Goal: Task Accomplishment & Management: Manage account settings

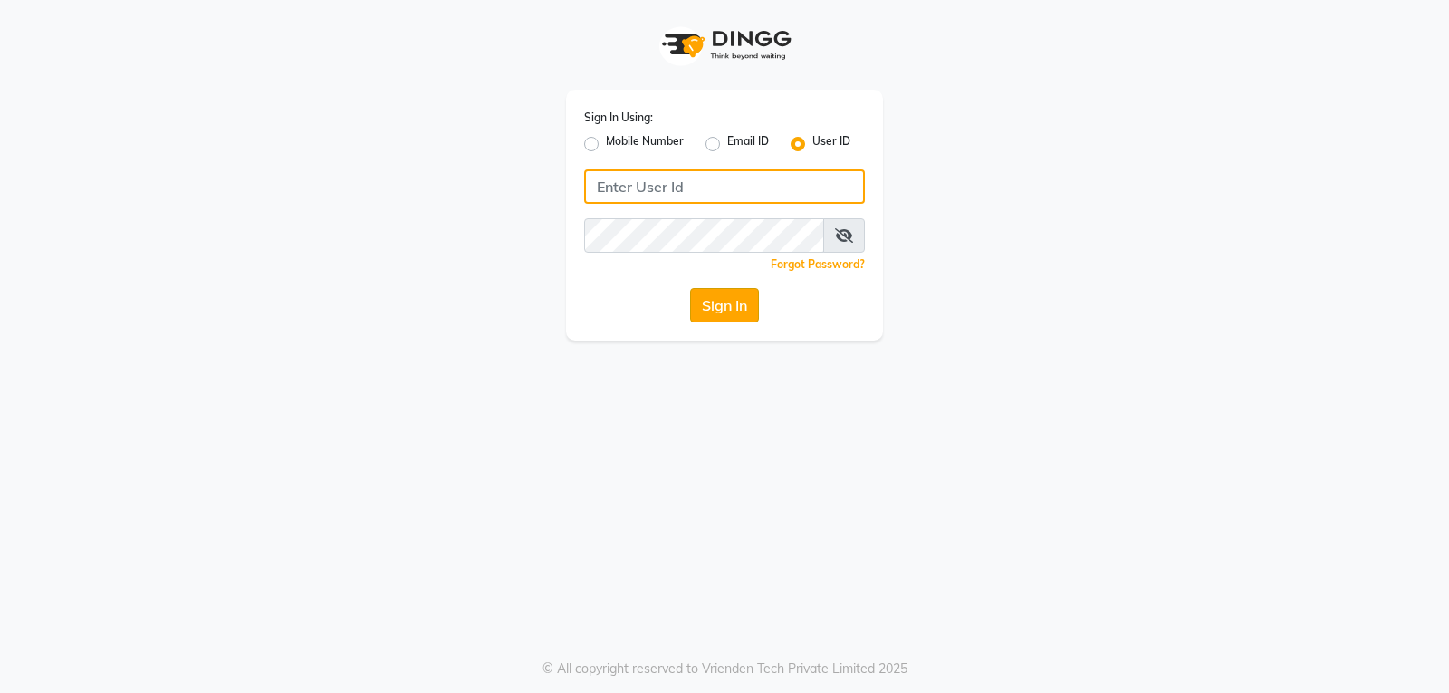
type input "[PERSON_NAME]"
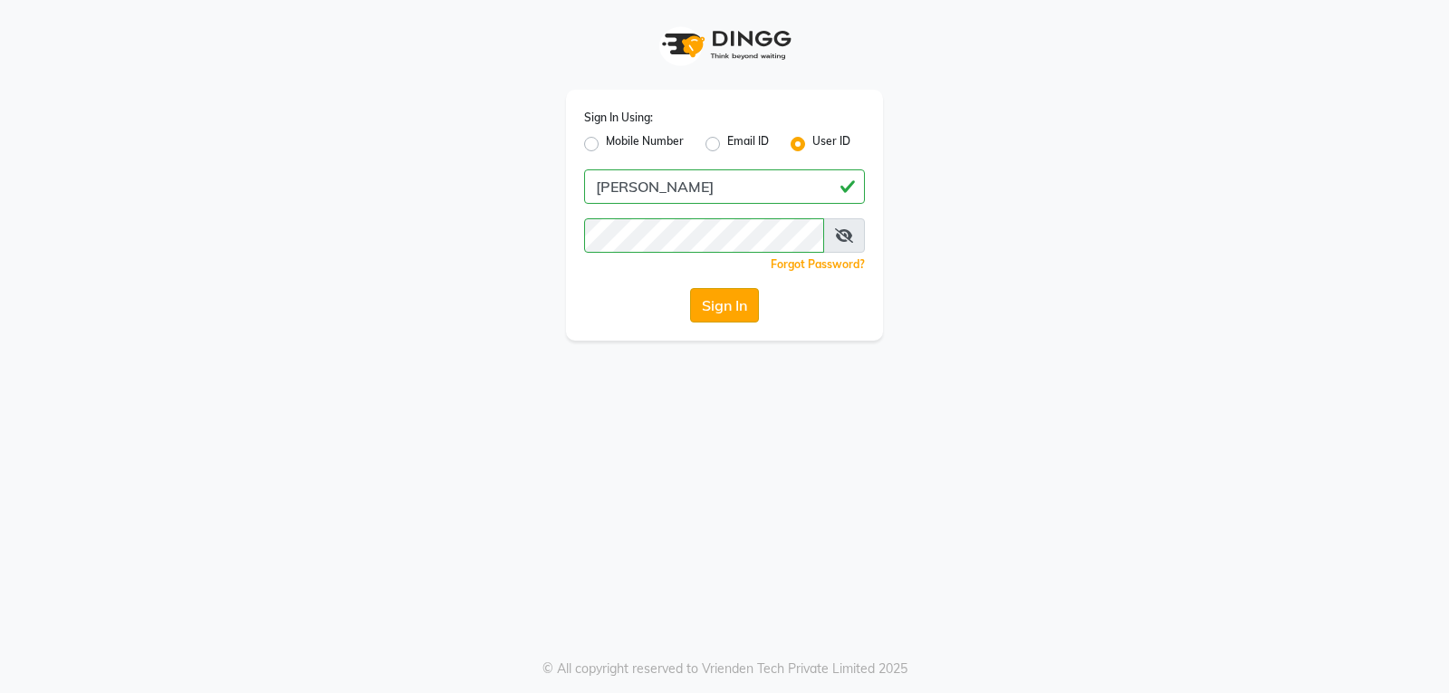
click at [747, 309] on button "Sign In" at bounding box center [724, 305] width 69 height 34
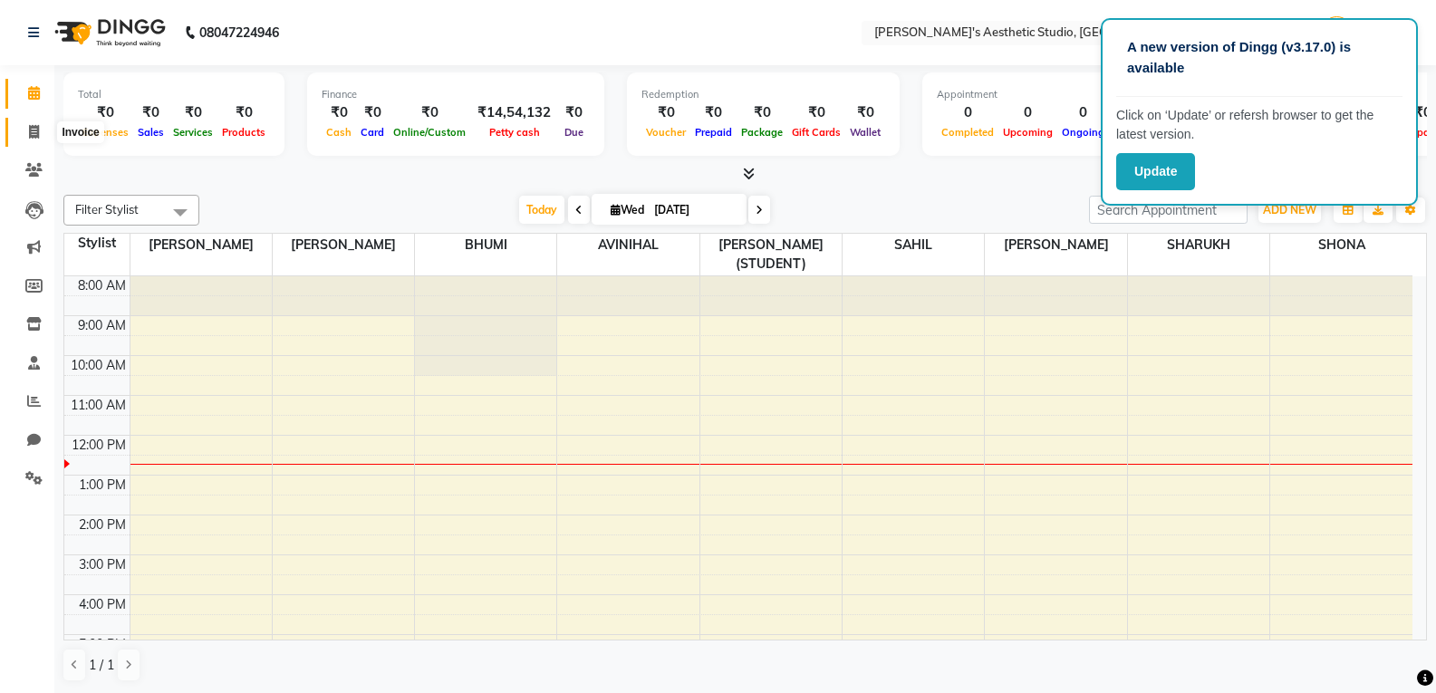
click at [21, 128] on span at bounding box center [34, 132] width 32 height 21
select select "4077"
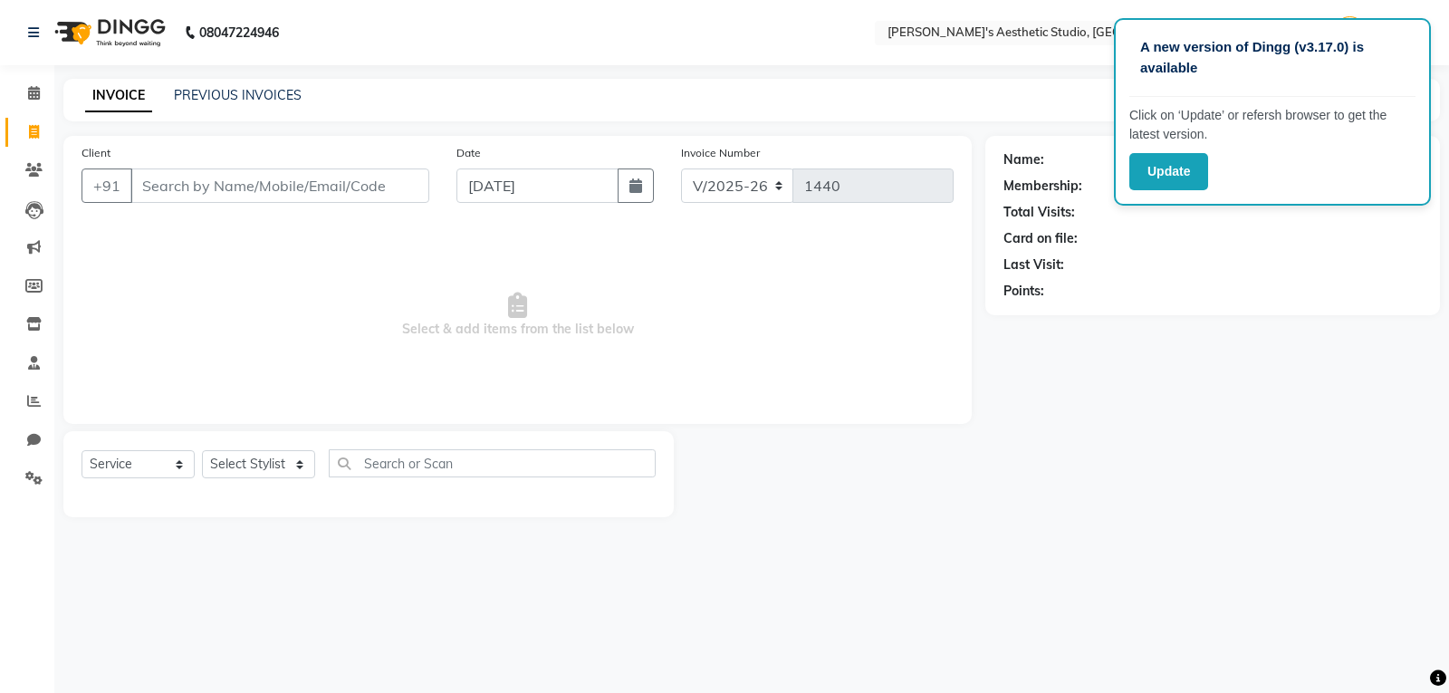
click at [178, 181] on input "Client" at bounding box center [279, 185] width 299 height 34
select select "membership"
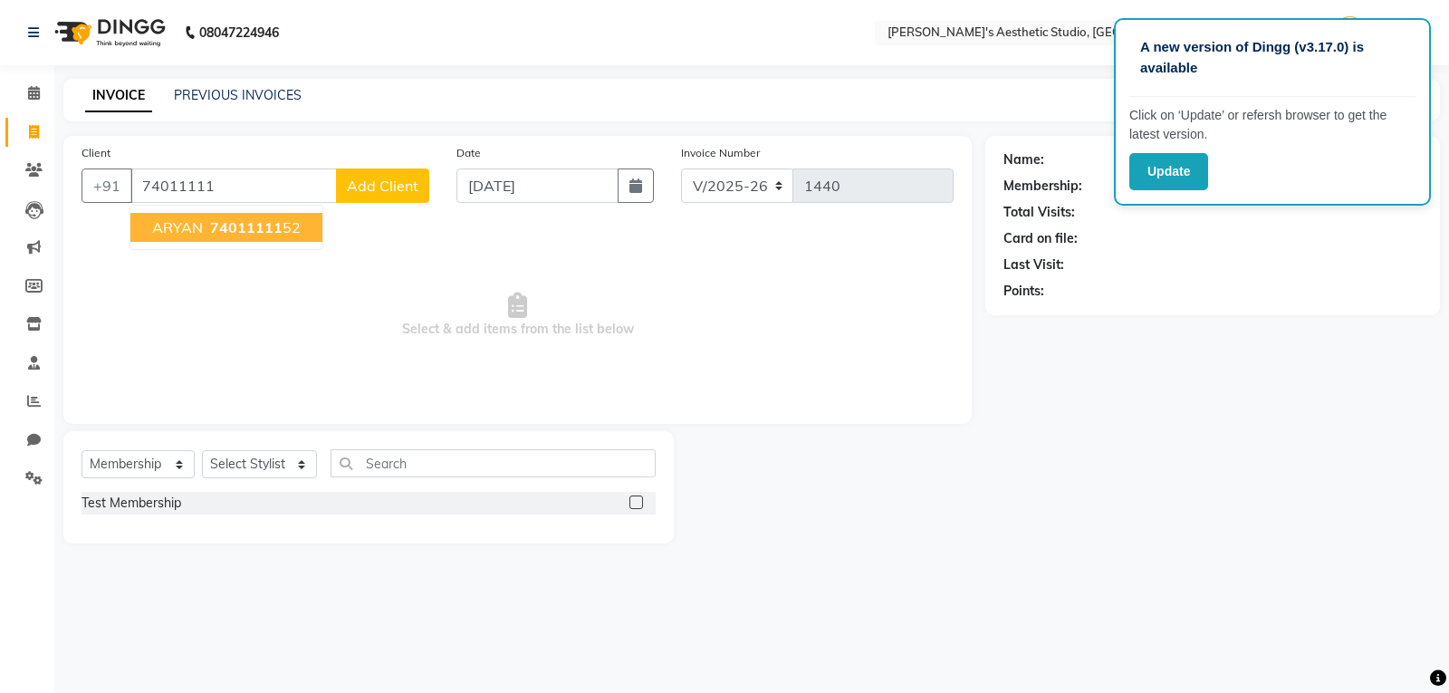
click at [225, 222] on span "74011111" at bounding box center [246, 227] width 72 height 18
type input "7401111152"
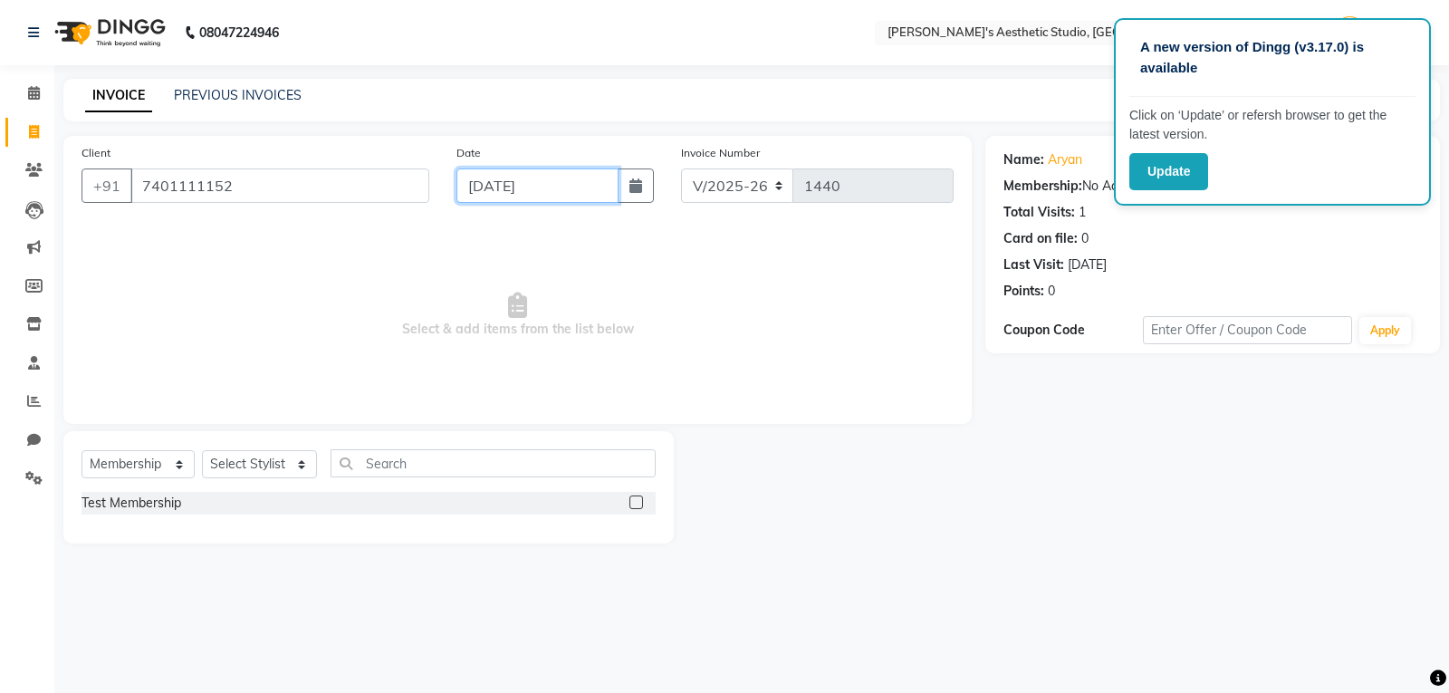
click at [550, 173] on input "[DATE]" at bounding box center [538, 185] width 162 height 34
select select "9"
select select "2025"
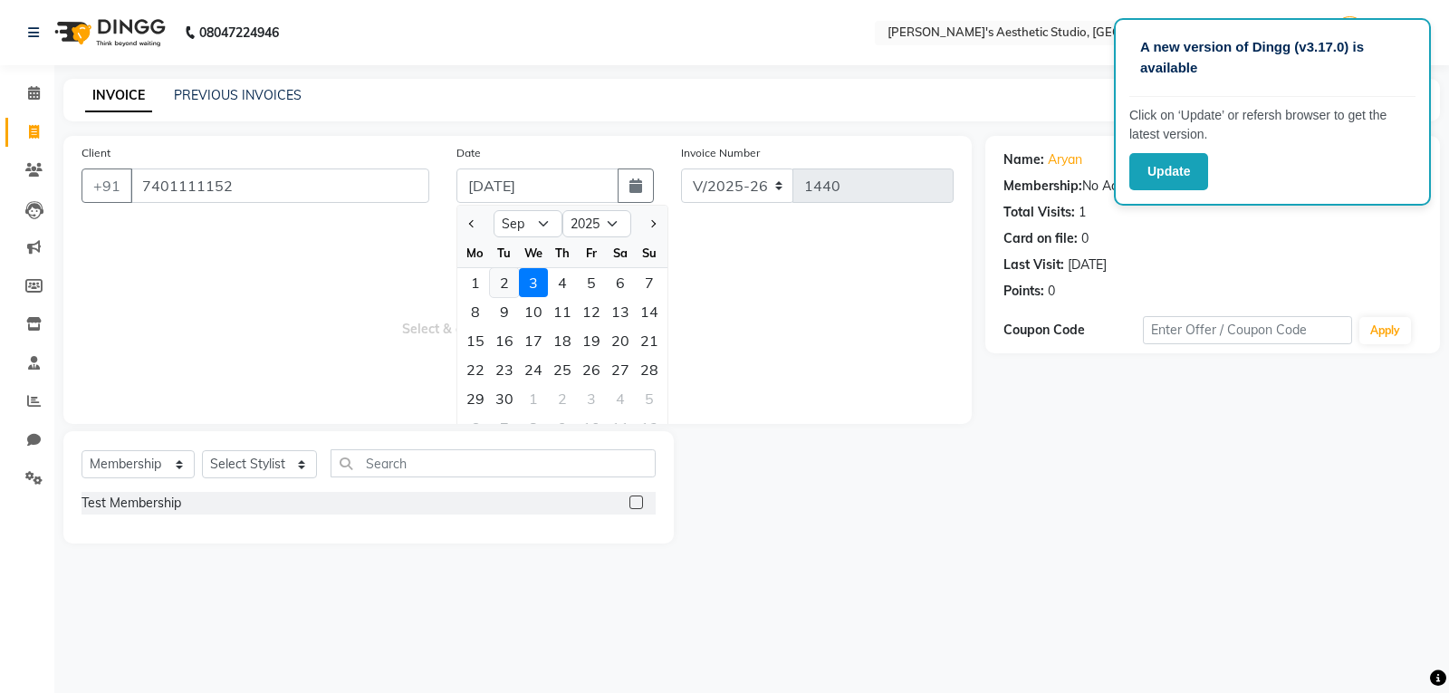
click at [505, 283] on div "2" at bounding box center [504, 282] width 29 height 29
type input "02-09-2025"
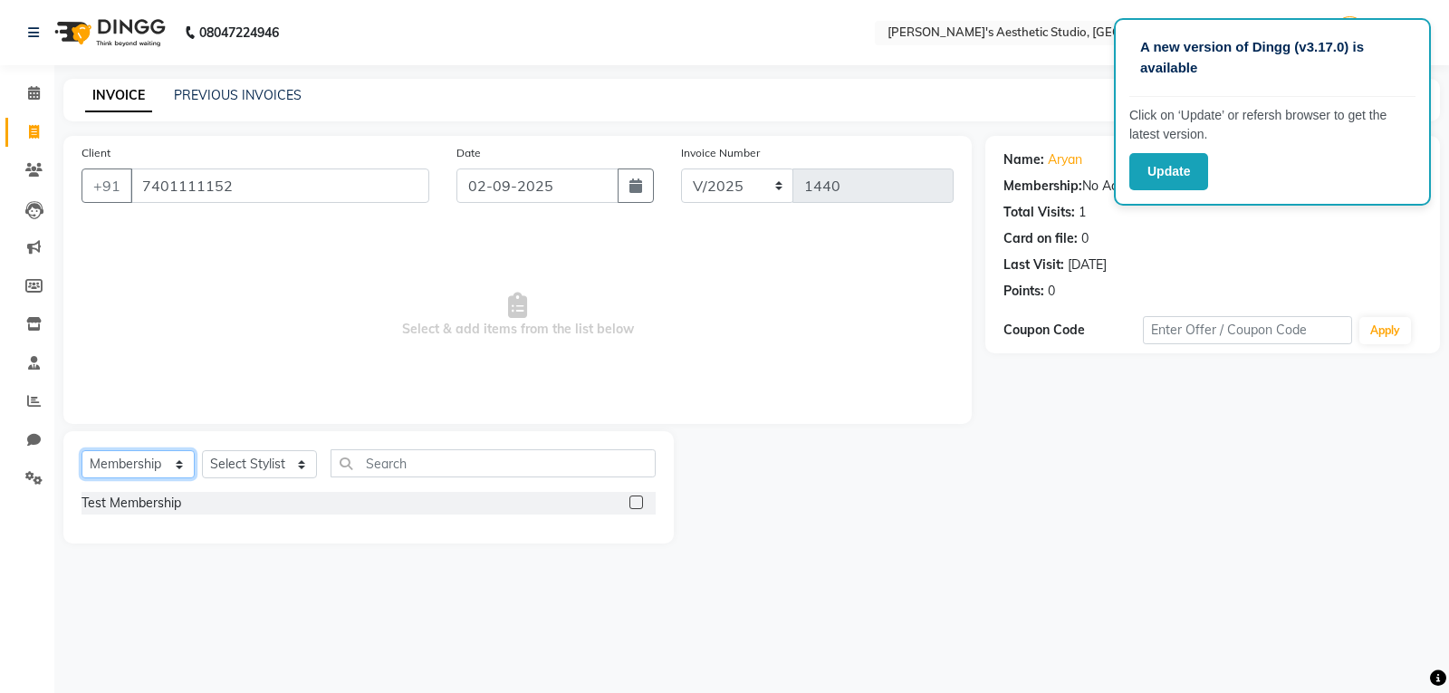
drag, startPoint x: 141, startPoint y: 457, endPoint x: 139, endPoint y: 474, distance: 17.4
click at [141, 457] on select "Select Service Product Membership Package Voucher Prepaid Gift Card" at bounding box center [138, 464] width 113 height 28
click at [1274, 659] on div "A new version of Dingg (v3.17.0) is available Click on ‘Update’ or refersh brow…" at bounding box center [724, 346] width 1449 height 693
click at [140, 468] on select "Select Service Product Membership Package Voucher Prepaid Gift Card" at bounding box center [138, 464] width 113 height 28
select select "service"
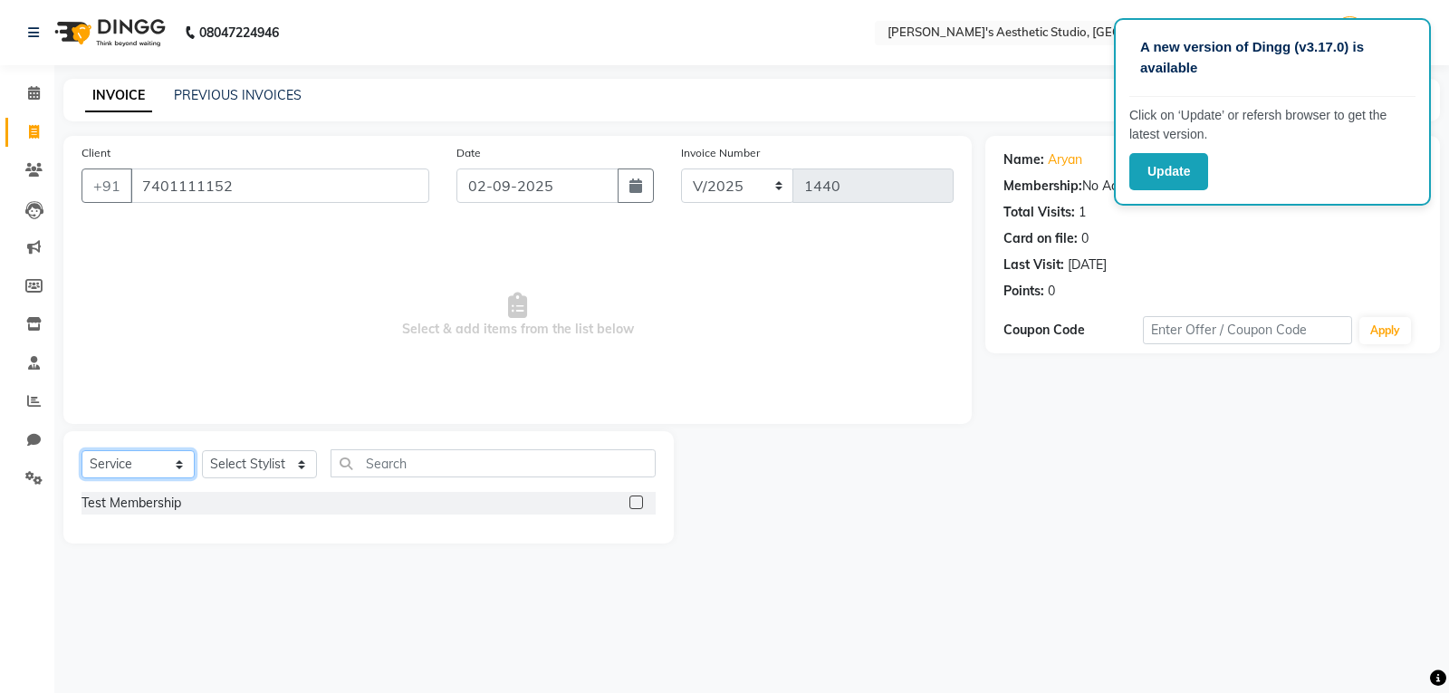
click at [82, 450] on select "Select Service Product Membership Package Voucher Prepaid Gift Card" at bounding box center [138, 464] width 113 height 28
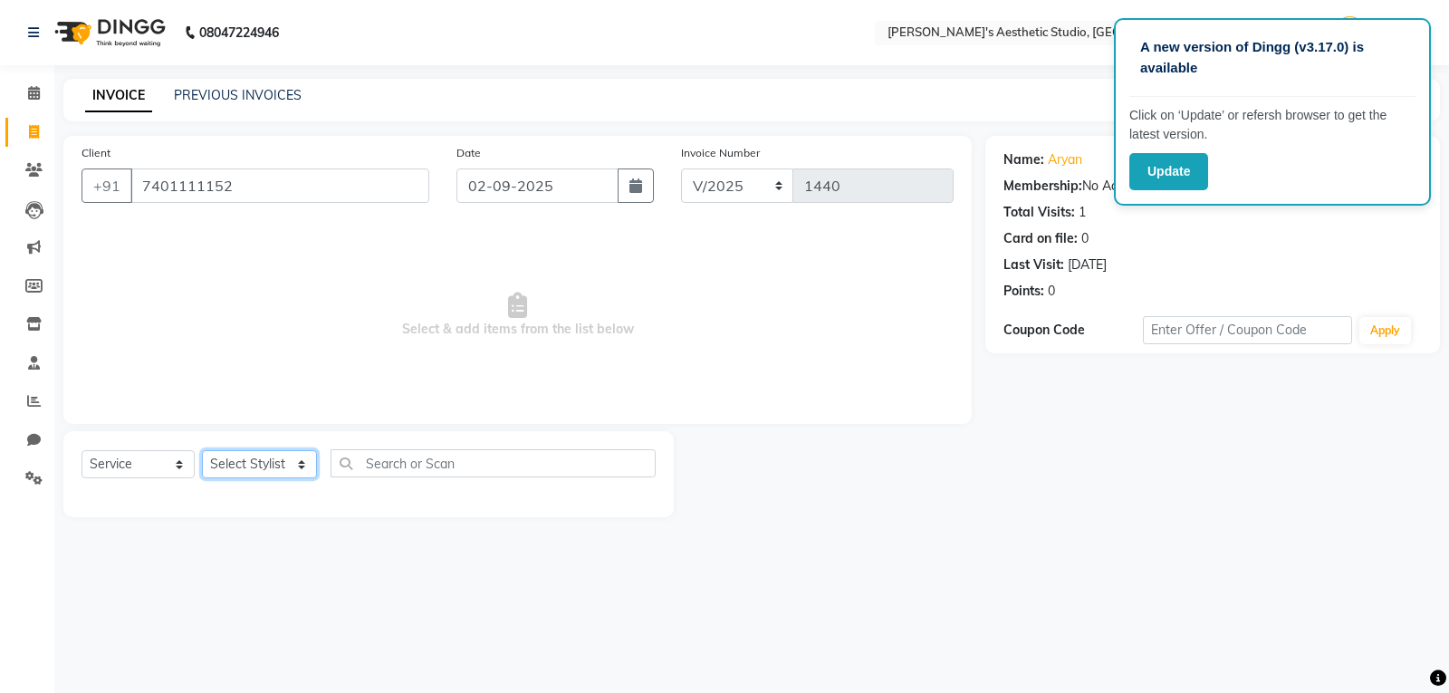
click at [250, 457] on select "Select Stylist AVINIHAL BHUMI [PERSON_NAME] [PERSON_NAME] [PERSON_NAME] (STUDEN…" at bounding box center [259, 464] width 115 height 28
select select "65877"
click at [202, 450] on select "Select Stylist AVINIHAL BHUMI [PERSON_NAME] [PERSON_NAME] [PERSON_NAME] (STUDEN…" at bounding box center [259, 464] width 115 height 28
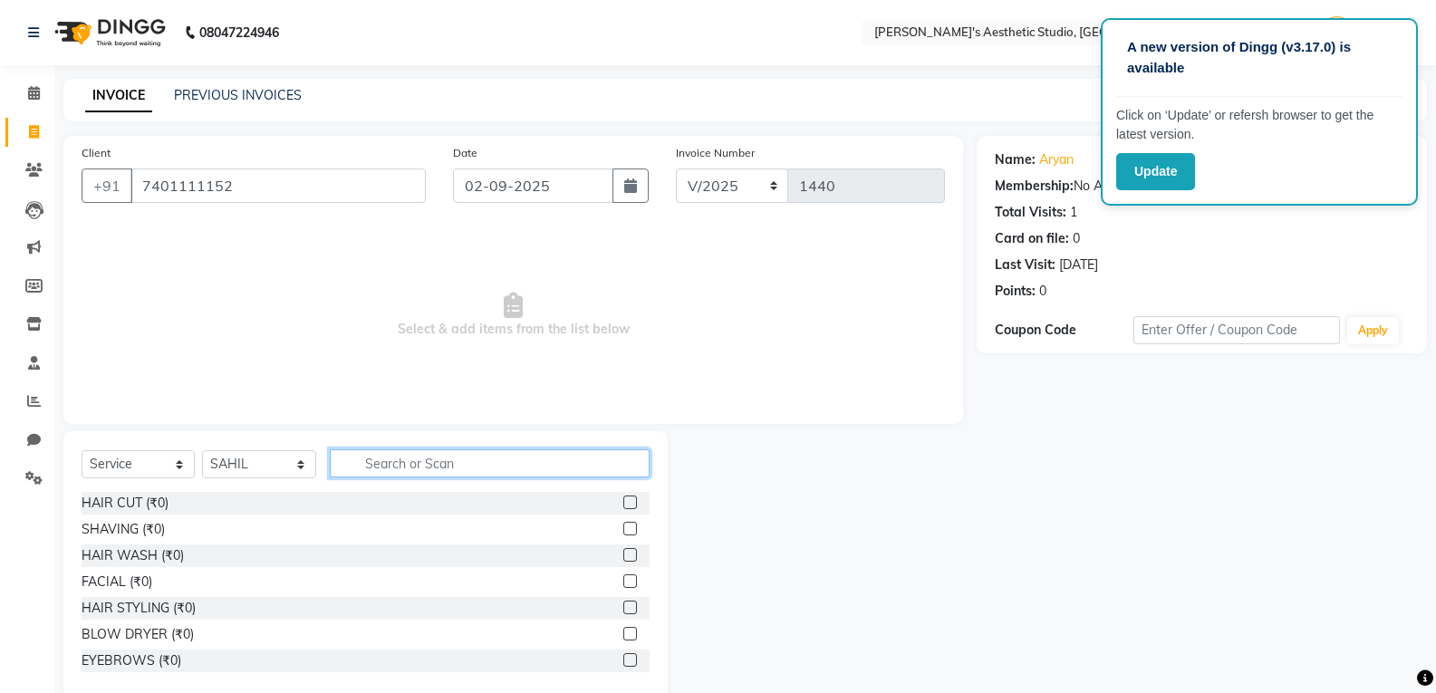
click at [377, 467] on input "text" at bounding box center [490, 463] width 320 height 28
click at [623, 500] on label at bounding box center [630, 502] width 14 height 14
click at [623, 500] on input "checkbox" at bounding box center [629, 503] width 12 height 12
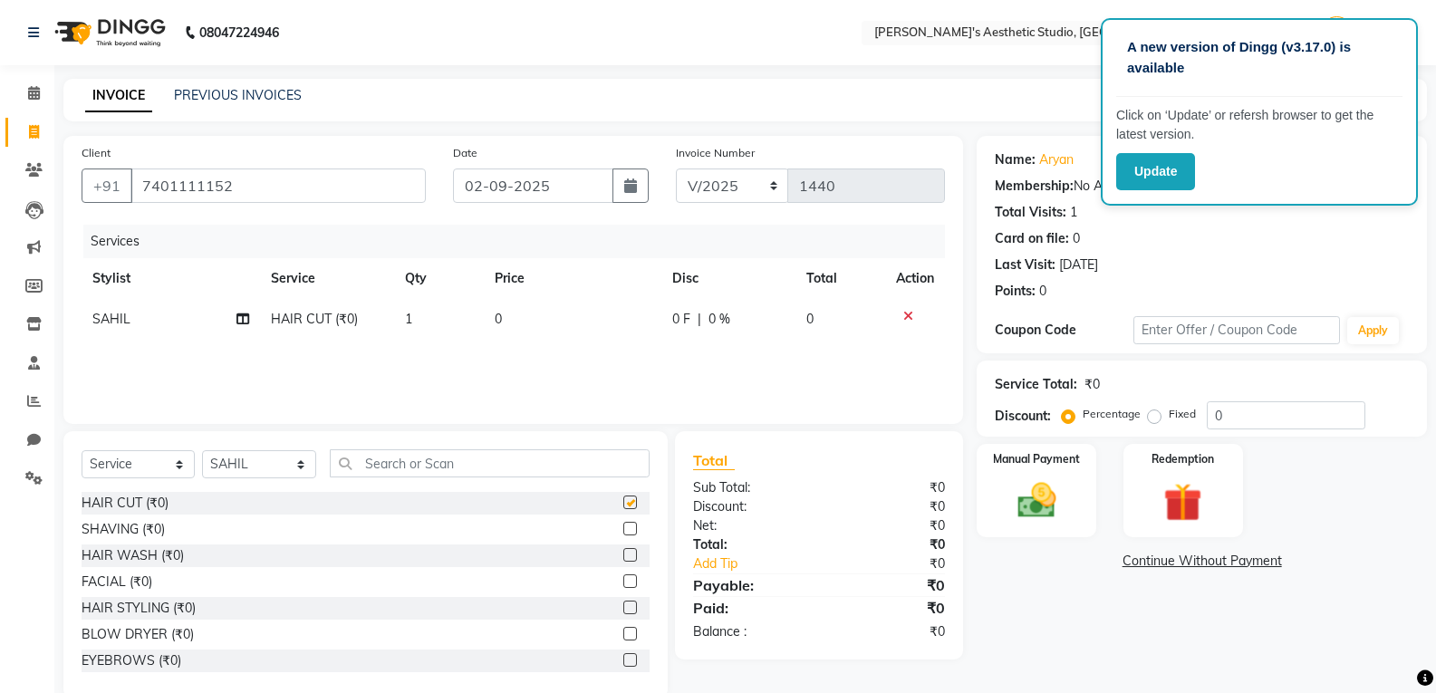
checkbox input "false"
click at [617, 305] on td "0" at bounding box center [573, 319] width 178 height 41
select select "65877"
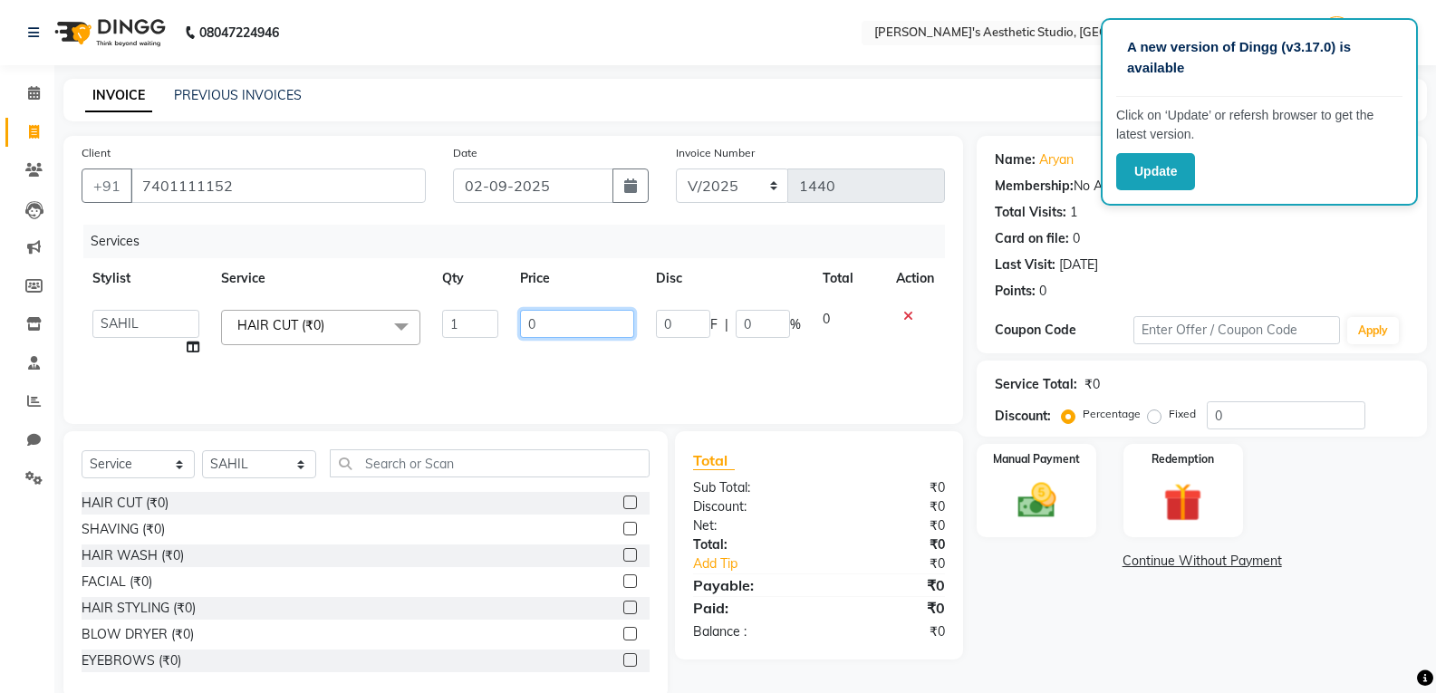
click at [624, 310] on input "0" at bounding box center [576, 324] width 113 height 28
type input "0300"
click at [602, 360] on div "Services Stylist Service Qty Price Disc Total Action AVINIHAL BHUMI [PERSON_NAM…" at bounding box center [513, 315] width 863 height 181
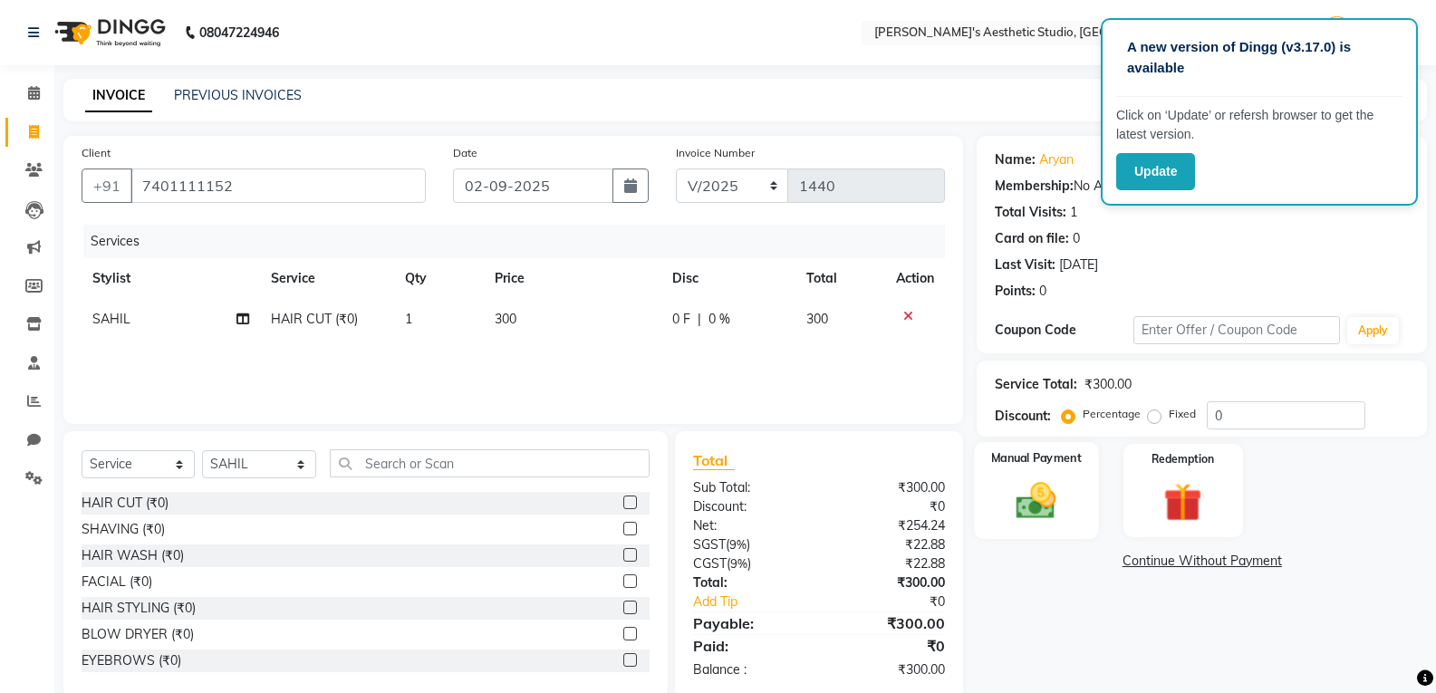
click at [1091, 527] on div "Manual Payment" at bounding box center [1037, 490] width 124 height 97
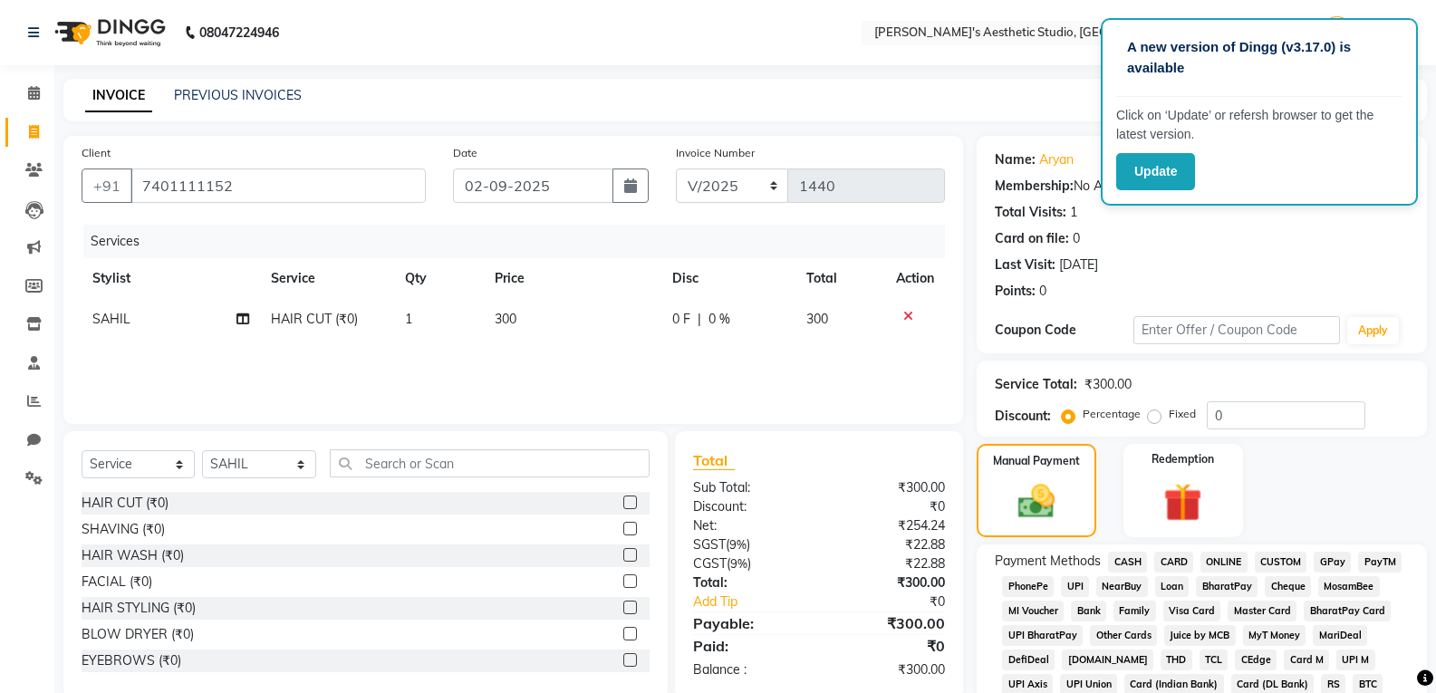
click at [1234, 573] on div "ONLINE" at bounding box center [1220, 564] width 54 height 24
click at [1232, 565] on span "ONLINE" at bounding box center [1223, 562] width 47 height 21
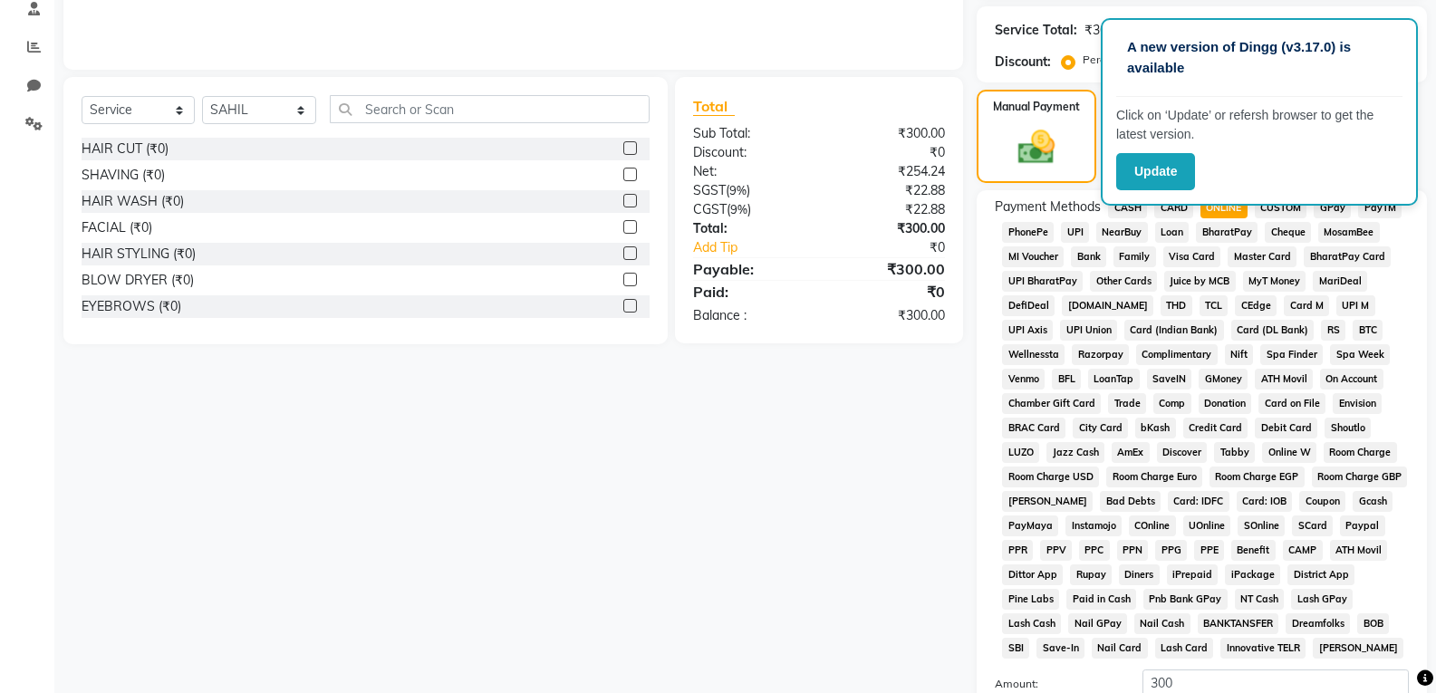
scroll to position [543, 0]
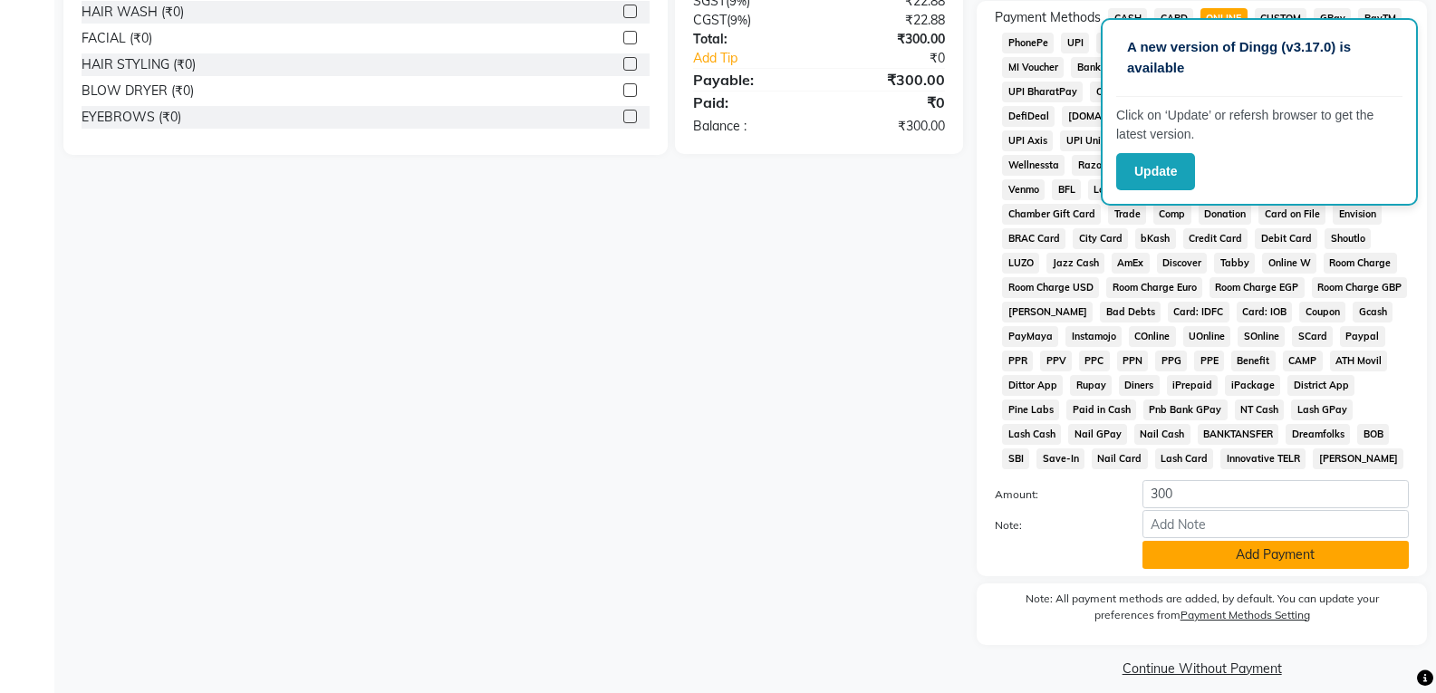
click at [1232, 561] on button "Add Payment" at bounding box center [1275, 555] width 266 height 28
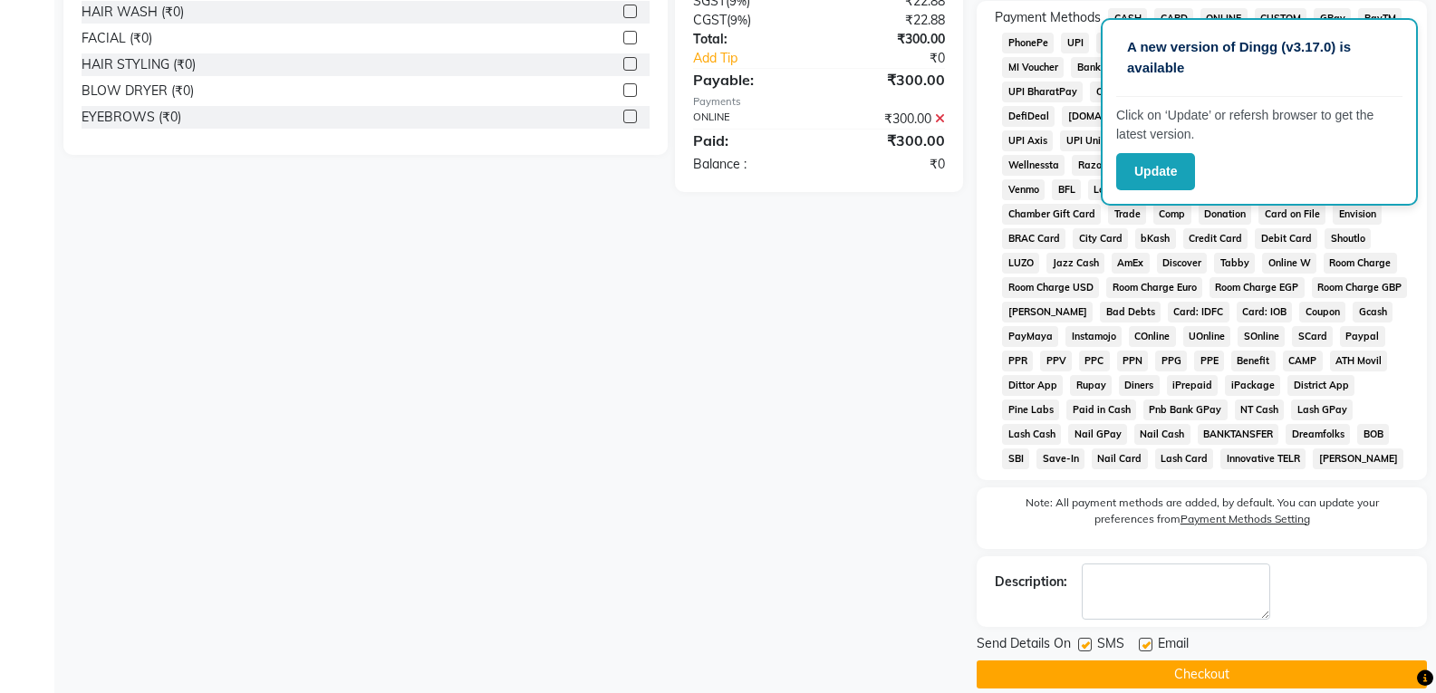
click at [1150, 642] on label at bounding box center [1146, 645] width 14 height 14
click at [1150, 642] on input "checkbox" at bounding box center [1145, 645] width 12 height 12
checkbox input "false"
click at [1084, 642] on label at bounding box center [1085, 645] width 14 height 14
click at [1084, 642] on input "checkbox" at bounding box center [1084, 645] width 12 height 12
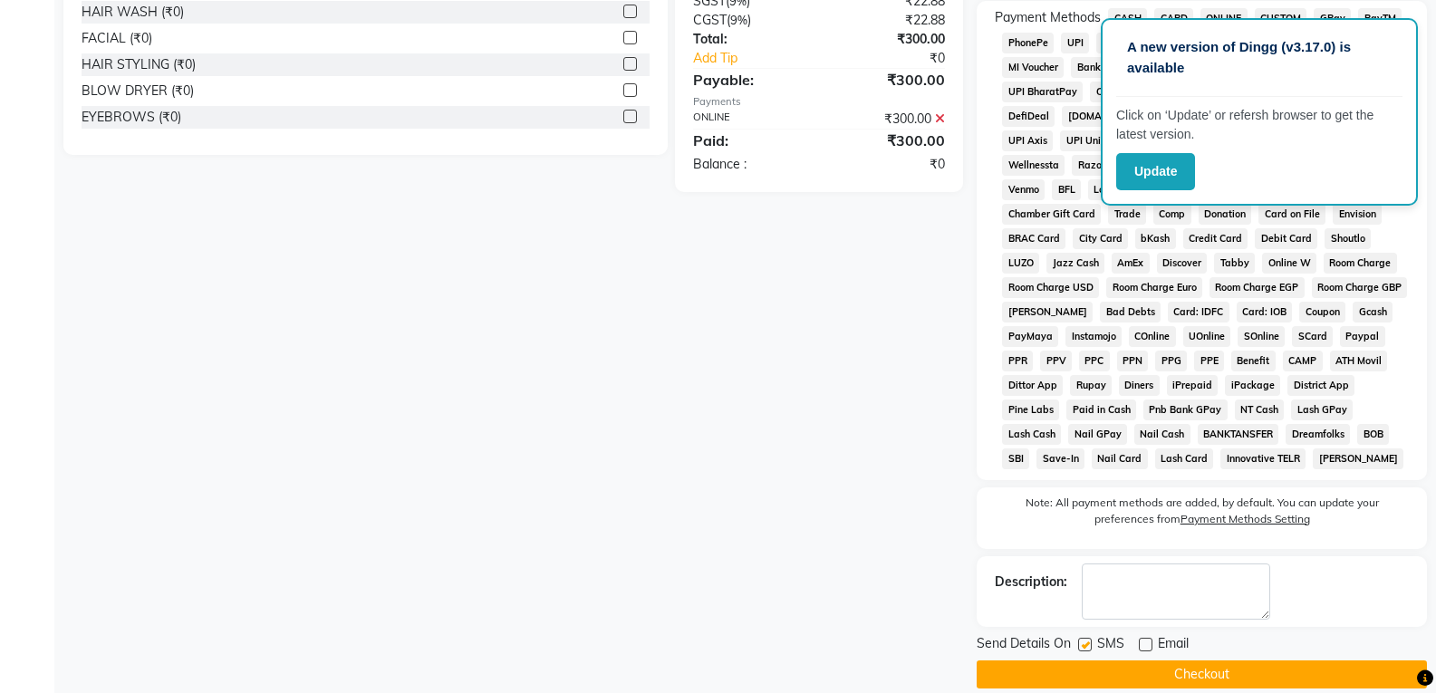
checkbox input "false"
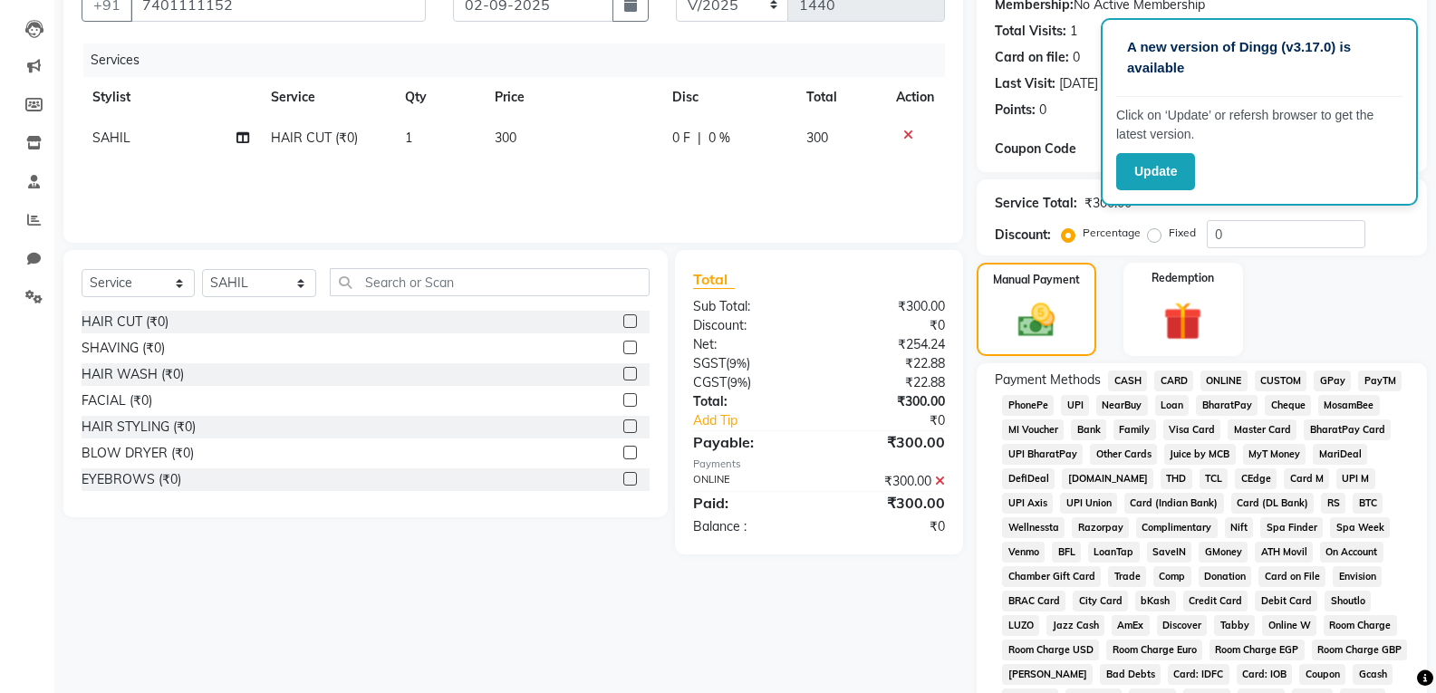
scroll to position [566, 0]
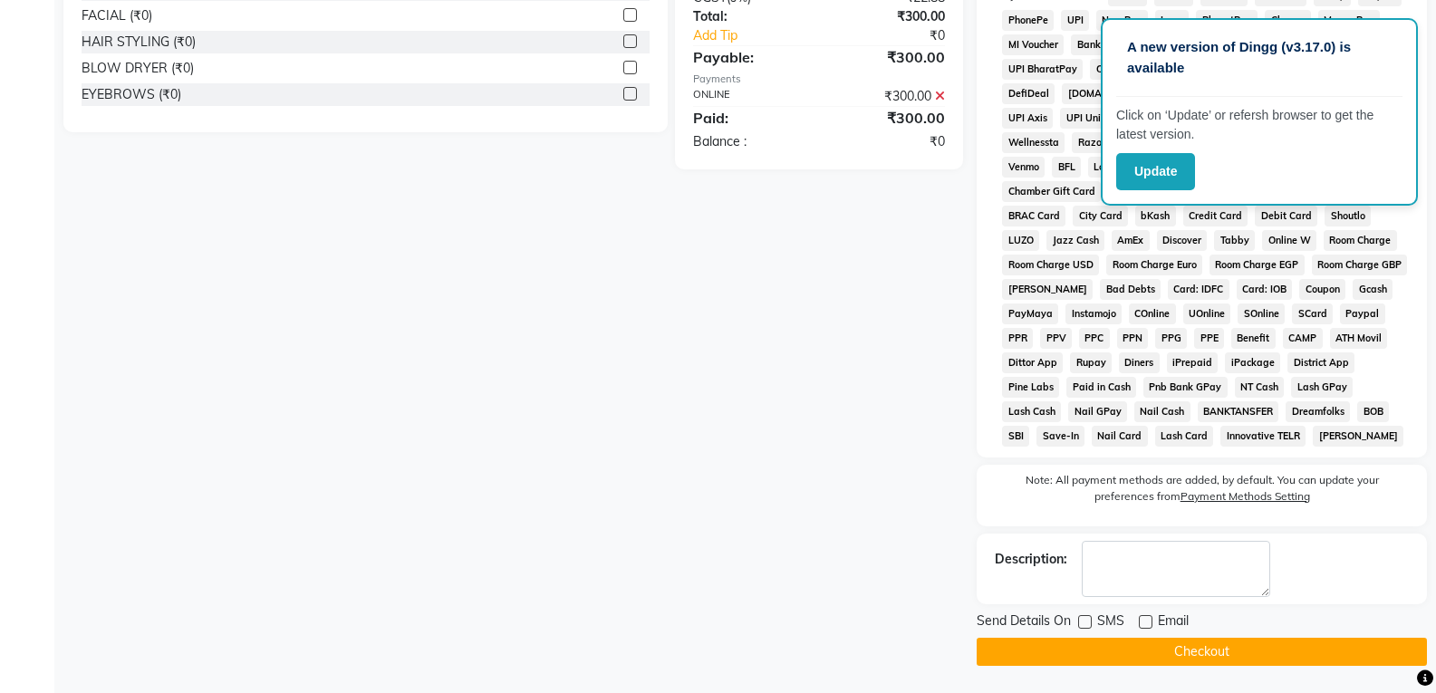
click at [1082, 634] on div "Send Details On SMS Email Checkout" at bounding box center [1201, 638] width 450 height 54
click at [1081, 650] on button "Checkout" at bounding box center [1201, 652] width 450 height 28
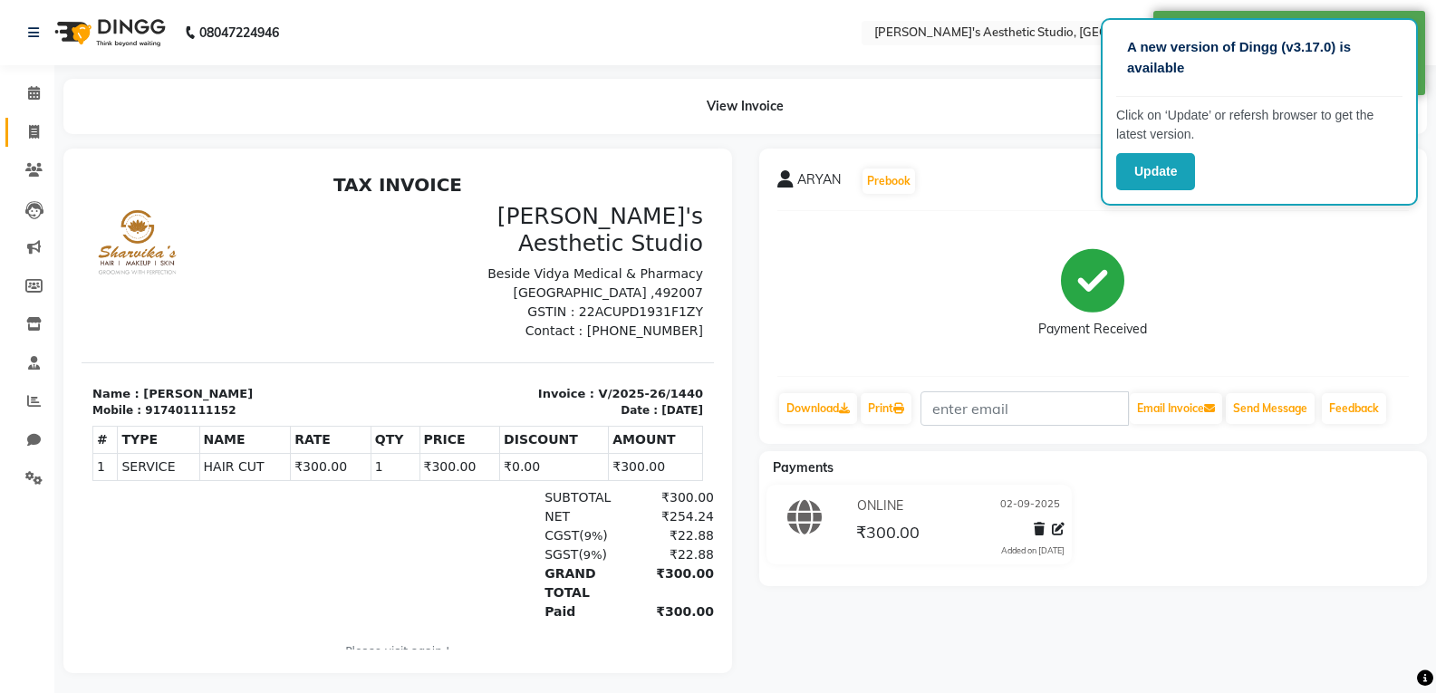
click at [33, 144] on link "Invoice" at bounding box center [26, 133] width 43 height 30
select select "service"
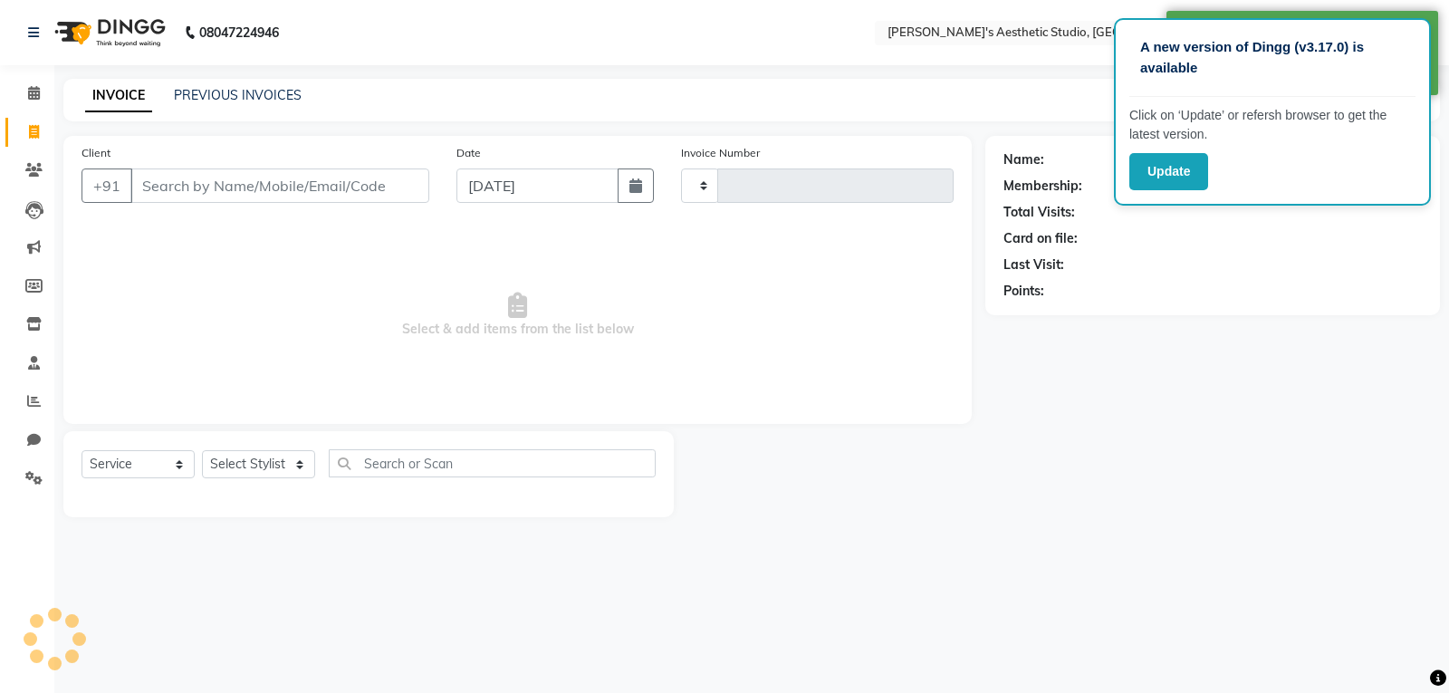
type input "1441"
select select "4077"
select select "membership"
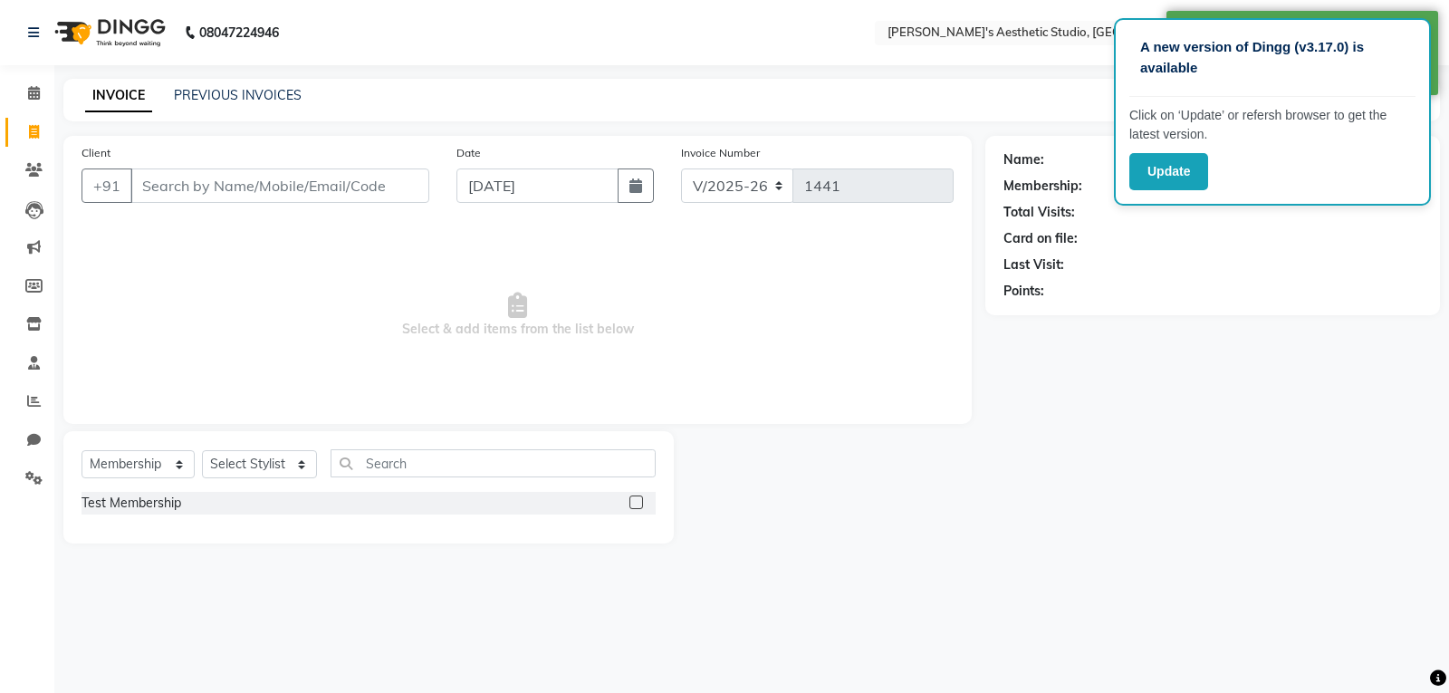
click at [149, 173] on input "Client" at bounding box center [279, 185] width 299 height 34
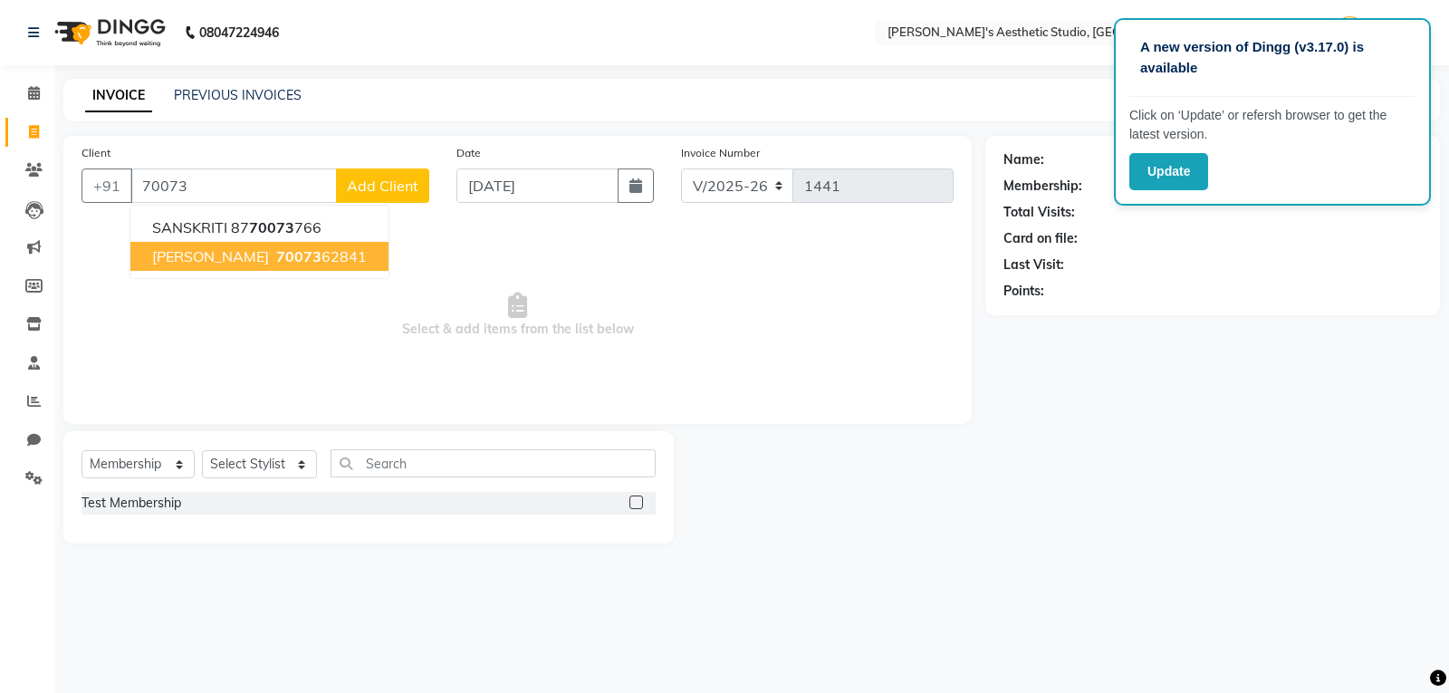
click at [180, 249] on span "[PERSON_NAME]" at bounding box center [210, 256] width 117 height 18
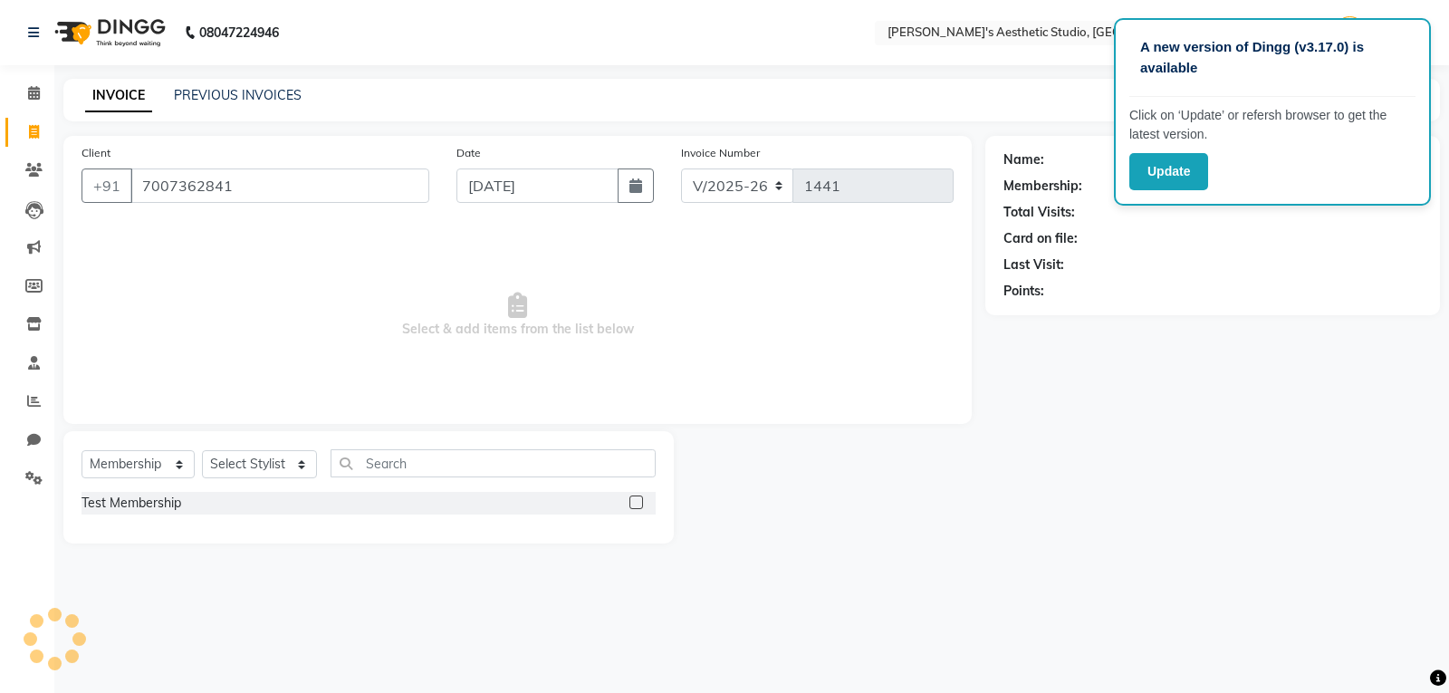
type input "7007362841"
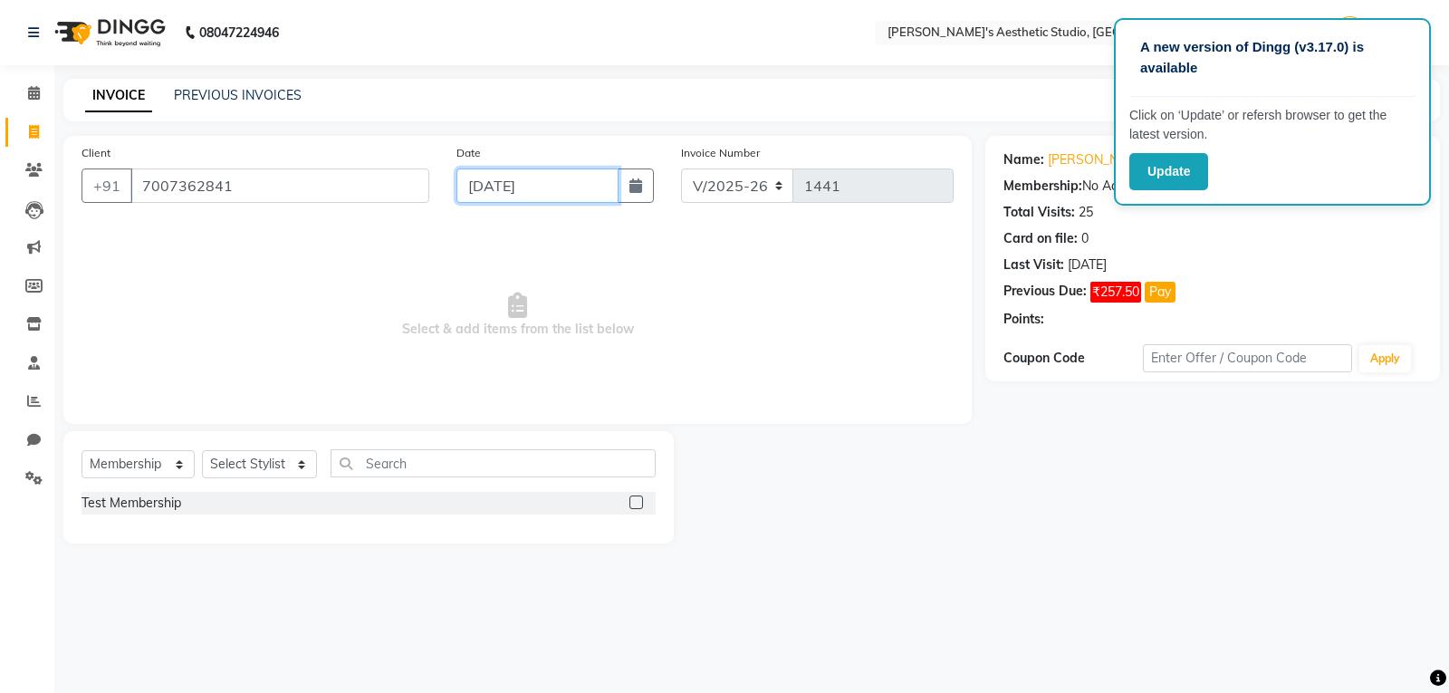
click at [513, 188] on input "[DATE]" at bounding box center [538, 185] width 162 height 34
select select "9"
select select "2025"
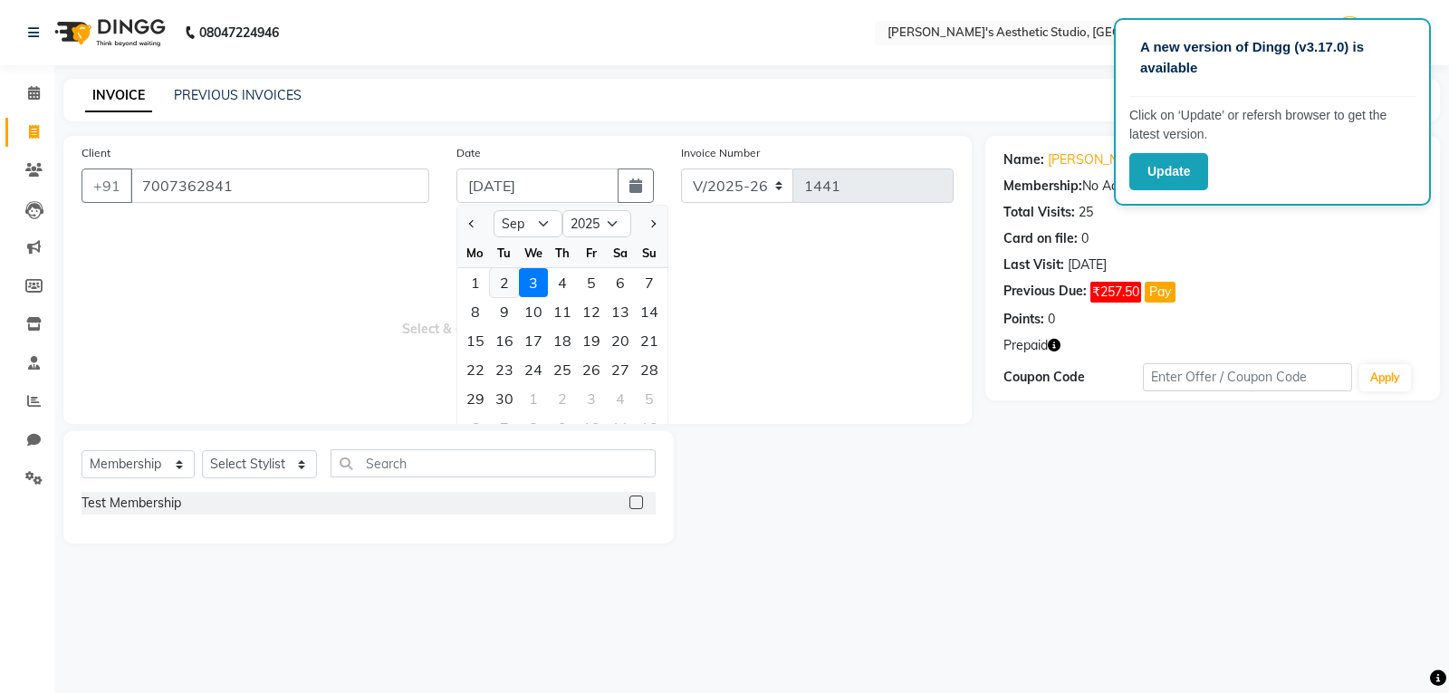
click at [503, 278] on div "2" at bounding box center [504, 282] width 29 height 29
type input "02-09-2025"
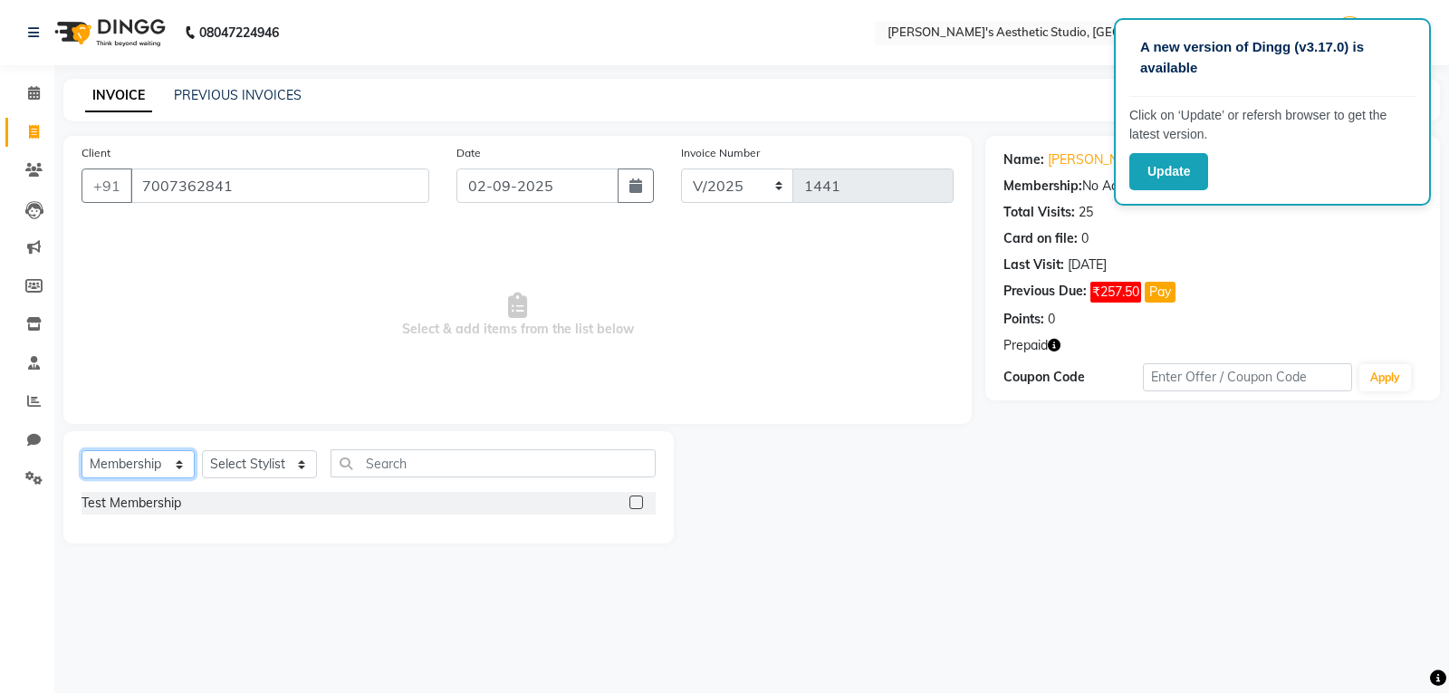
click at [130, 466] on select "Select Service Product Membership Package Voucher Prepaid Gift Card" at bounding box center [138, 464] width 113 height 28
select select "P"
click at [82, 450] on select "Select Service Product Membership Package Voucher Prepaid Gift Card" at bounding box center [138, 464] width 113 height 28
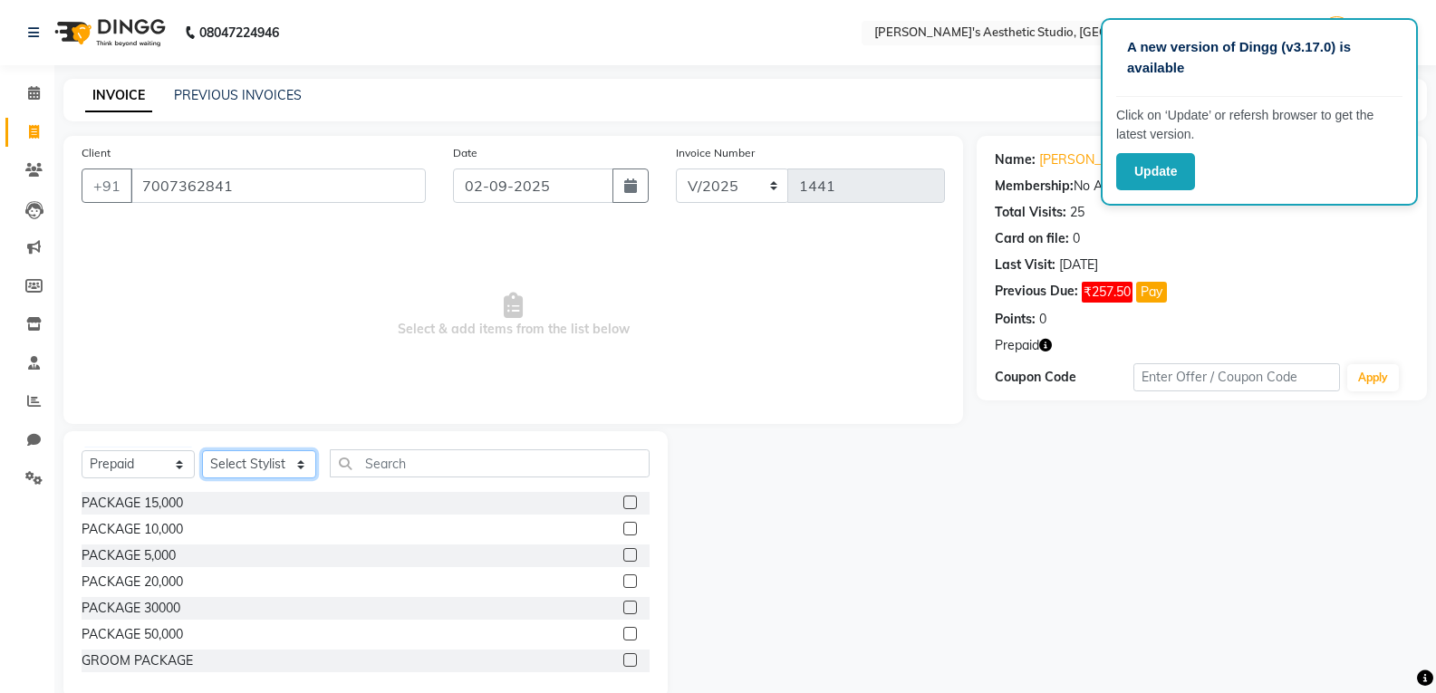
click at [240, 466] on select "Select Stylist AVINIHAL BHUMI [PERSON_NAME] [PERSON_NAME] [PERSON_NAME] (STUDEN…" at bounding box center [259, 464] width 114 height 28
select select "31934"
click at [202, 450] on select "Select Stylist AVINIHAL BHUMI [PERSON_NAME] [PERSON_NAME] [PERSON_NAME] (STUDEN…" at bounding box center [259, 464] width 114 height 28
click at [623, 524] on label at bounding box center [630, 529] width 14 height 14
click at [623, 524] on input "checkbox" at bounding box center [629, 530] width 12 height 12
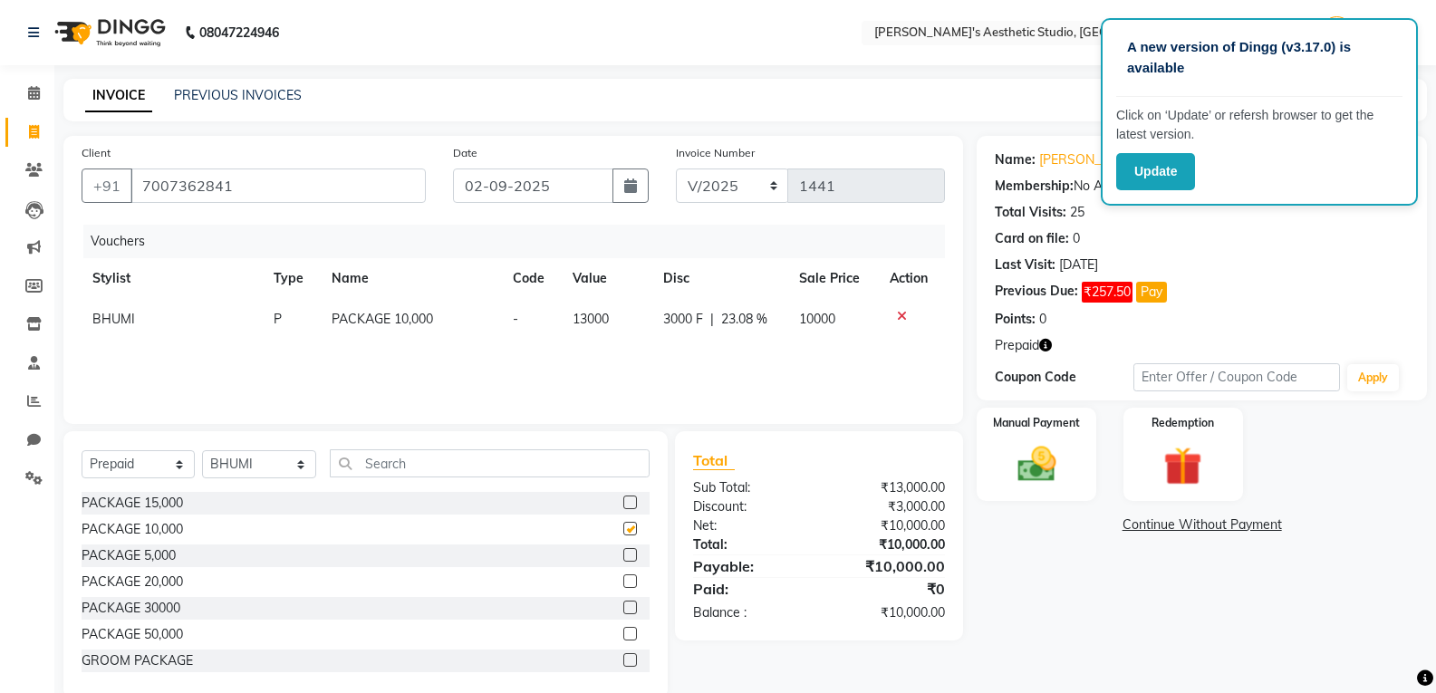
checkbox input "false"
click at [1037, 531] on link "Continue Without Payment" at bounding box center [1201, 524] width 443 height 19
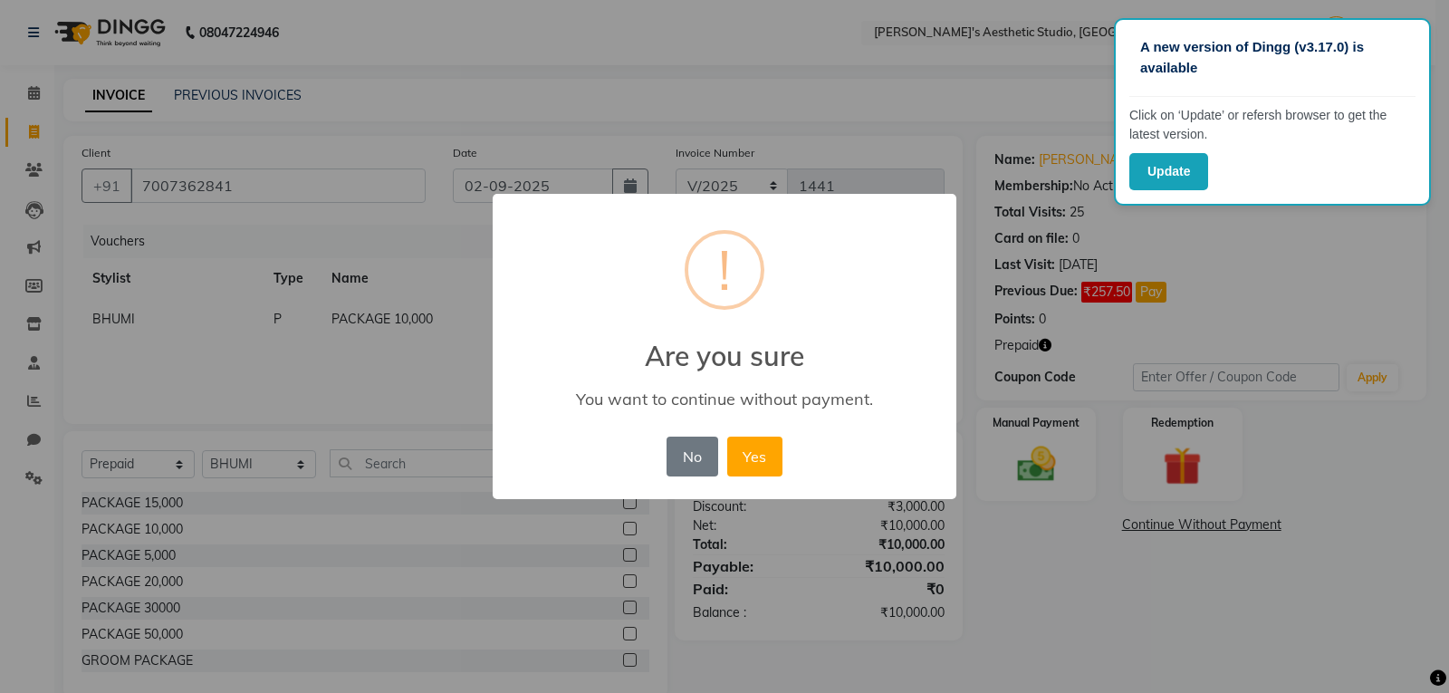
click at [1078, 462] on div "× ! Are you sure You want to continue without payment. No No Yes" at bounding box center [724, 346] width 1449 height 693
click at [699, 455] on button "No" at bounding box center [692, 457] width 51 height 40
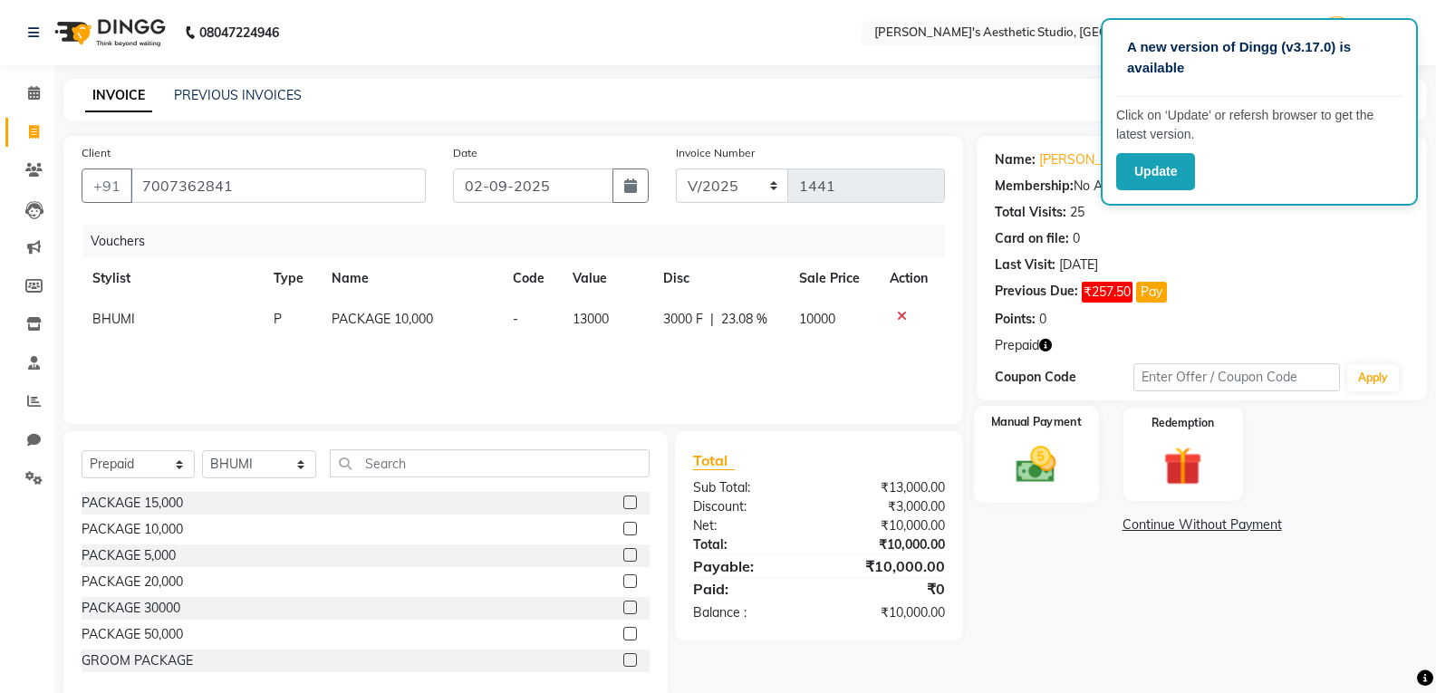
click at [1052, 470] on img at bounding box center [1036, 464] width 64 height 46
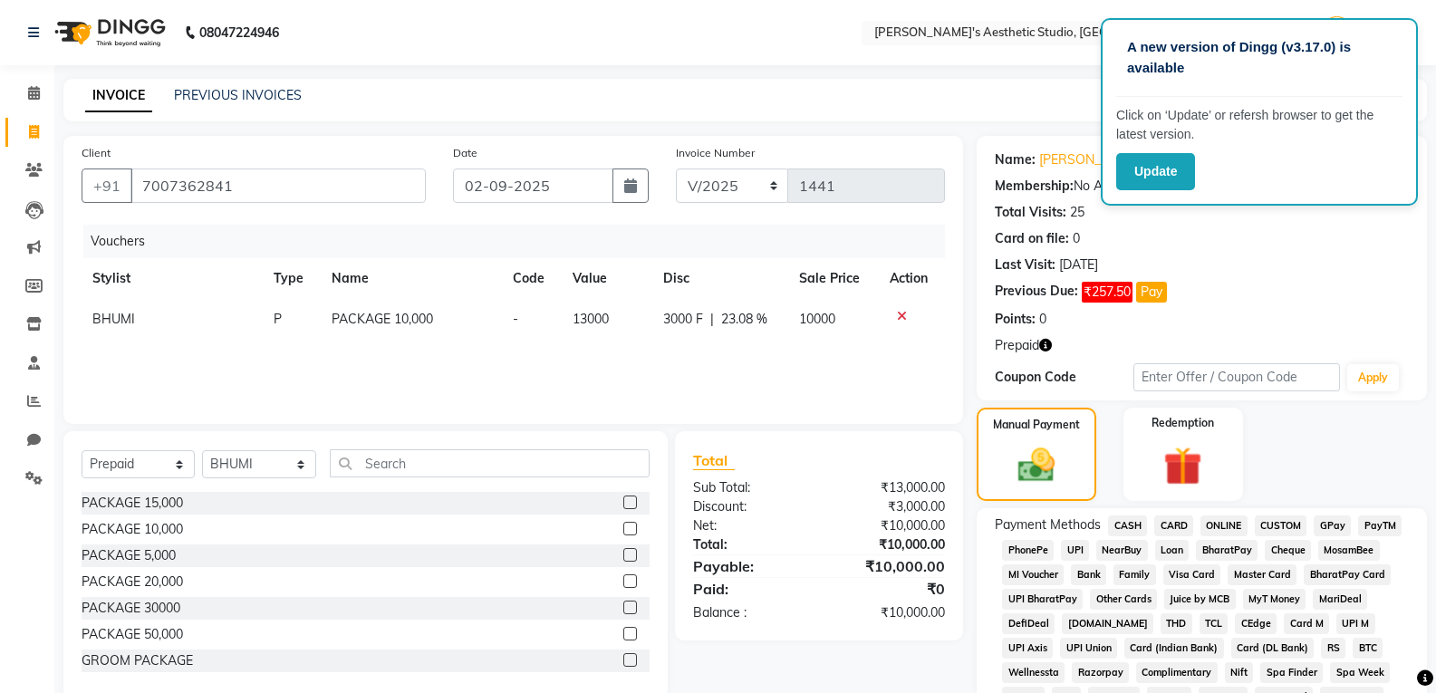
click at [1137, 518] on span "CASH" at bounding box center [1127, 525] width 39 height 21
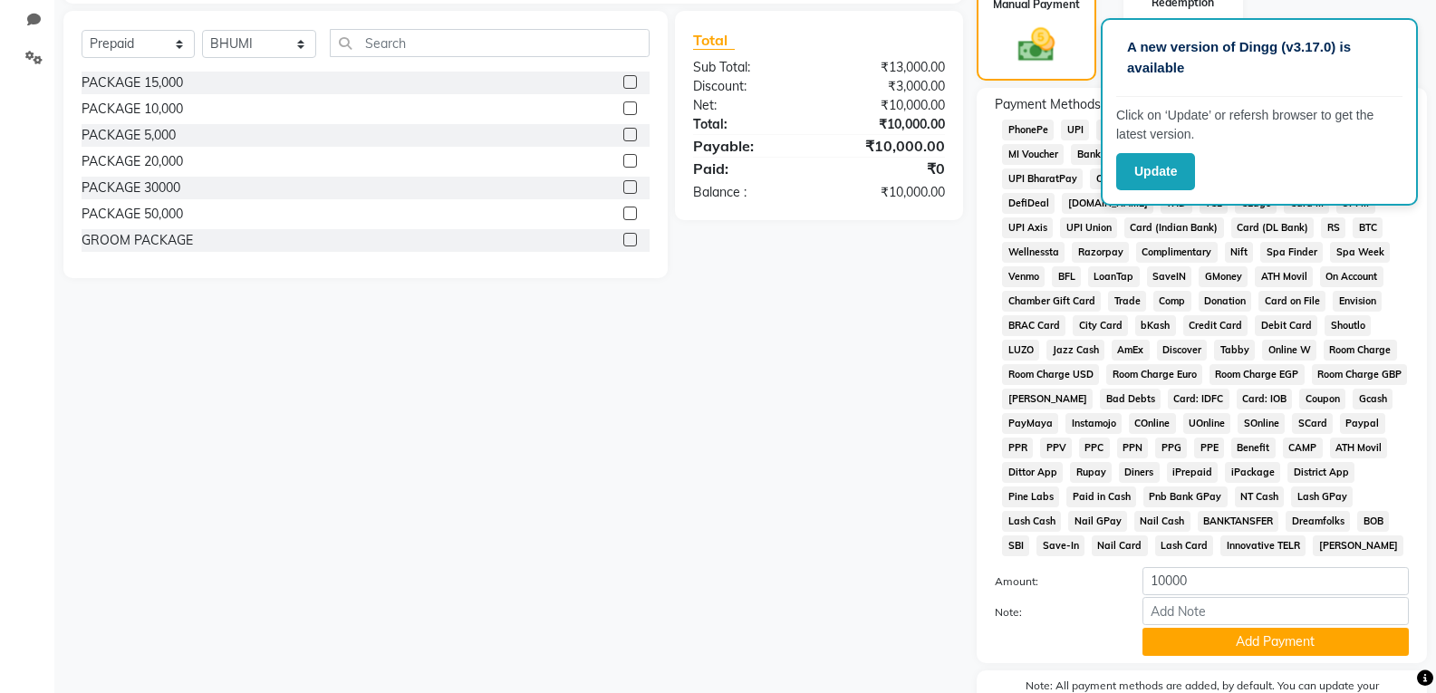
scroll to position [453, 0]
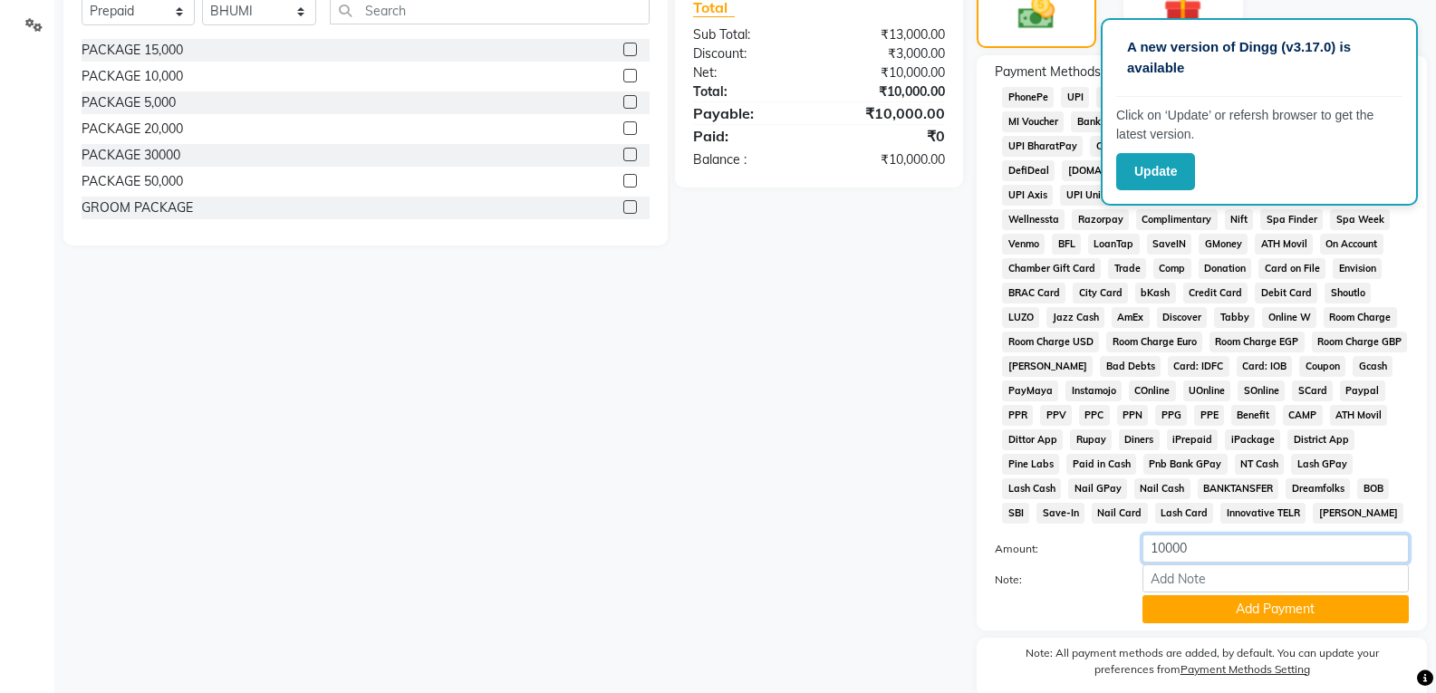
click at [1163, 545] on input "10000" at bounding box center [1275, 548] width 266 height 28
type input "8000"
click at [1216, 599] on button "Add Payment" at bounding box center [1275, 609] width 266 height 28
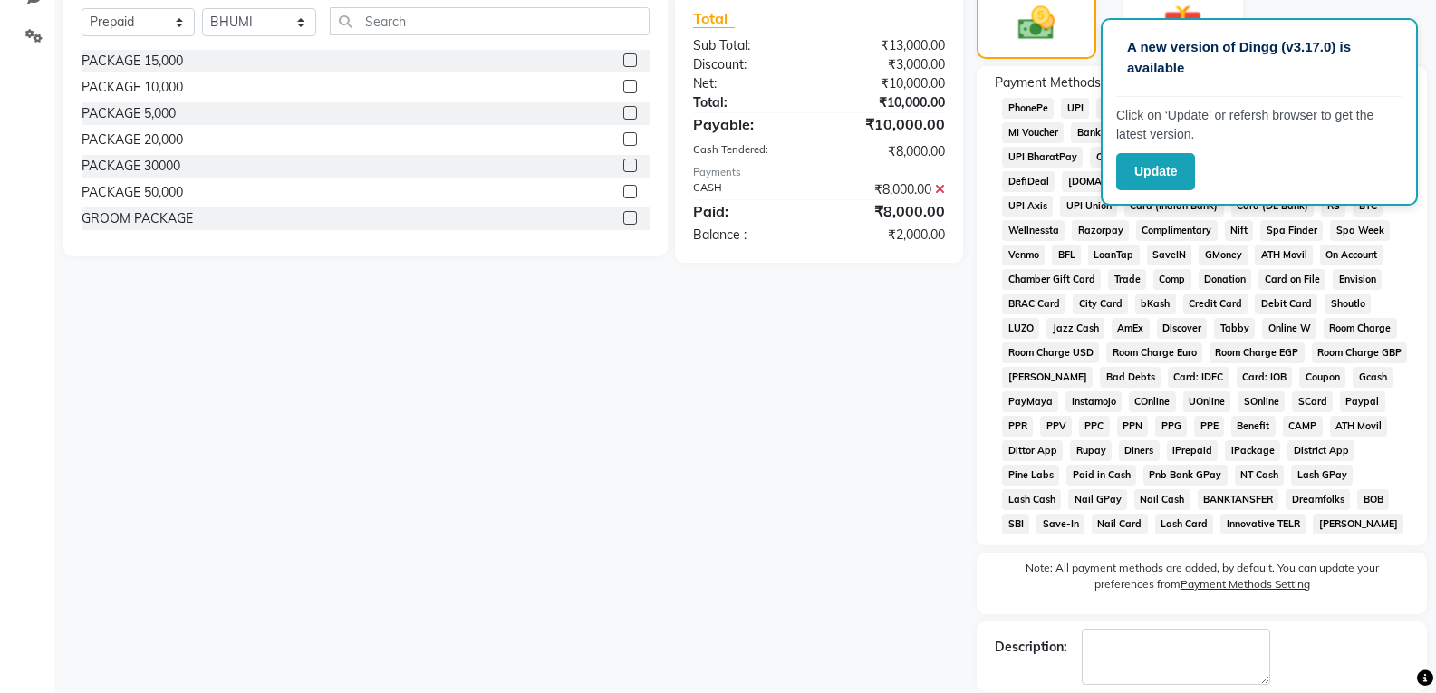
scroll to position [530, 0]
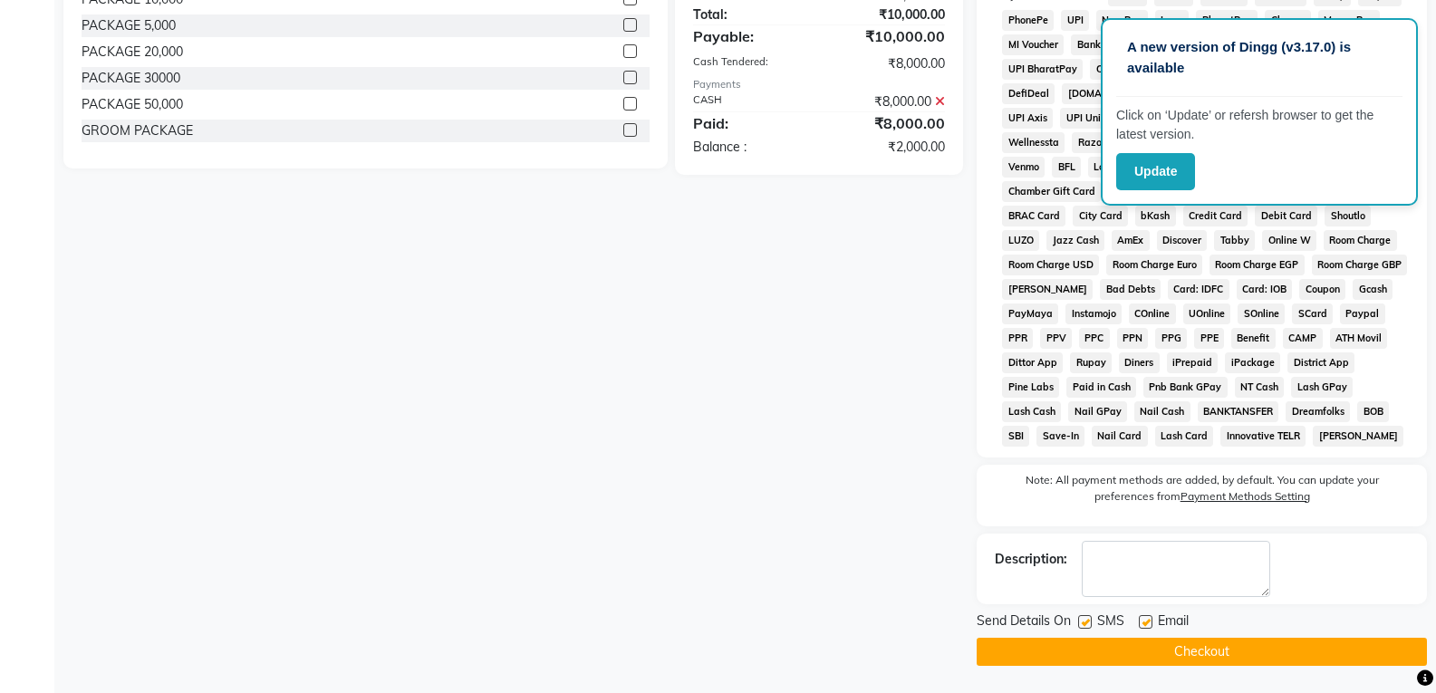
click at [1142, 622] on label at bounding box center [1146, 622] width 14 height 14
click at [1142, 622] on input "checkbox" at bounding box center [1145, 623] width 12 height 12
checkbox input "false"
click at [1091, 622] on label at bounding box center [1085, 622] width 14 height 14
click at [1090, 622] on input "checkbox" at bounding box center [1084, 623] width 12 height 12
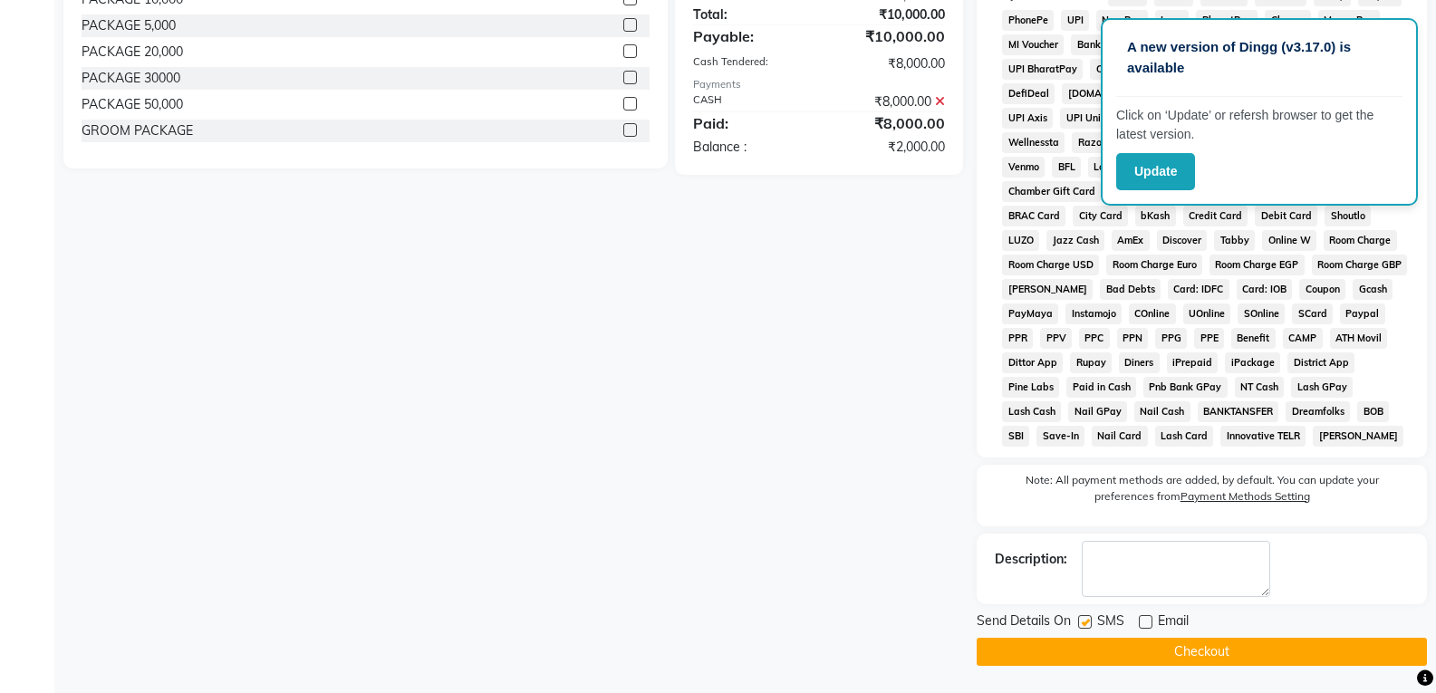
checkbox input "false"
click at [1096, 639] on button "Checkout" at bounding box center [1201, 652] width 450 height 28
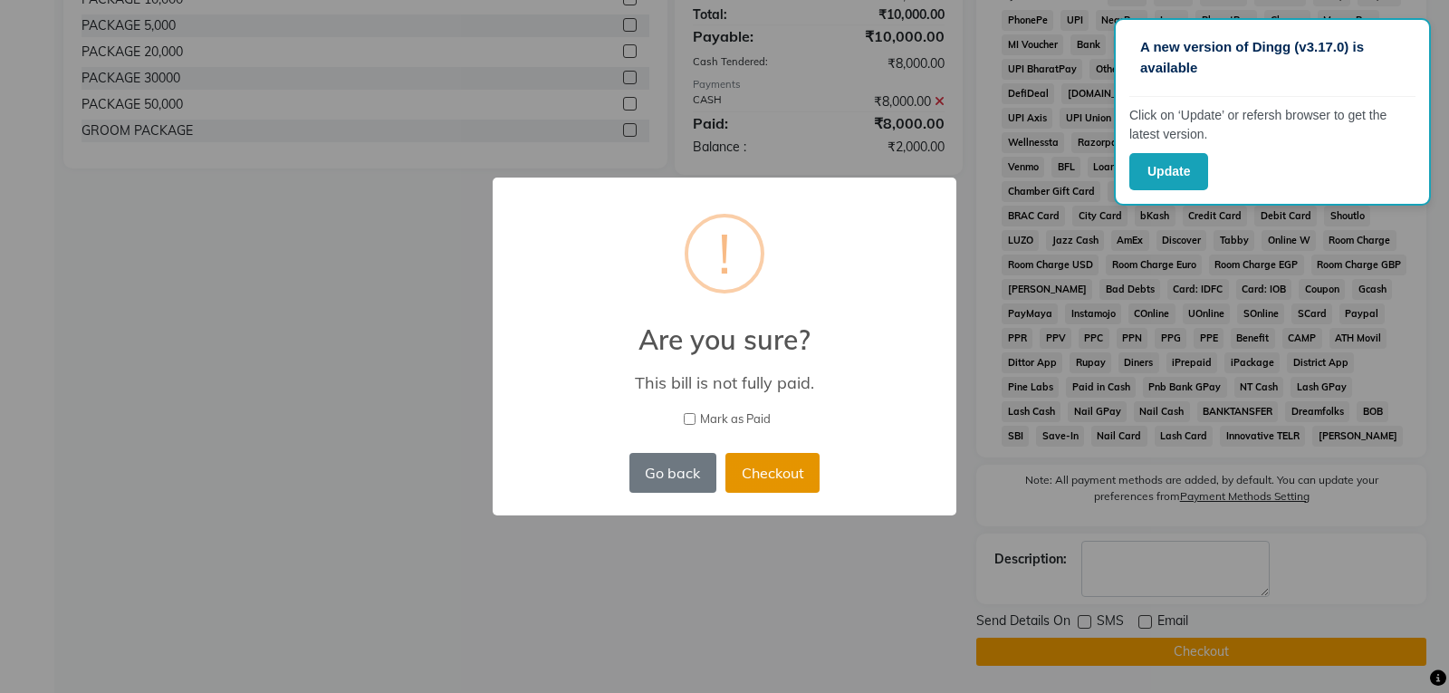
click at [793, 476] on button "Checkout" at bounding box center [773, 473] width 94 height 40
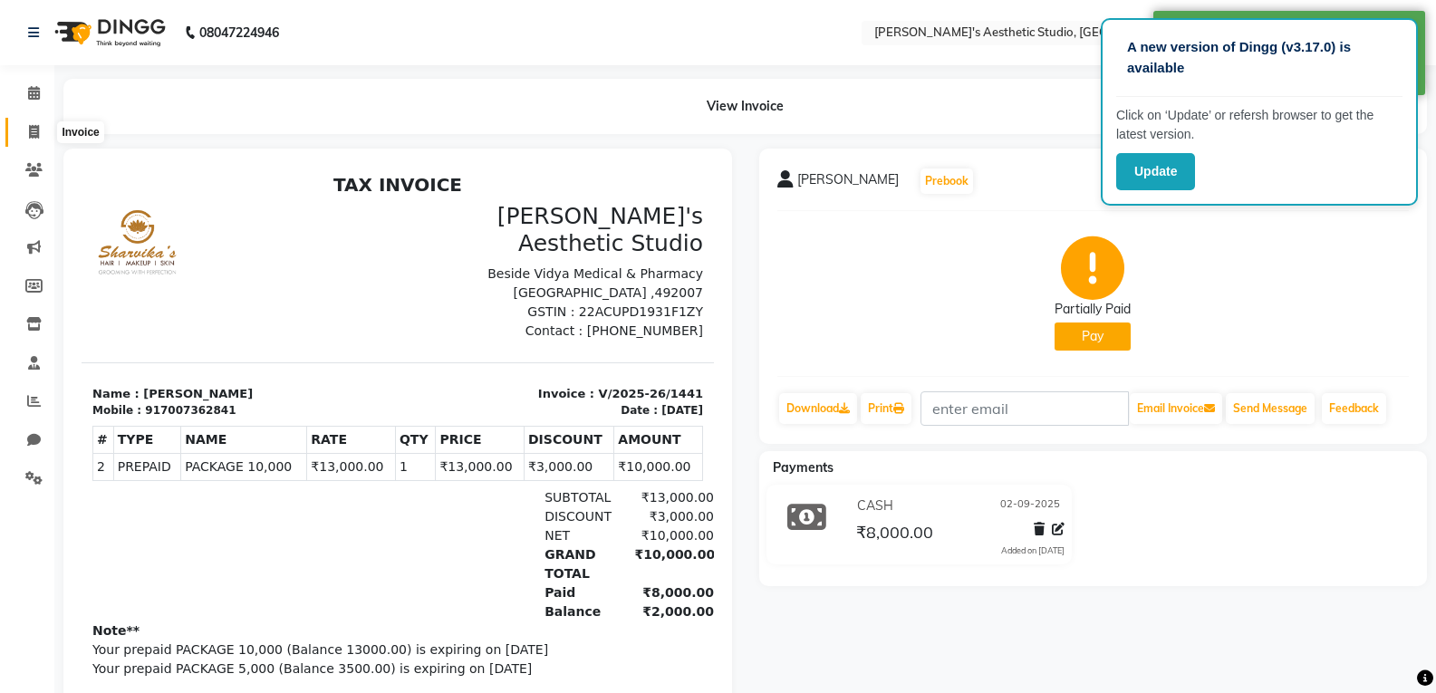
click at [34, 135] on icon at bounding box center [34, 132] width 10 height 14
select select "4077"
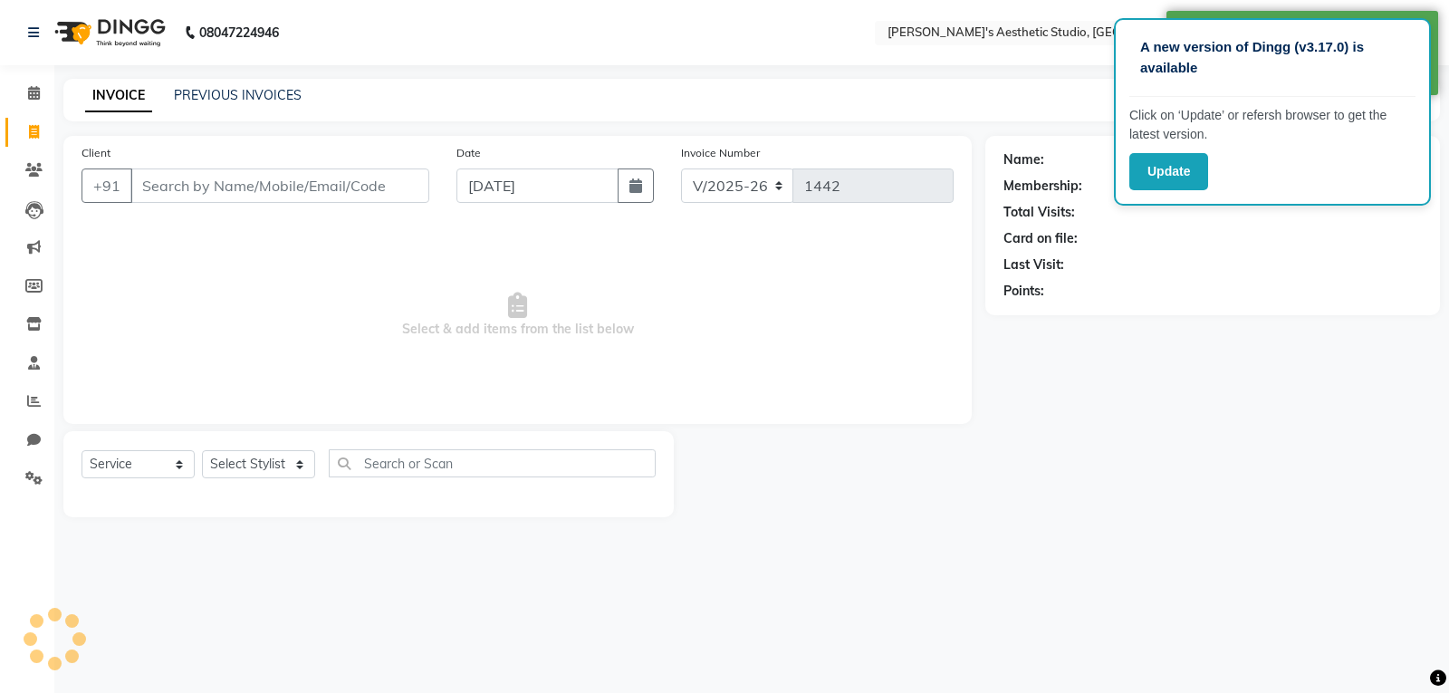
select select "membership"
click at [159, 177] on input "Client" at bounding box center [279, 185] width 299 height 34
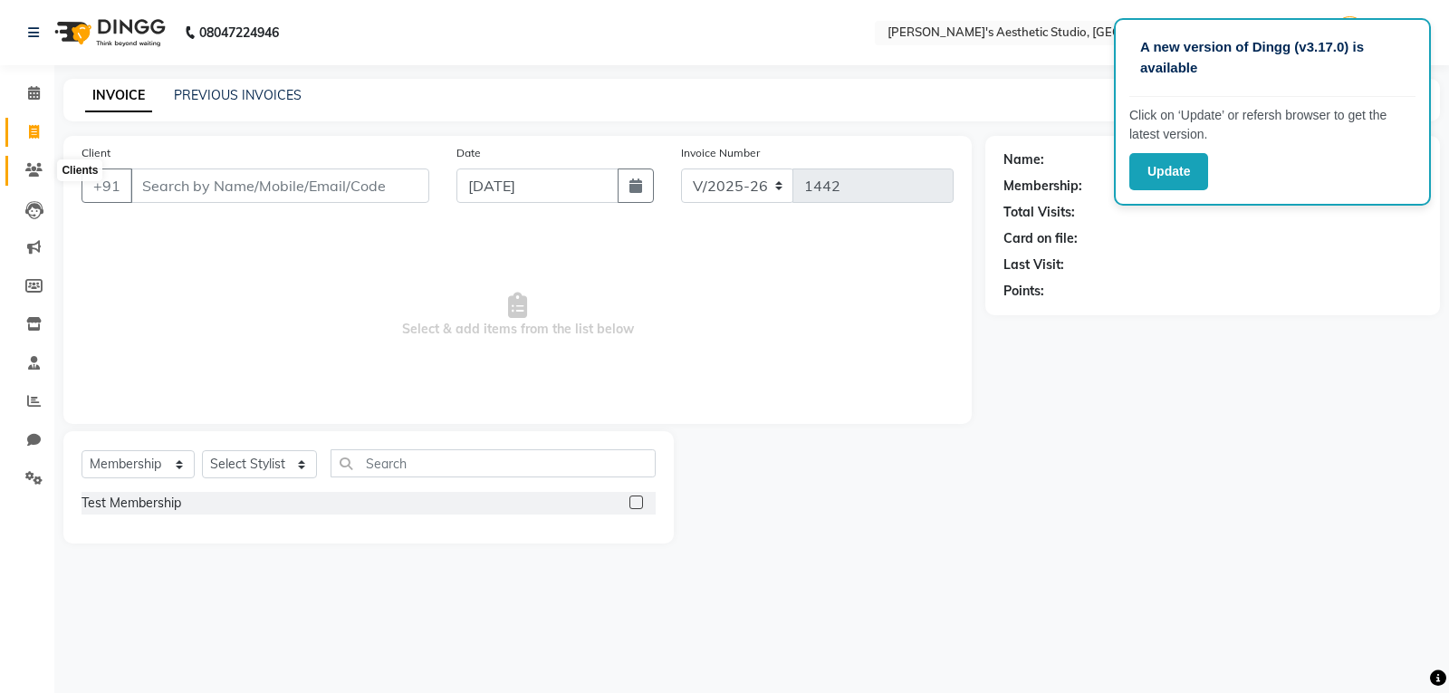
click at [32, 164] on icon at bounding box center [33, 170] width 17 height 14
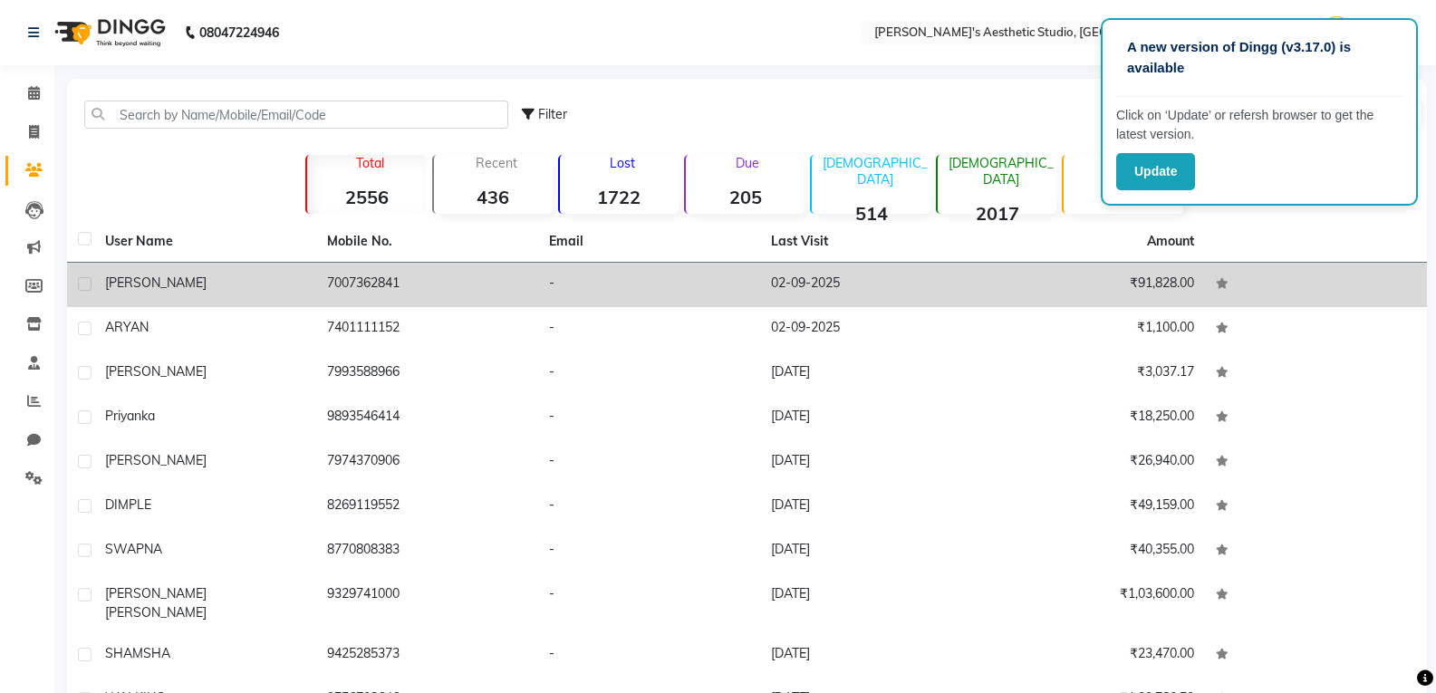
click at [333, 275] on td "7007362841" at bounding box center [427, 285] width 222 height 44
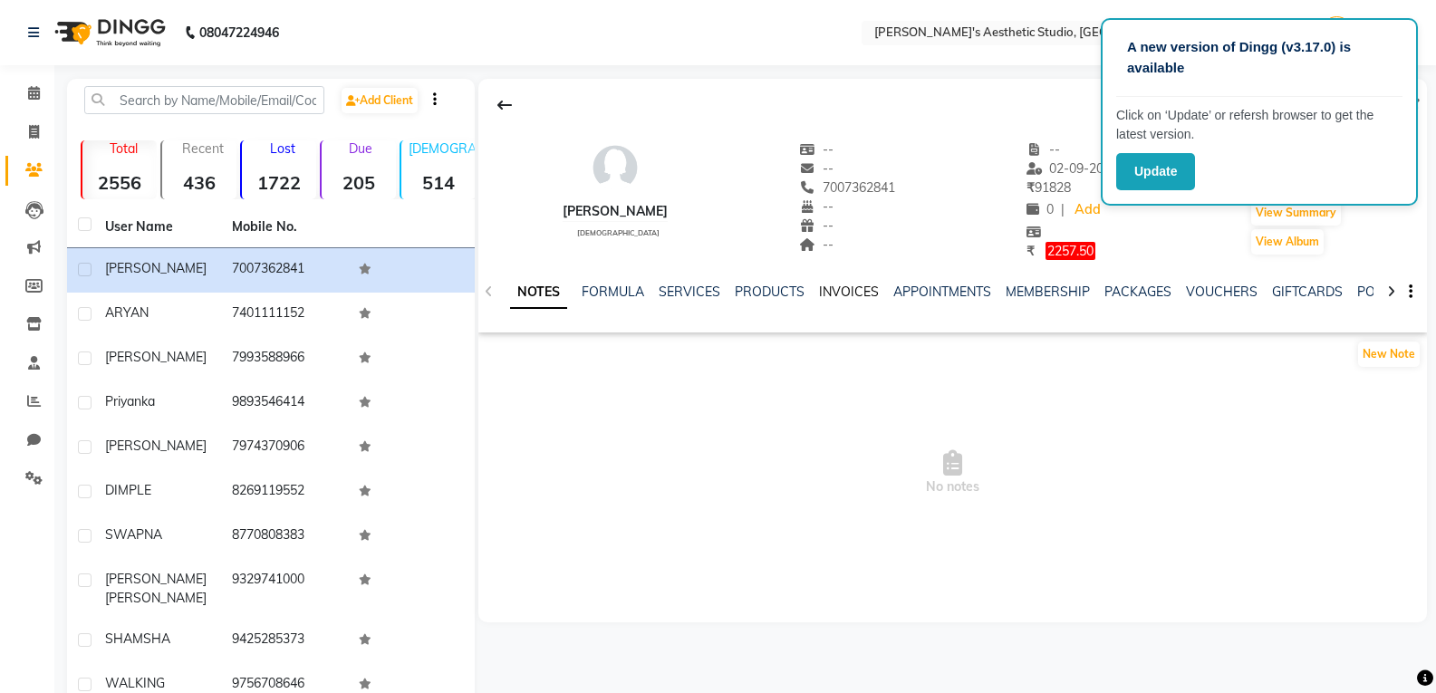
click at [832, 288] on link "INVOICES" at bounding box center [849, 292] width 60 height 16
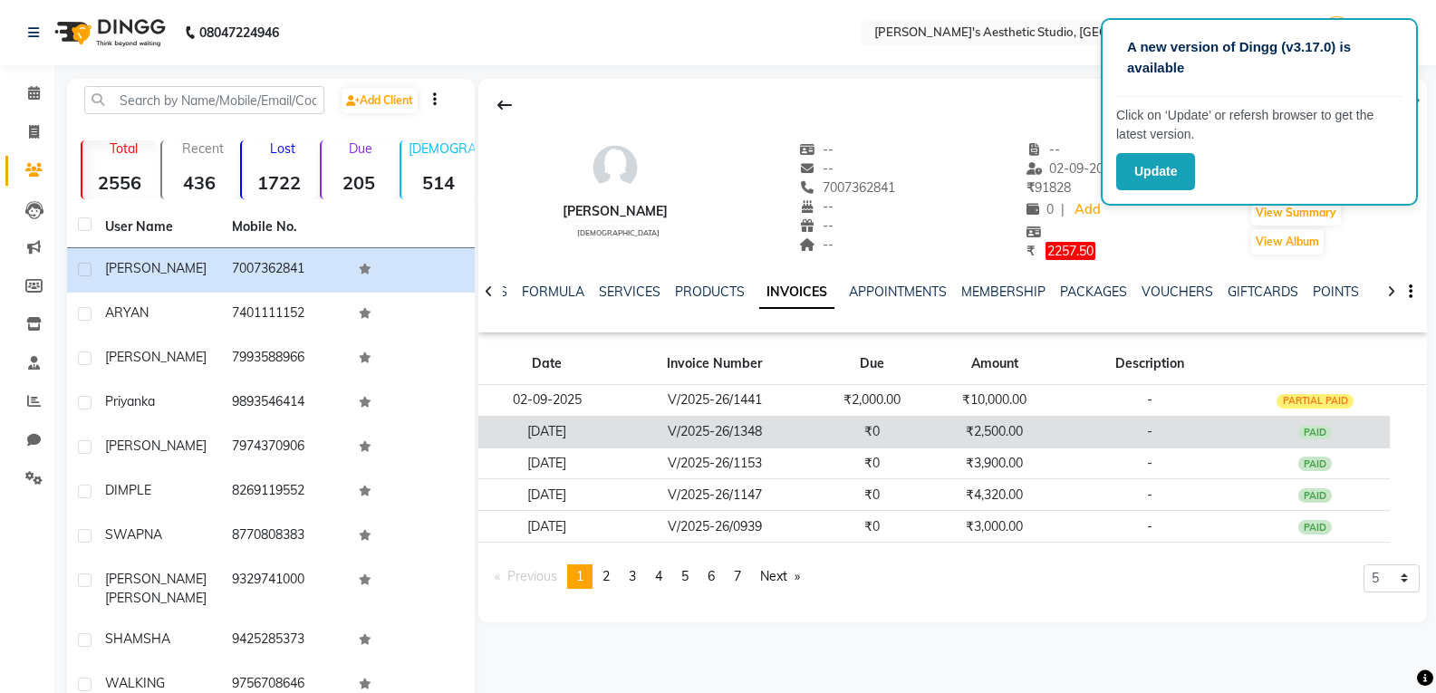
click at [843, 440] on td "₹0" at bounding box center [871, 432] width 117 height 32
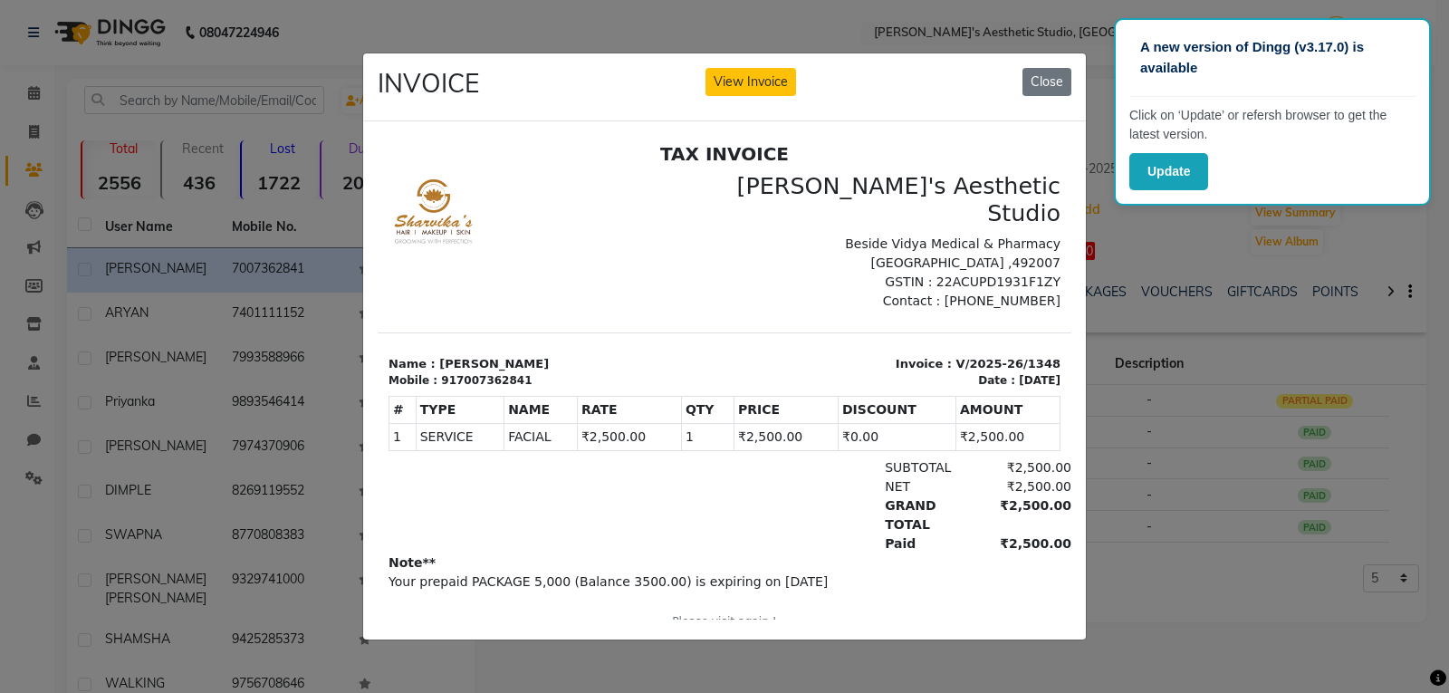
click at [1329, 587] on ngb-modal-window "INVOICE View Invoice Close" at bounding box center [724, 346] width 1449 height 693
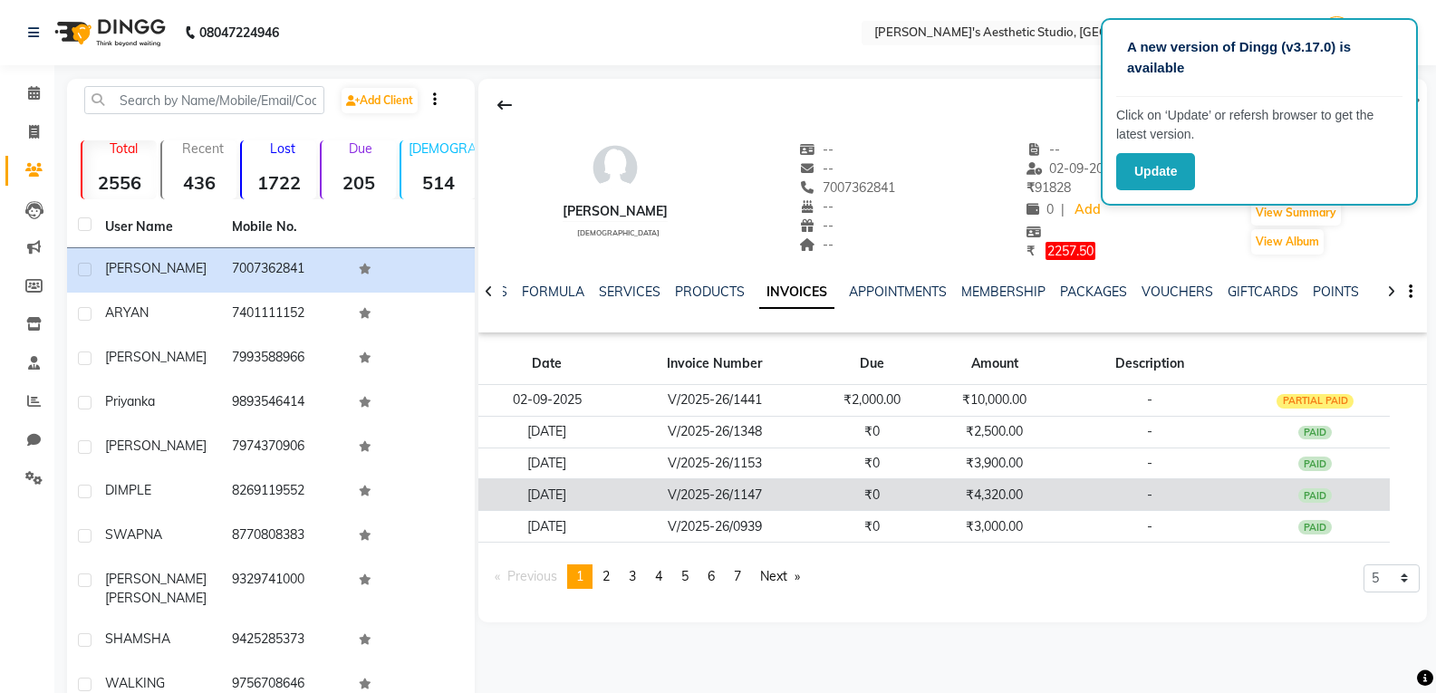
click at [863, 502] on td "₹0" at bounding box center [871, 495] width 117 height 32
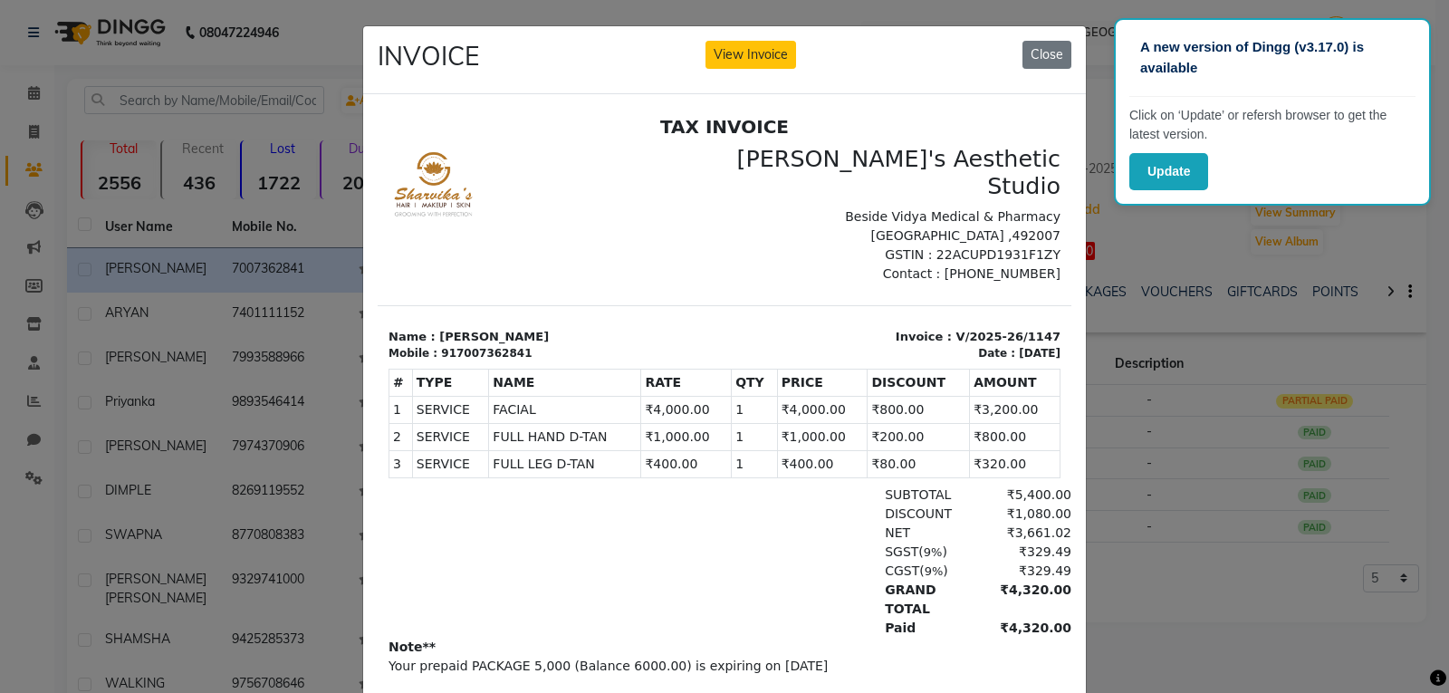
click at [1151, 368] on ngb-modal-window "INVOICE View Invoice Close" at bounding box center [724, 346] width 1449 height 693
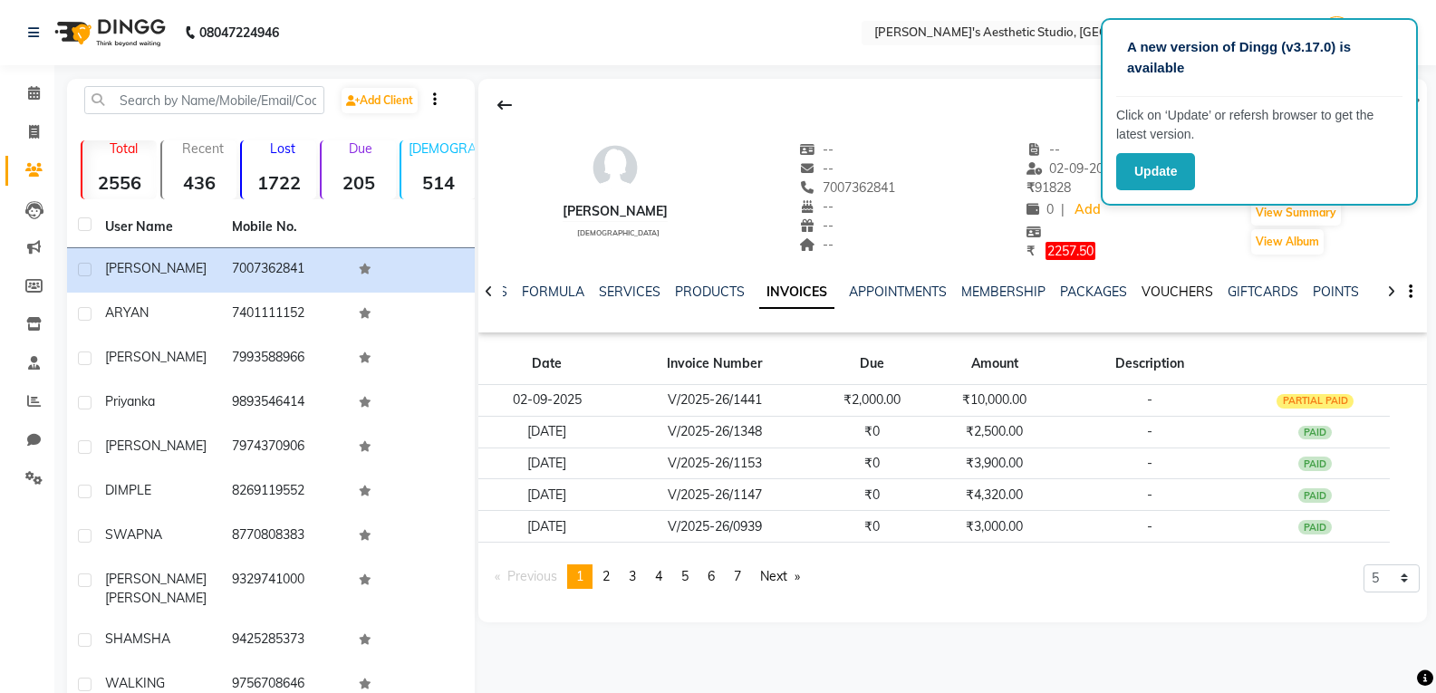
click at [1197, 293] on link "VOUCHERS" at bounding box center [1177, 292] width 72 height 16
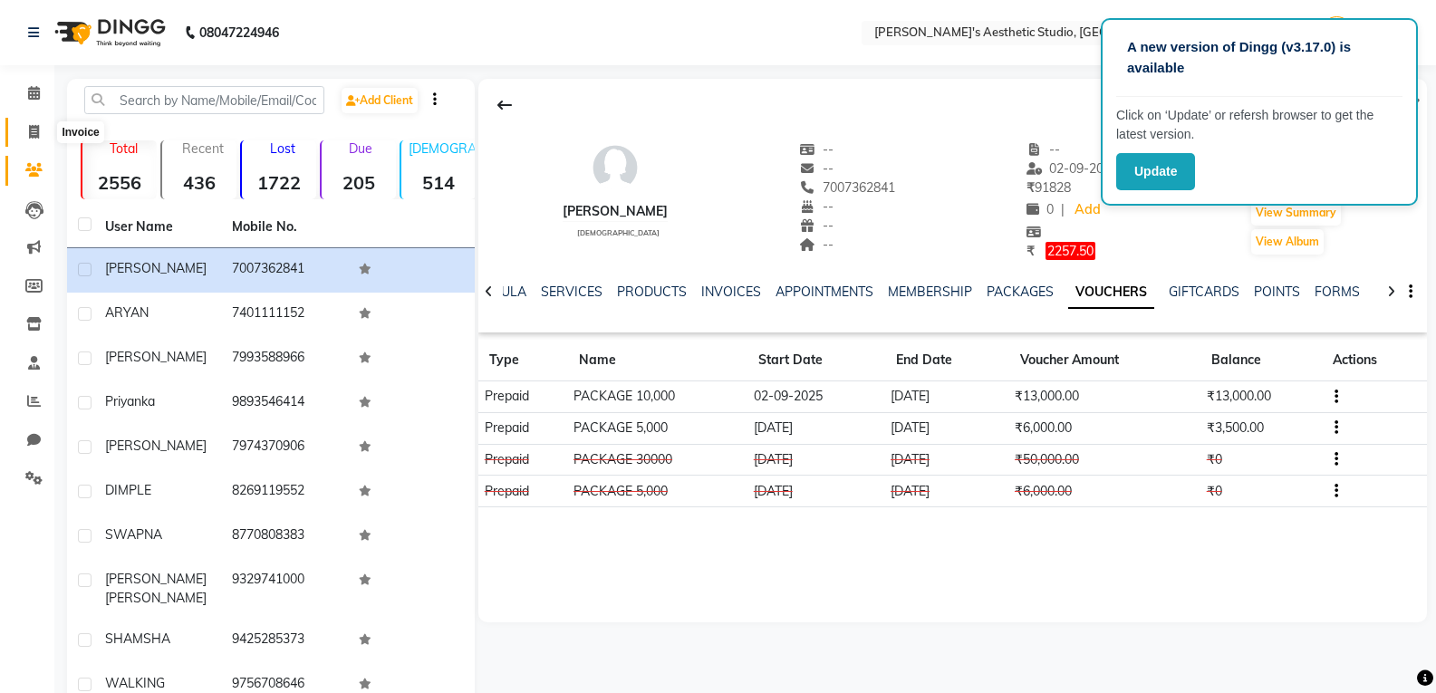
click at [29, 131] on icon at bounding box center [34, 132] width 10 height 14
select select "service"
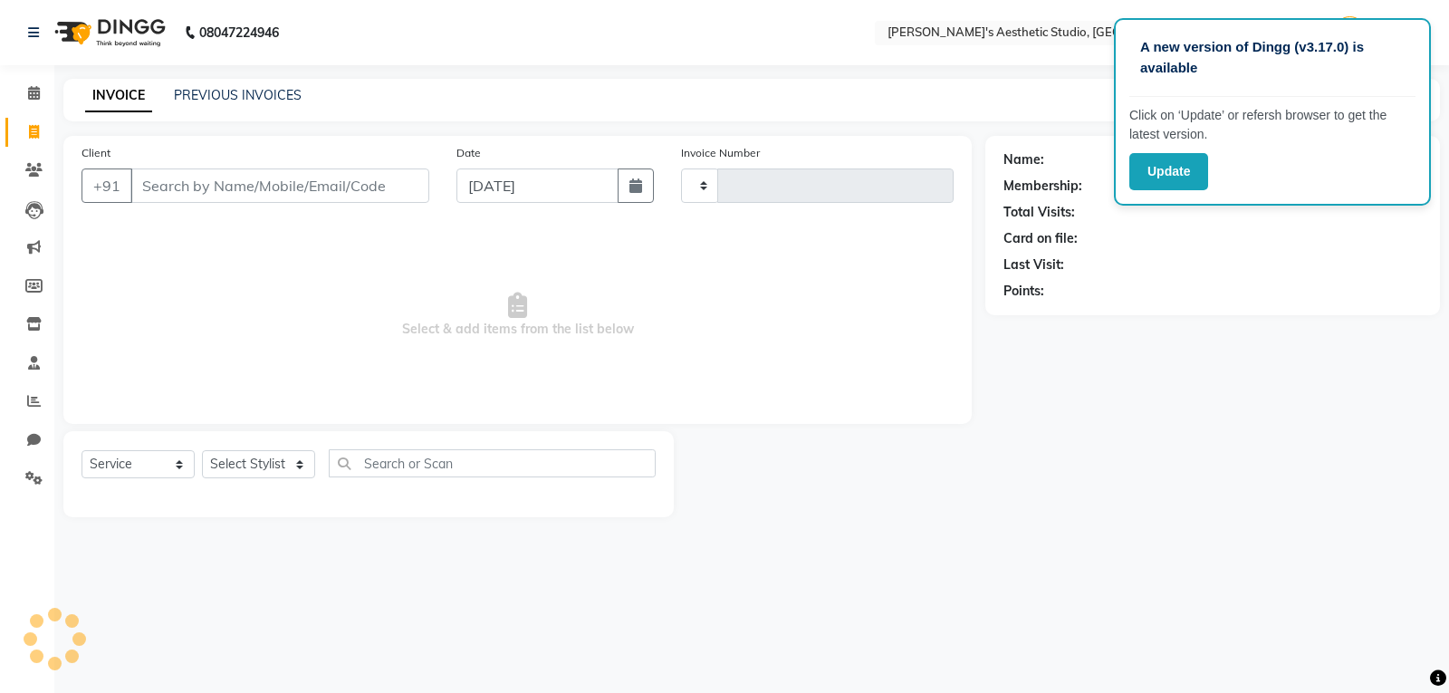
type input "1442"
select select "4077"
select select "membership"
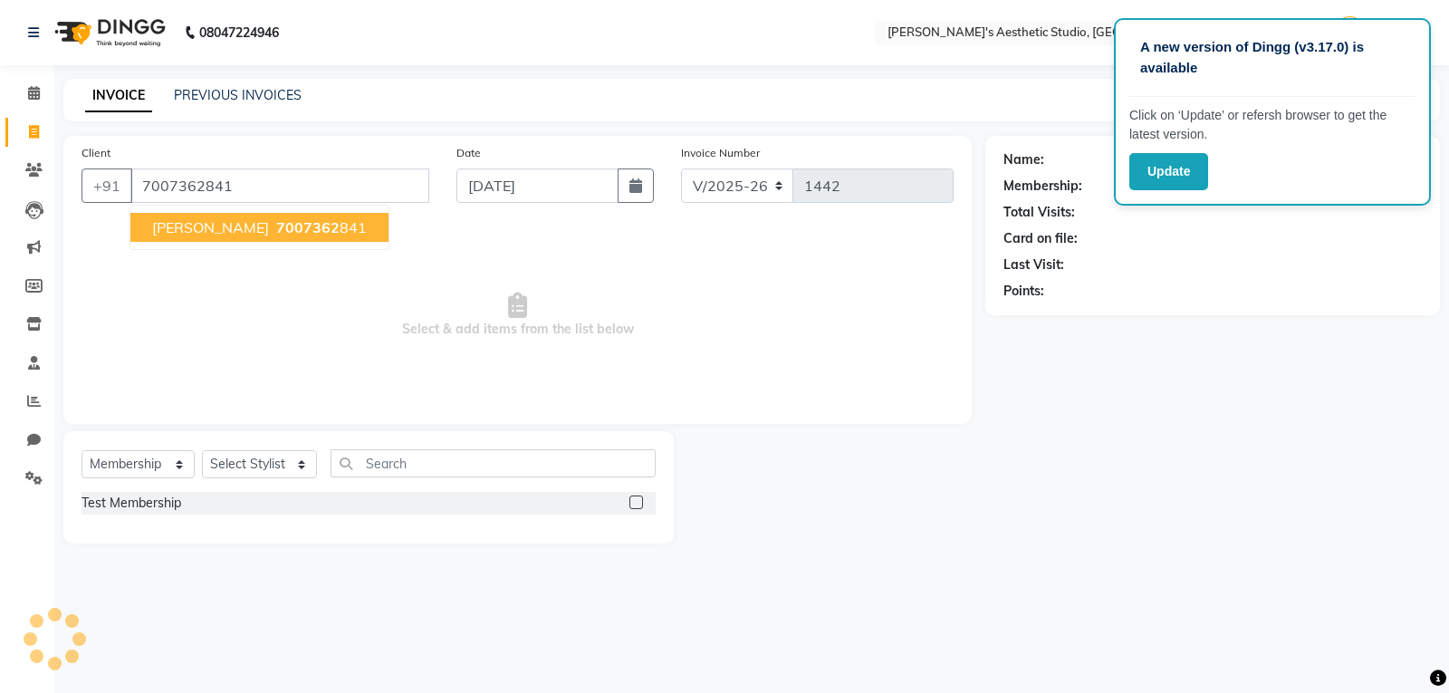
type input "7007362841"
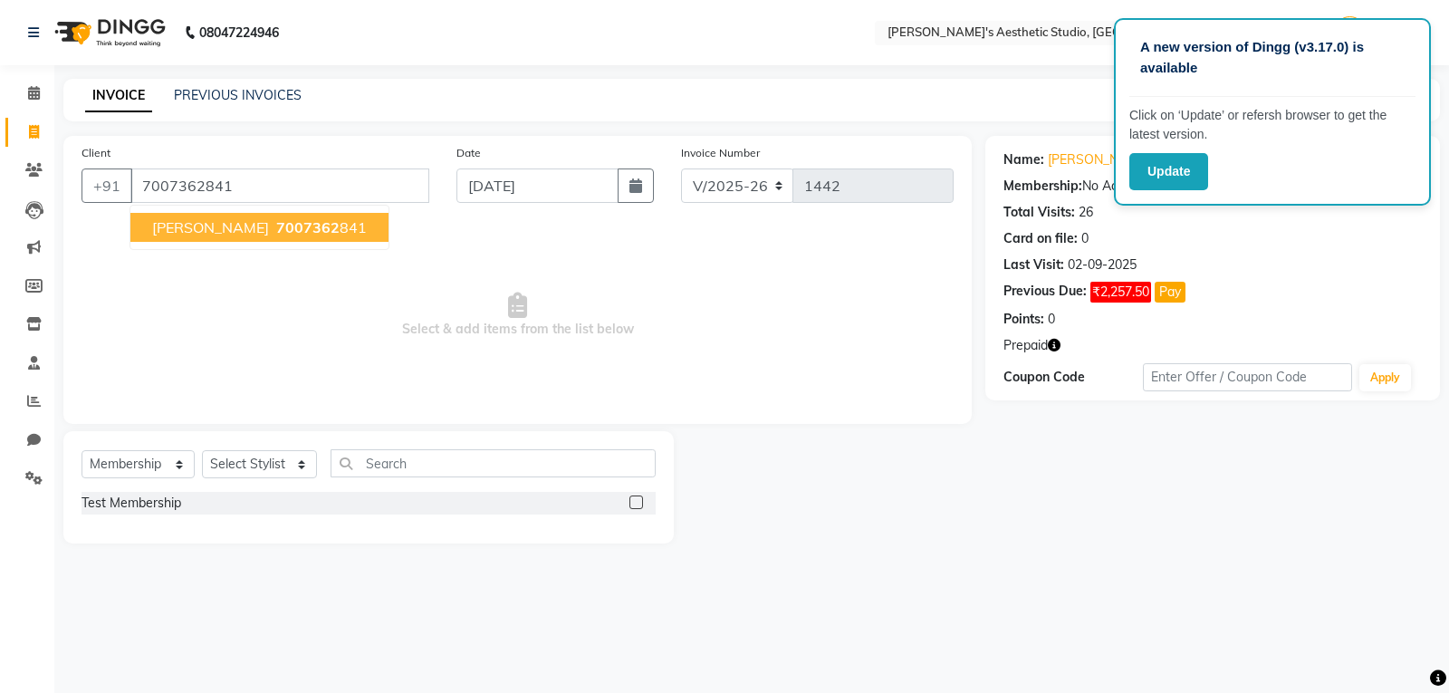
click at [276, 226] on span "7007362" at bounding box center [307, 227] width 63 height 18
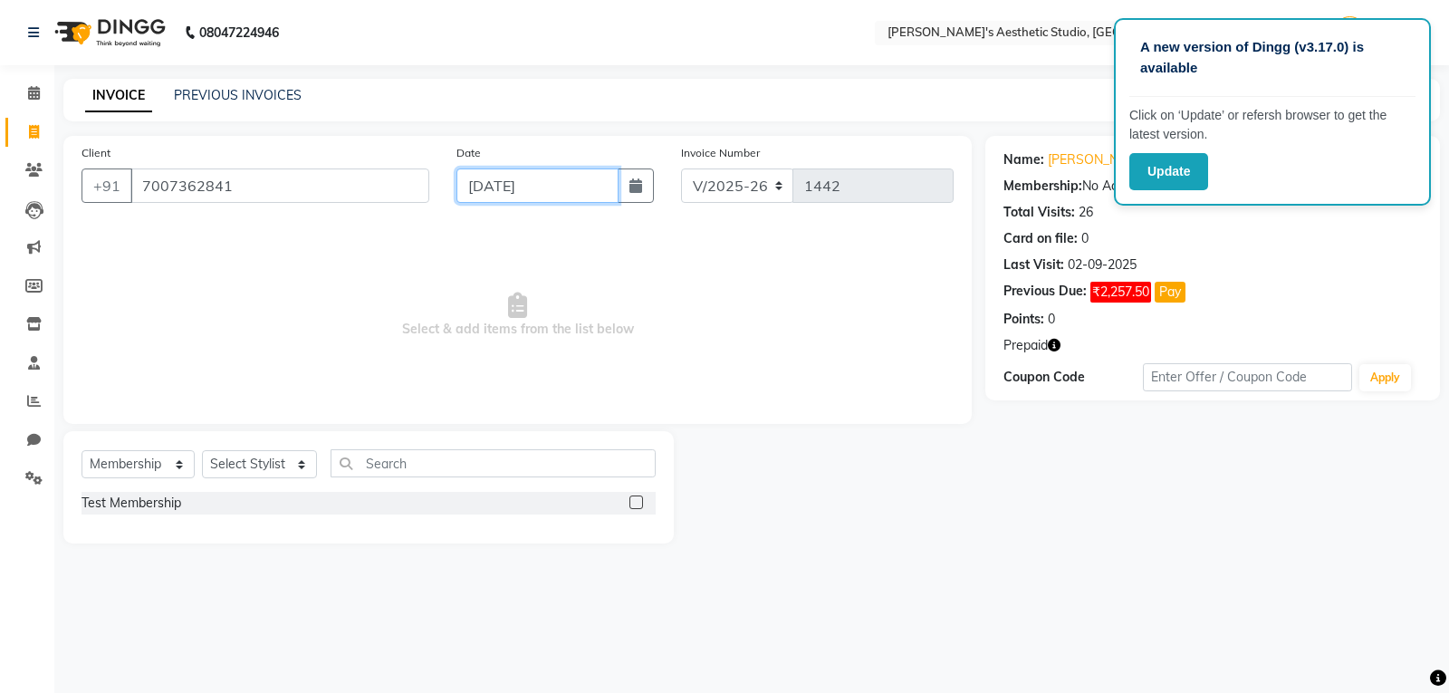
click at [528, 193] on input "[DATE]" at bounding box center [538, 185] width 162 height 34
select select "9"
select select "2025"
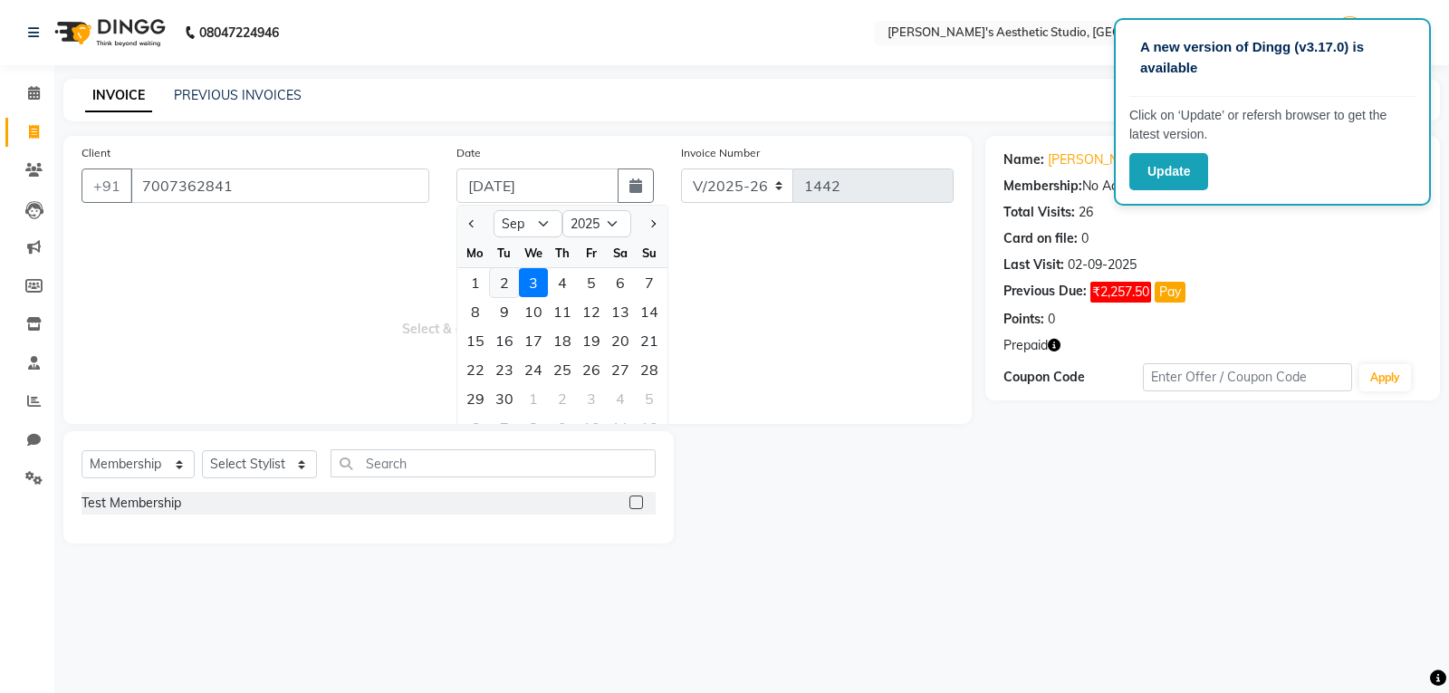
click at [514, 291] on div "2" at bounding box center [504, 282] width 29 height 29
type input "02-09-2025"
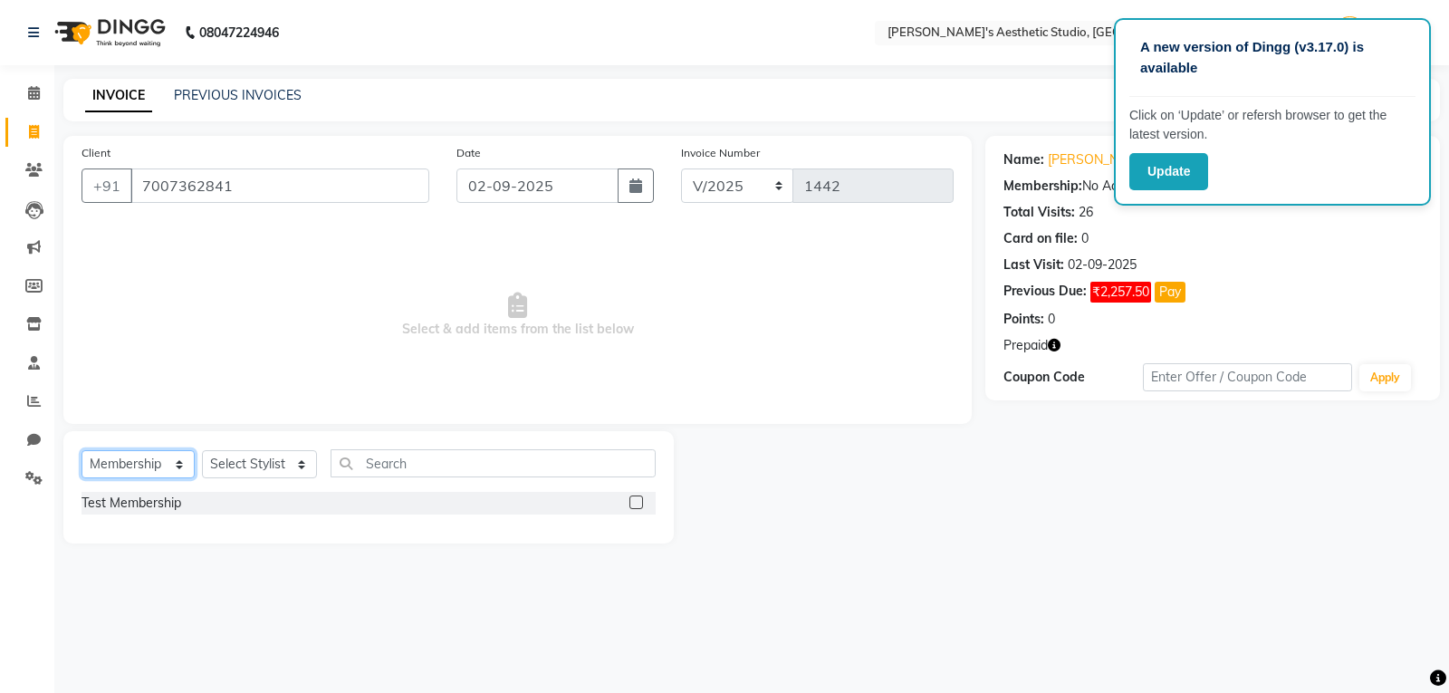
click at [157, 465] on select "Select Service Product Membership Package Voucher Prepaid Gift Card" at bounding box center [138, 464] width 113 height 28
select select "service"
click at [82, 450] on select "Select Service Product Membership Package Voucher Prepaid Gift Card" at bounding box center [138, 464] width 113 height 28
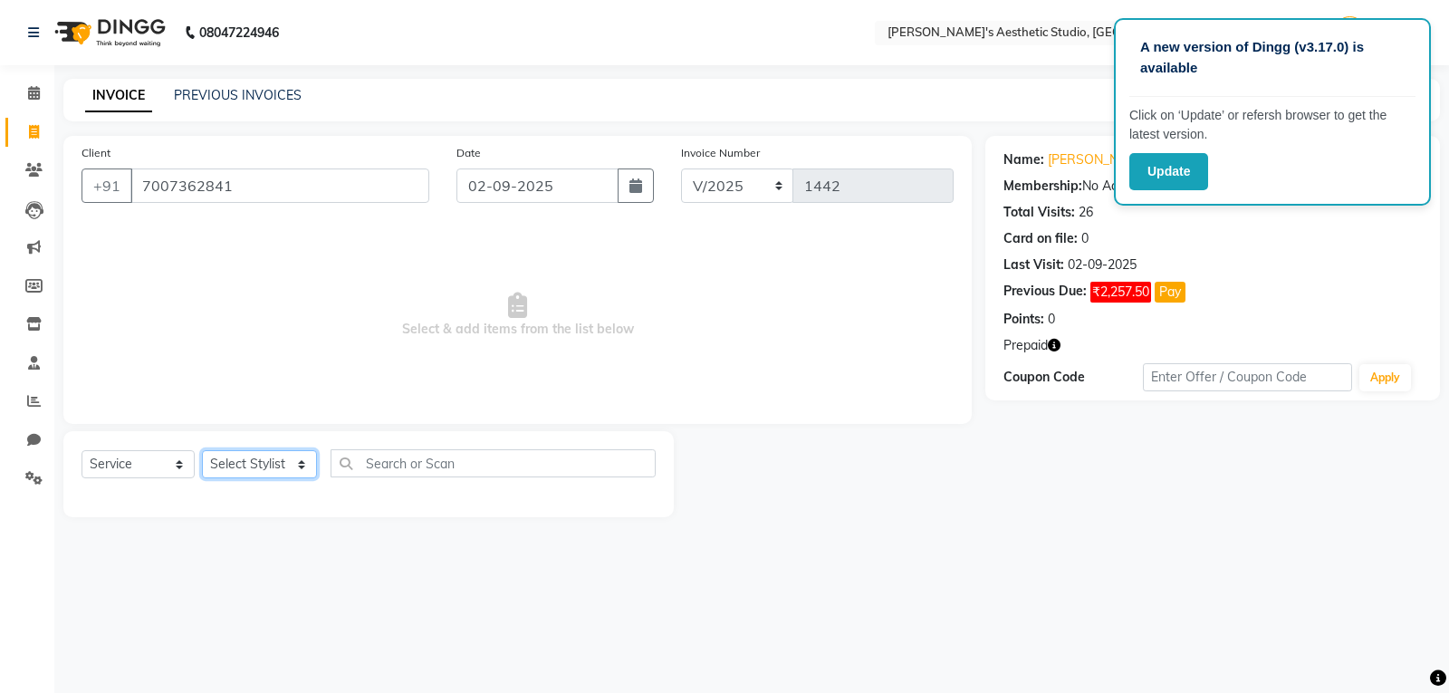
click at [268, 465] on select "Select Stylist AVINIHAL BHUMI [PERSON_NAME] [PERSON_NAME] [PERSON_NAME] (STUDEN…" at bounding box center [259, 464] width 115 height 28
select select "21633"
click at [202, 450] on select "Select Stylist AVINIHAL BHUMI [PERSON_NAME] [PERSON_NAME] [PERSON_NAME] (STUDEN…" at bounding box center [259, 464] width 115 height 28
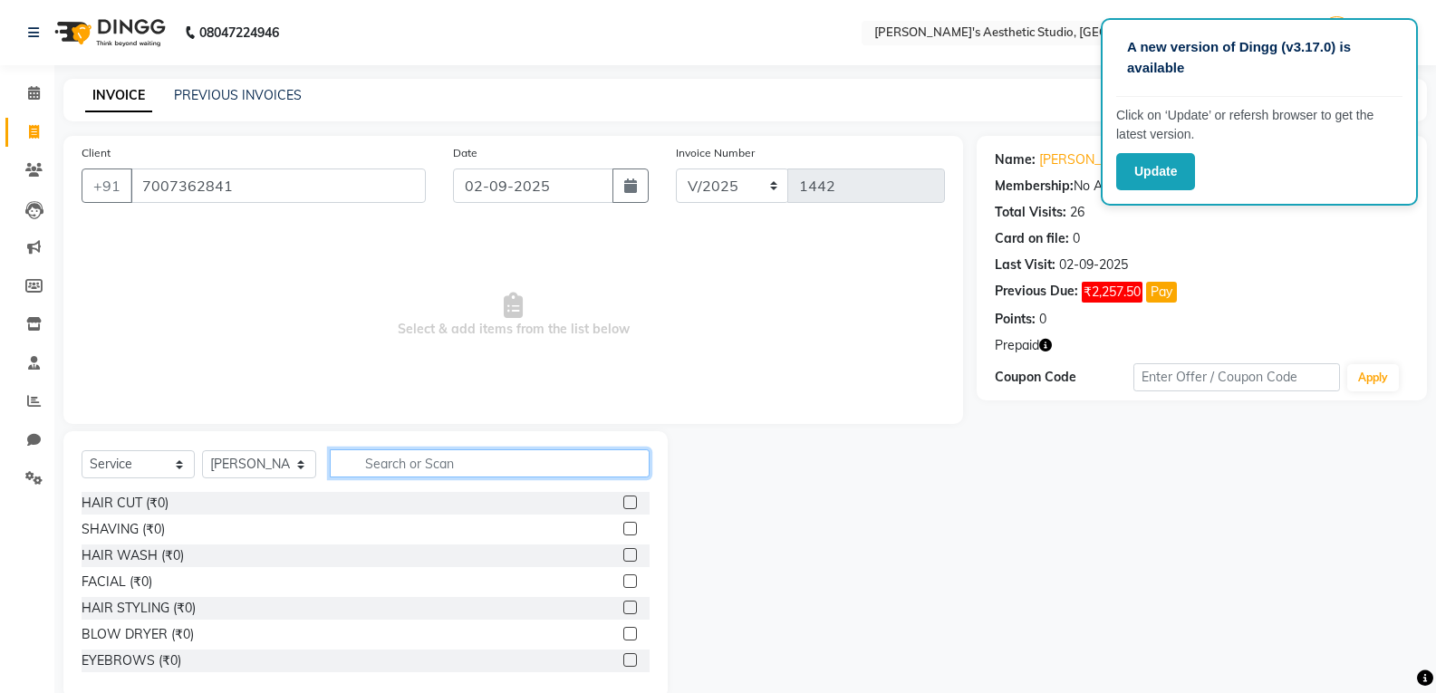
click at [393, 469] on input "text" at bounding box center [490, 463] width 320 height 28
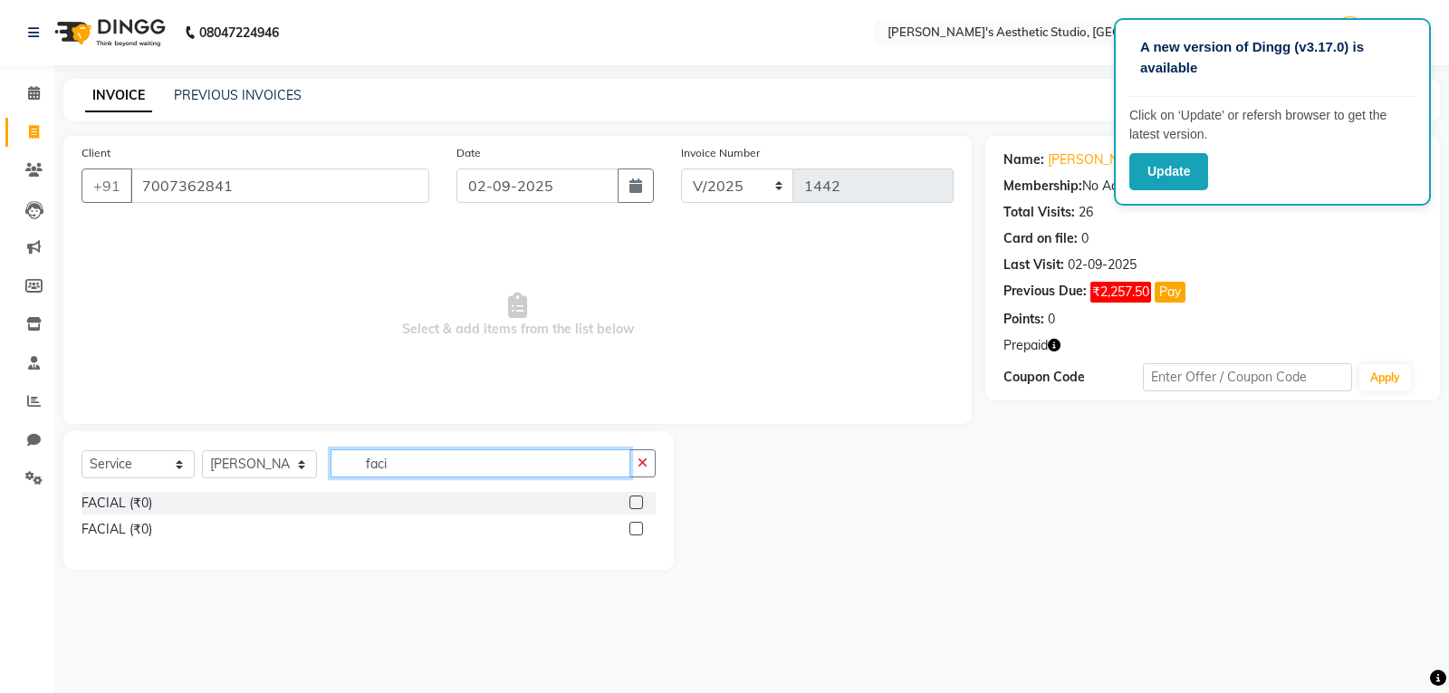
type input "faci"
click at [638, 498] on label at bounding box center [637, 502] width 14 height 14
click at [638, 498] on input "checkbox" at bounding box center [636, 503] width 12 height 12
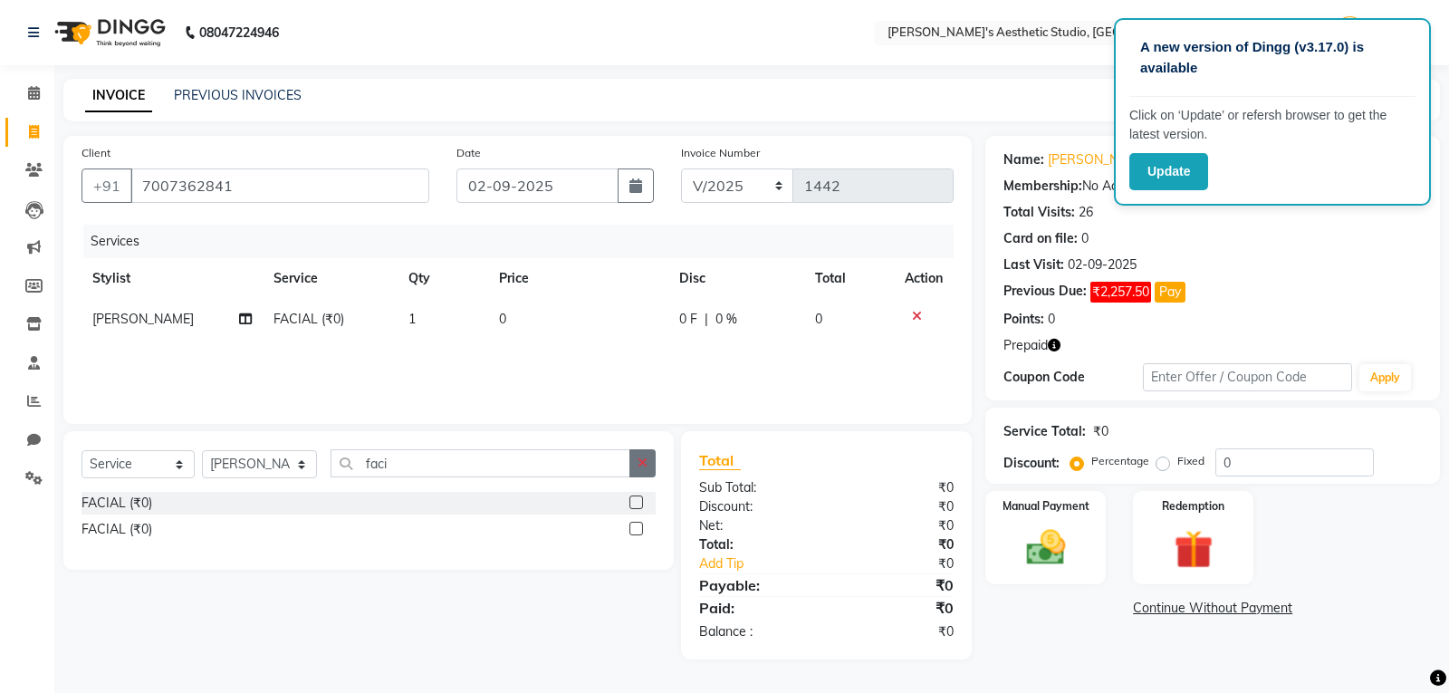
checkbox input "false"
click at [648, 460] on button "button" at bounding box center [643, 463] width 26 height 28
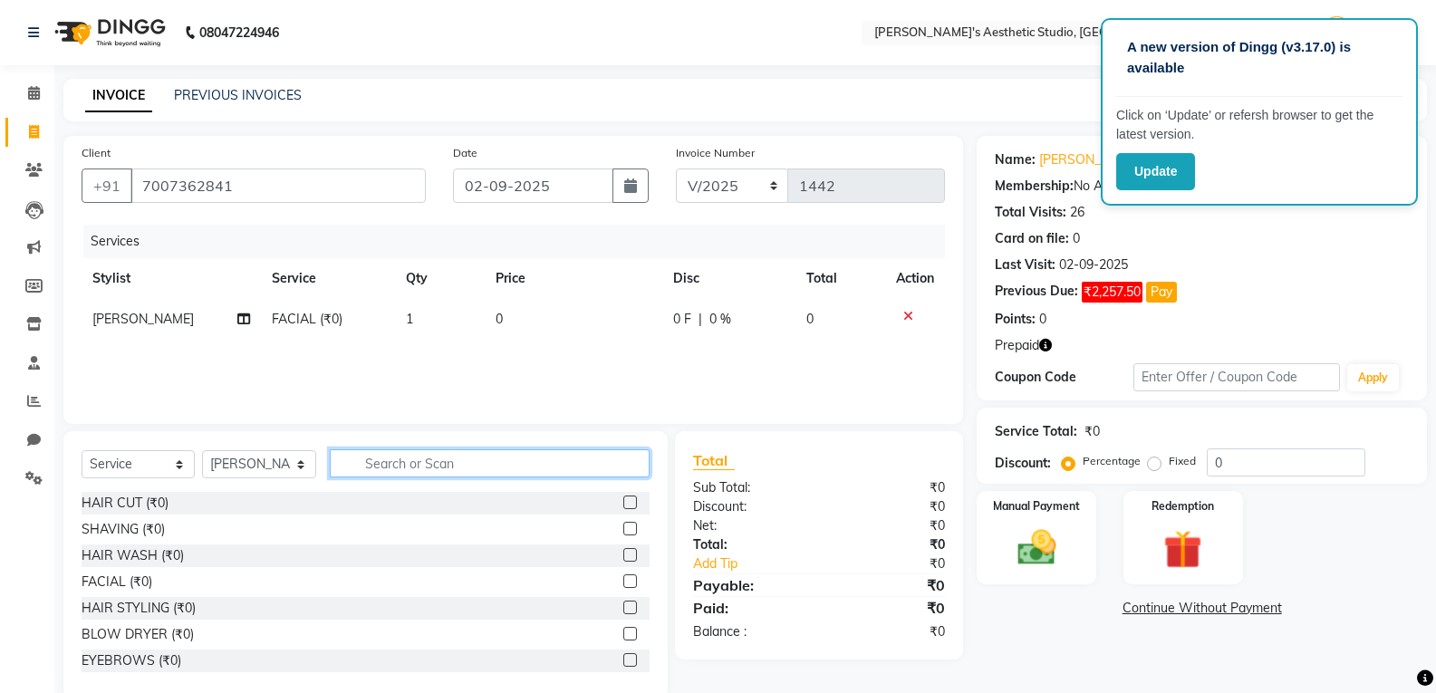
click at [624, 468] on input "text" at bounding box center [490, 463] width 320 height 28
type input "d t"
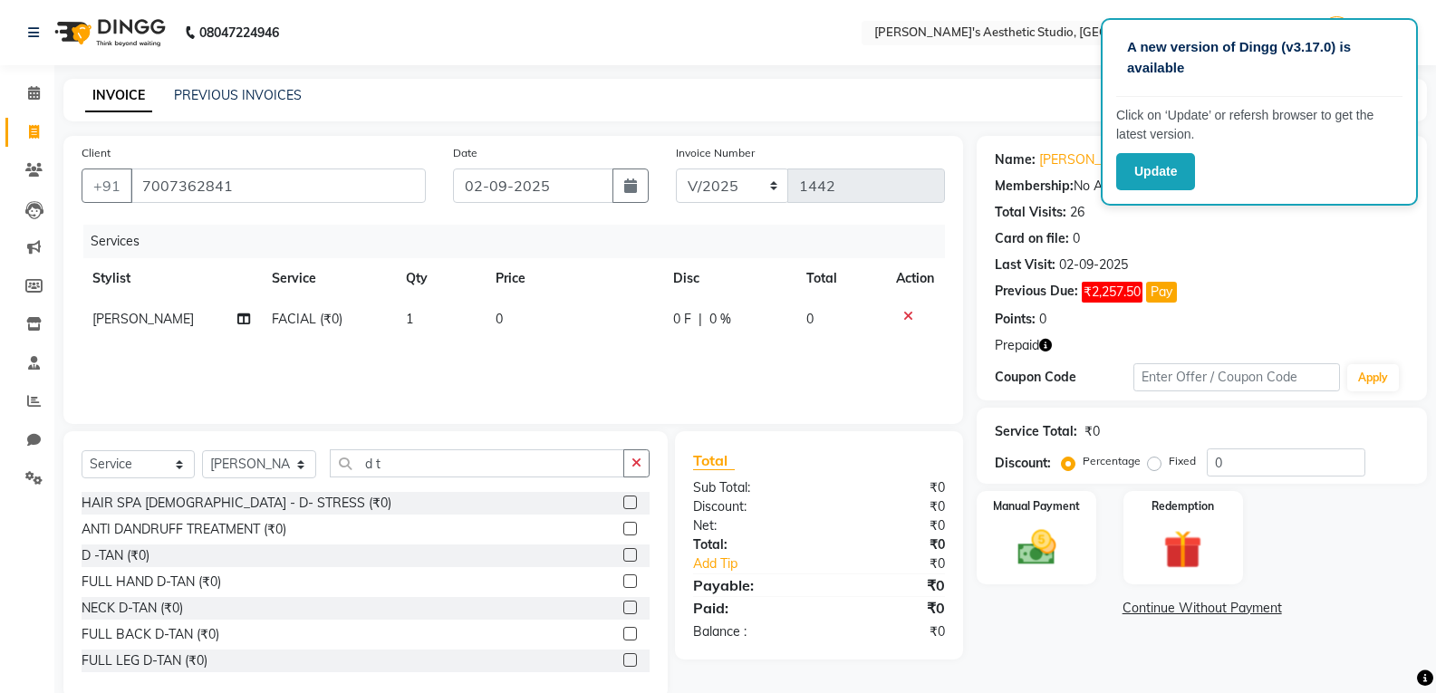
click at [623, 553] on label at bounding box center [630, 555] width 14 height 14
click at [623, 553] on input "checkbox" at bounding box center [629, 556] width 12 height 12
checkbox input "false"
click at [634, 472] on button "button" at bounding box center [636, 463] width 26 height 28
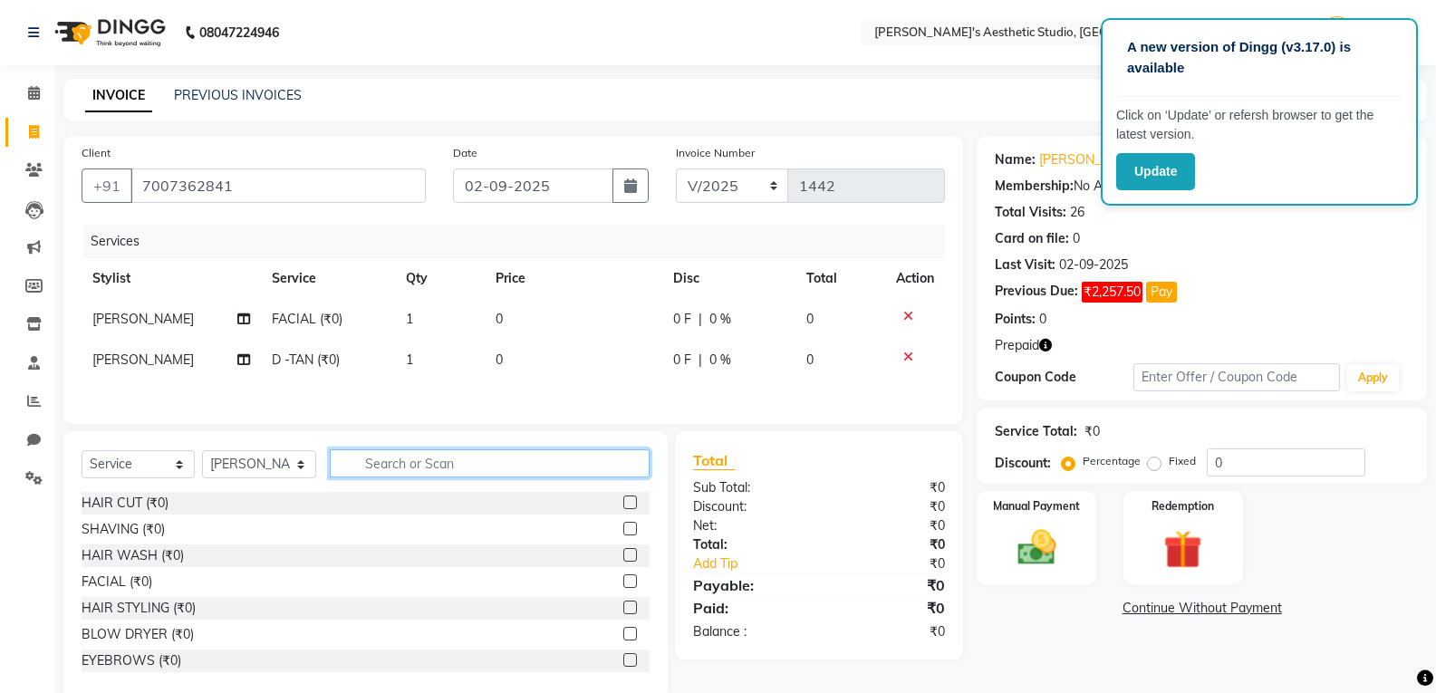
click at [629, 468] on input "text" at bounding box center [490, 463] width 320 height 28
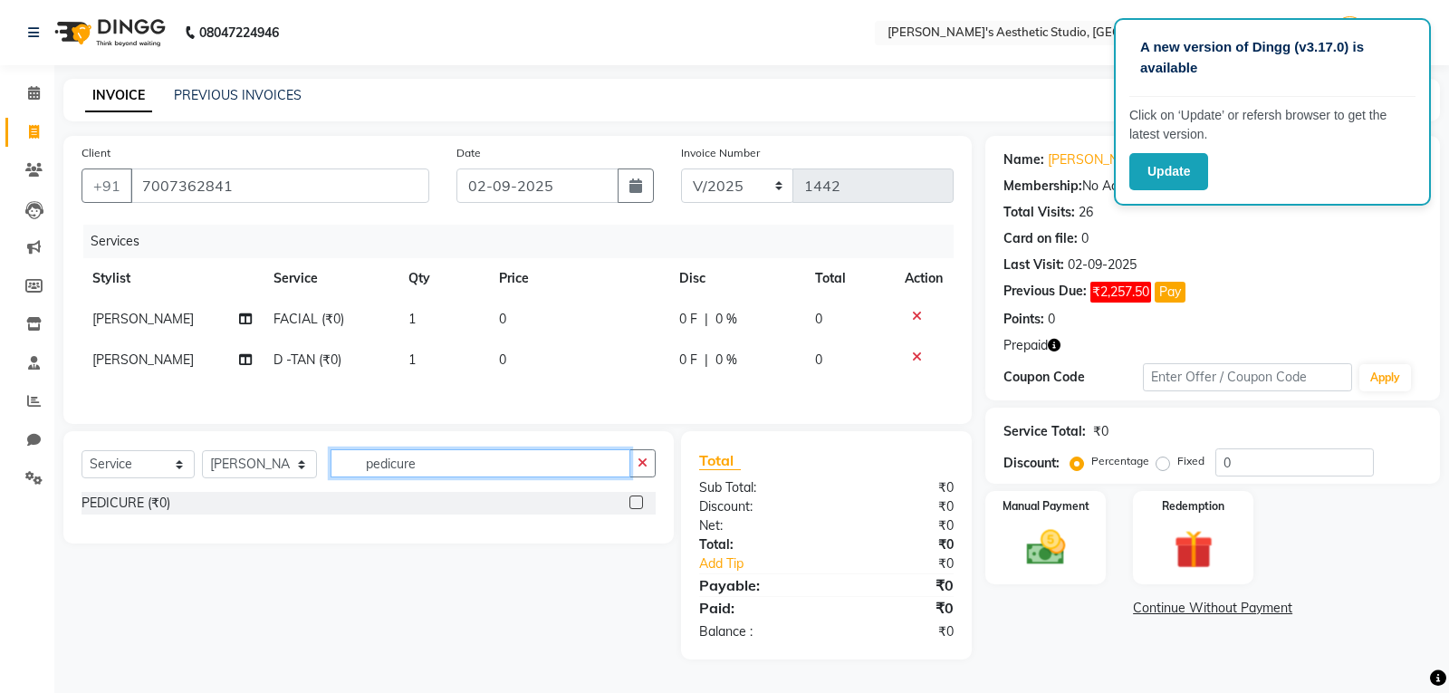
type input "pedicure"
click at [638, 506] on label at bounding box center [637, 502] width 14 height 14
click at [638, 506] on input "checkbox" at bounding box center [636, 503] width 12 height 12
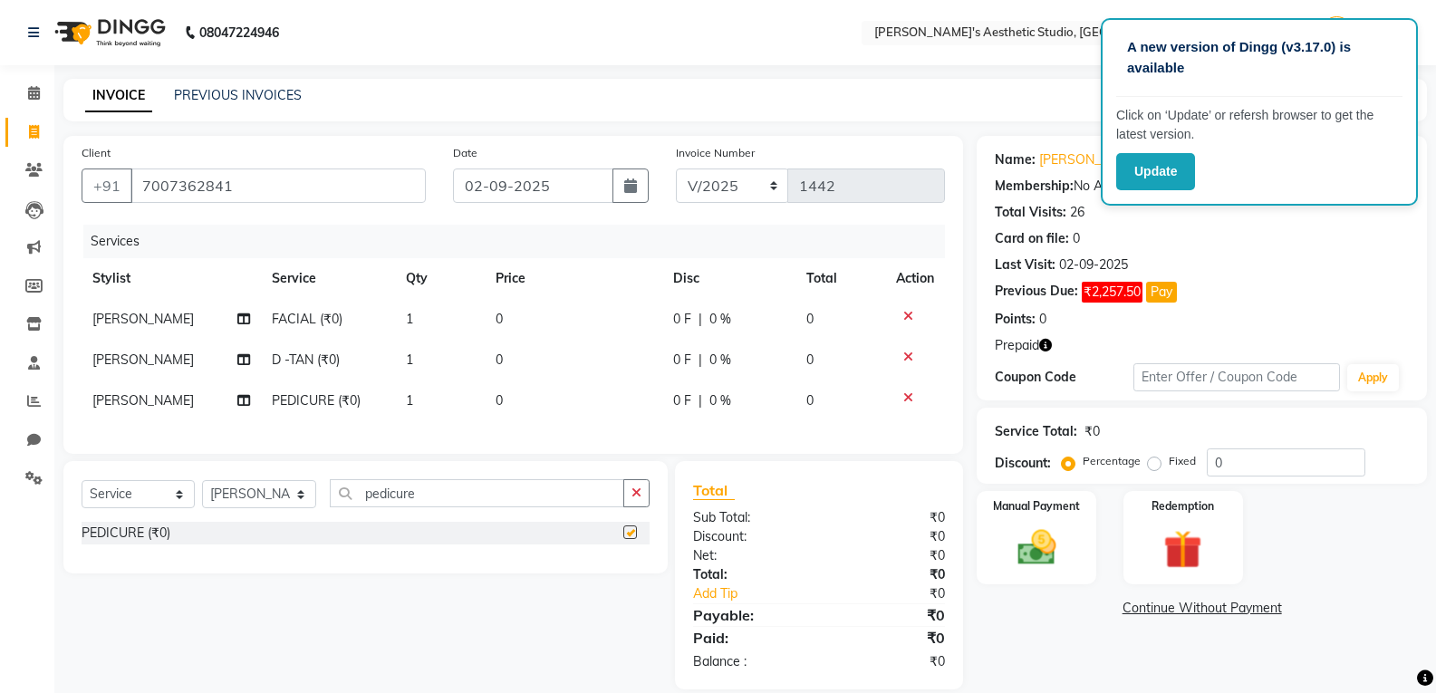
checkbox input "false"
click at [618, 320] on td "0" at bounding box center [574, 319] width 178 height 41
select select "21633"
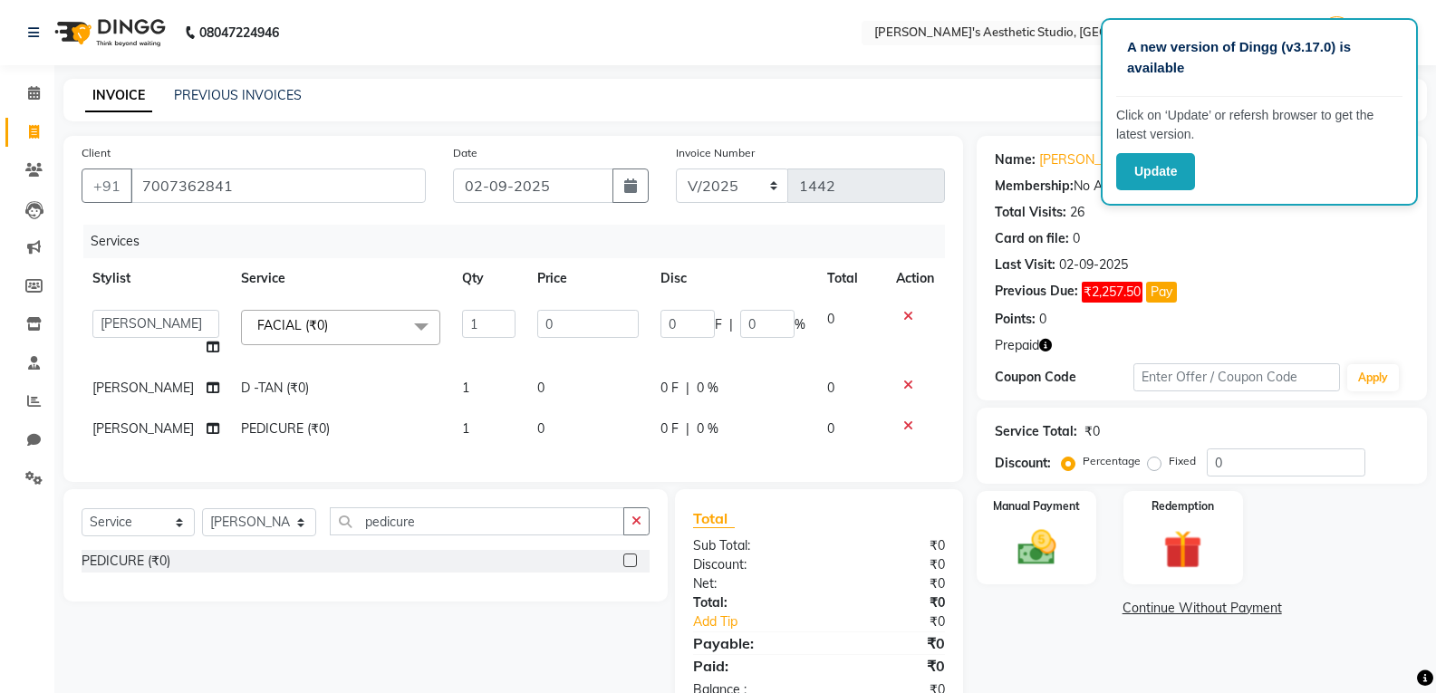
click at [620, 321] on input "0" at bounding box center [587, 324] width 101 height 28
type input "04000"
click at [581, 370] on td "0" at bounding box center [587, 388] width 123 height 41
select select "21633"
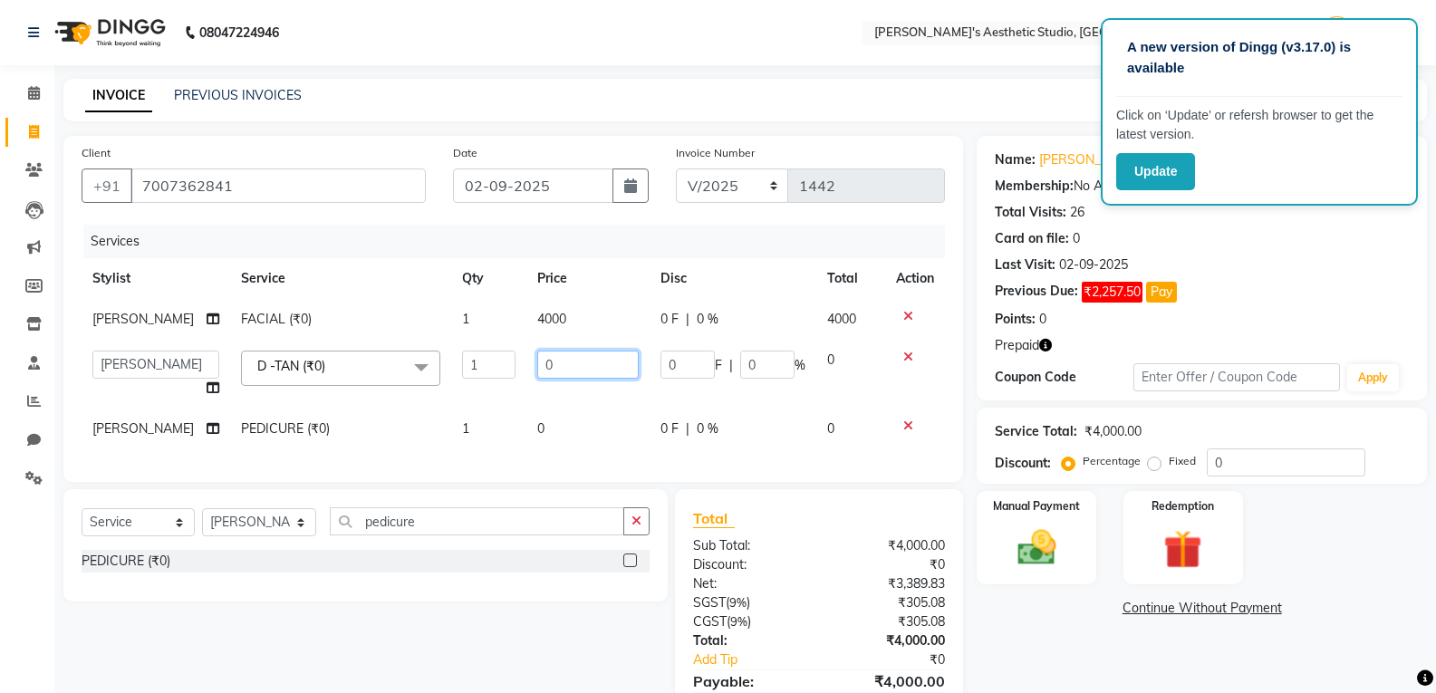
click at [581, 370] on input "0" at bounding box center [587, 365] width 101 height 28
type input "0800"
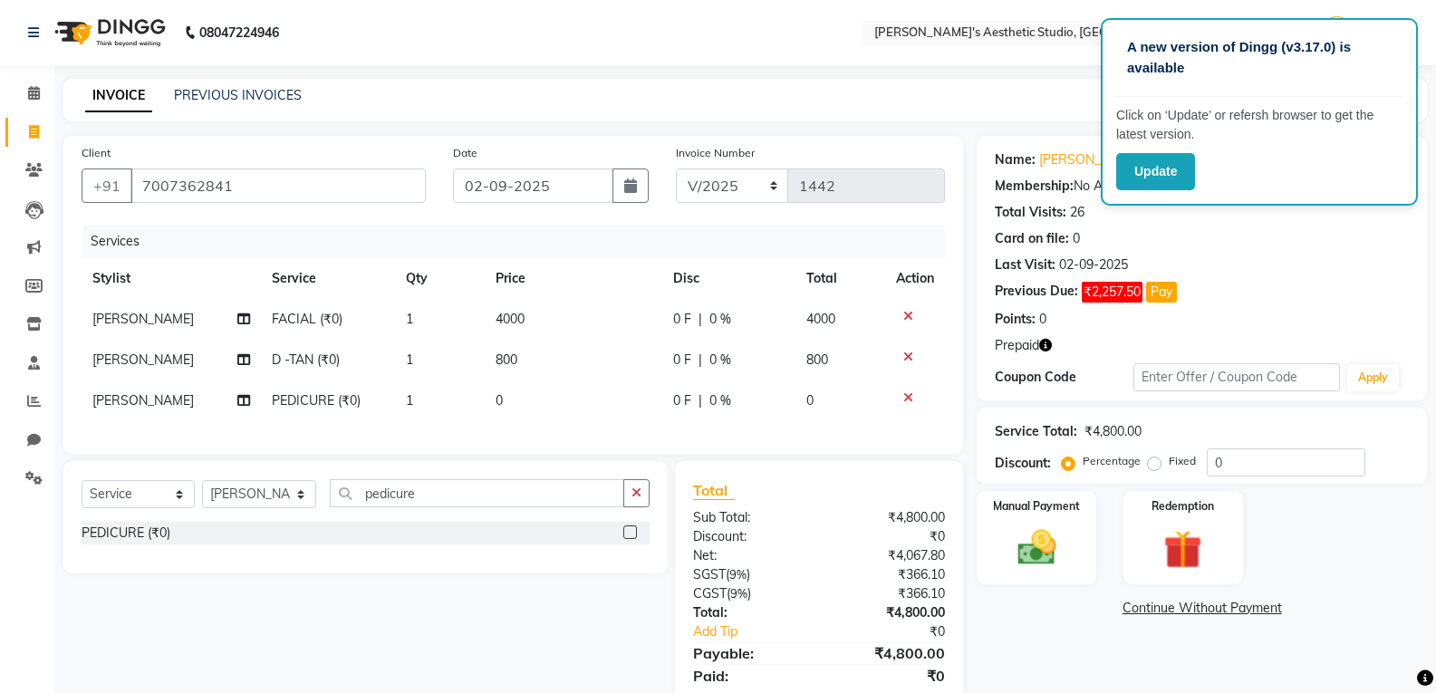
click at [585, 436] on div "Services Stylist Service Qty Price Disc Total Action [PERSON_NAME] FACIAL (₹0) …" at bounding box center [513, 330] width 863 height 211
click at [586, 397] on td "0" at bounding box center [574, 400] width 178 height 41
select select "21633"
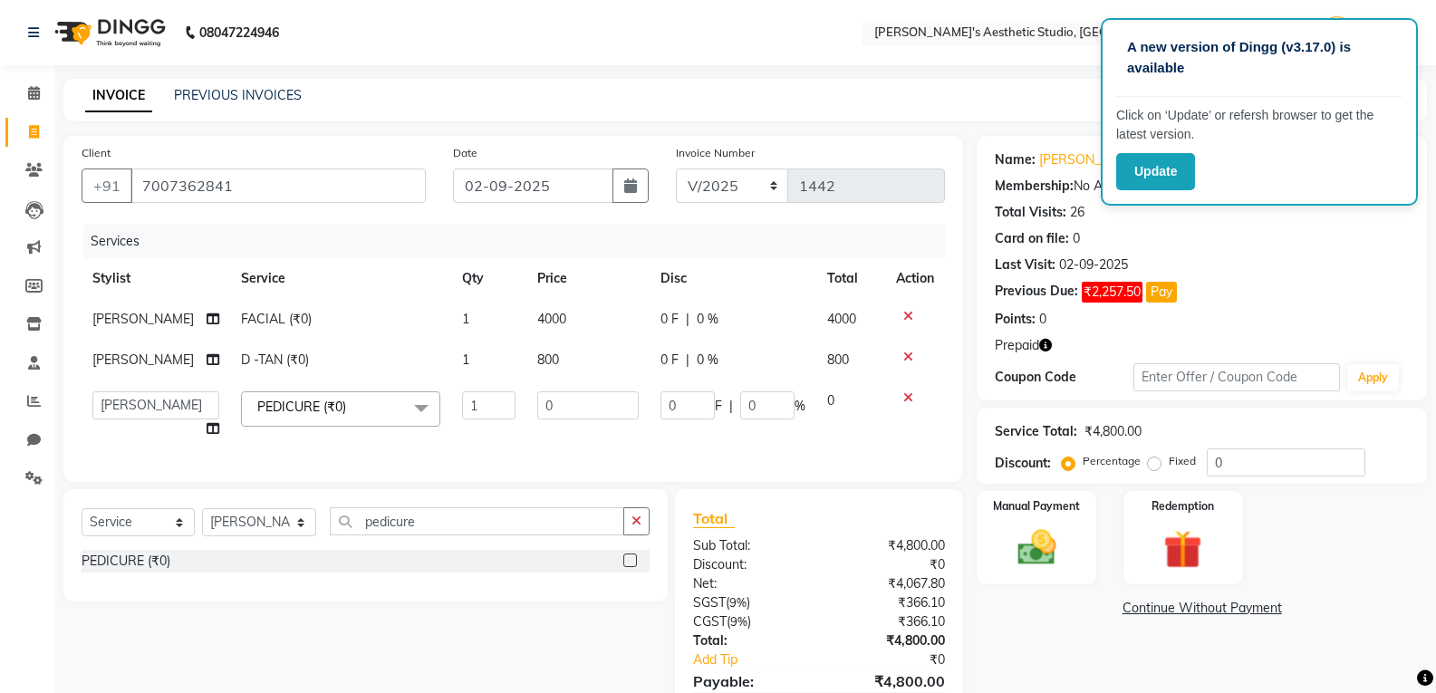
click at [586, 380] on td "800" at bounding box center [587, 360] width 123 height 41
select select "21633"
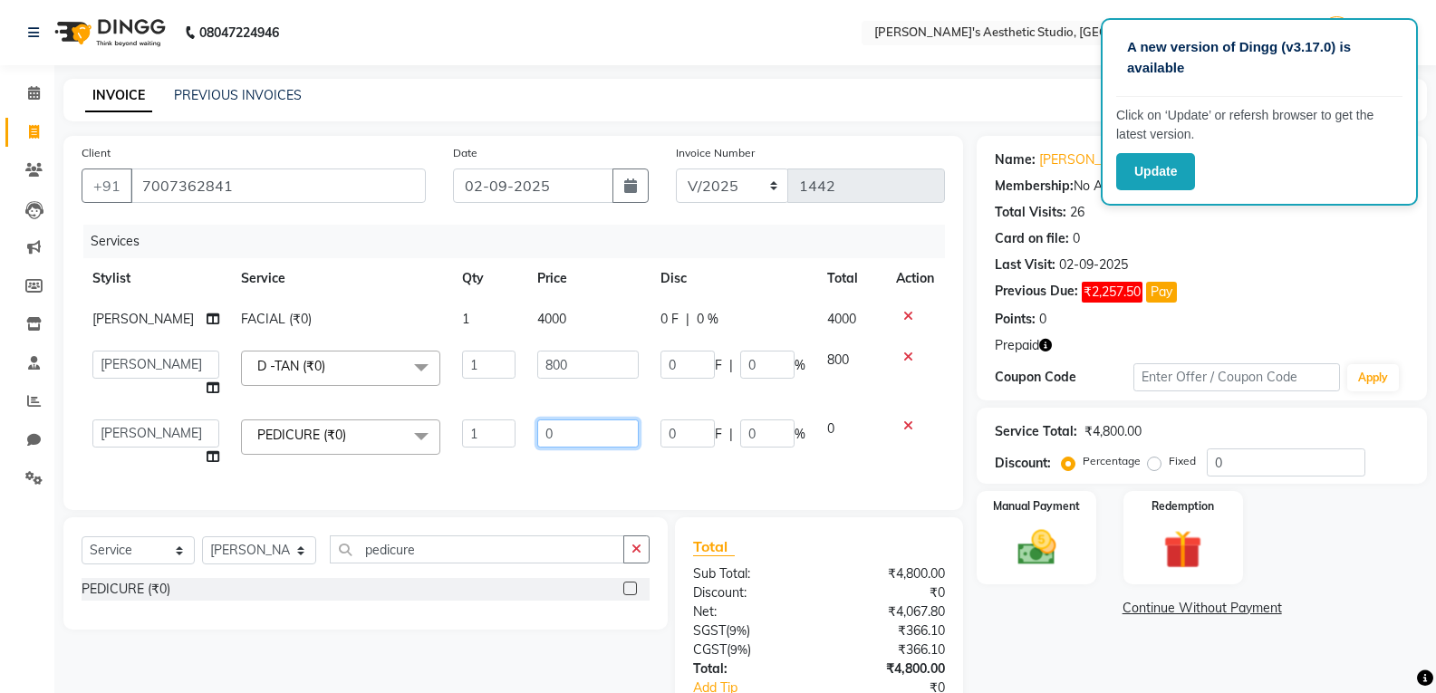
click at [586, 440] on input "0" at bounding box center [587, 433] width 101 height 28
type input "0700"
click at [592, 487] on div "Services Stylist Service Qty Price Disc Total Action [PERSON_NAME] FACIAL (₹0) …" at bounding box center [513, 358] width 863 height 267
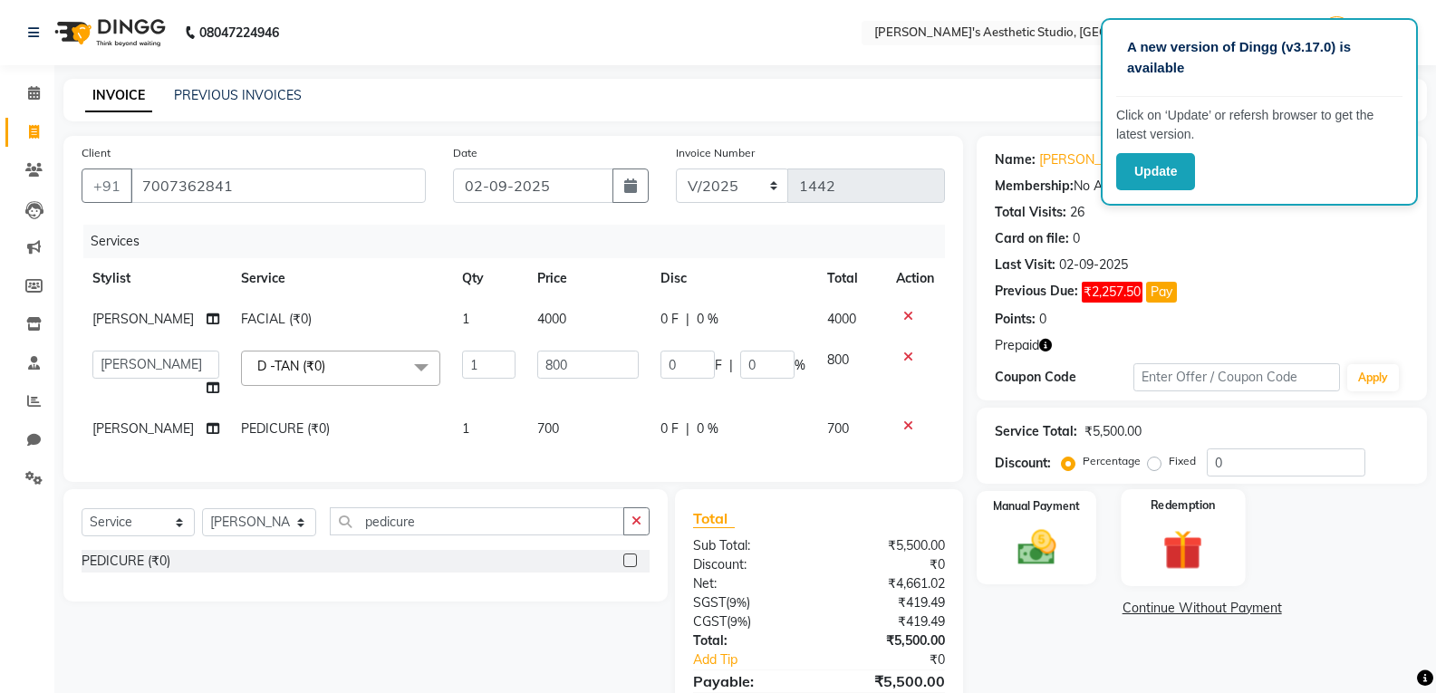
click at [1225, 538] on div "Redemption" at bounding box center [1182, 537] width 124 height 97
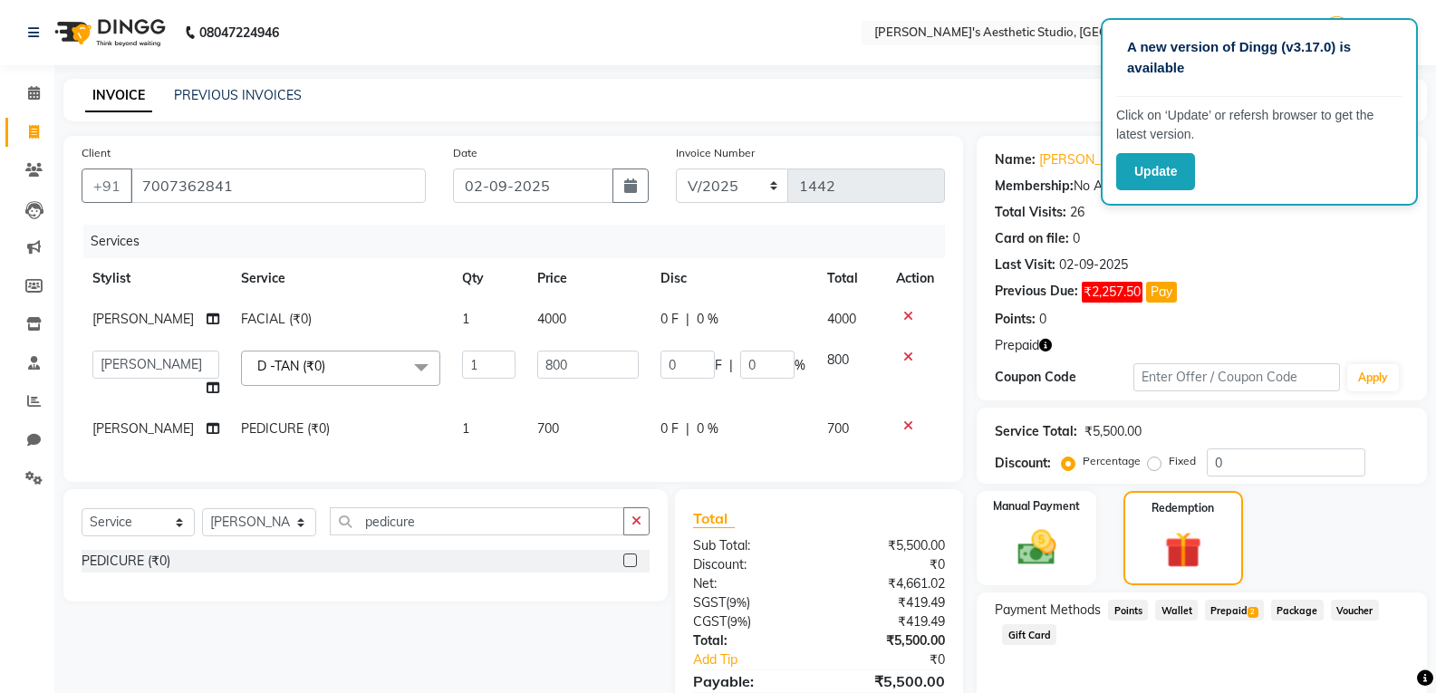
click at [1243, 610] on span "Prepaid 2" at bounding box center [1234, 610] width 59 height 21
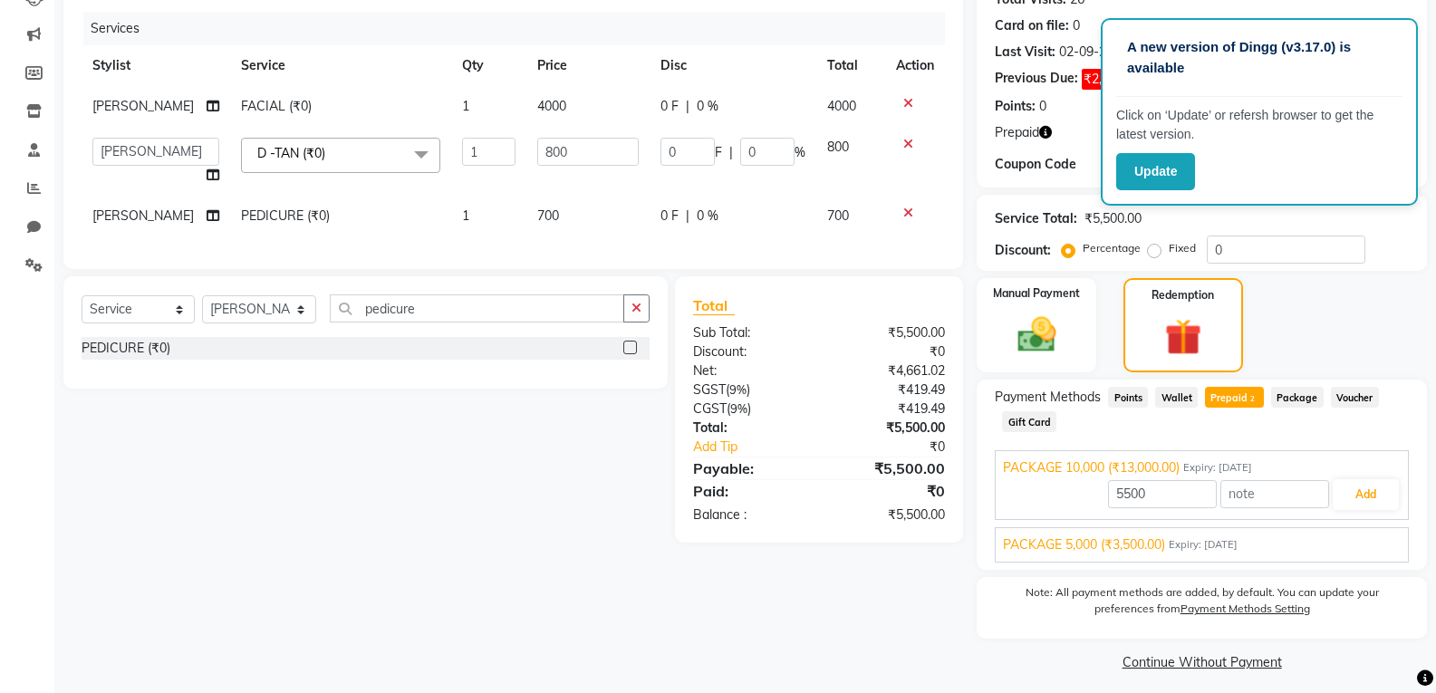
scroll to position [223, 0]
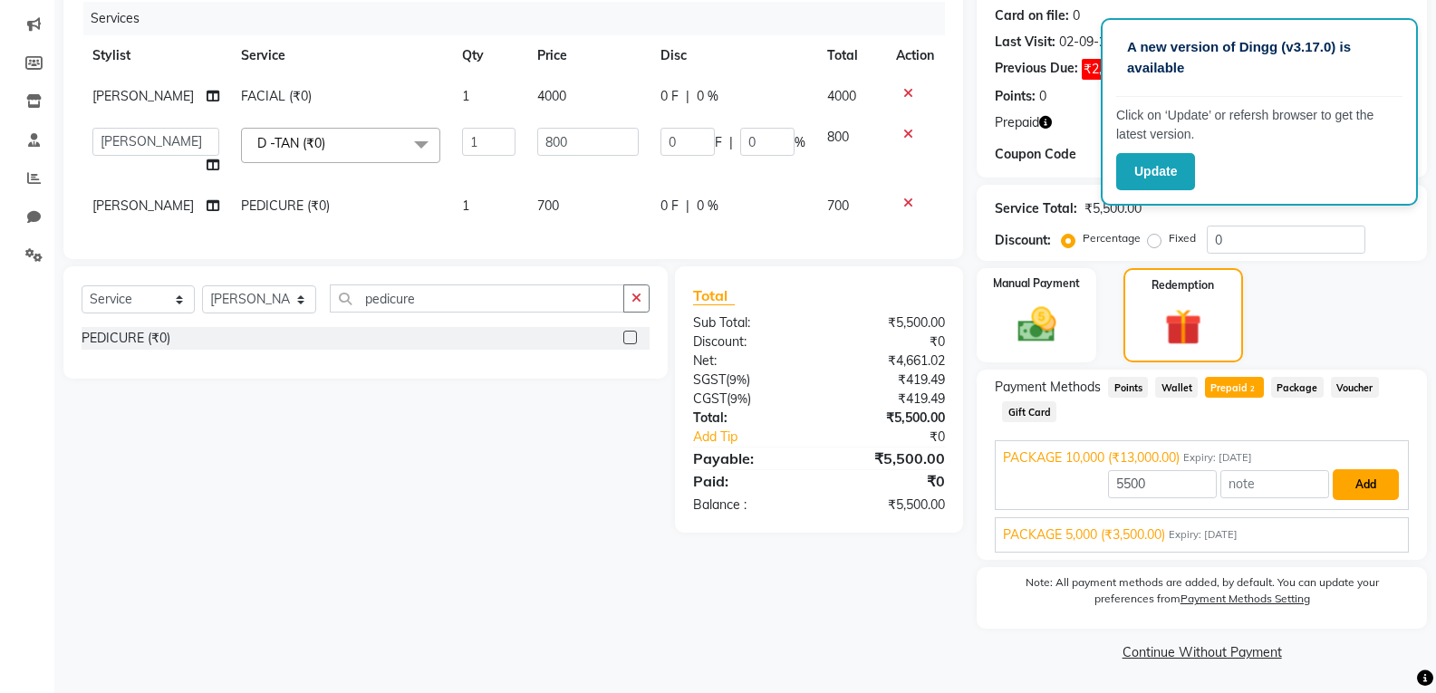
click at [1386, 495] on button "Add" at bounding box center [1365, 484] width 66 height 31
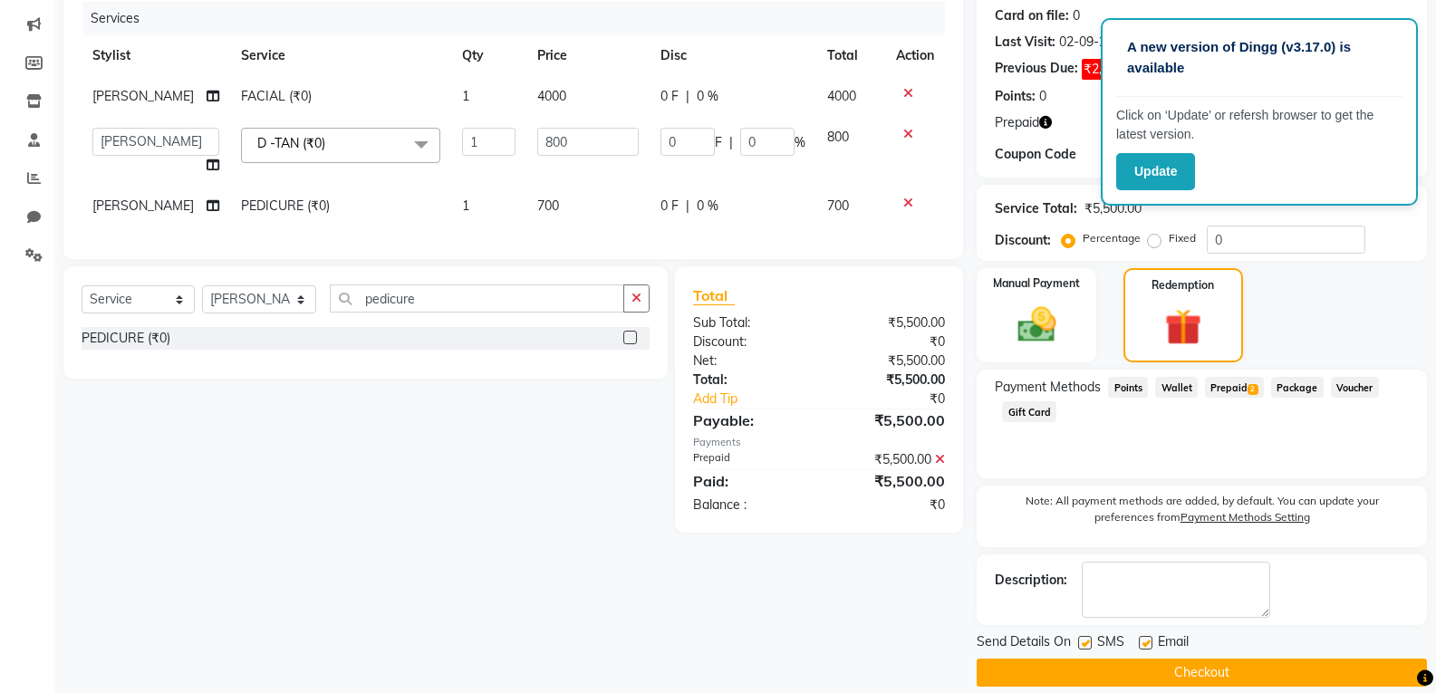
scroll to position [244, 0]
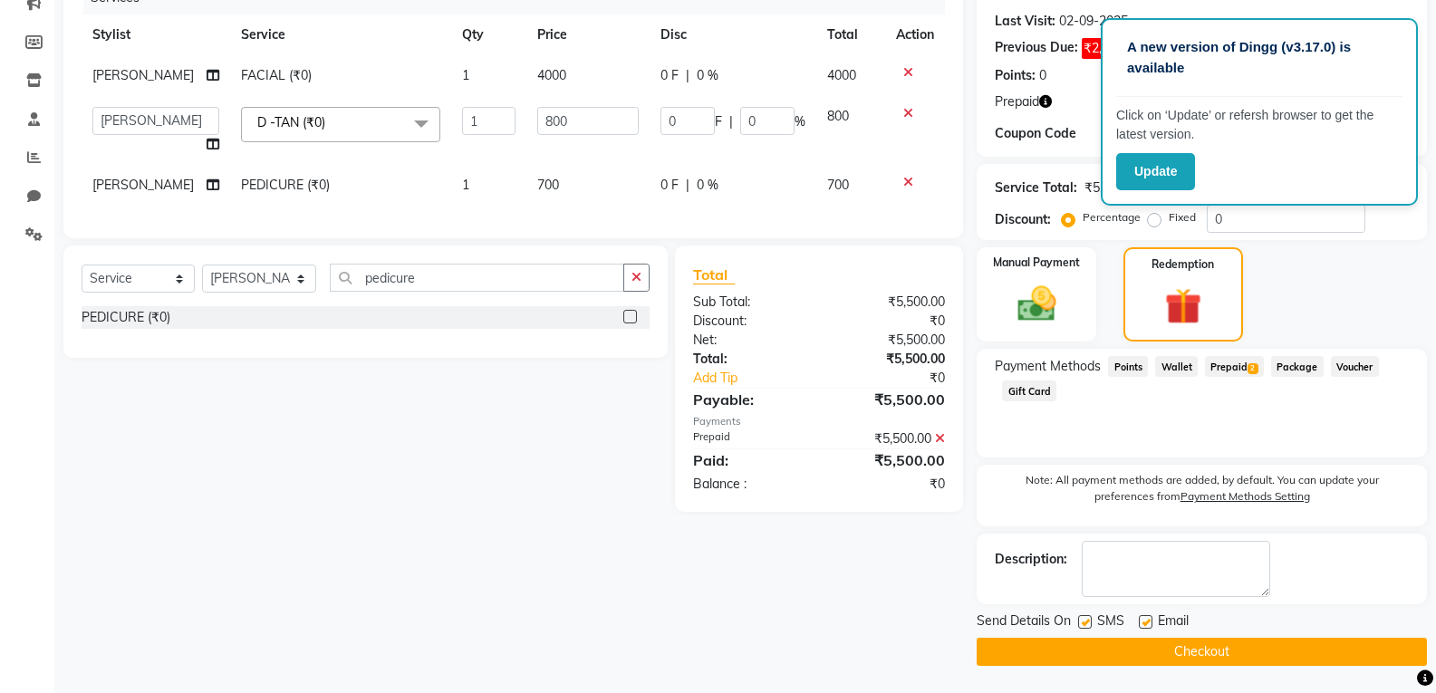
click at [1148, 626] on label at bounding box center [1146, 622] width 14 height 14
click at [1148, 626] on input "checkbox" at bounding box center [1145, 623] width 12 height 12
checkbox input "false"
click at [1081, 627] on label at bounding box center [1085, 622] width 14 height 14
click at [1081, 627] on input "checkbox" at bounding box center [1084, 623] width 12 height 12
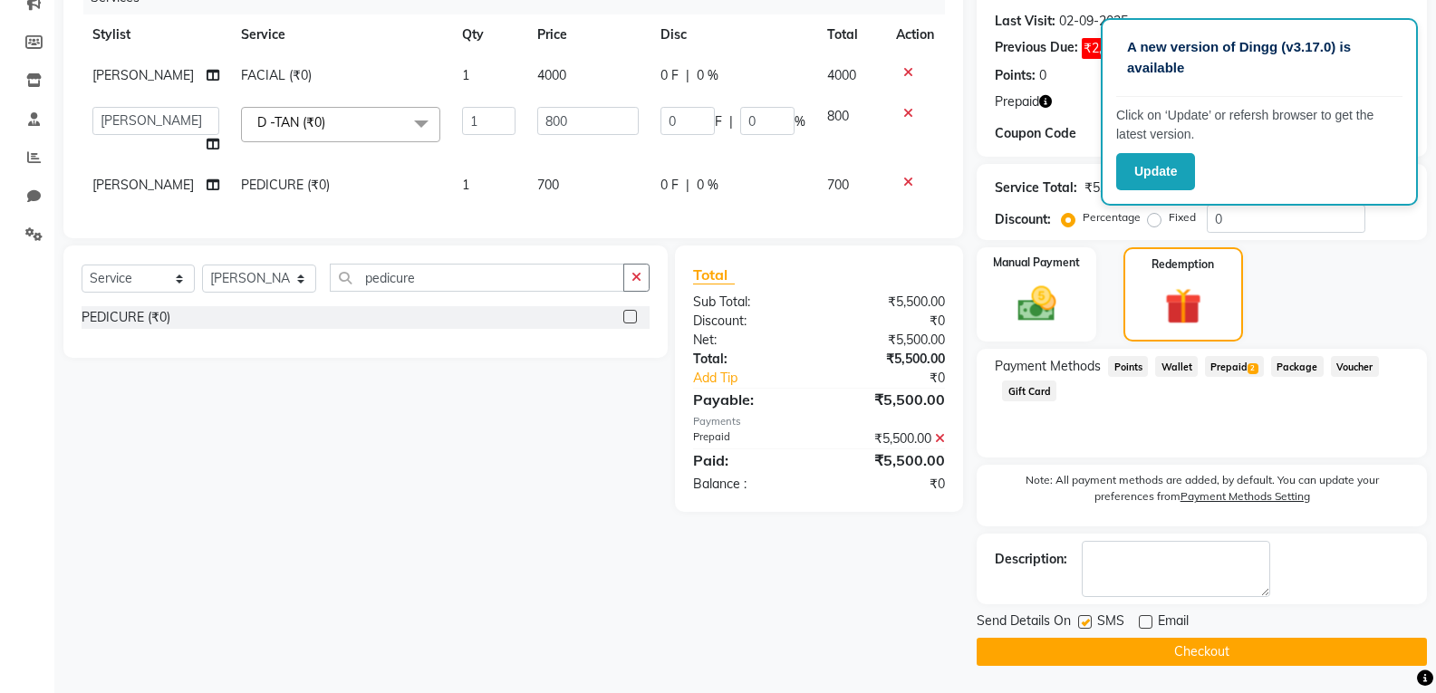
checkbox input "false"
click at [1100, 655] on button "Checkout" at bounding box center [1201, 652] width 450 height 28
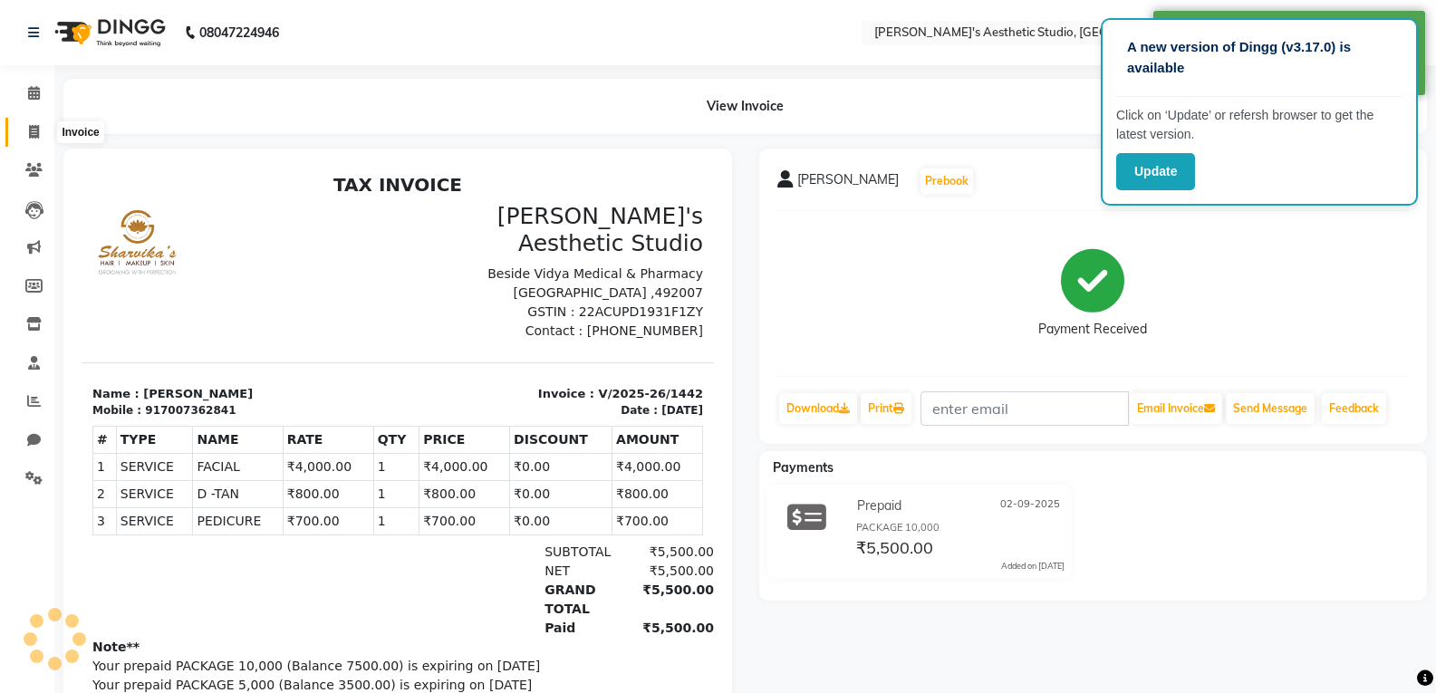
click at [27, 131] on span at bounding box center [34, 132] width 32 height 21
select select "service"
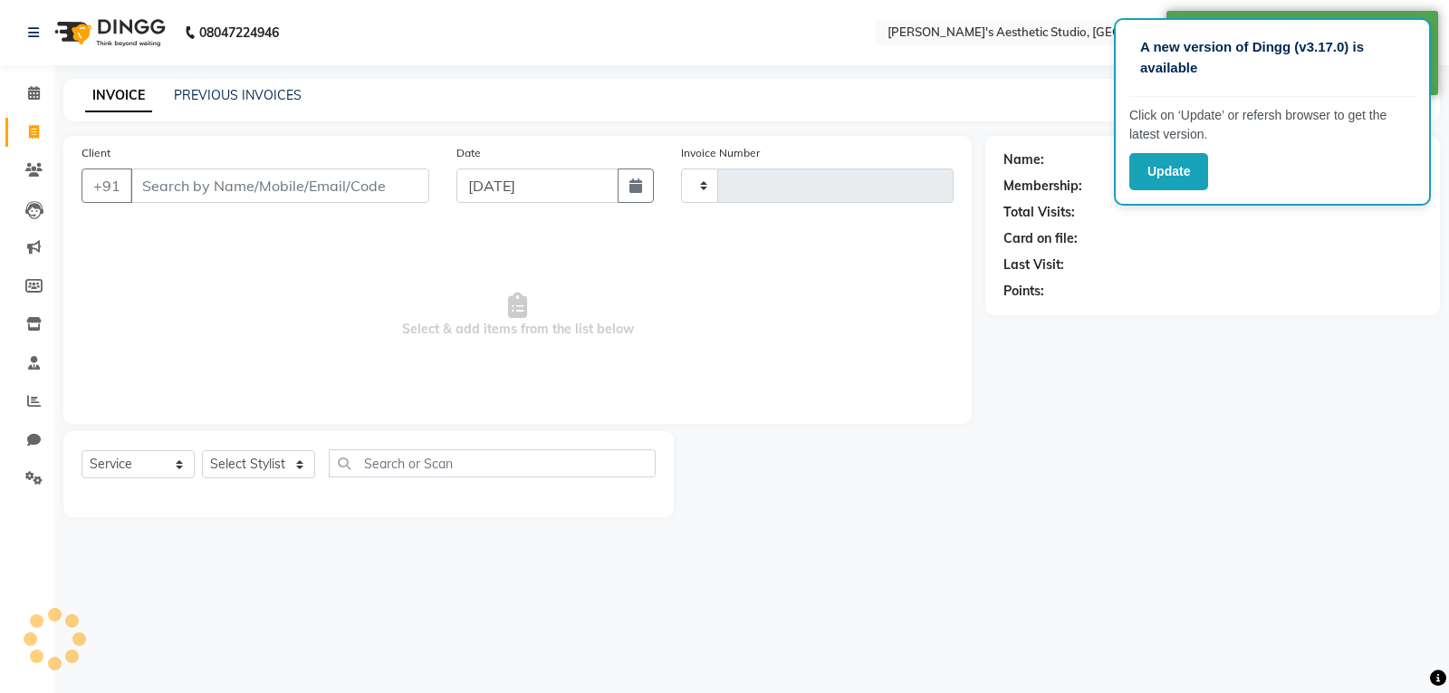
type input "1443"
select select "4077"
select select "membership"
click at [156, 187] on input "Client" at bounding box center [279, 185] width 299 height 34
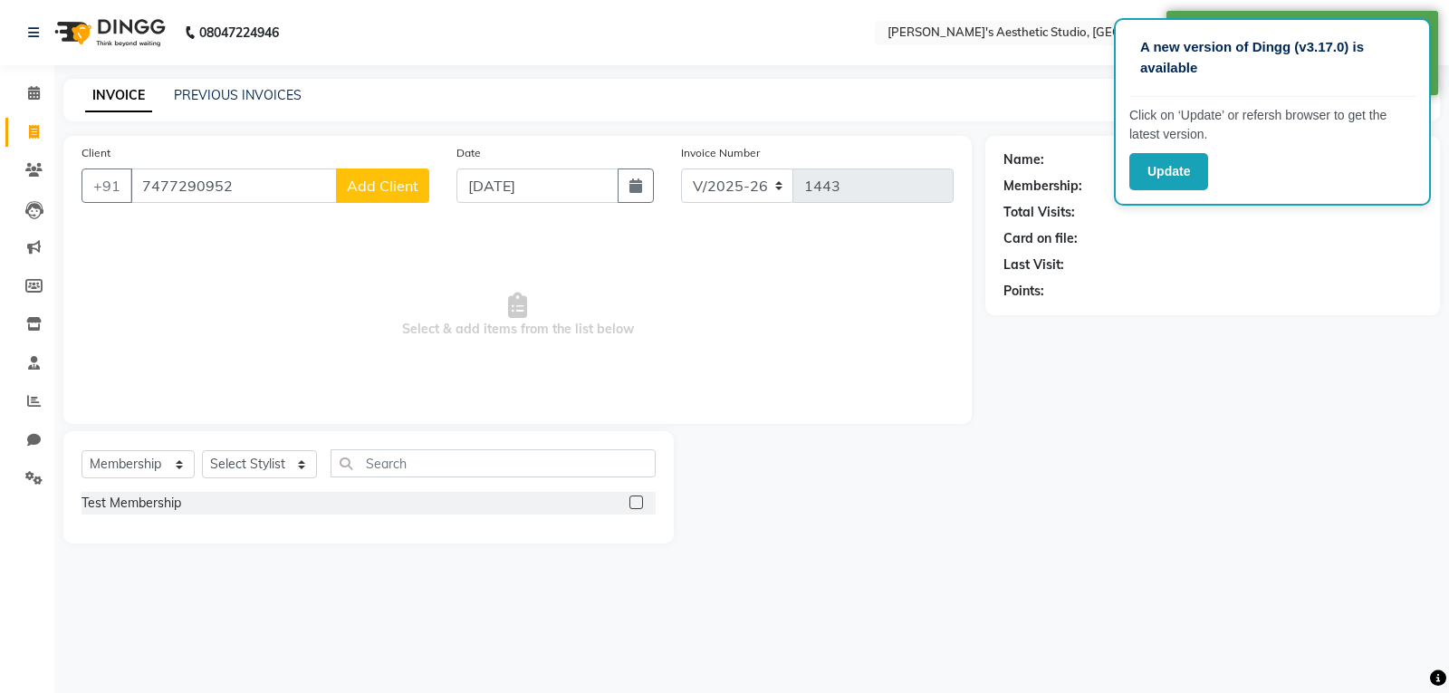
type input "7477290952"
click at [380, 179] on span "Add Client" at bounding box center [383, 186] width 72 height 18
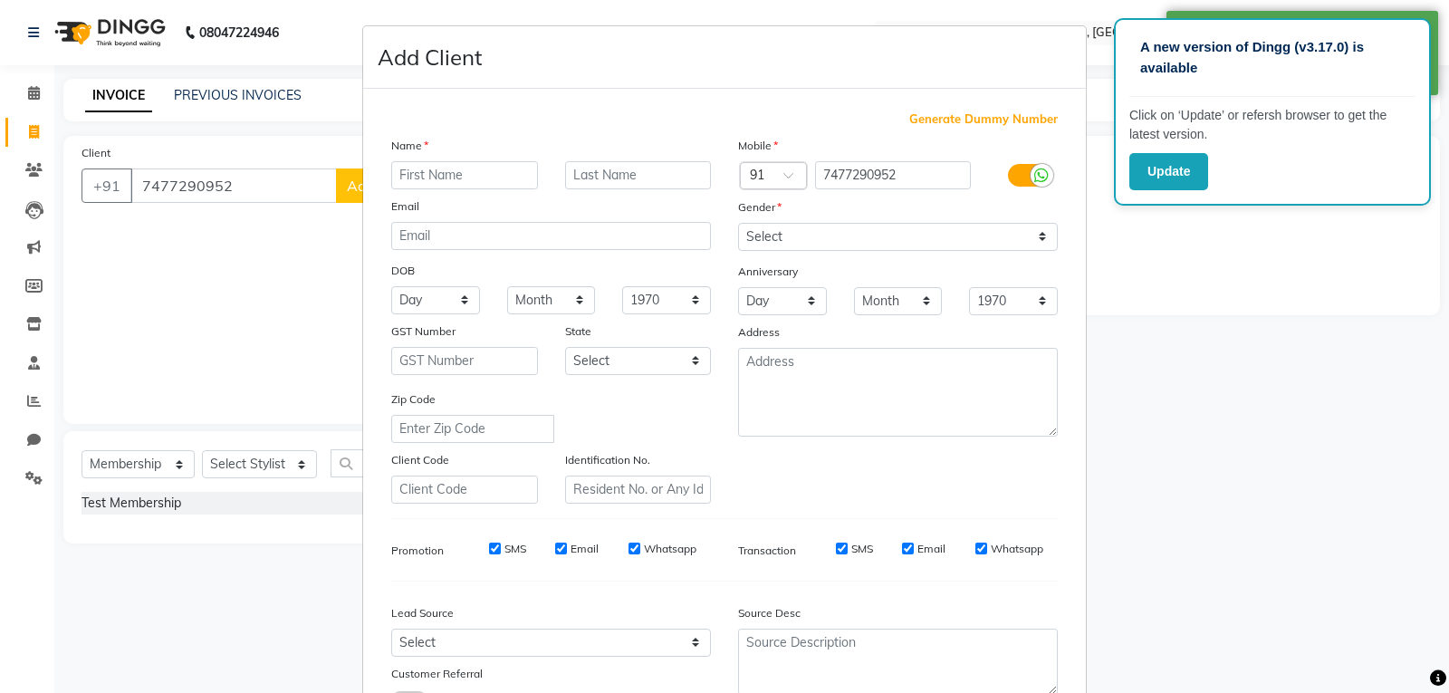
click at [410, 175] on input "text" at bounding box center [464, 175] width 147 height 28
type input "m"
click at [463, 176] on input "text" at bounding box center [464, 175] width 147 height 28
click at [461, 182] on input "text" at bounding box center [464, 175] width 147 height 28
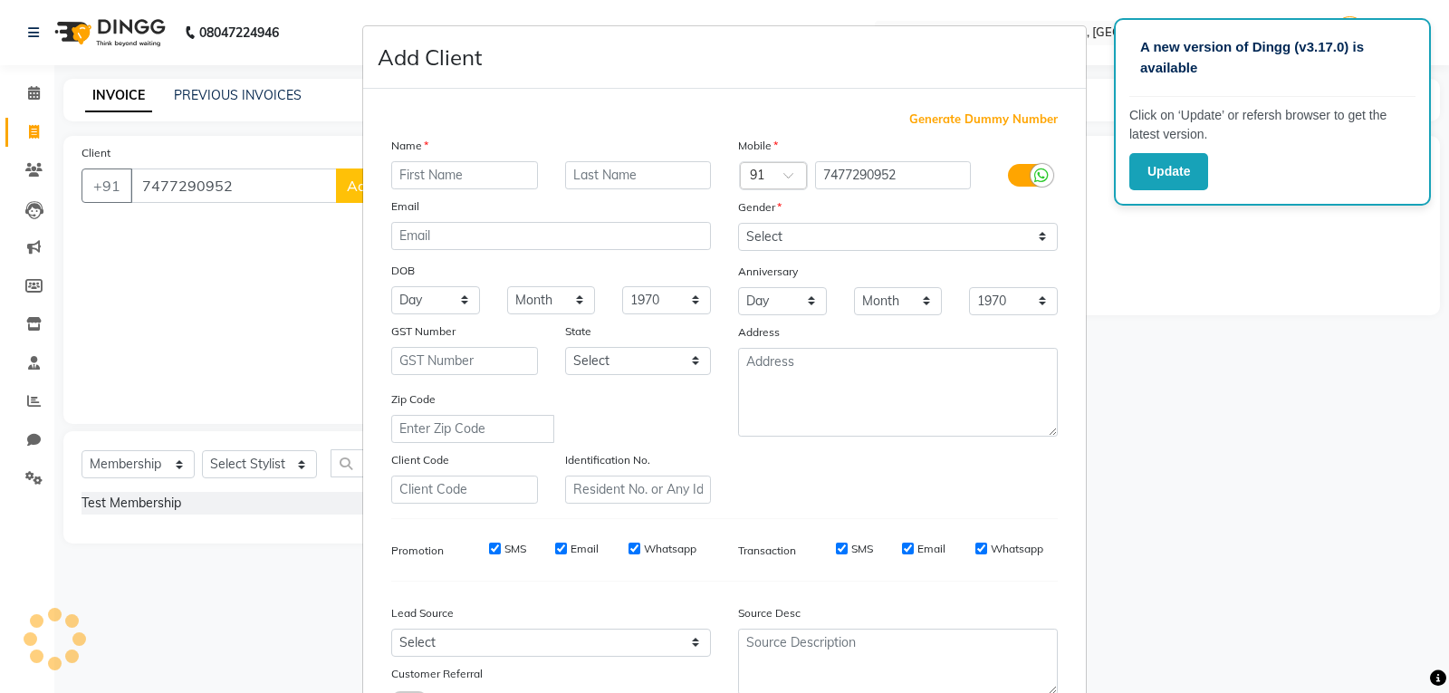
click at [233, 275] on ngb-modal-window "Add Client Generate Dummy Number Name Email DOB Day 01 02 03 04 05 06 07 08 09 …" at bounding box center [724, 346] width 1449 height 693
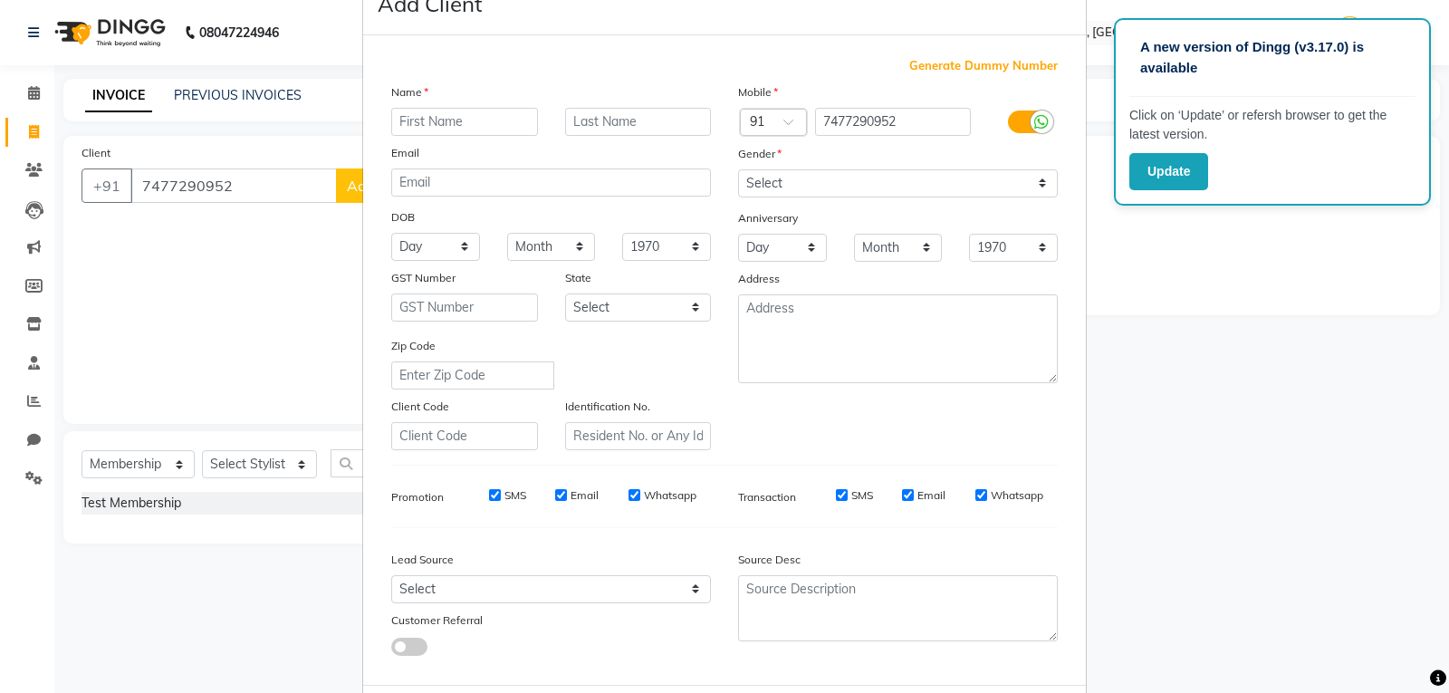
scroll to position [143, 0]
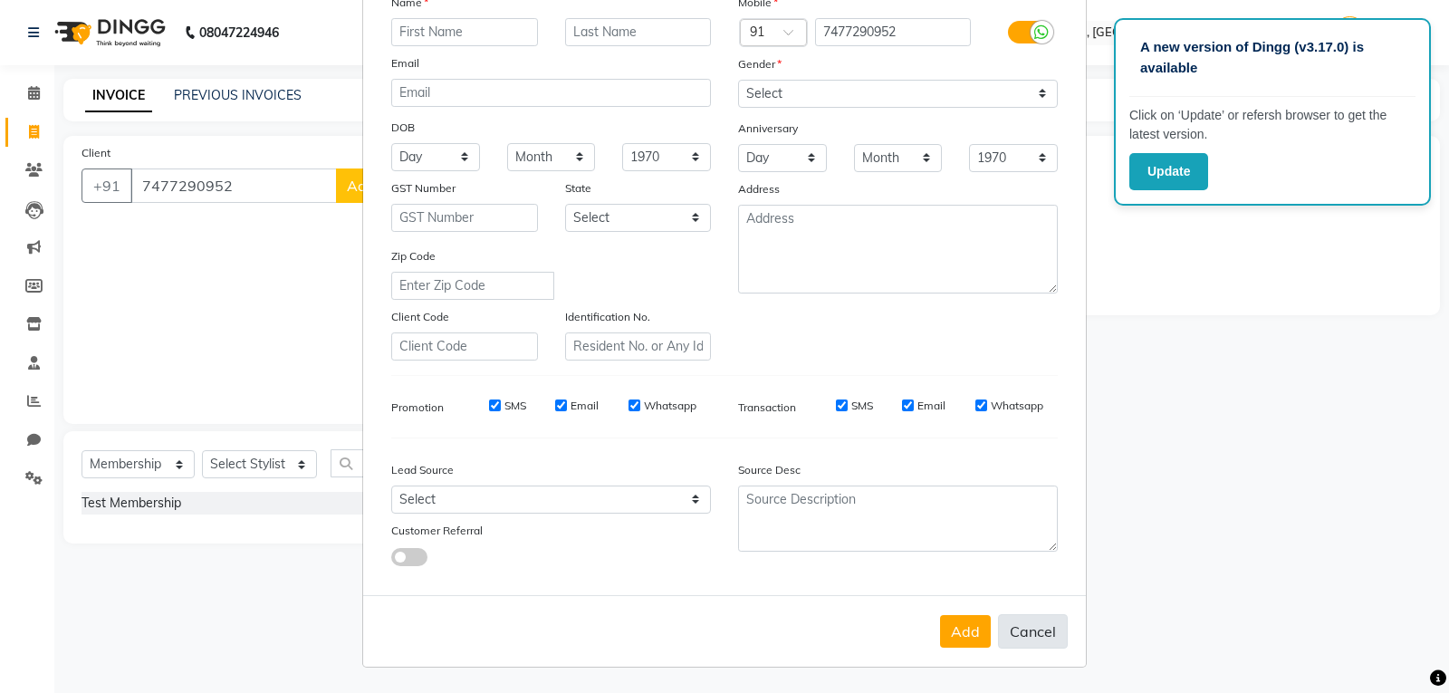
click at [1032, 634] on button "Cancel" at bounding box center [1033, 631] width 70 height 34
select select
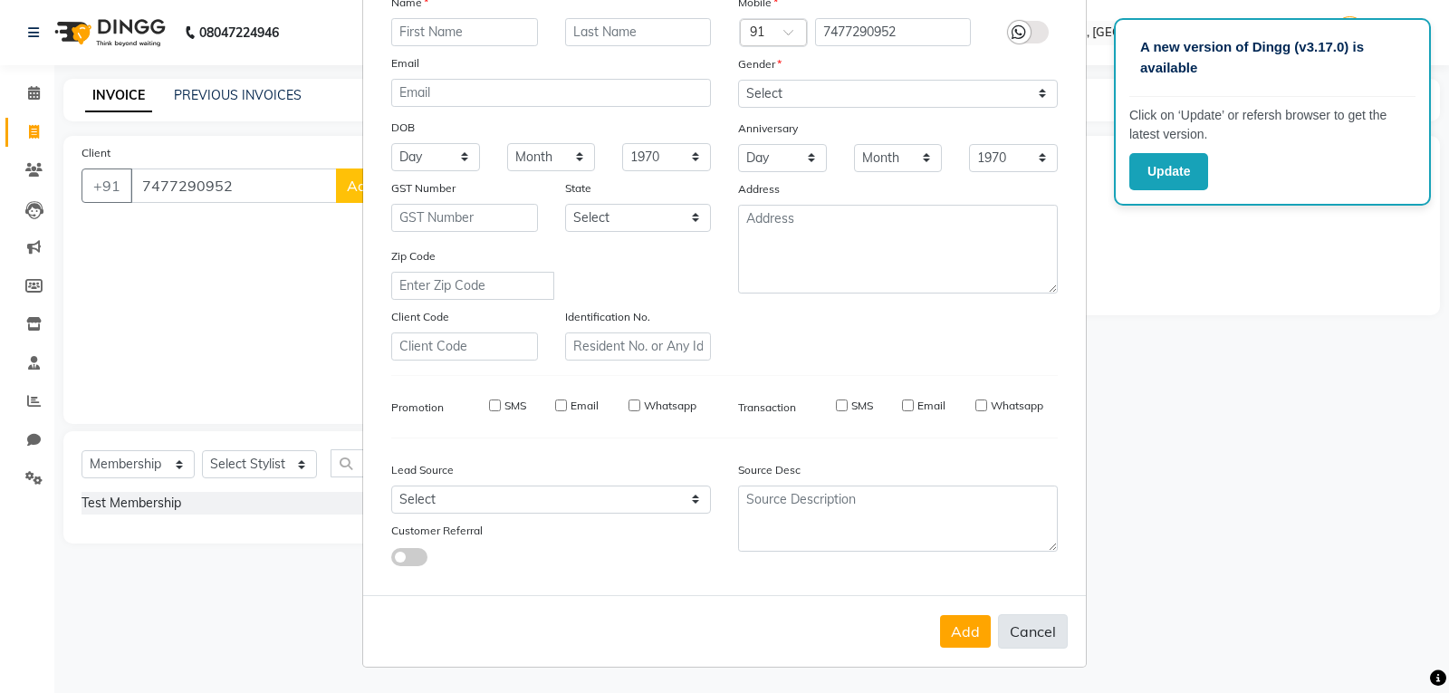
select select
checkbox input "false"
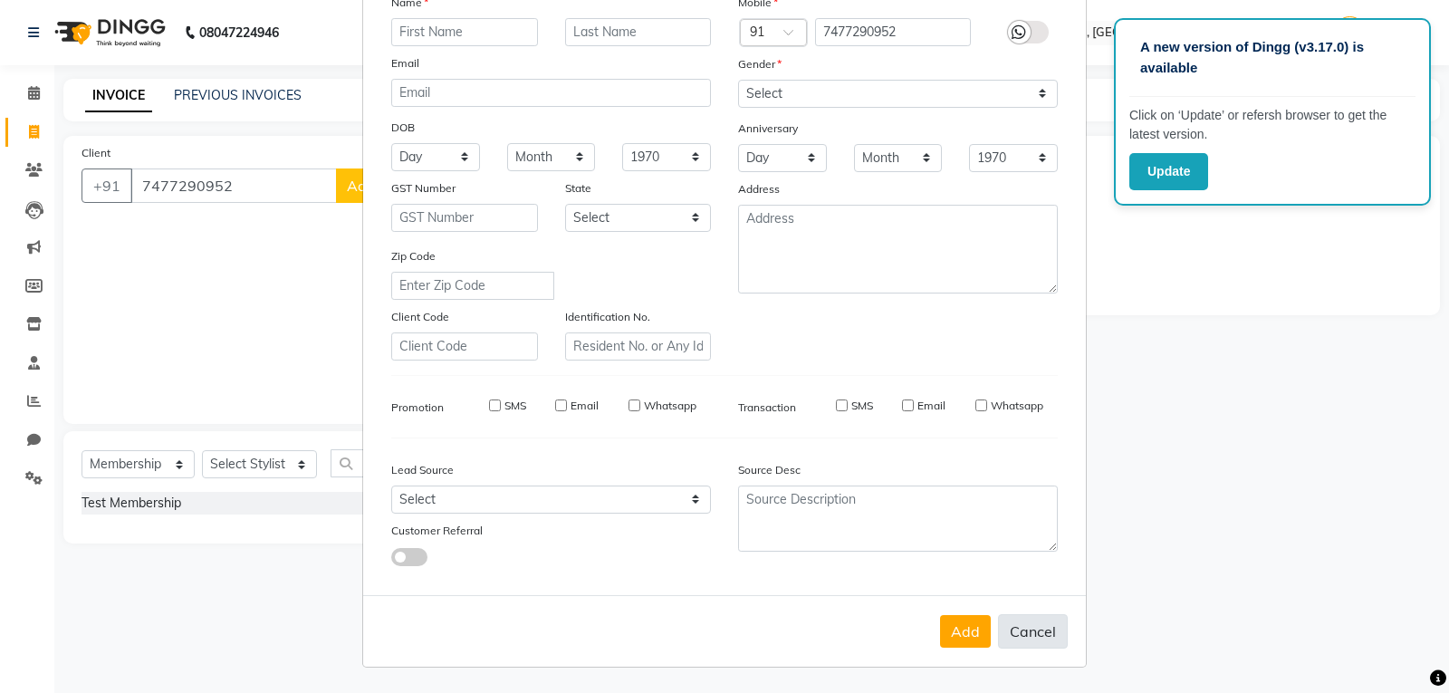
checkbox input "false"
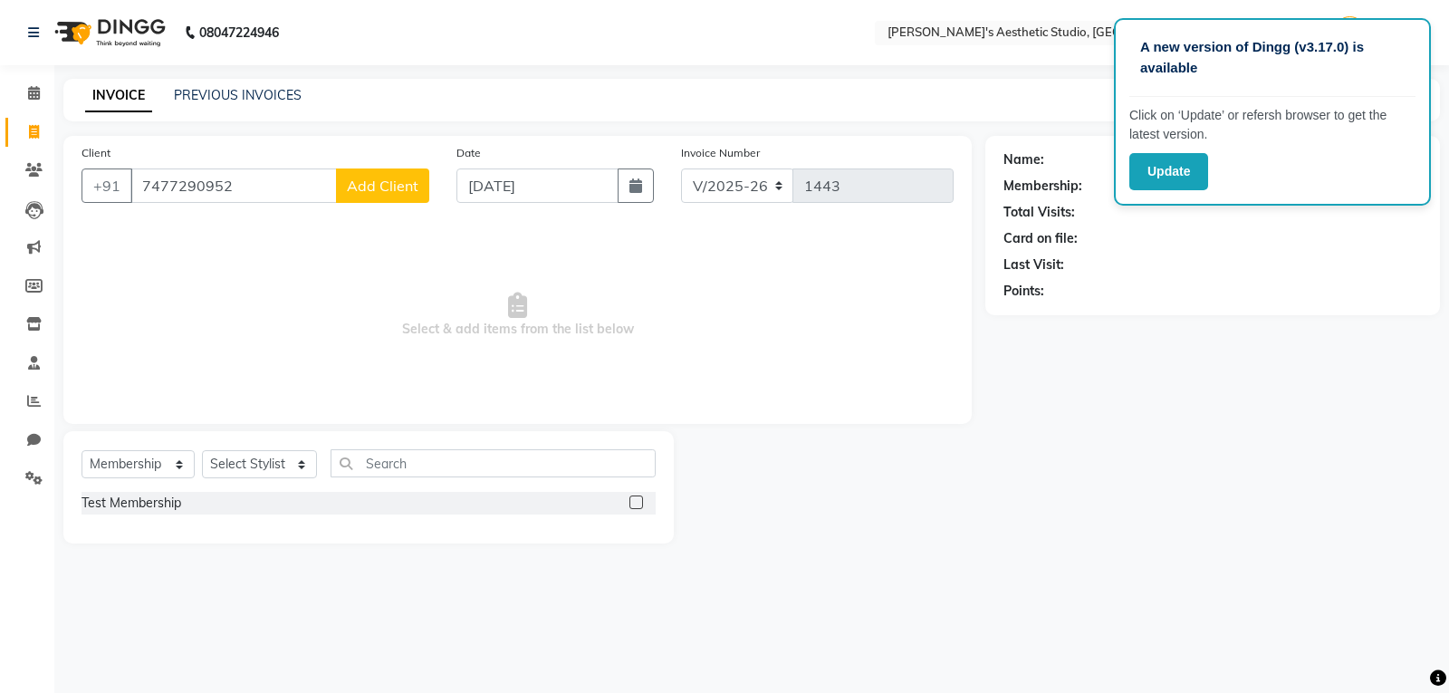
click at [393, 176] on button "Add Client" at bounding box center [382, 185] width 93 height 34
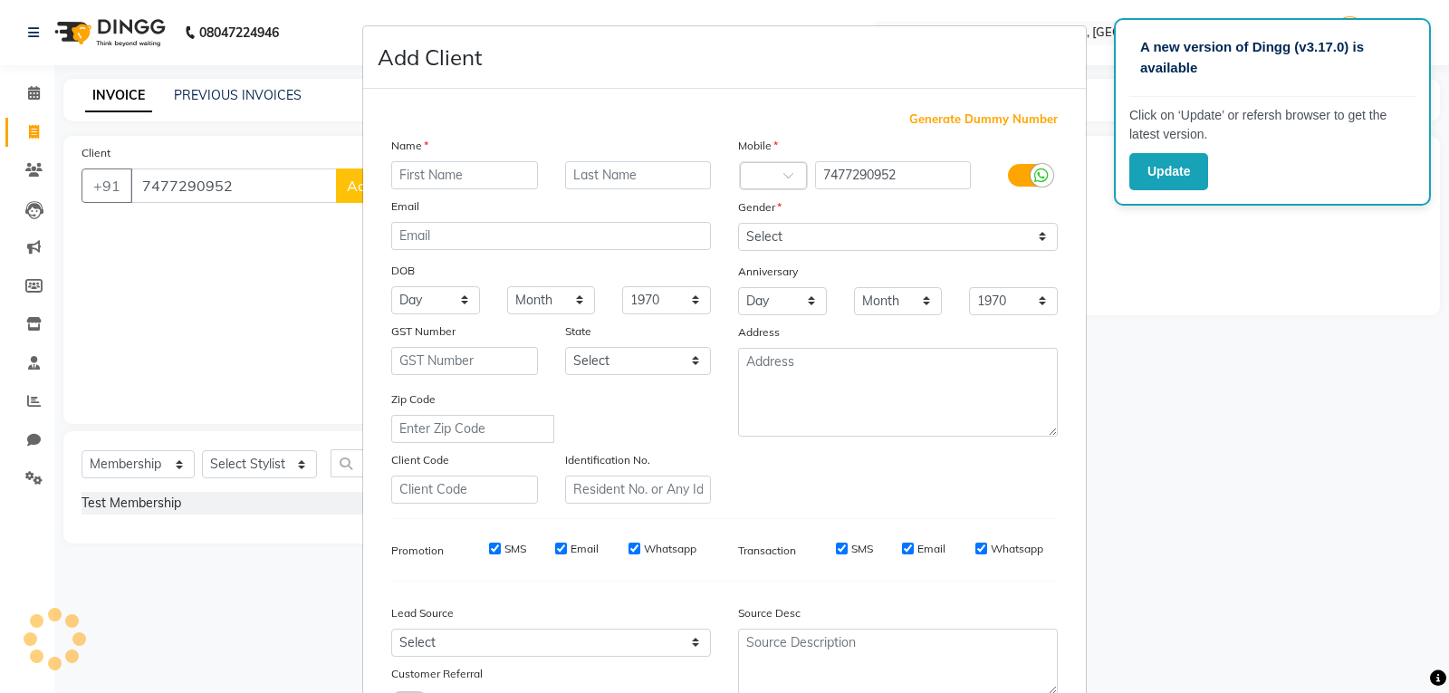
click at [430, 178] on input "text" at bounding box center [464, 175] width 147 height 28
type input "MADHU"
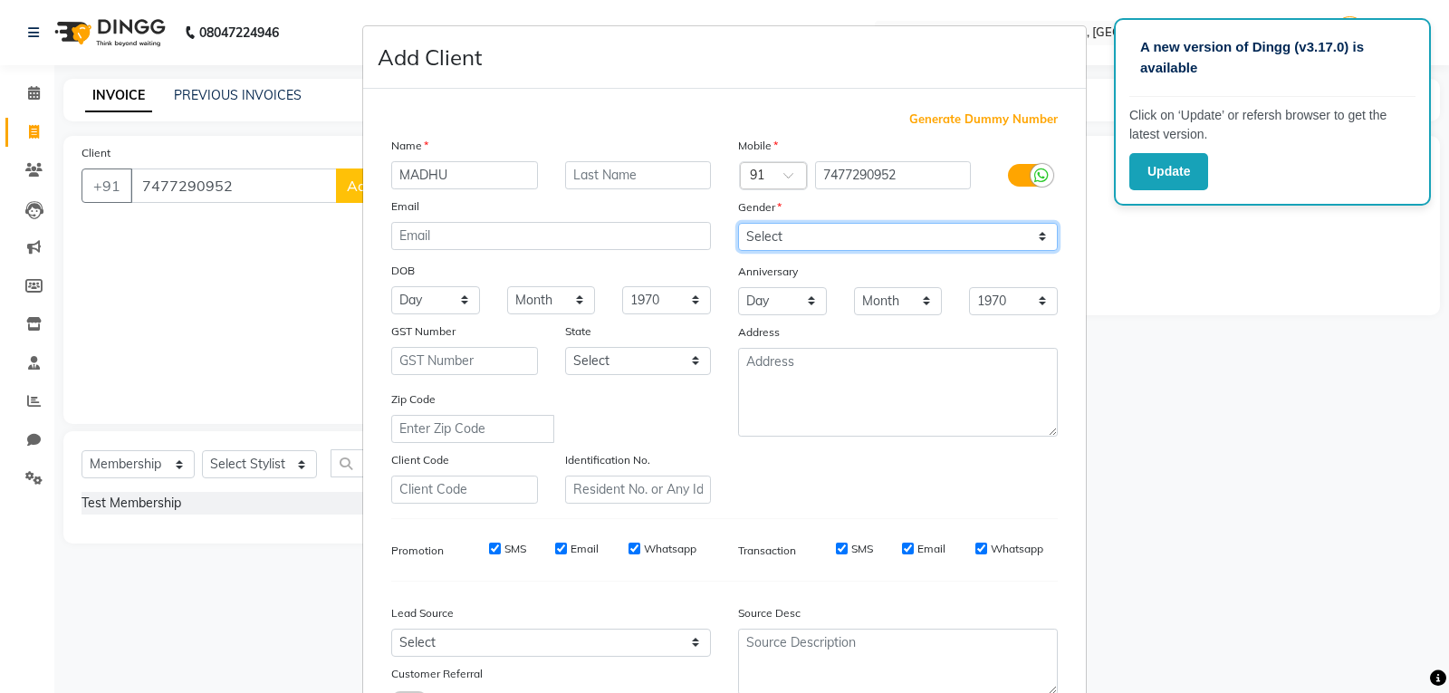
click at [904, 236] on select "Select [DEMOGRAPHIC_DATA] [DEMOGRAPHIC_DATA] Other Prefer Not To Say" at bounding box center [898, 237] width 320 height 28
select select "[DEMOGRAPHIC_DATA]"
click at [738, 223] on select "Select [DEMOGRAPHIC_DATA] [DEMOGRAPHIC_DATA] Other Prefer Not To Say" at bounding box center [898, 237] width 320 height 28
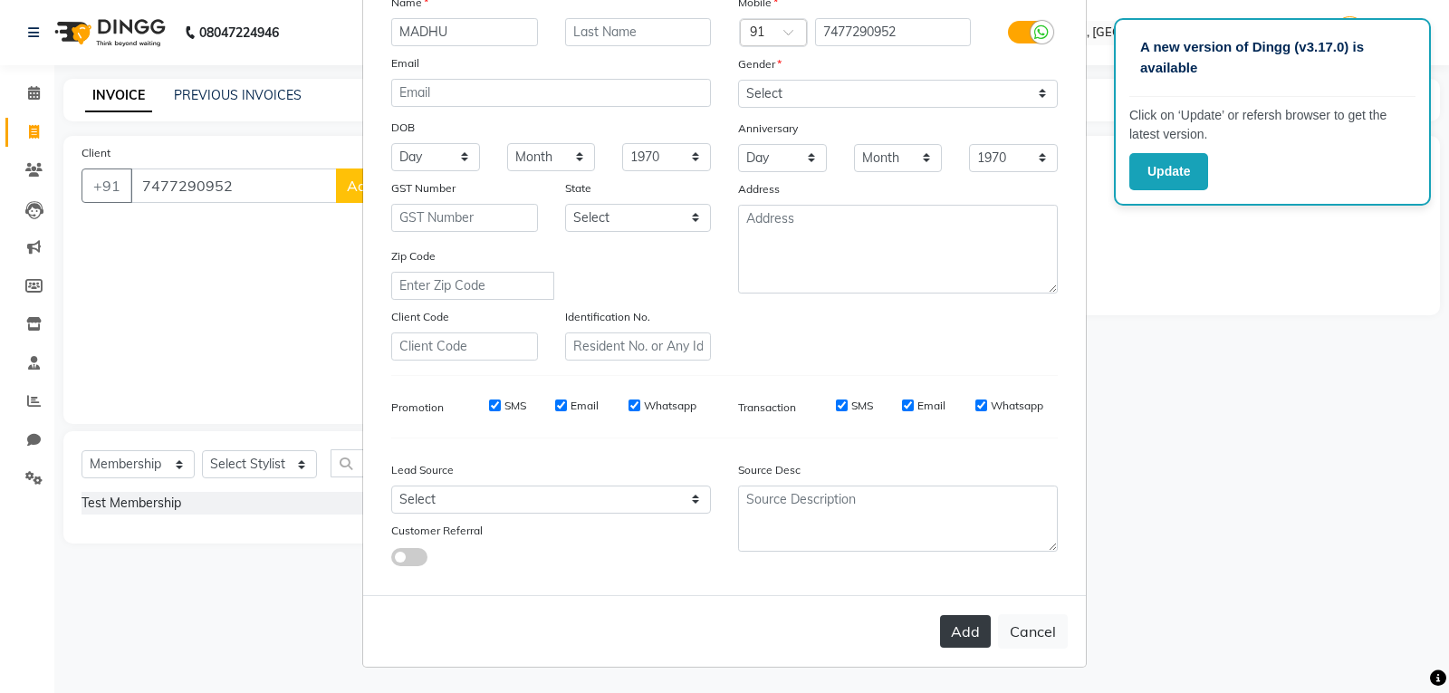
click at [975, 629] on button "Add" at bounding box center [965, 631] width 51 height 33
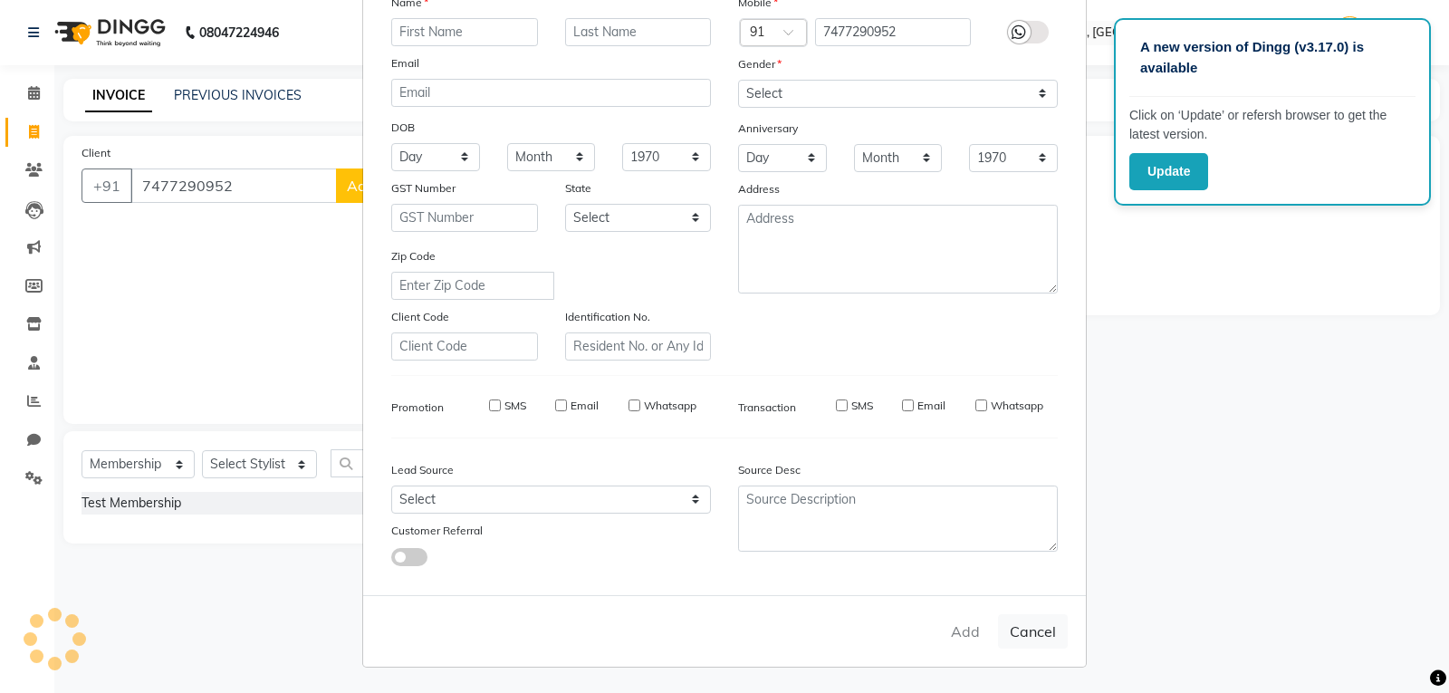
select select
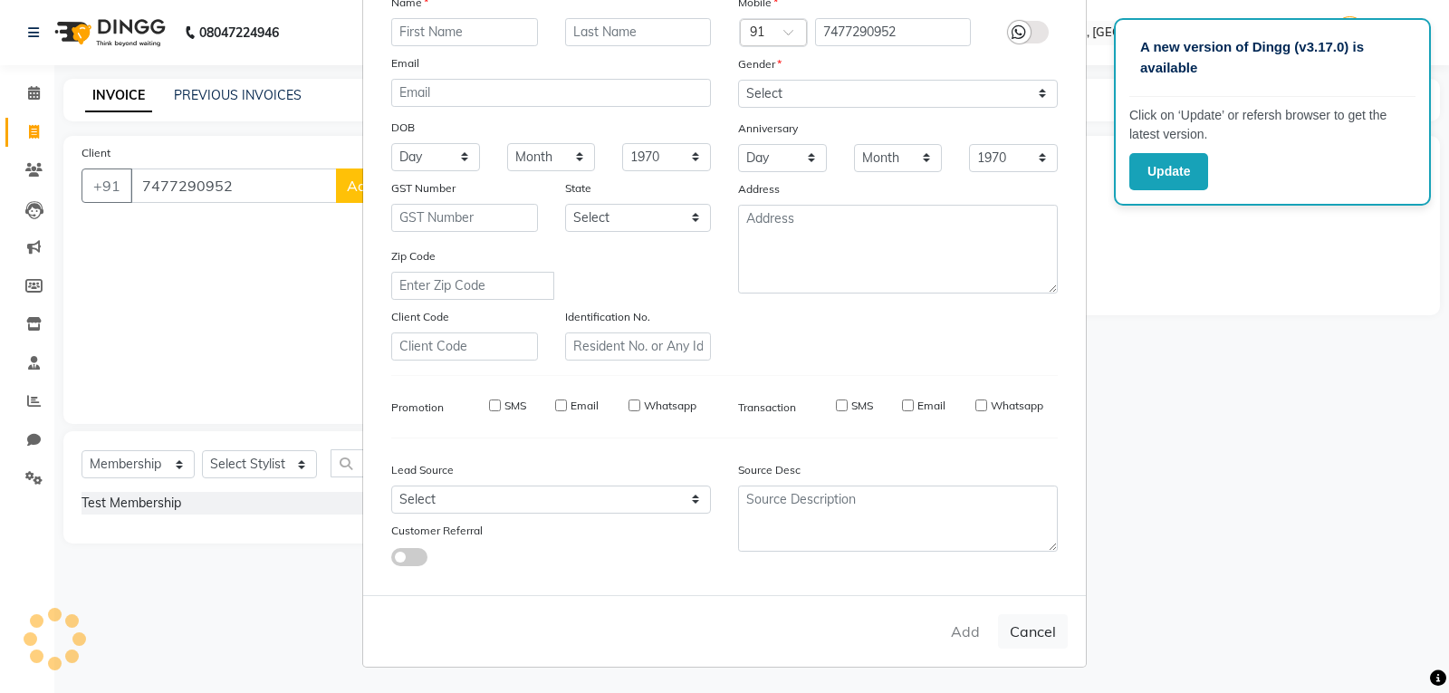
select select
checkbox input "false"
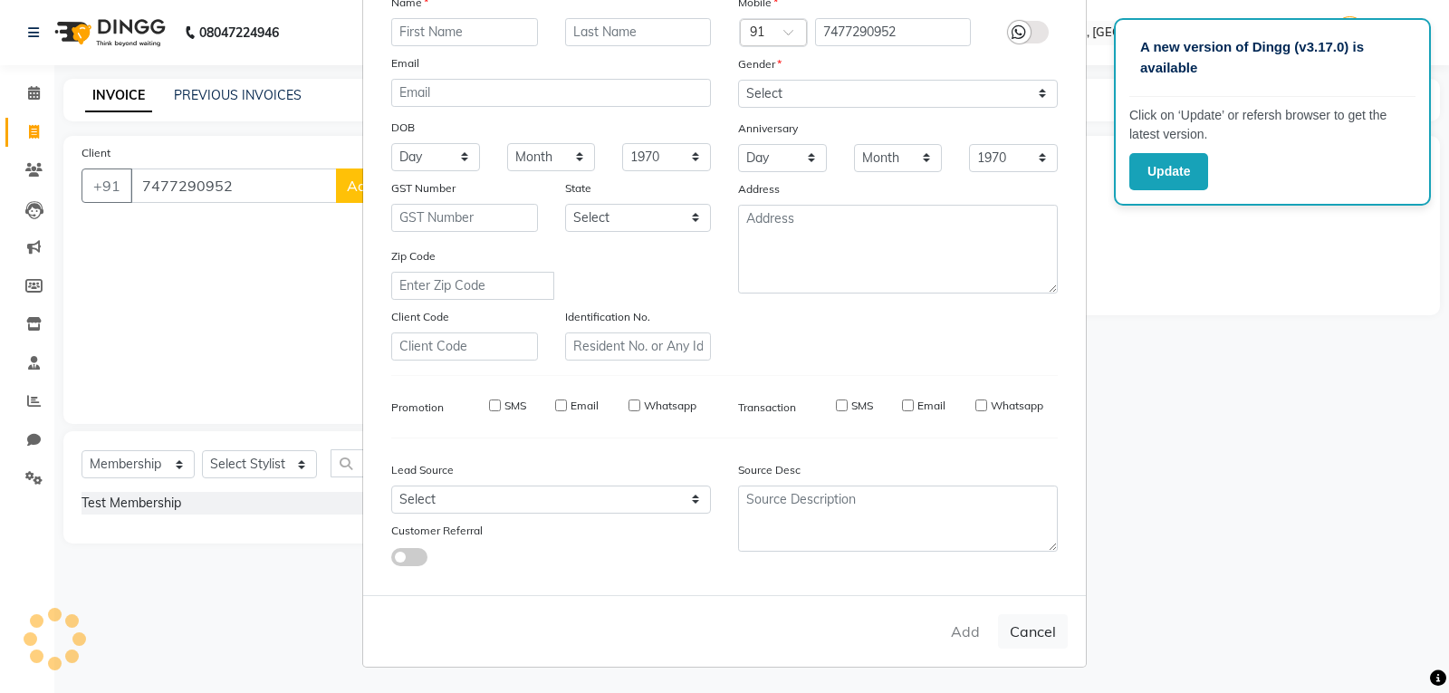
checkbox input "false"
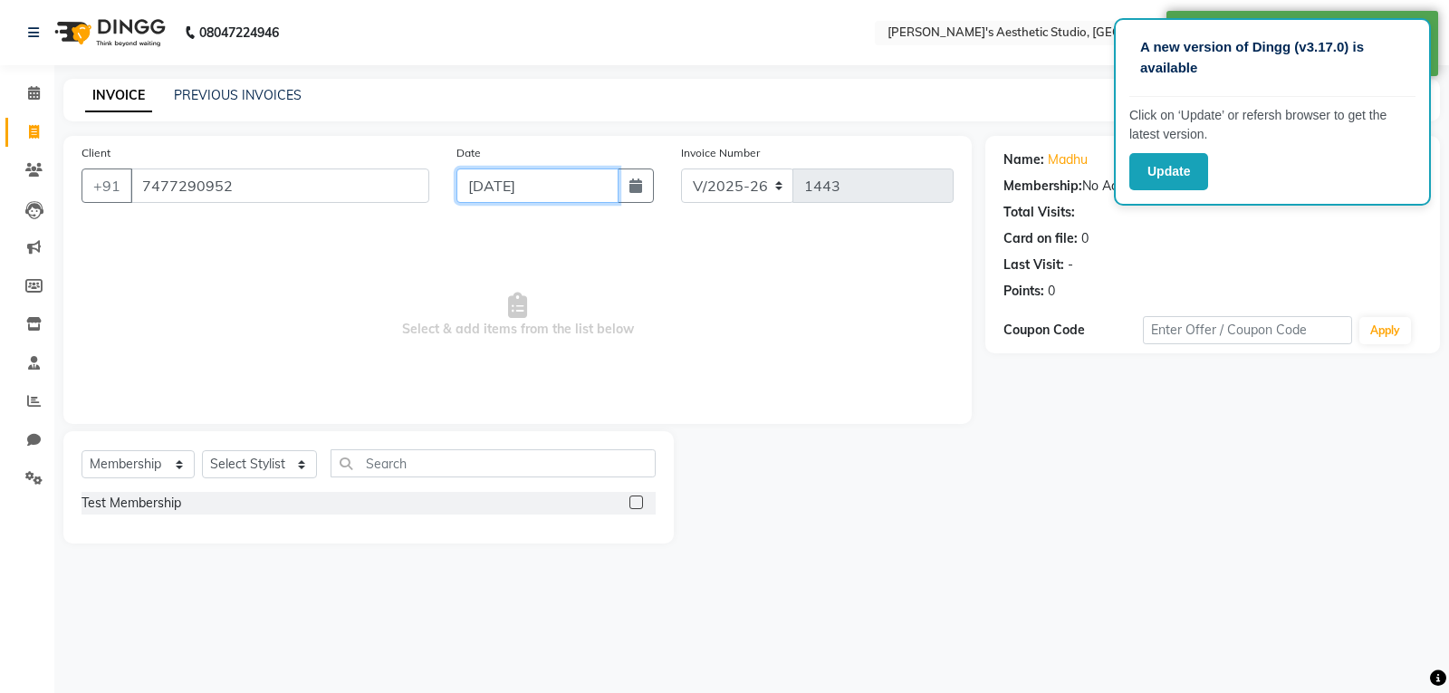
click at [588, 182] on input "[DATE]" at bounding box center [538, 185] width 162 height 34
select select "9"
select select "2025"
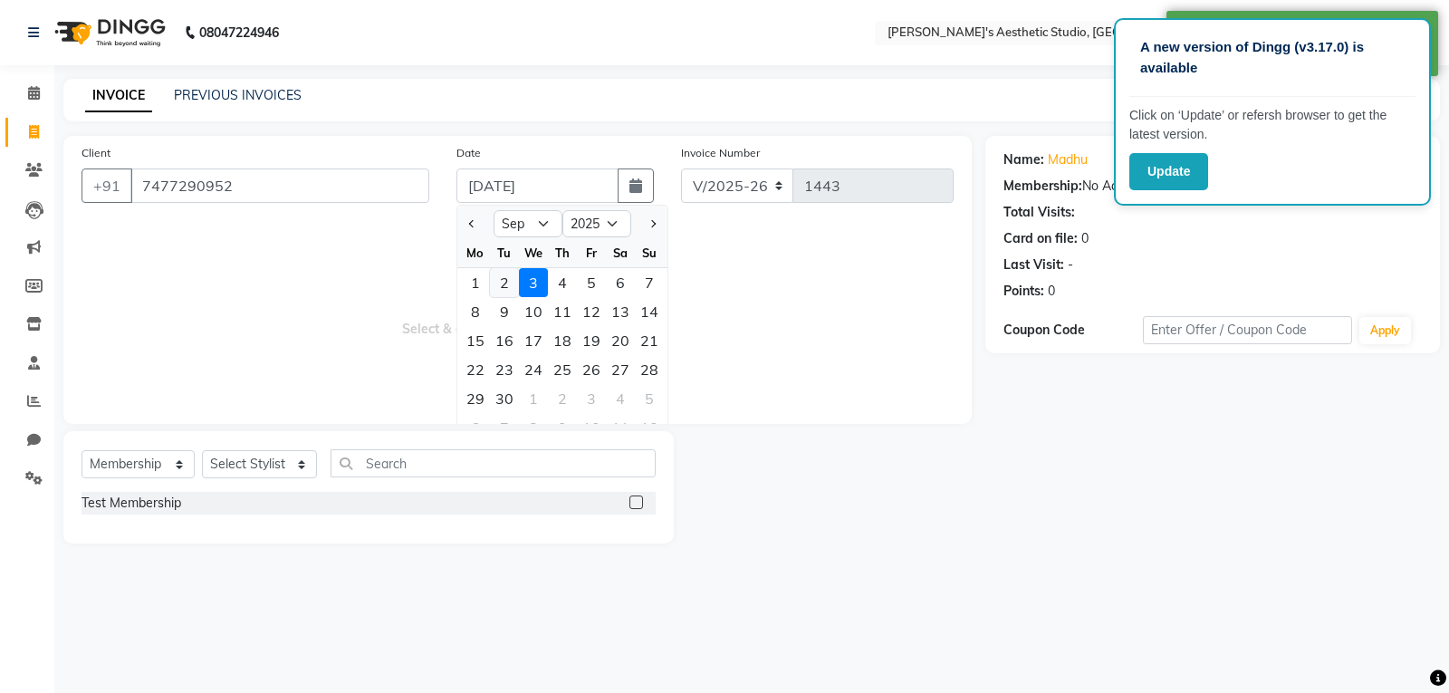
click at [514, 283] on div "2" at bounding box center [504, 282] width 29 height 29
type input "02-09-2025"
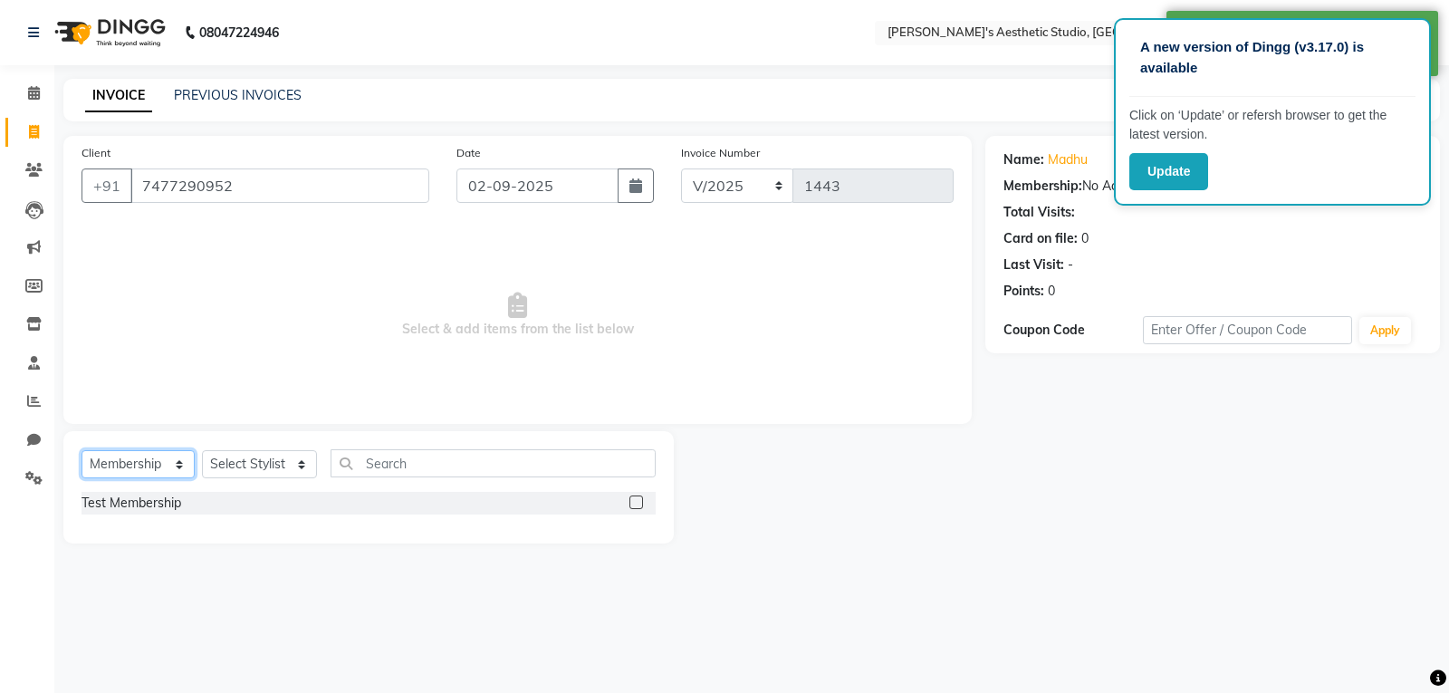
click at [160, 464] on select "Select Service Product Membership Package Voucher Prepaid Gift Card" at bounding box center [138, 464] width 113 height 28
select select "service"
click at [82, 450] on select "Select Service Product Membership Package Voucher Prepaid Gift Card" at bounding box center [138, 464] width 113 height 28
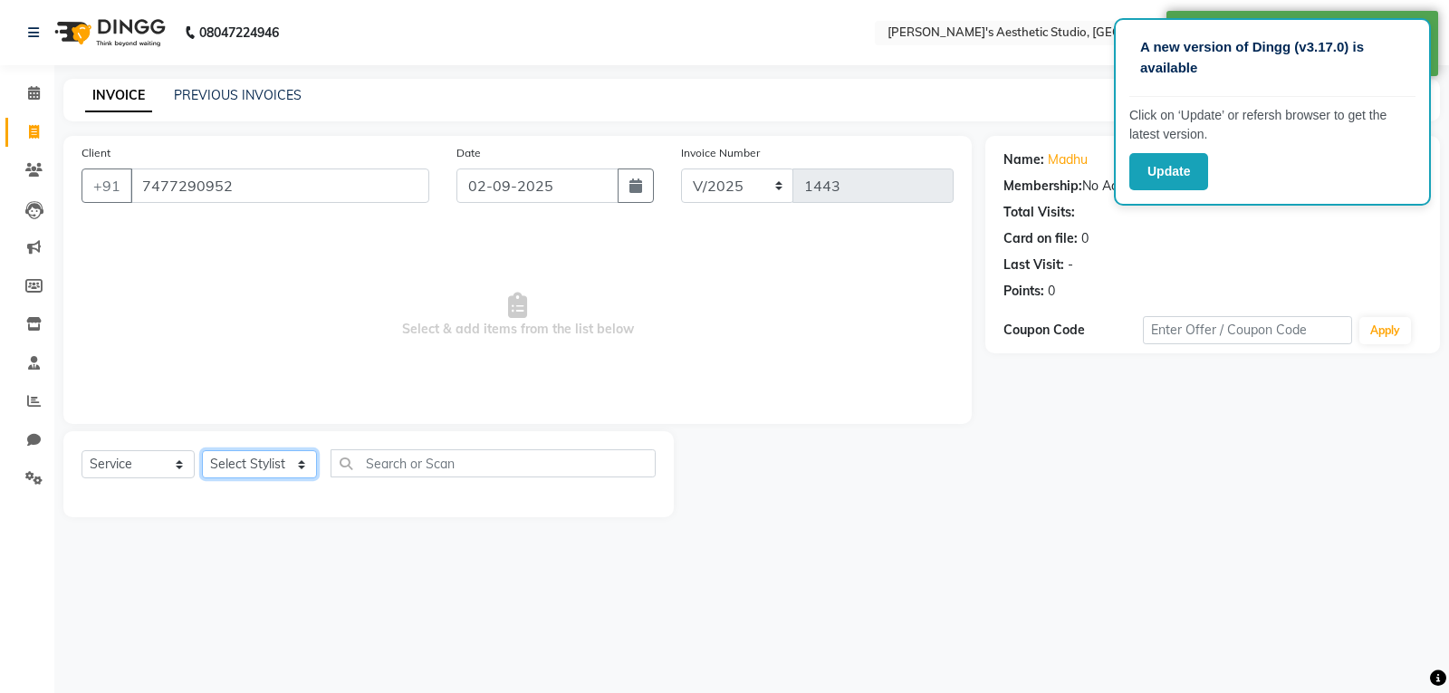
click at [245, 466] on select "Select Stylist AVINIHAL BHUMI [PERSON_NAME] [PERSON_NAME] [PERSON_NAME] (STUDEN…" at bounding box center [259, 464] width 115 height 28
select select "21639"
click at [202, 450] on select "Select Stylist AVINIHAL BHUMI [PERSON_NAME] [PERSON_NAME] [PERSON_NAME] (STUDEN…" at bounding box center [259, 464] width 115 height 28
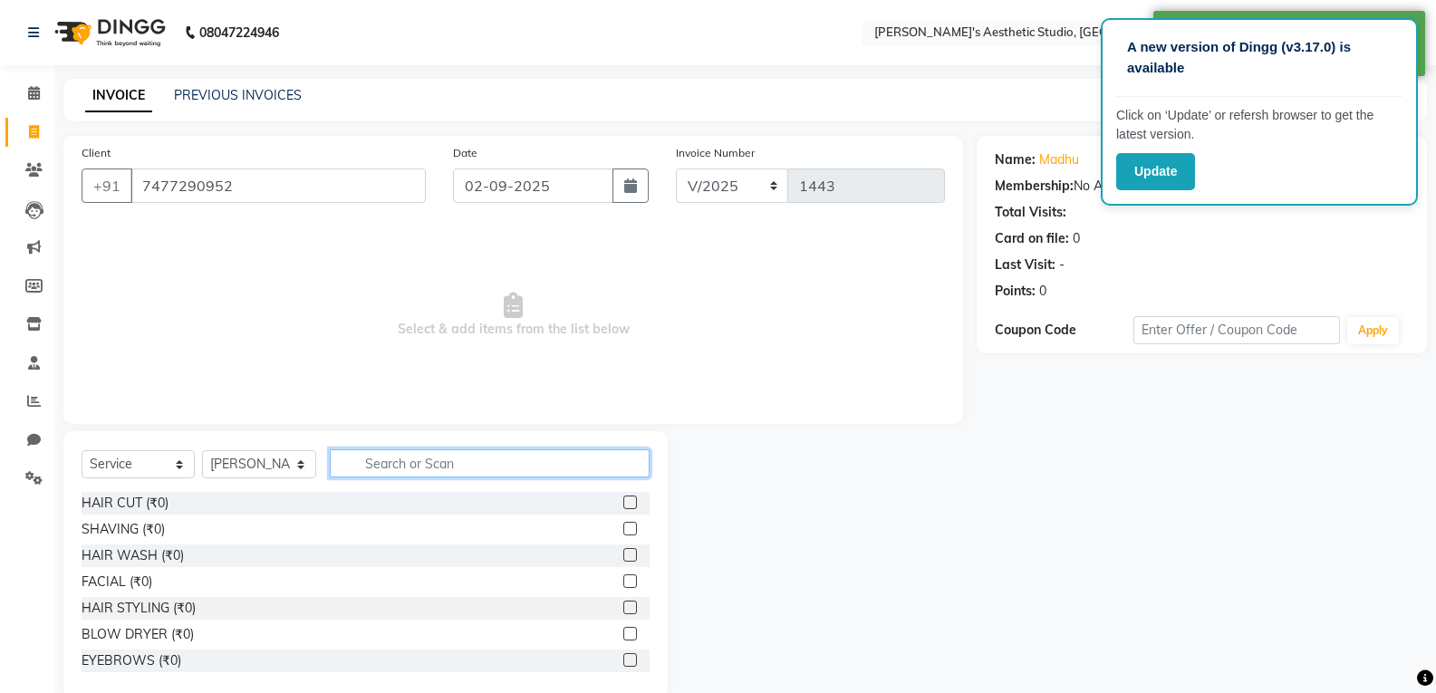
click at [374, 462] on input "text" at bounding box center [490, 463] width 320 height 28
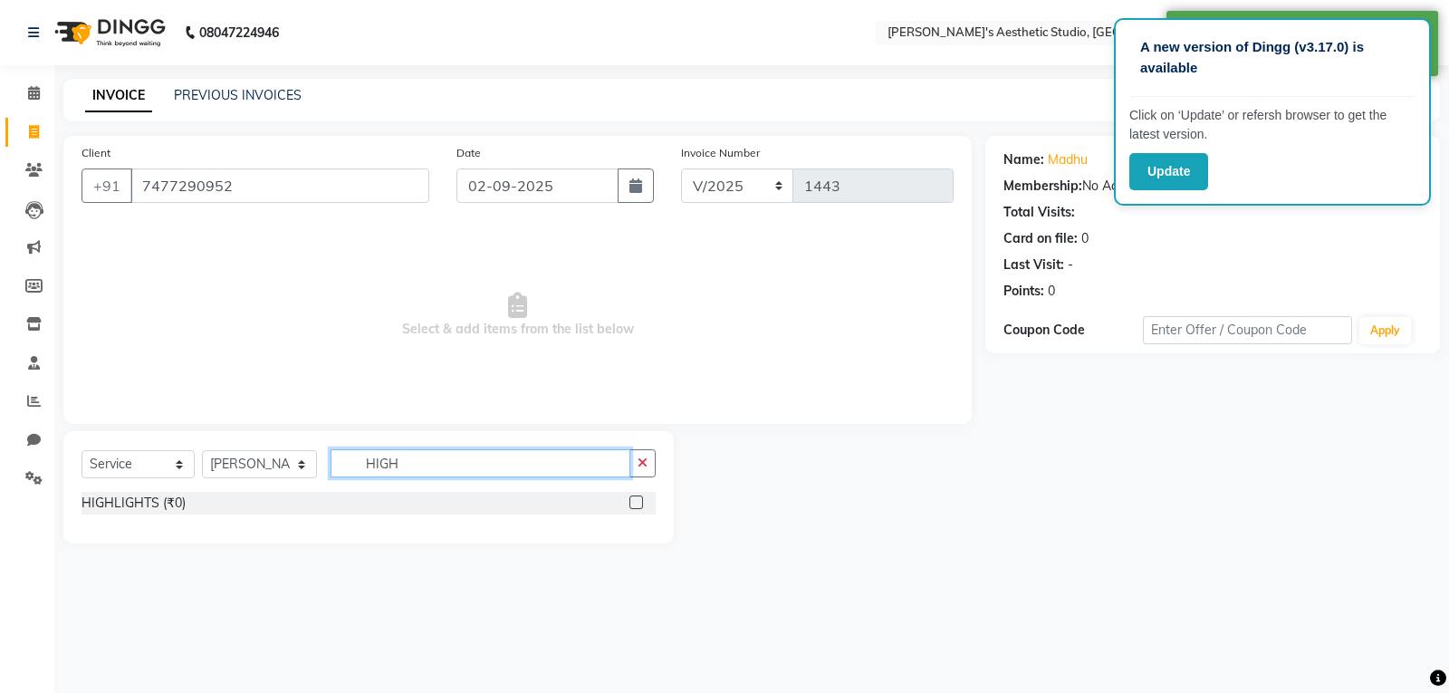
type input "HIGH"
click at [643, 504] on div at bounding box center [643, 503] width 26 height 23
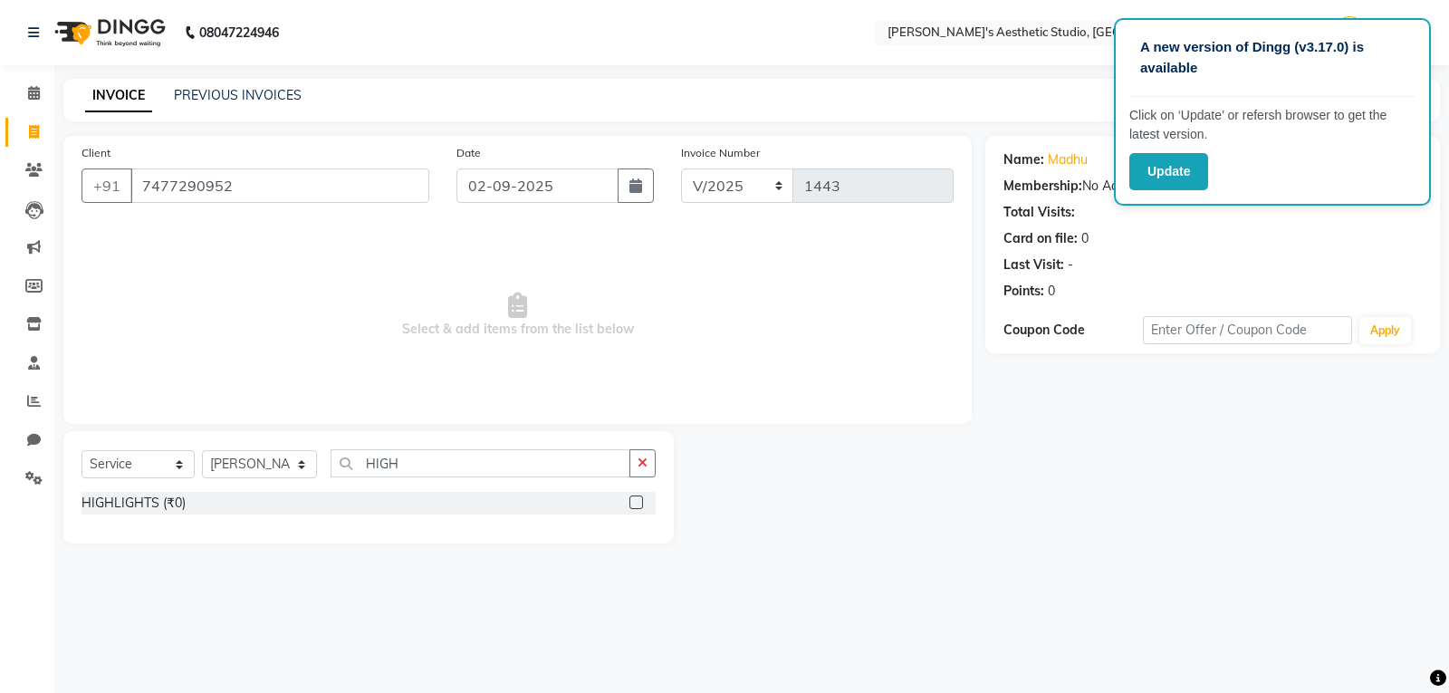
click at [627, 505] on div "HIGHLIGHTS (₹0)" at bounding box center [369, 503] width 574 height 23
click at [639, 503] on label at bounding box center [637, 502] width 14 height 14
click at [639, 503] on input "checkbox" at bounding box center [636, 503] width 12 height 12
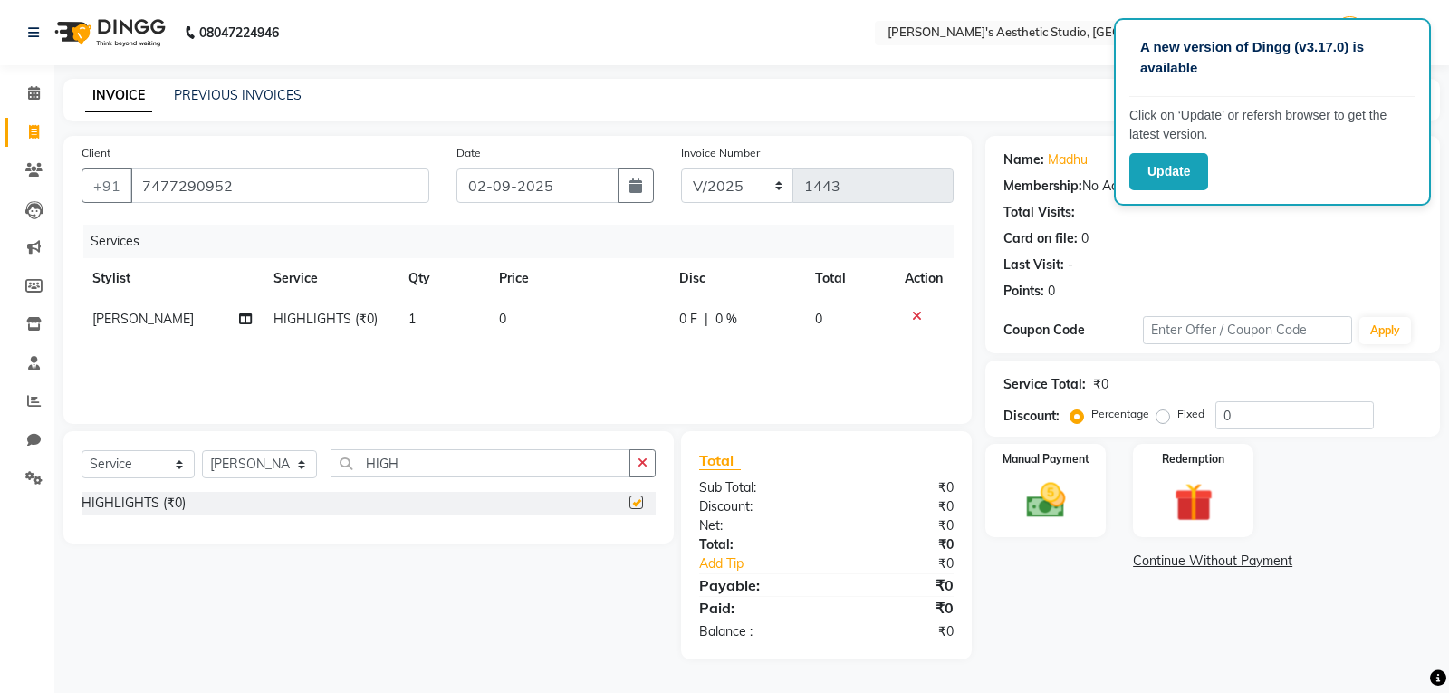
checkbox input "false"
click at [592, 307] on td "0" at bounding box center [578, 319] width 180 height 41
select select "21639"
click at [605, 325] on input "0" at bounding box center [582, 324] width 117 height 28
type input "01500"
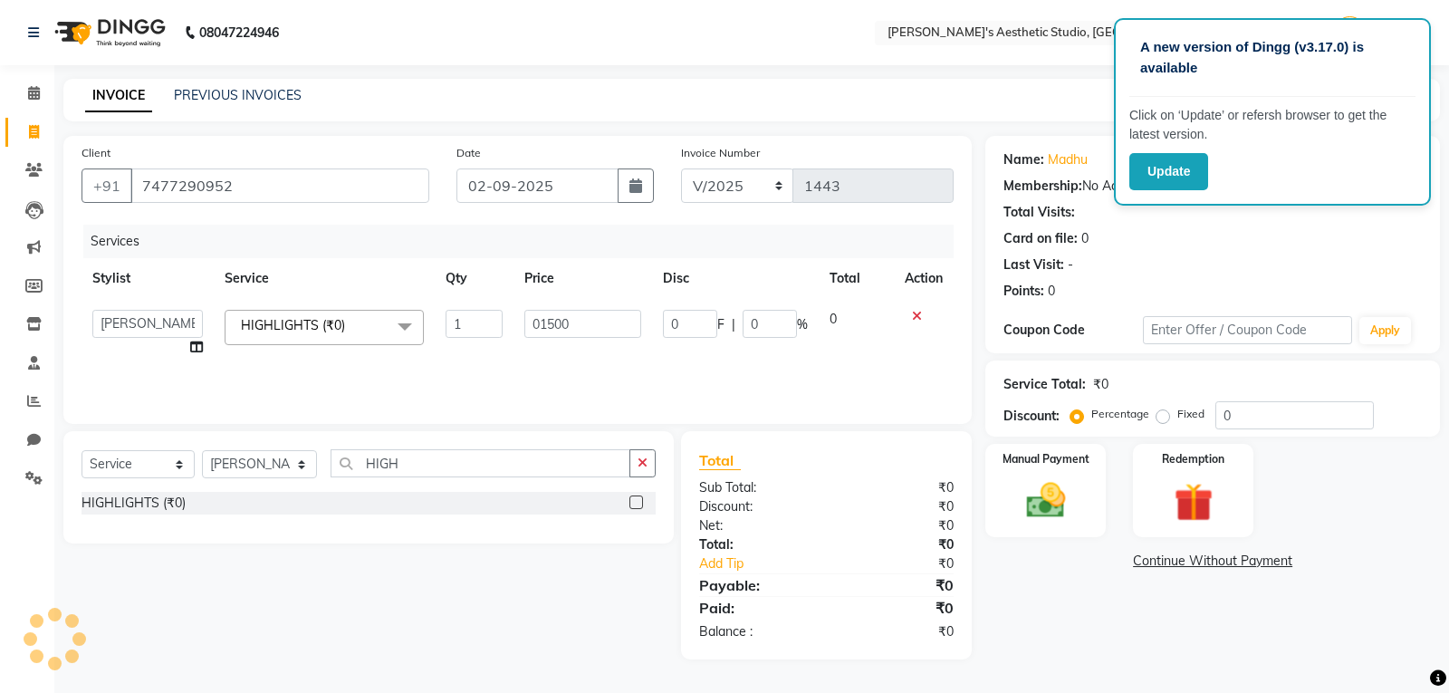
click at [609, 360] on div "Services Stylist Service Qty Price Disc Total Action AVINIHAL BHUMI [PERSON_NAM…" at bounding box center [518, 315] width 872 height 181
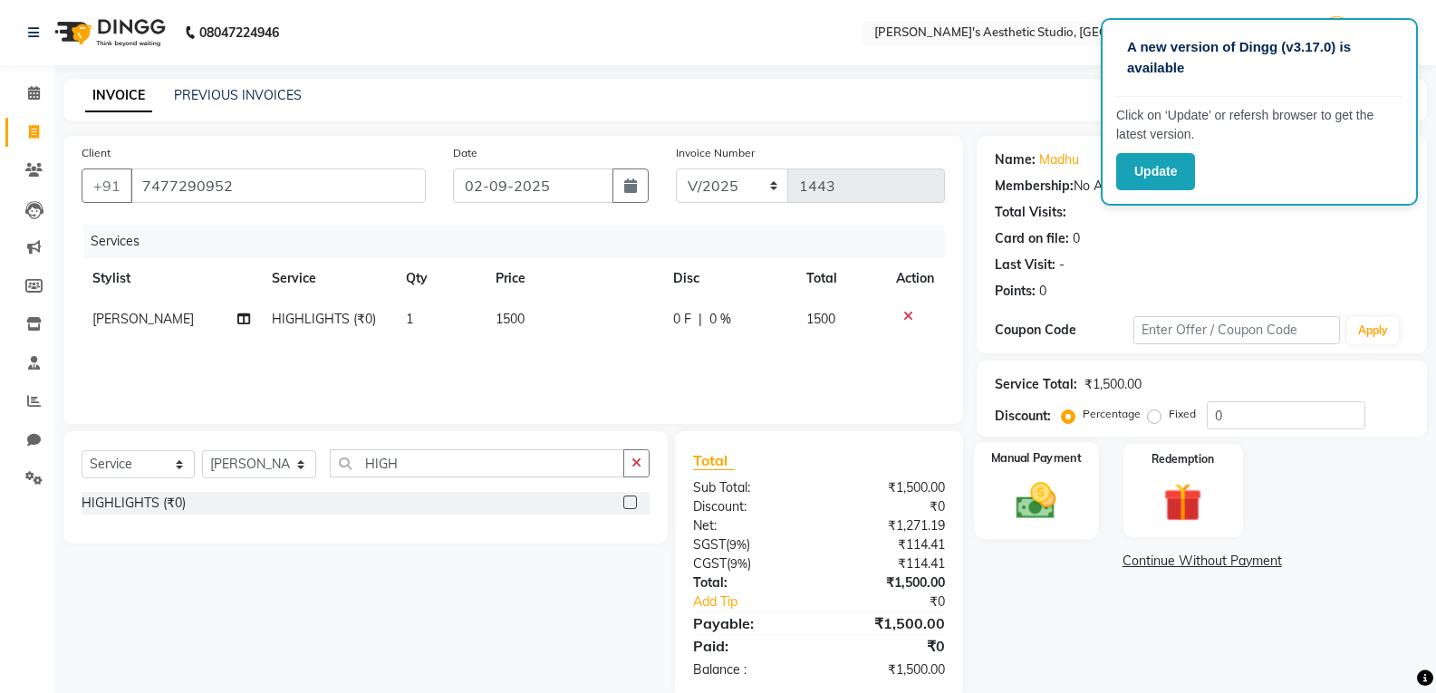
click at [985, 490] on div "Manual Payment" at bounding box center [1037, 490] width 124 height 97
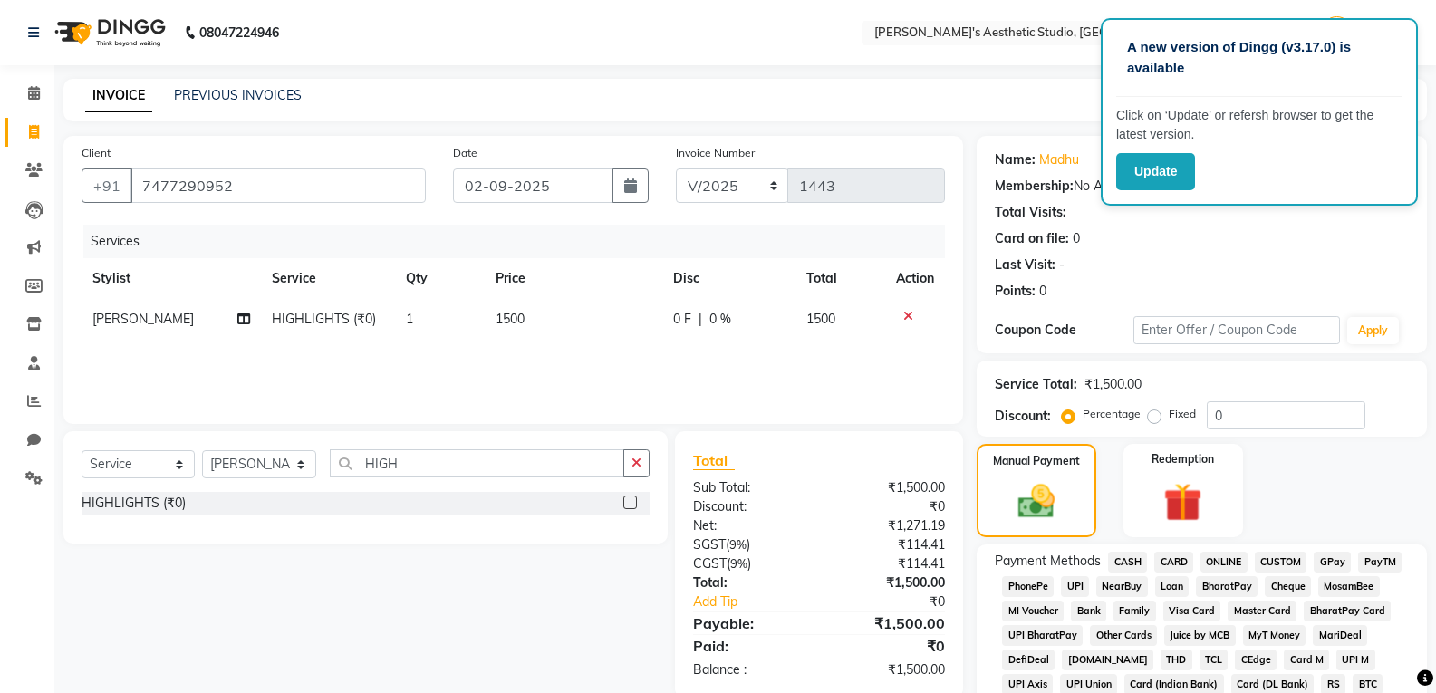
click at [1137, 561] on span "CASH" at bounding box center [1127, 562] width 39 height 21
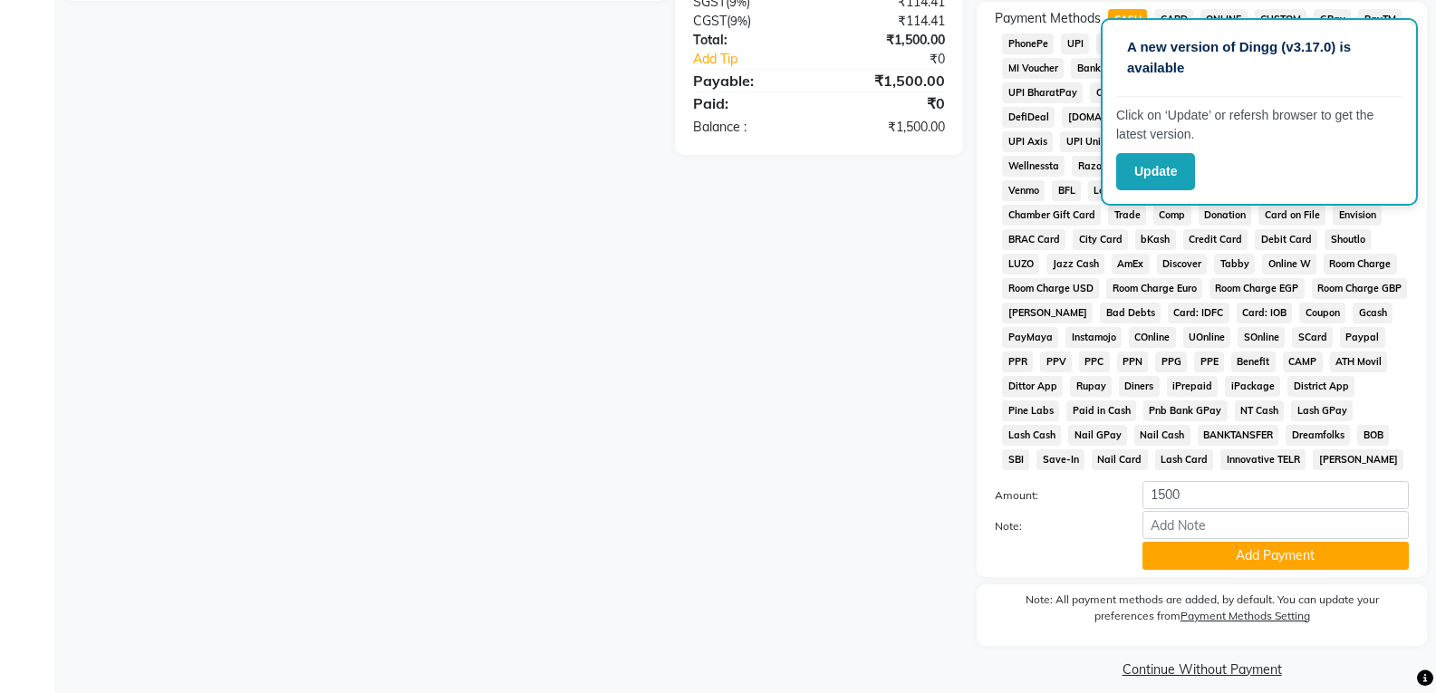
scroll to position [543, 0]
click at [1159, 566] on div "Payment Methods CASH CARD ONLINE CUSTOM GPay PayTM PhonePe UPI NearBuy Loan Bha…" at bounding box center [1201, 288] width 450 height 575
click at [1160, 564] on button "Add Payment" at bounding box center [1275, 555] width 266 height 28
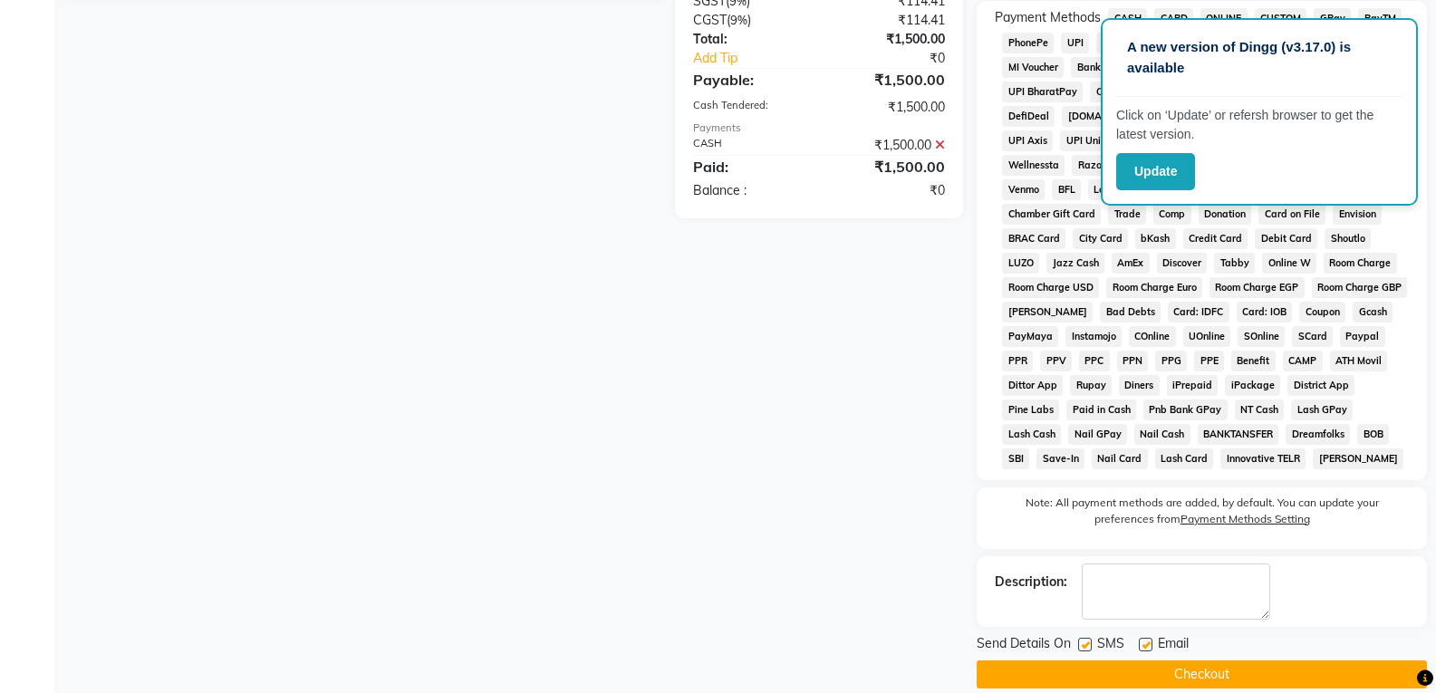
click at [1149, 640] on label at bounding box center [1146, 645] width 14 height 14
click at [1149, 640] on input "checkbox" at bounding box center [1145, 645] width 12 height 12
checkbox input "false"
click at [1080, 640] on label at bounding box center [1085, 645] width 14 height 14
click at [1080, 640] on input "checkbox" at bounding box center [1084, 645] width 12 height 12
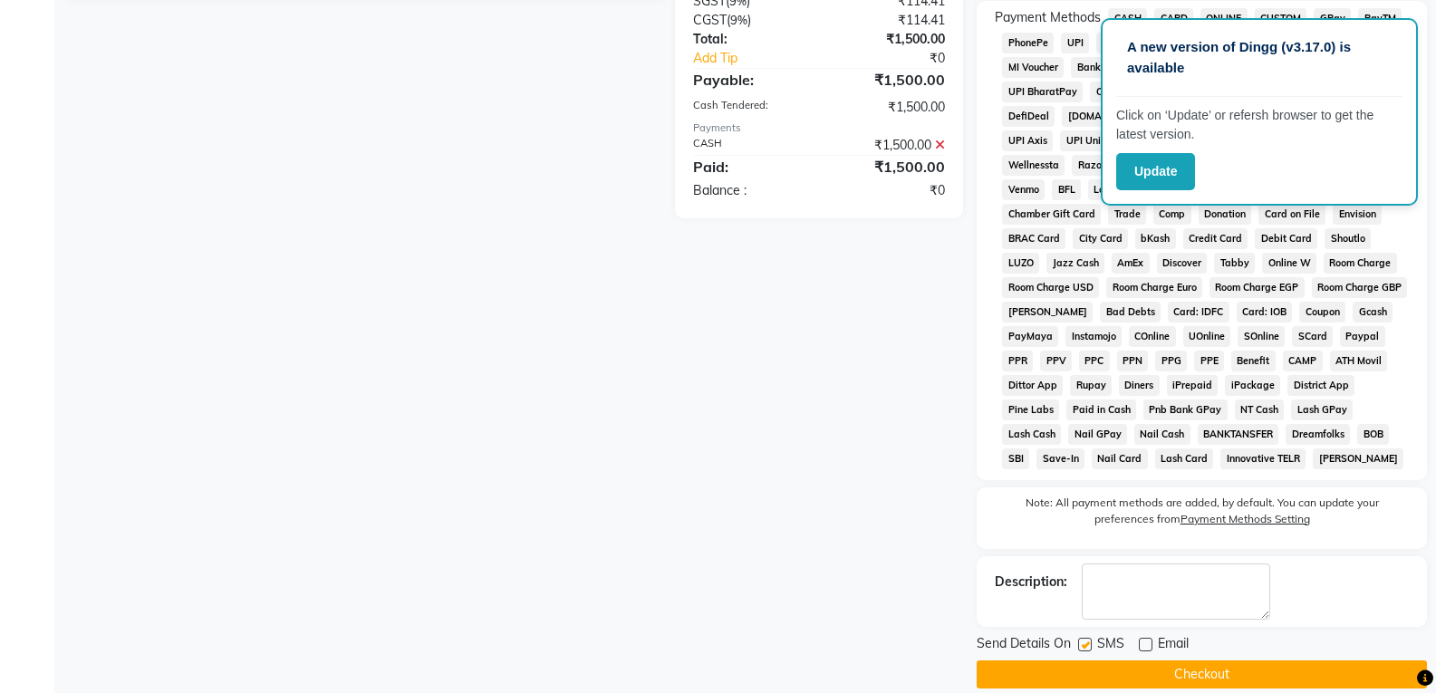
checkbox input "false"
click at [1093, 666] on button "Checkout" at bounding box center [1201, 674] width 450 height 28
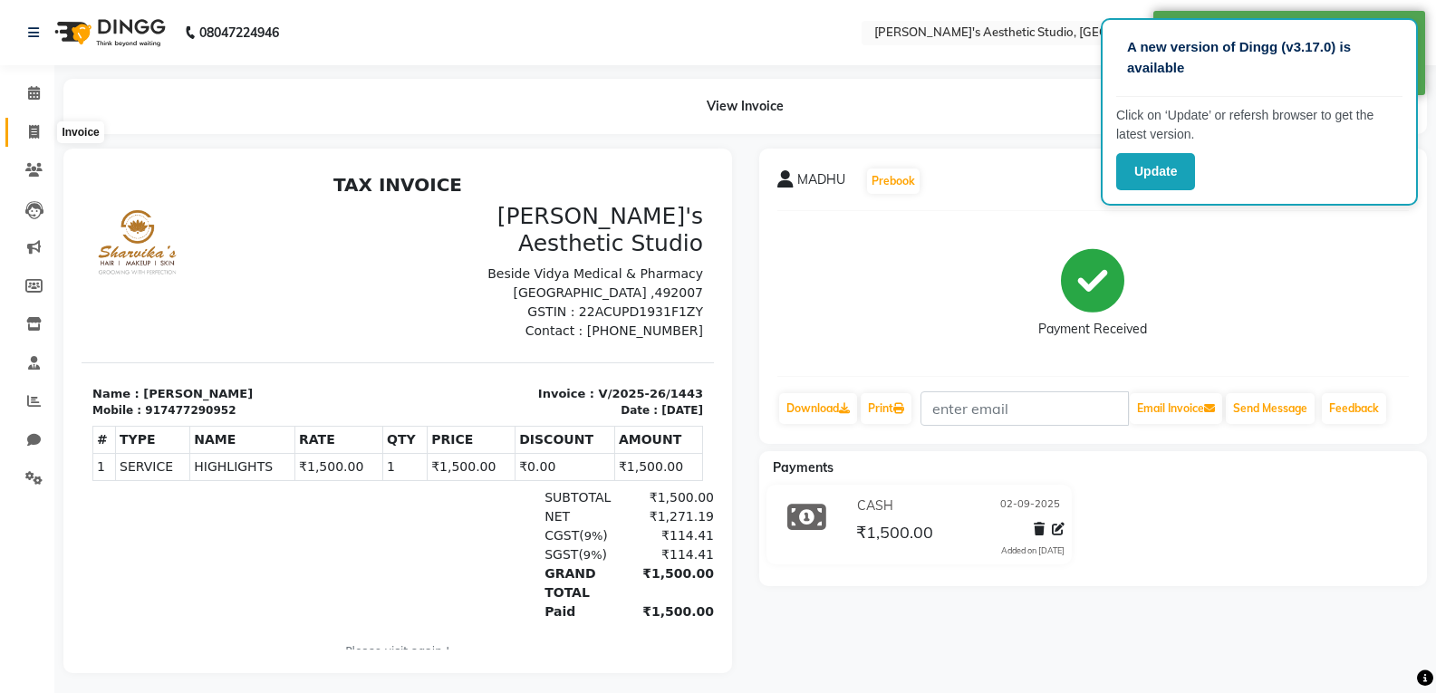
click at [39, 127] on icon at bounding box center [34, 132] width 10 height 14
select select "4077"
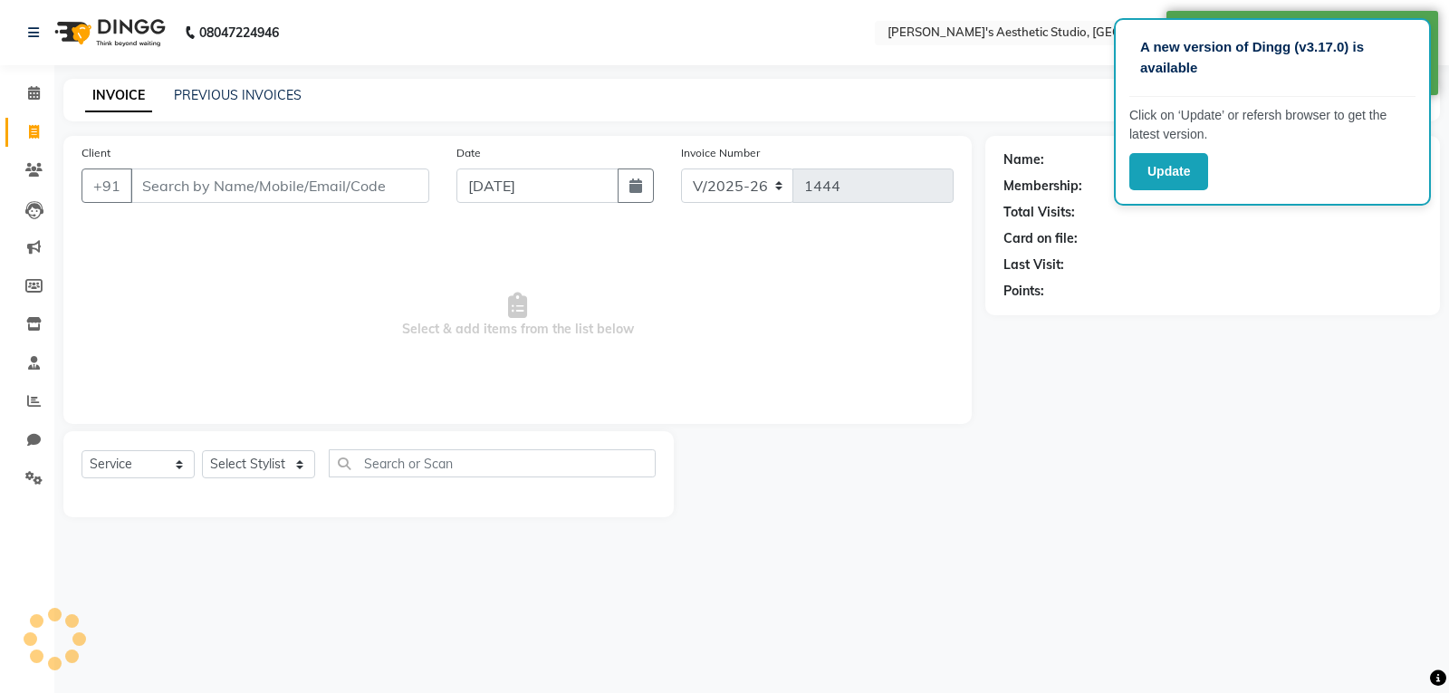
select select "membership"
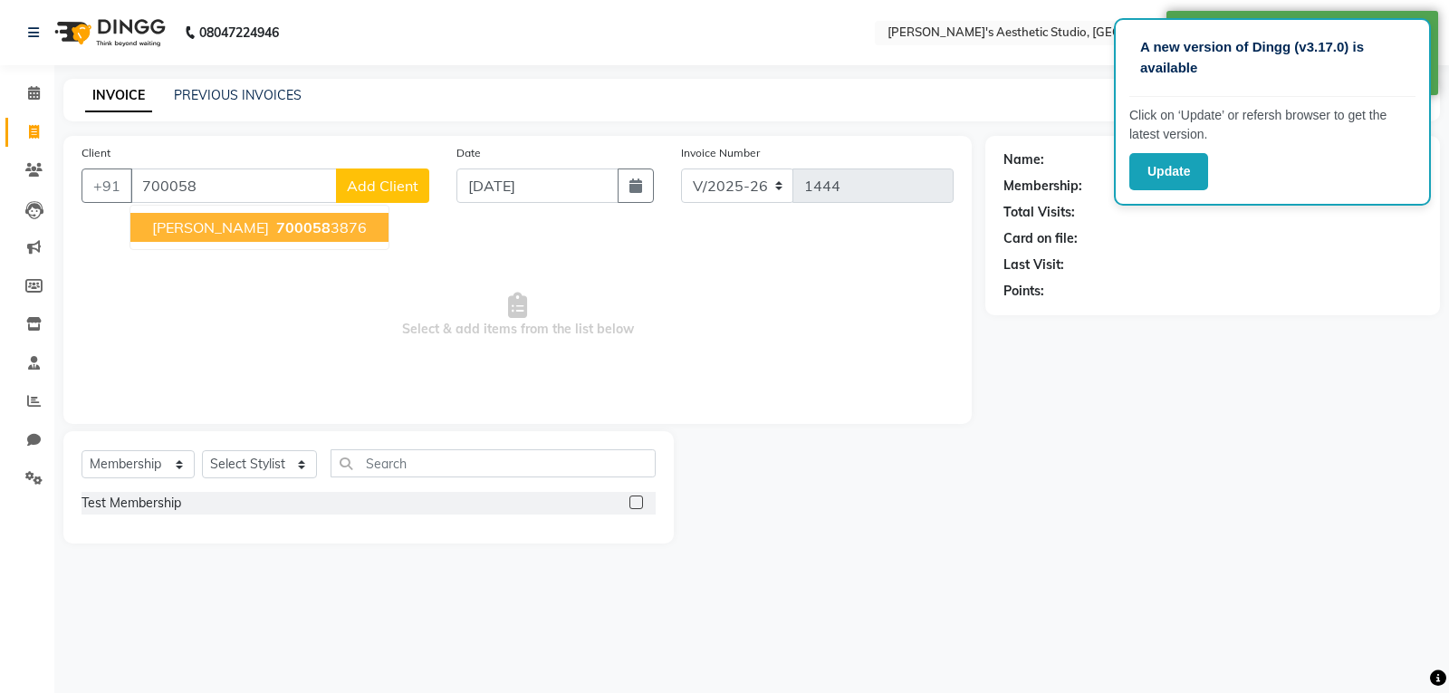
click at [207, 231] on button "[PERSON_NAME] 700058 3876" at bounding box center [259, 227] width 258 height 29
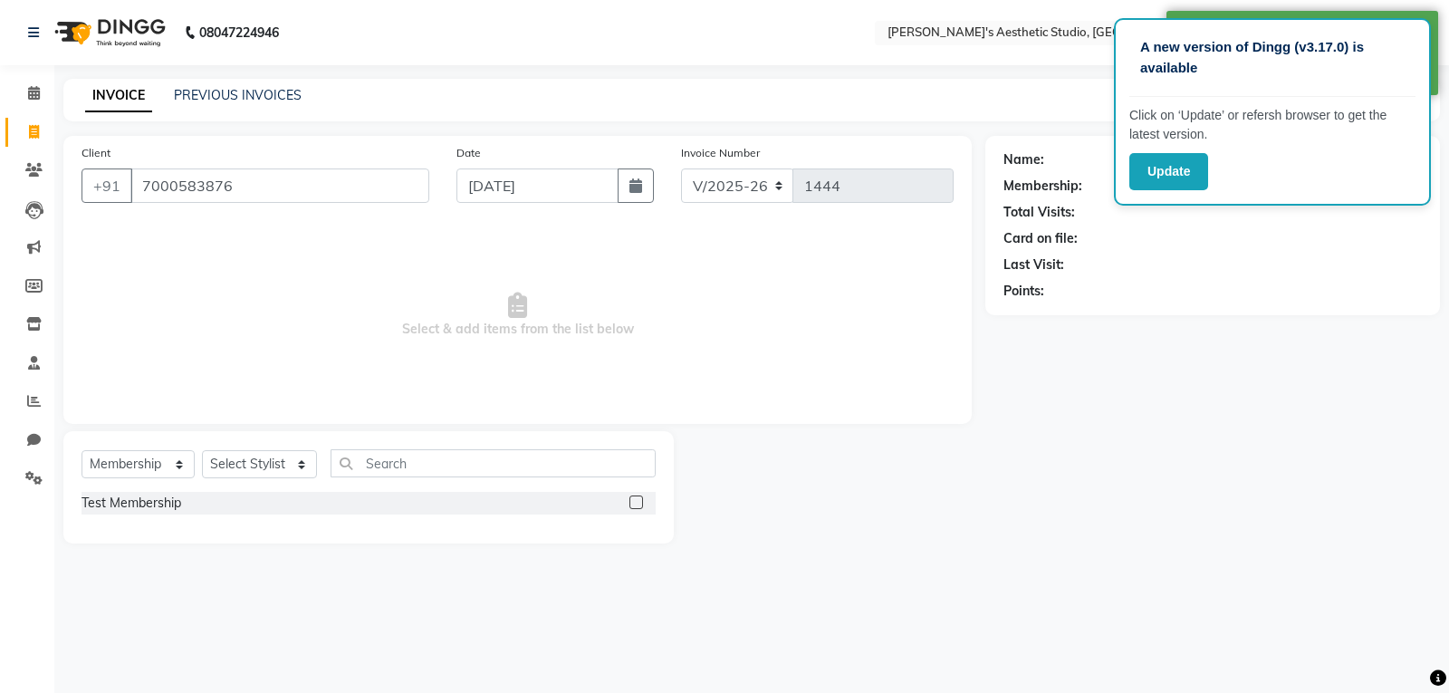
type input "7000583876"
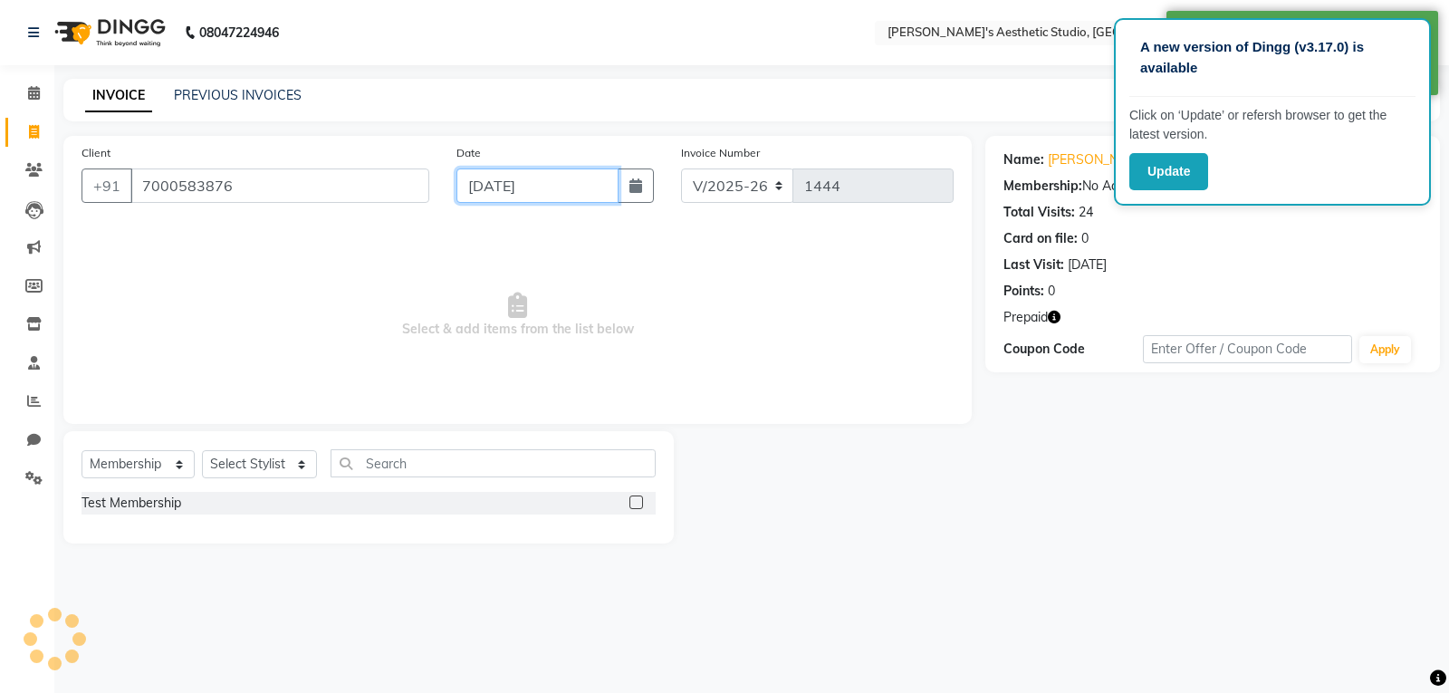
click at [563, 181] on input "[DATE]" at bounding box center [538, 185] width 162 height 34
select select "9"
select select "2025"
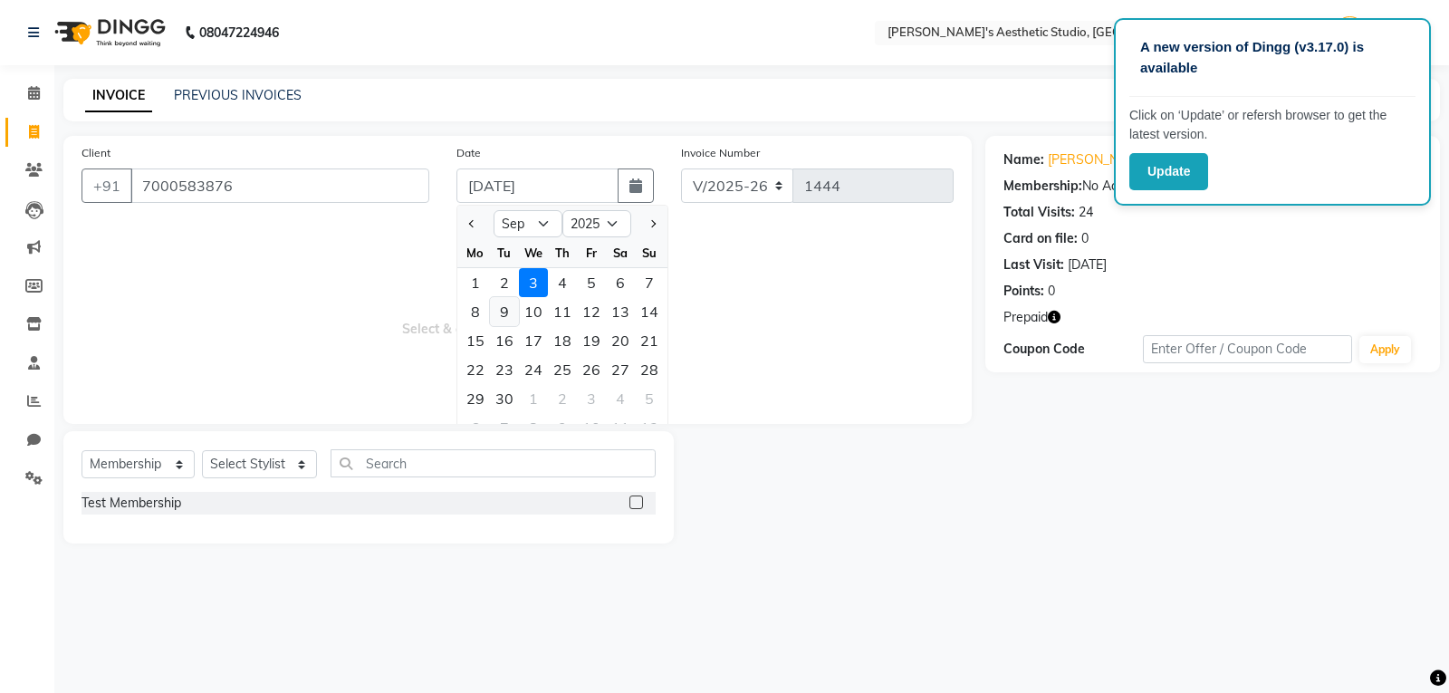
click at [505, 297] on div "9" at bounding box center [504, 311] width 29 height 29
type input "[DATE]"
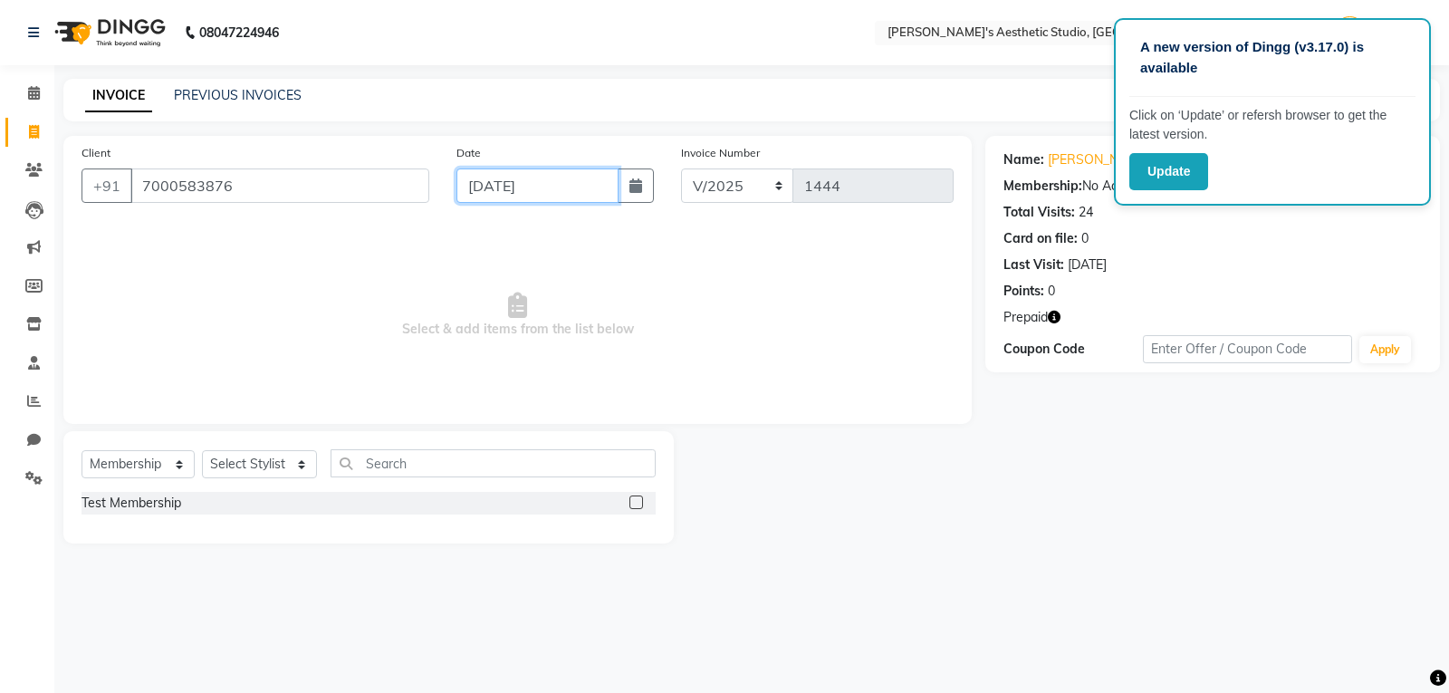
click at [553, 176] on input "[DATE]" at bounding box center [538, 185] width 162 height 34
select select "9"
select select "2025"
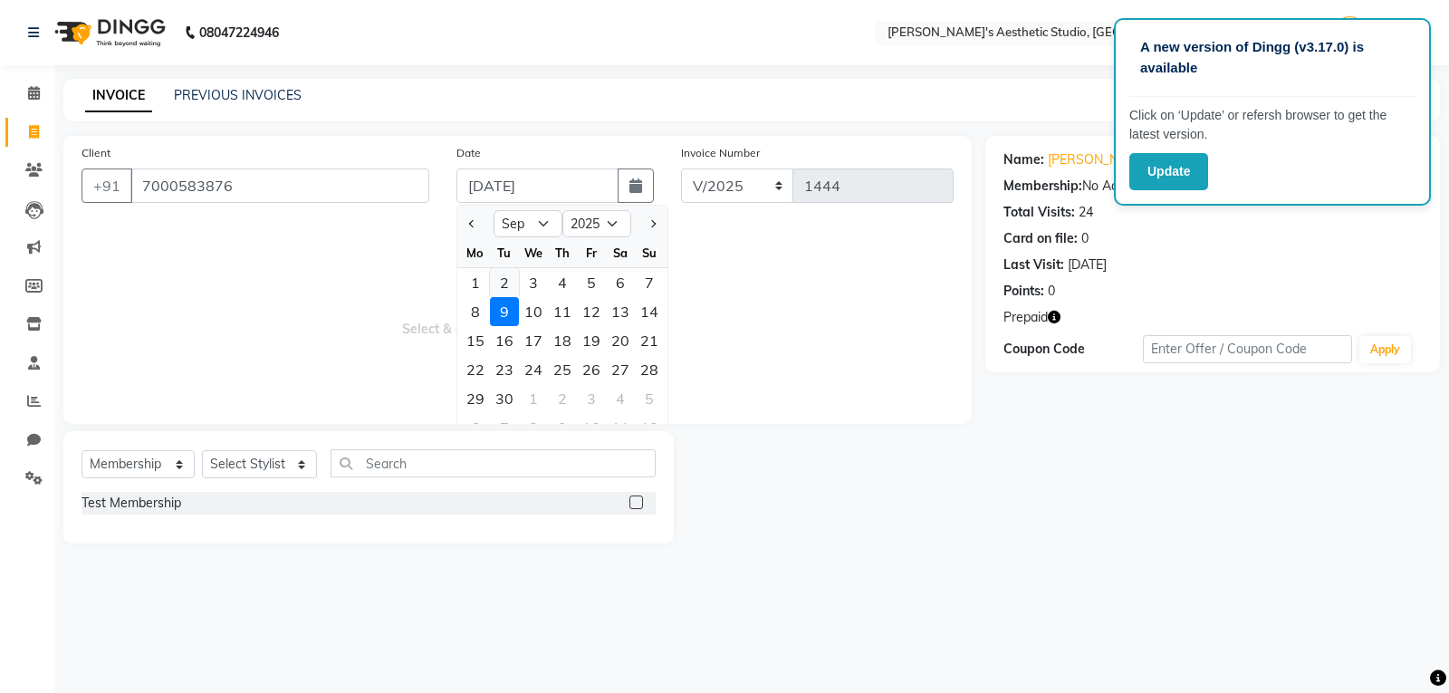
click at [513, 282] on div "2" at bounding box center [504, 282] width 29 height 29
type input "02-09-2025"
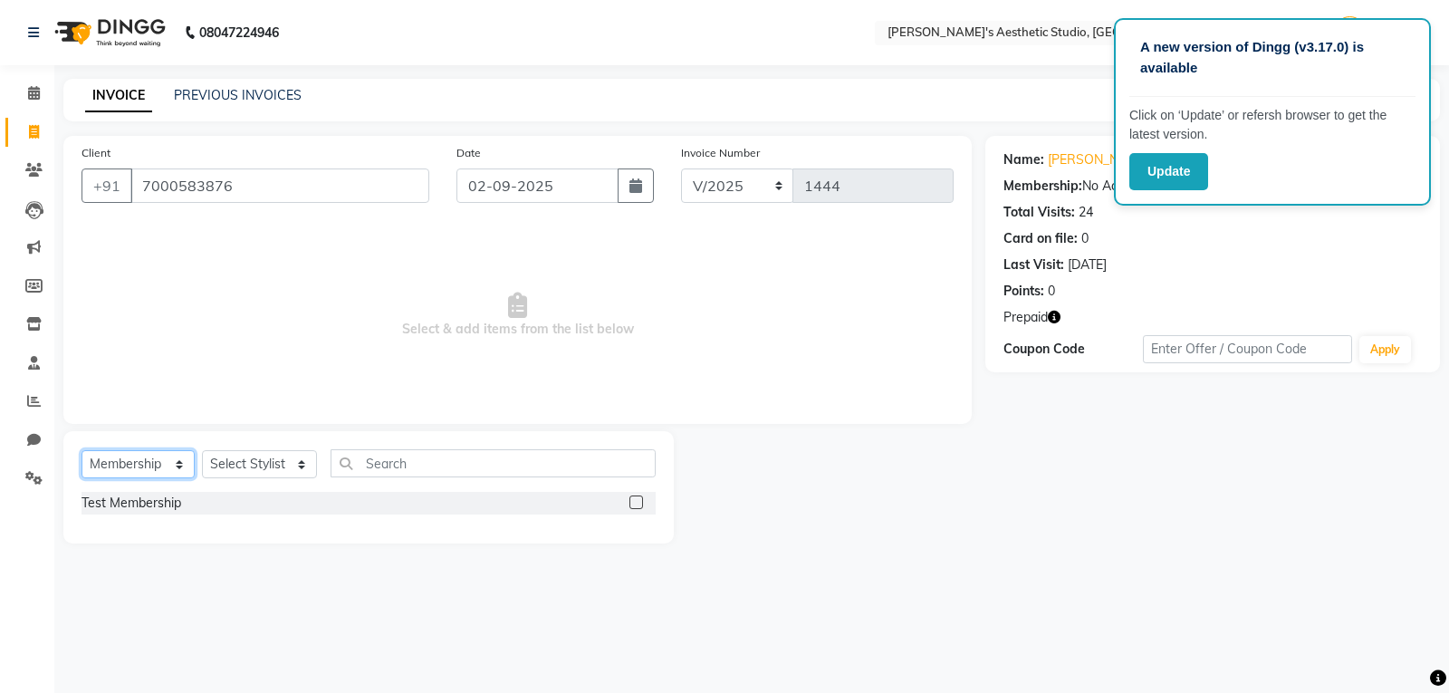
drag, startPoint x: 131, startPoint y: 454, endPoint x: 127, endPoint y: 466, distance: 12.6
click at [129, 457] on select "Select Service Product Membership Package Voucher Prepaid Gift Card" at bounding box center [138, 464] width 113 height 28
select select "P"
click at [82, 450] on select "Select Service Product Membership Package Voucher Prepaid Gift Card" at bounding box center [138, 464] width 113 height 28
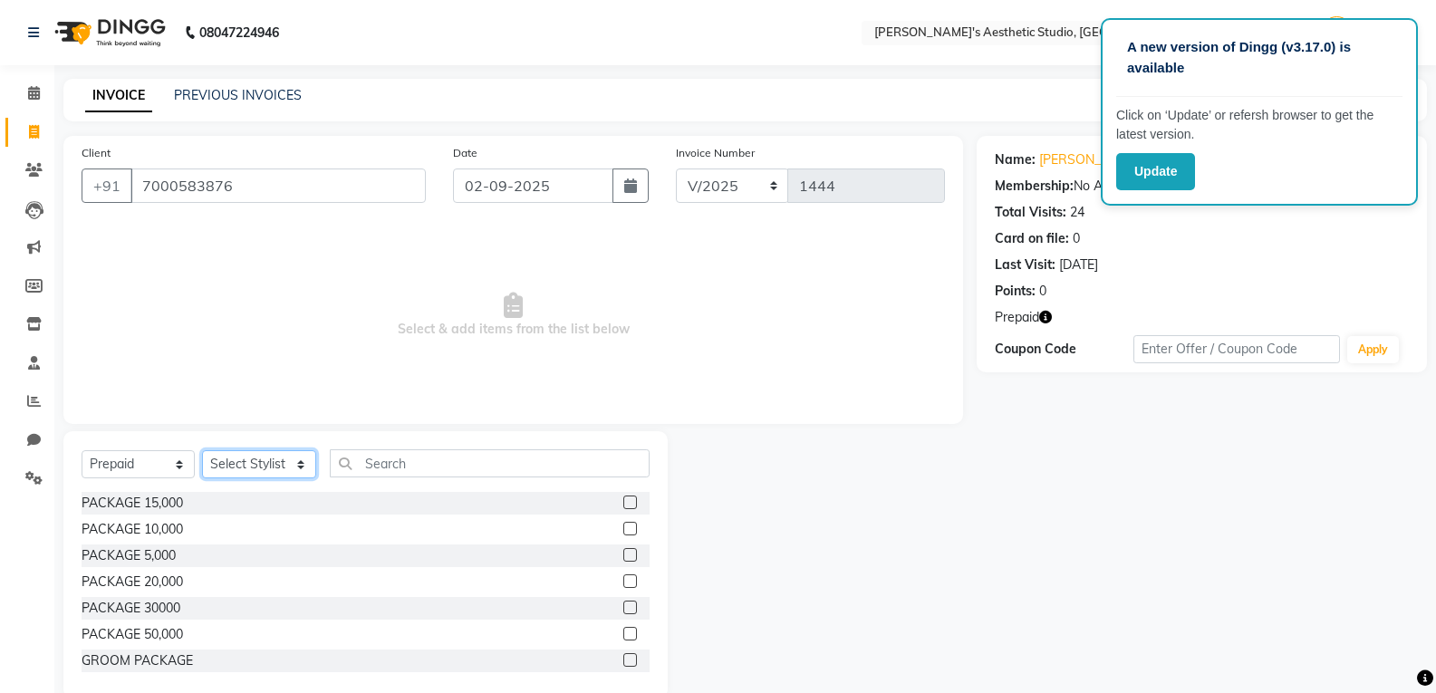
click at [263, 464] on select "Select Stylist AVINIHAL BHUMI [PERSON_NAME] [PERSON_NAME] [PERSON_NAME] (STUDEN…" at bounding box center [259, 464] width 114 height 28
select select "31934"
click at [202, 450] on select "Select Stylist AVINIHAL BHUMI [PERSON_NAME] [PERSON_NAME] [PERSON_NAME] (STUDEN…" at bounding box center [259, 464] width 114 height 28
click at [623, 554] on label at bounding box center [630, 555] width 14 height 14
click at [623, 554] on input "checkbox" at bounding box center [629, 556] width 12 height 12
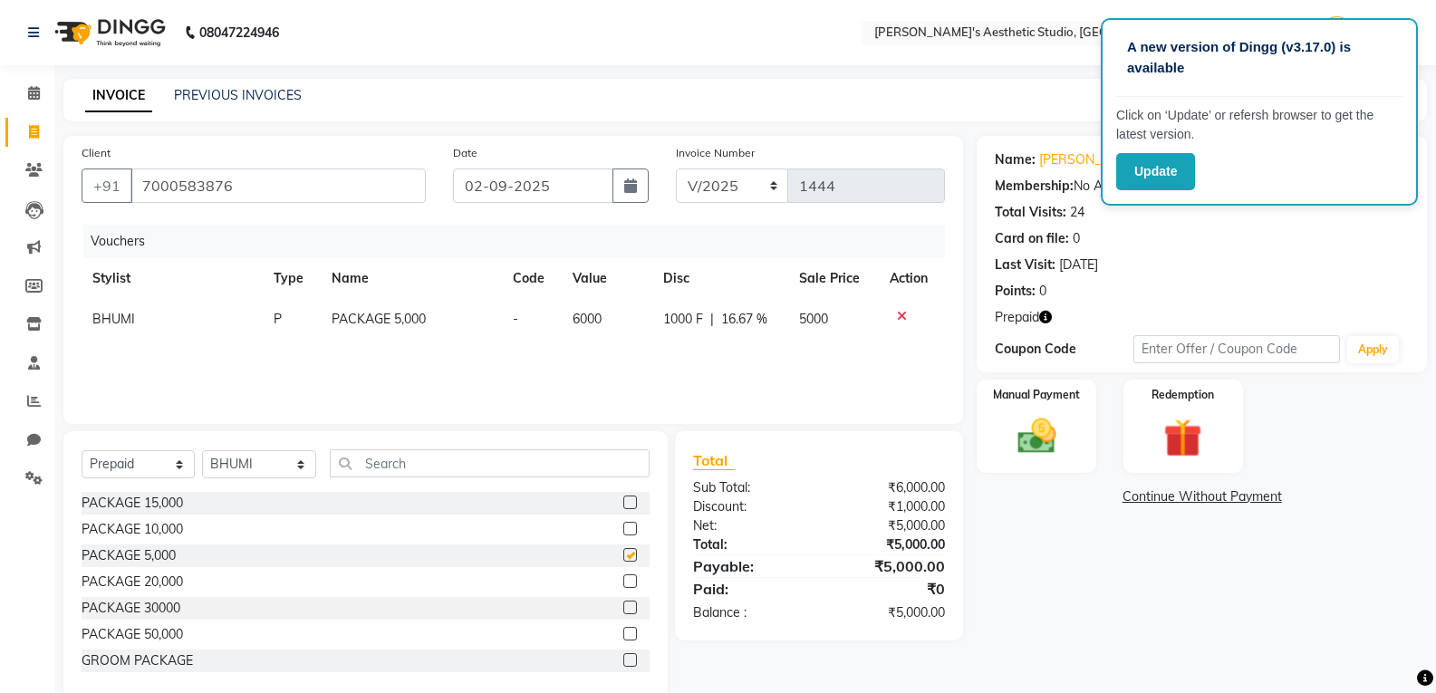
checkbox input "false"
click at [1077, 410] on div "Manual Payment" at bounding box center [1037, 426] width 124 height 97
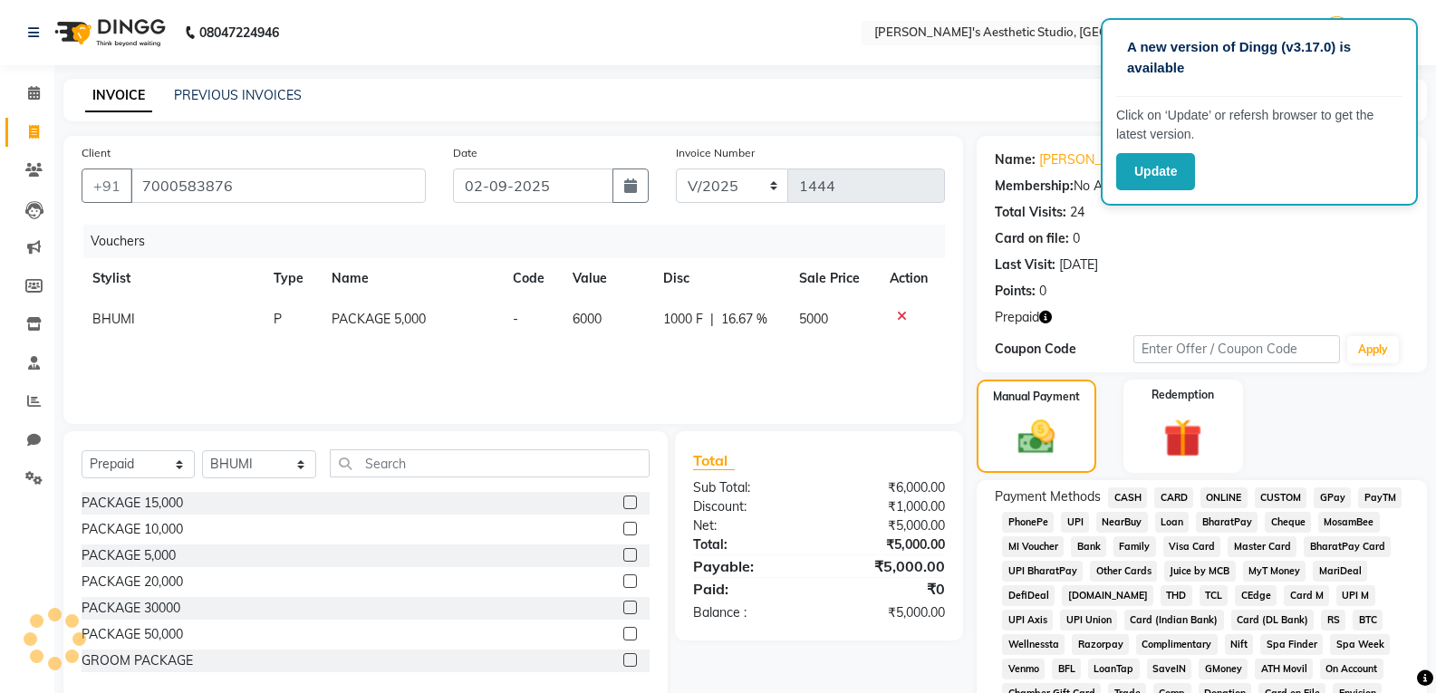
click at [1127, 487] on span "CASH" at bounding box center [1127, 497] width 39 height 21
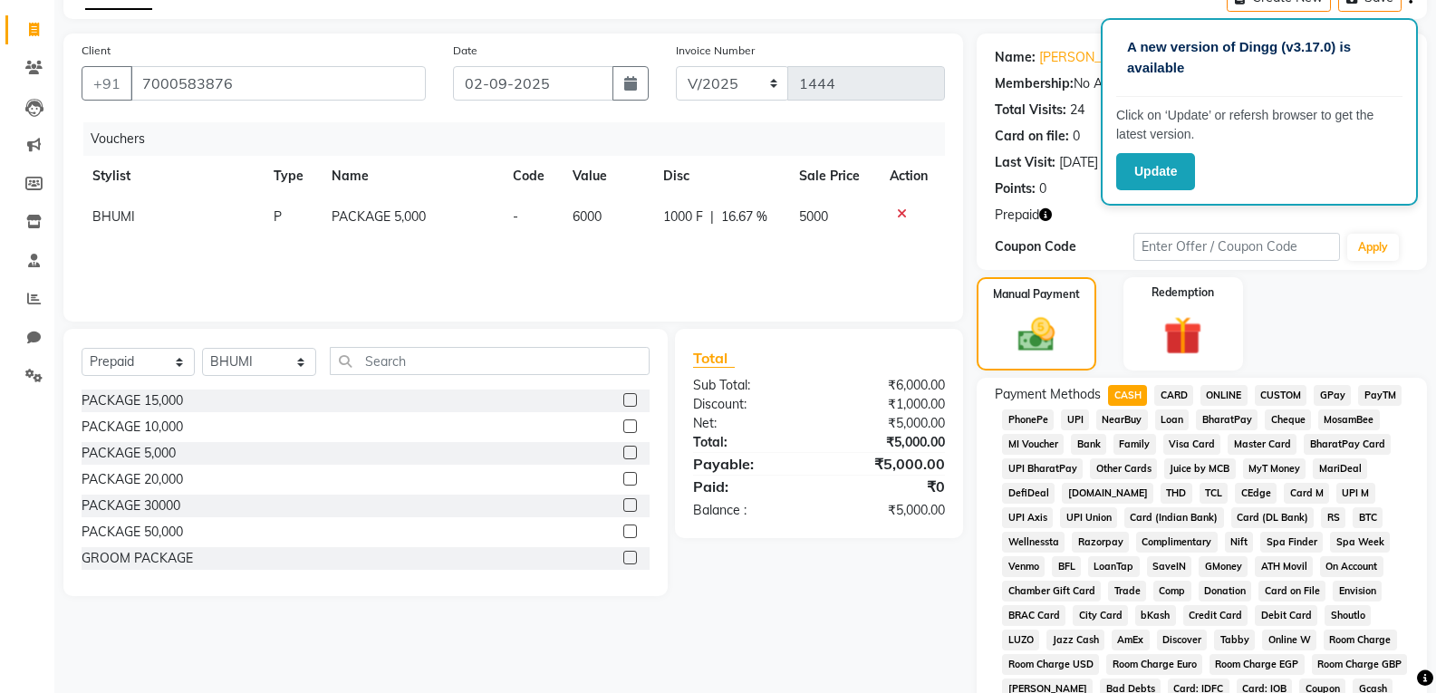
scroll to position [495, 0]
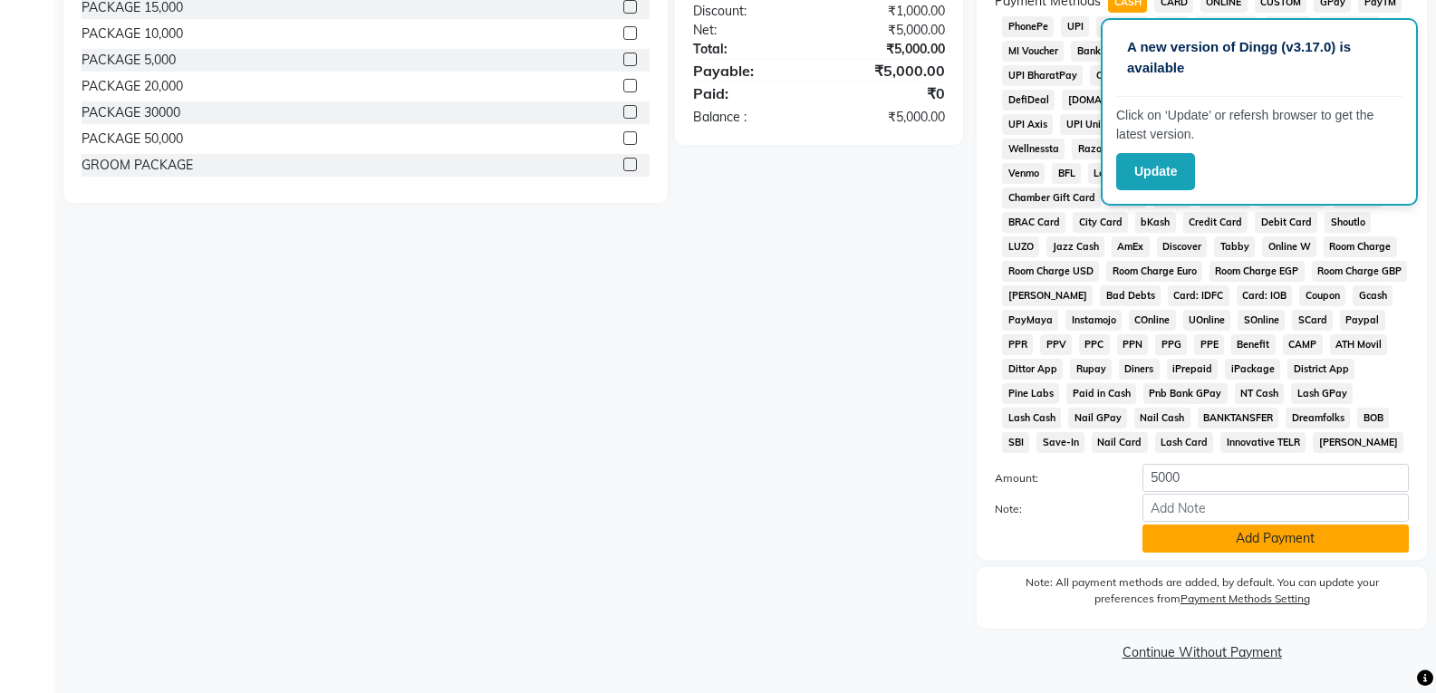
click at [1171, 535] on button "Add Payment" at bounding box center [1275, 538] width 266 height 28
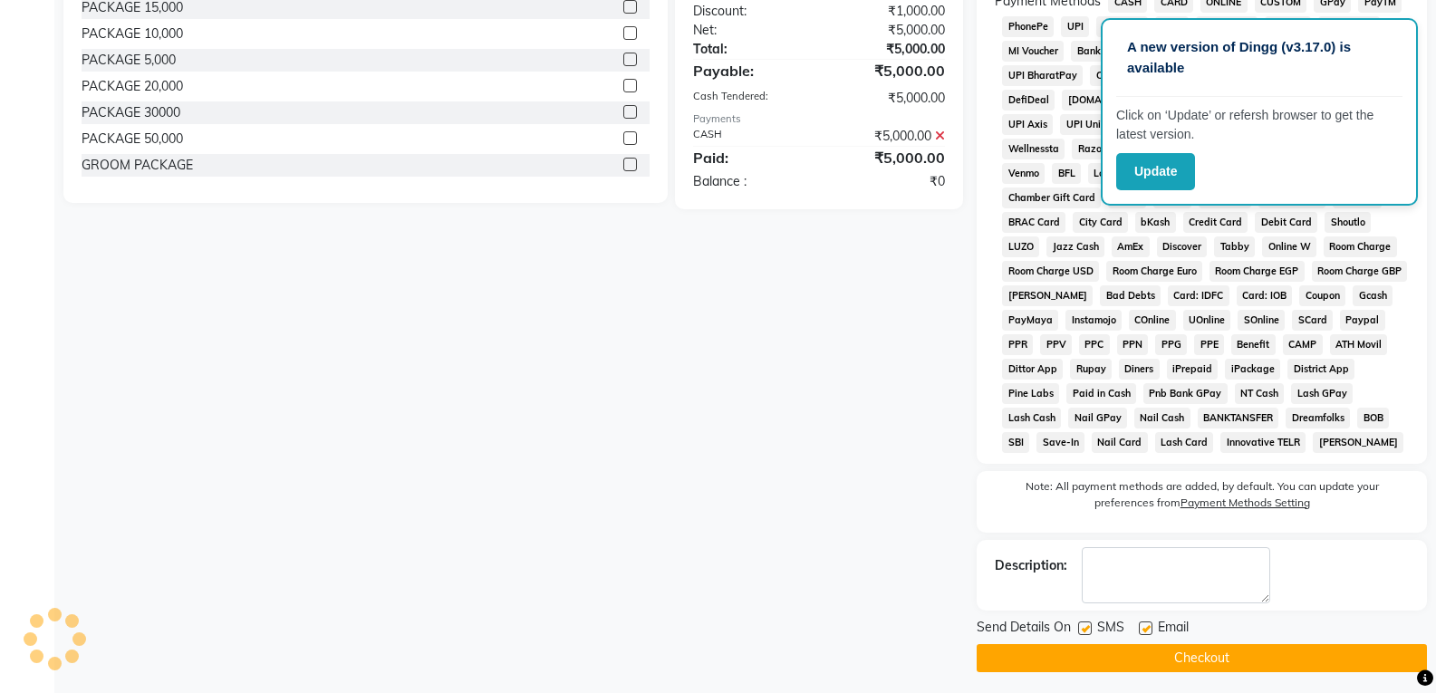
click at [1144, 630] on label at bounding box center [1146, 628] width 14 height 14
click at [1144, 630] on input "checkbox" at bounding box center [1145, 629] width 12 height 12
checkbox input "false"
click at [1088, 632] on label at bounding box center [1085, 628] width 14 height 14
click at [1088, 632] on input "checkbox" at bounding box center [1084, 629] width 12 height 12
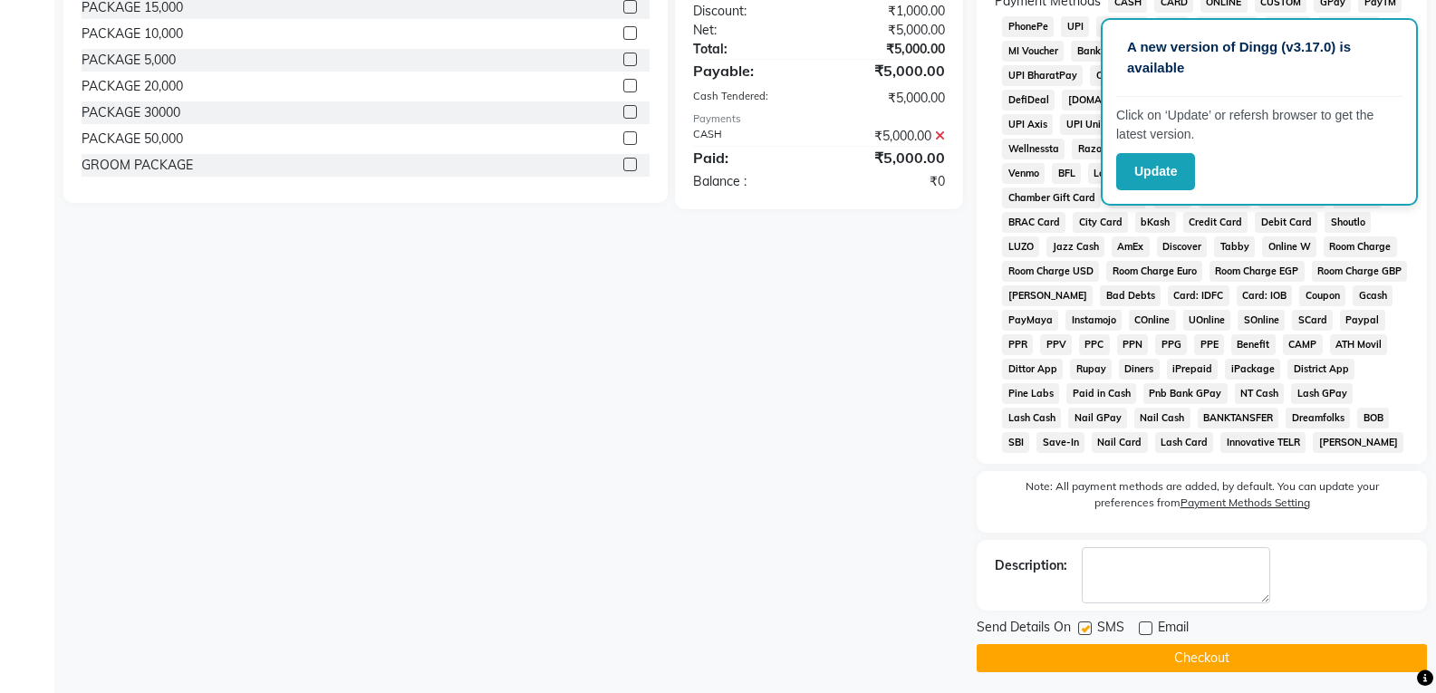
checkbox input "false"
click at [1083, 642] on div "Send Details On SMS Email Checkout" at bounding box center [1201, 645] width 450 height 54
click at [1081, 655] on button "Checkout" at bounding box center [1201, 658] width 450 height 28
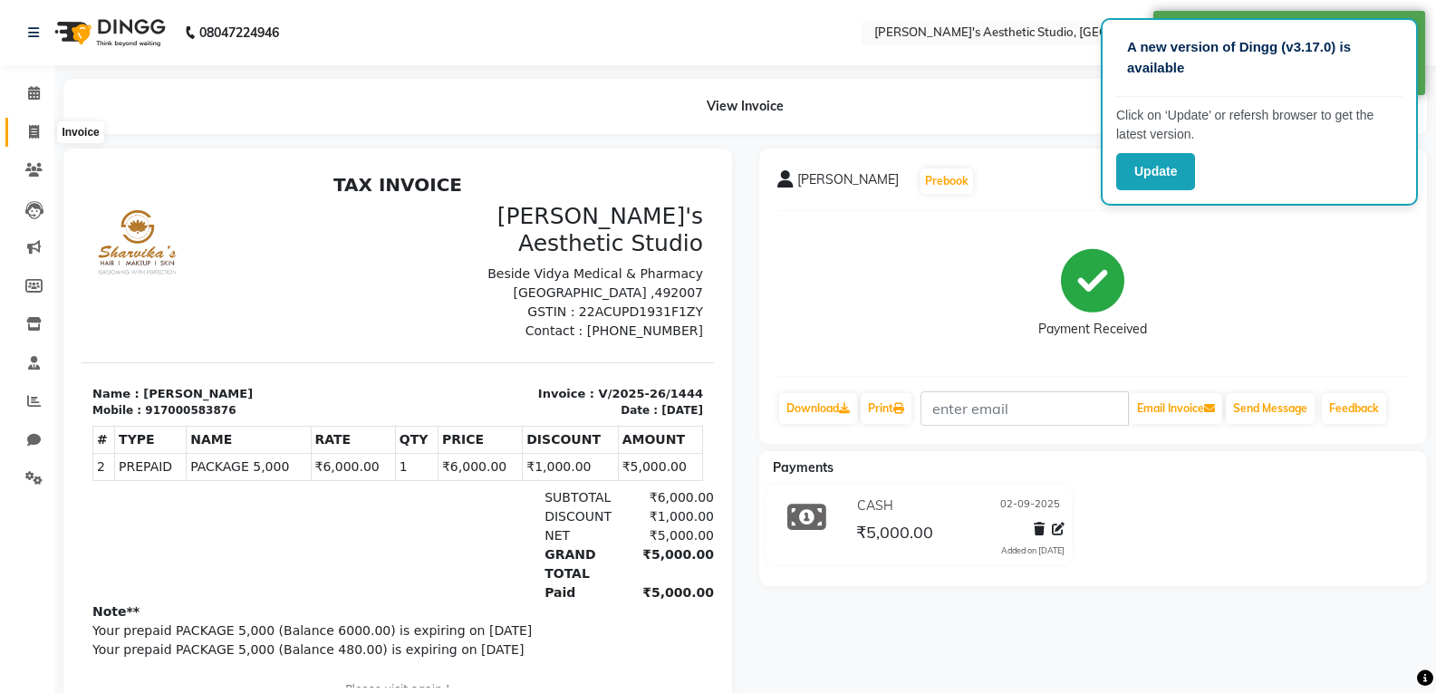
click at [40, 139] on span at bounding box center [34, 132] width 32 height 21
select select "service"
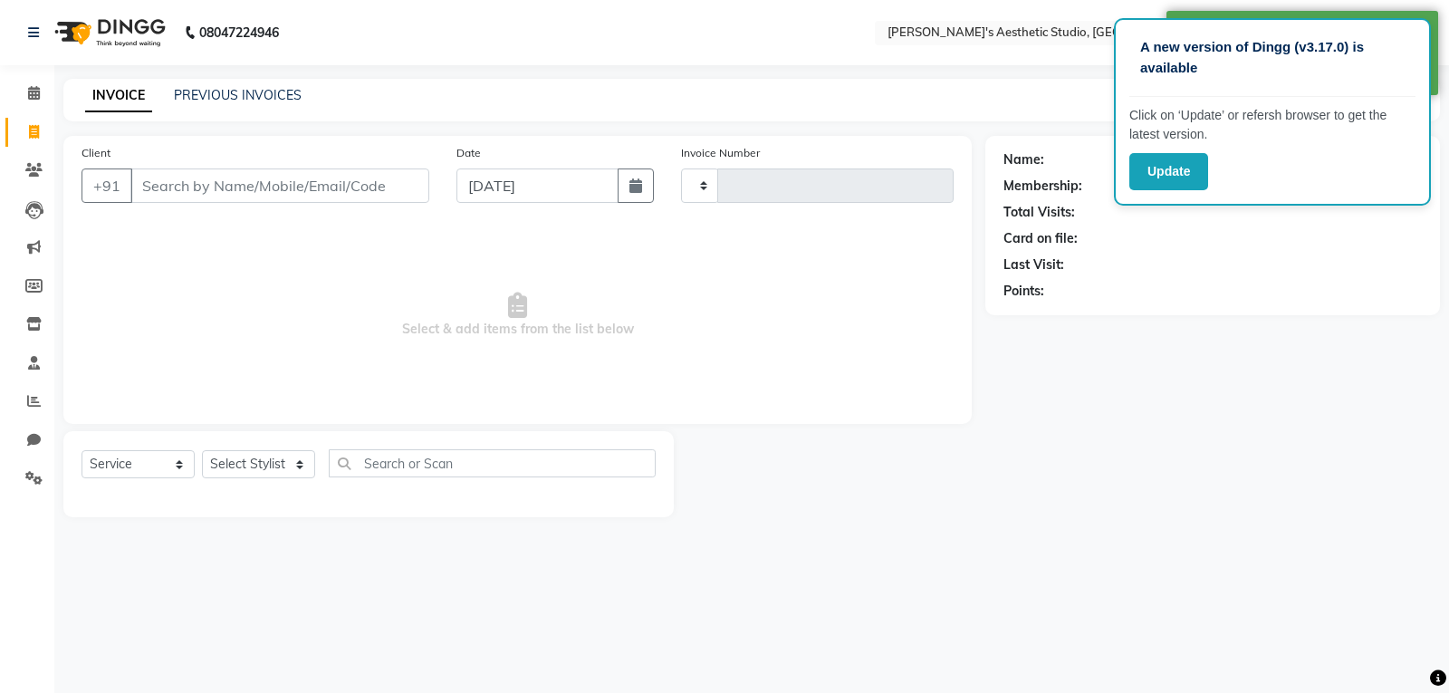
type input "1445"
select select "4077"
select select "membership"
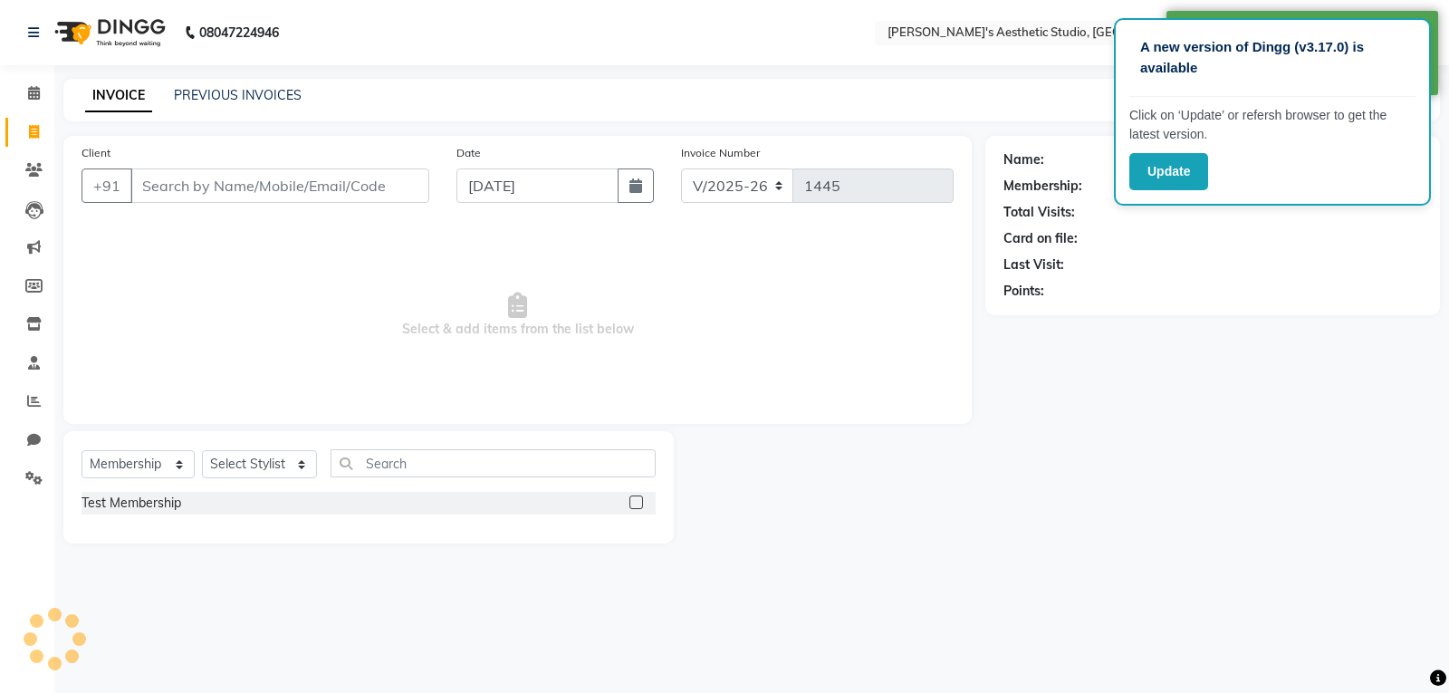
click at [168, 178] on input "Client" at bounding box center [279, 185] width 299 height 34
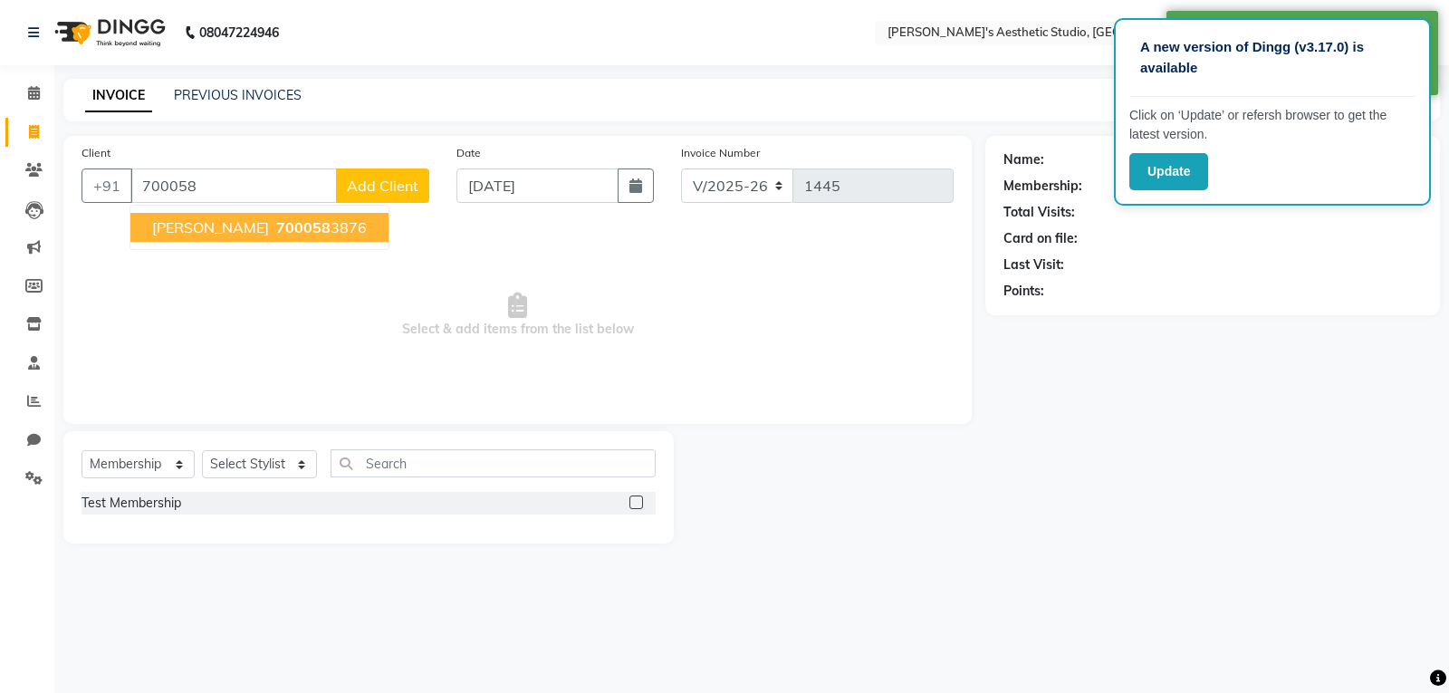
click at [197, 223] on span "[PERSON_NAME]" at bounding box center [210, 227] width 117 height 18
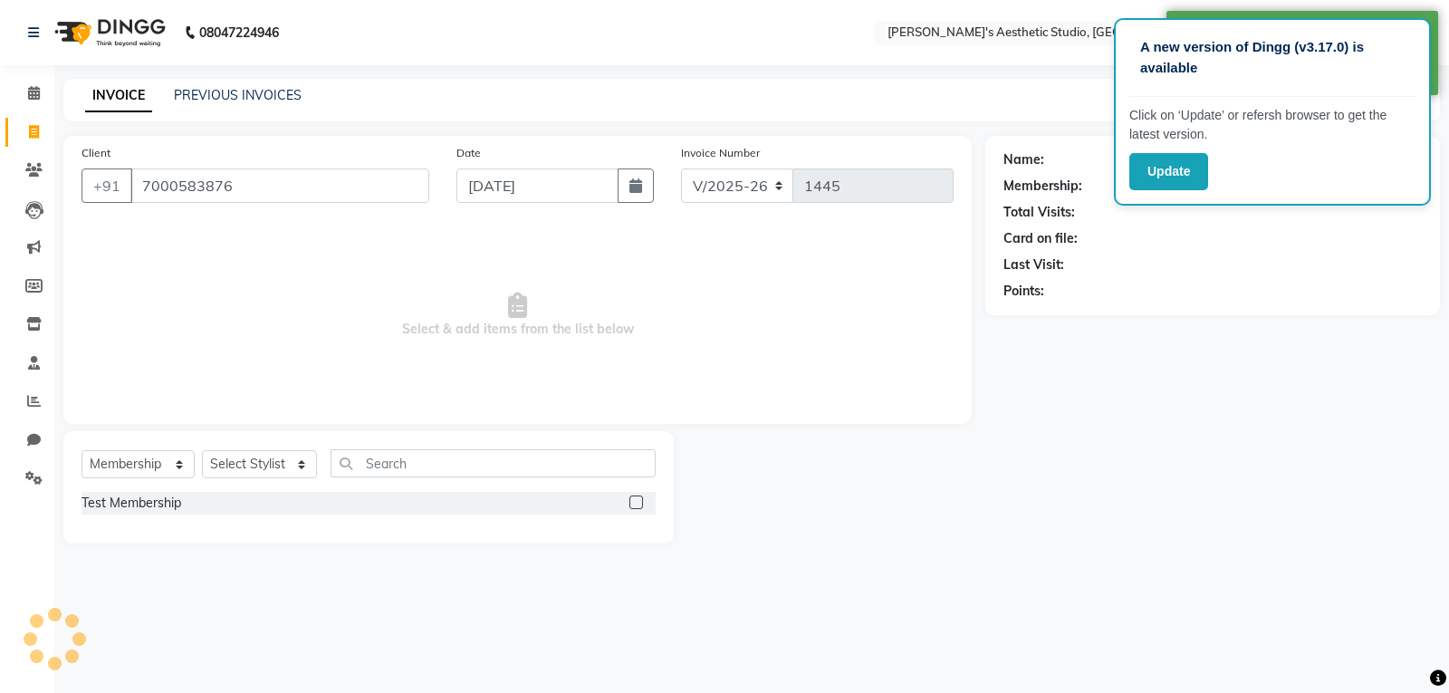
type input "7000583876"
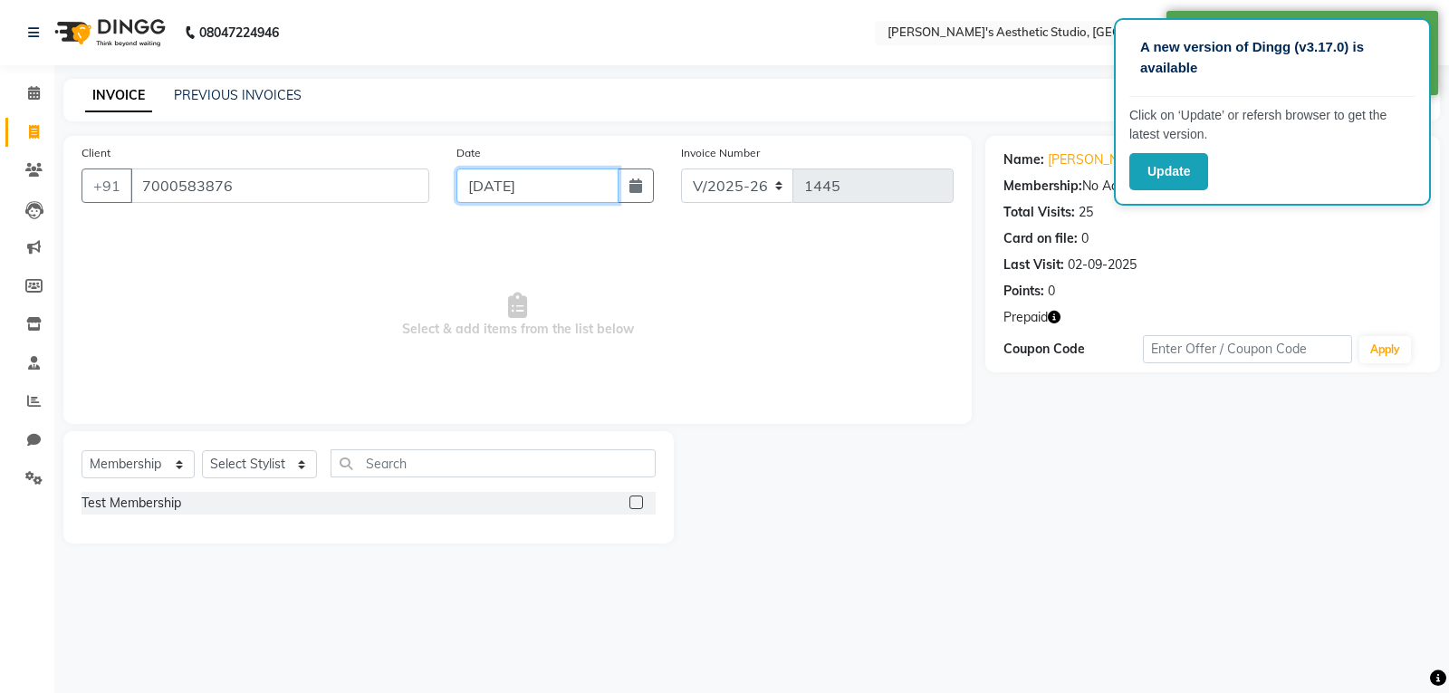
click at [497, 181] on input "[DATE]" at bounding box center [538, 185] width 162 height 34
select select "9"
select select "2025"
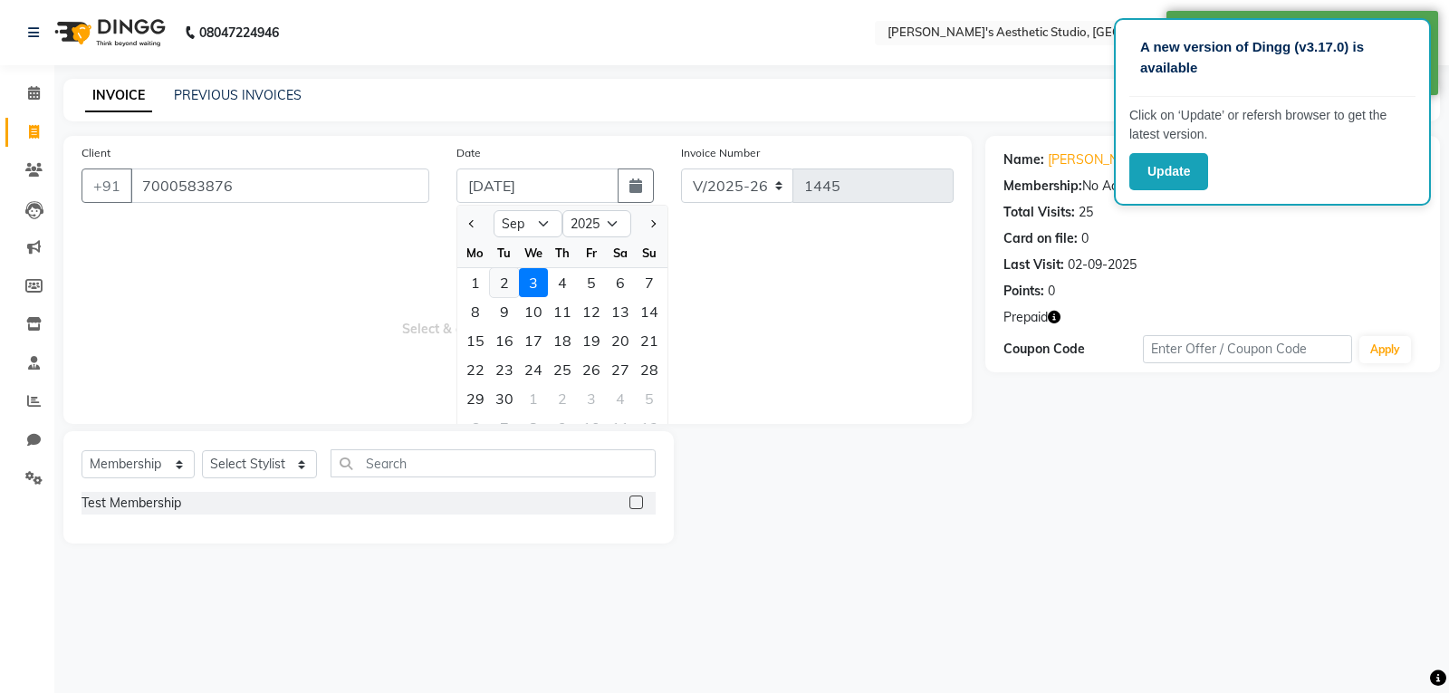
click at [503, 276] on div "2" at bounding box center [504, 282] width 29 height 29
type input "02-09-2025"
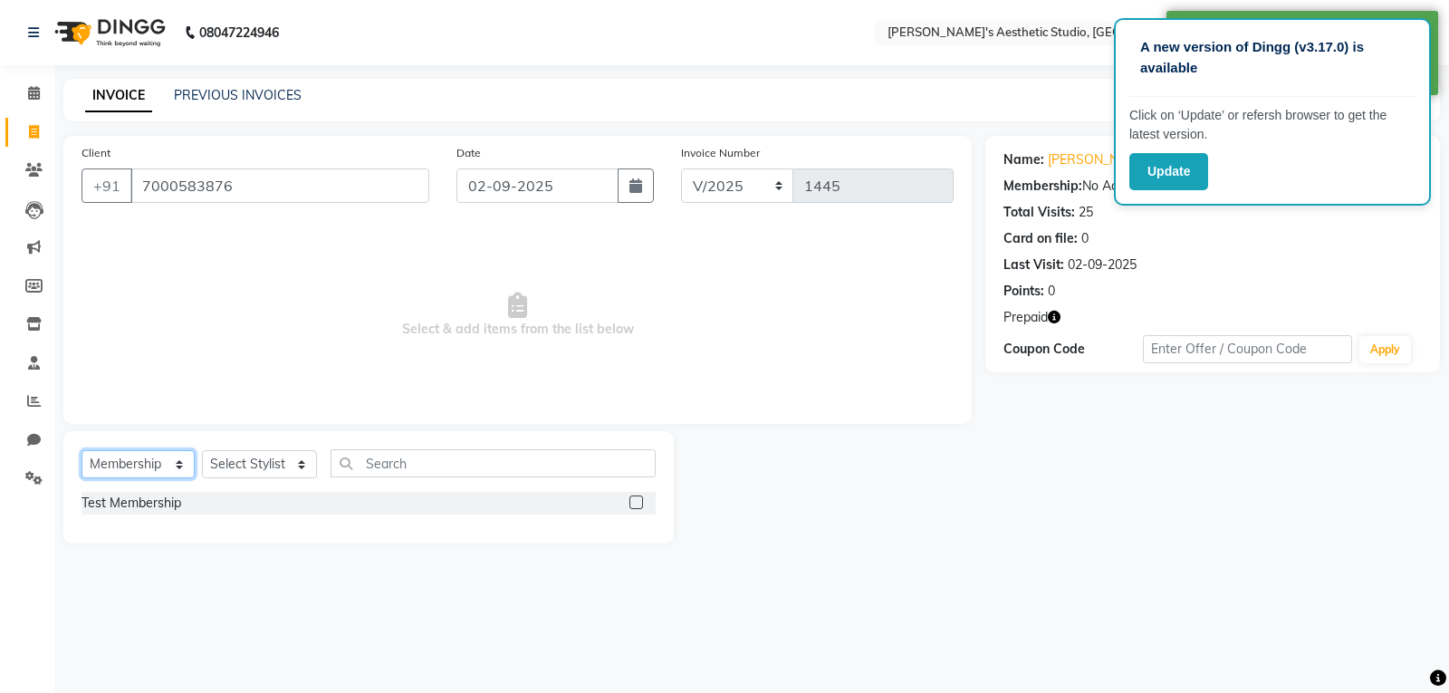
click at [144, 453] on select "Select Service Product Membership Package Voucher Prepaid Gift Card" at bounding box center [138, 464] width 113 height 28
select select "service"
click at [82, 450] on select "Select Service Product Membership Package Voucher Prepaid Gift Card" at bounding box center [138, 464] width 113 height 28
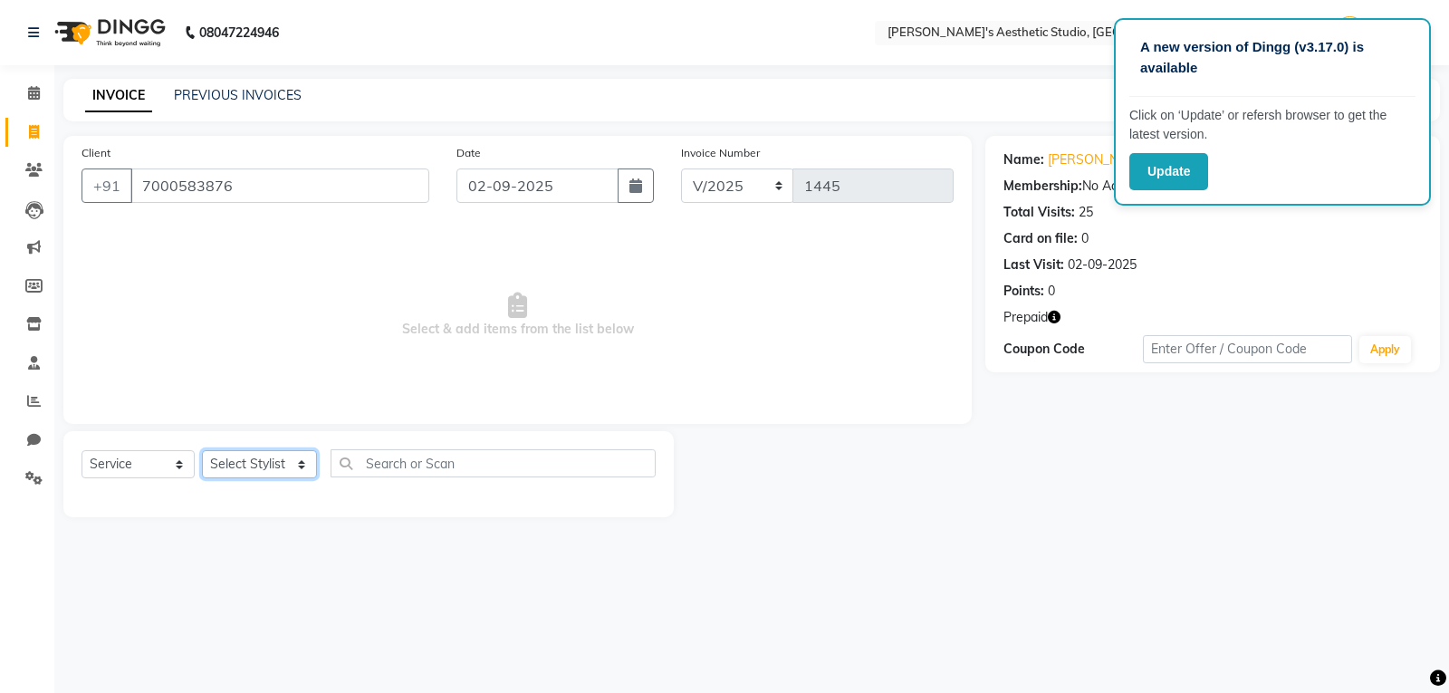
click at [270, 453] on select "Select Stylist AVINIHAL BHUMI [PERSON_NAME] [PERSON_NAME] [PERSON_NAME] (STUDEN…" at bounding box center [259, 464] width 115 height 28
select select "65383"
click at [202, 450] on select "Select Stylist AVINIHAL BHUMI [PERSON_NAME] [PERSON_NAME] [PERSON_NAME] (STUDEN…" at bounding box center [259, 464] width 115 height 28
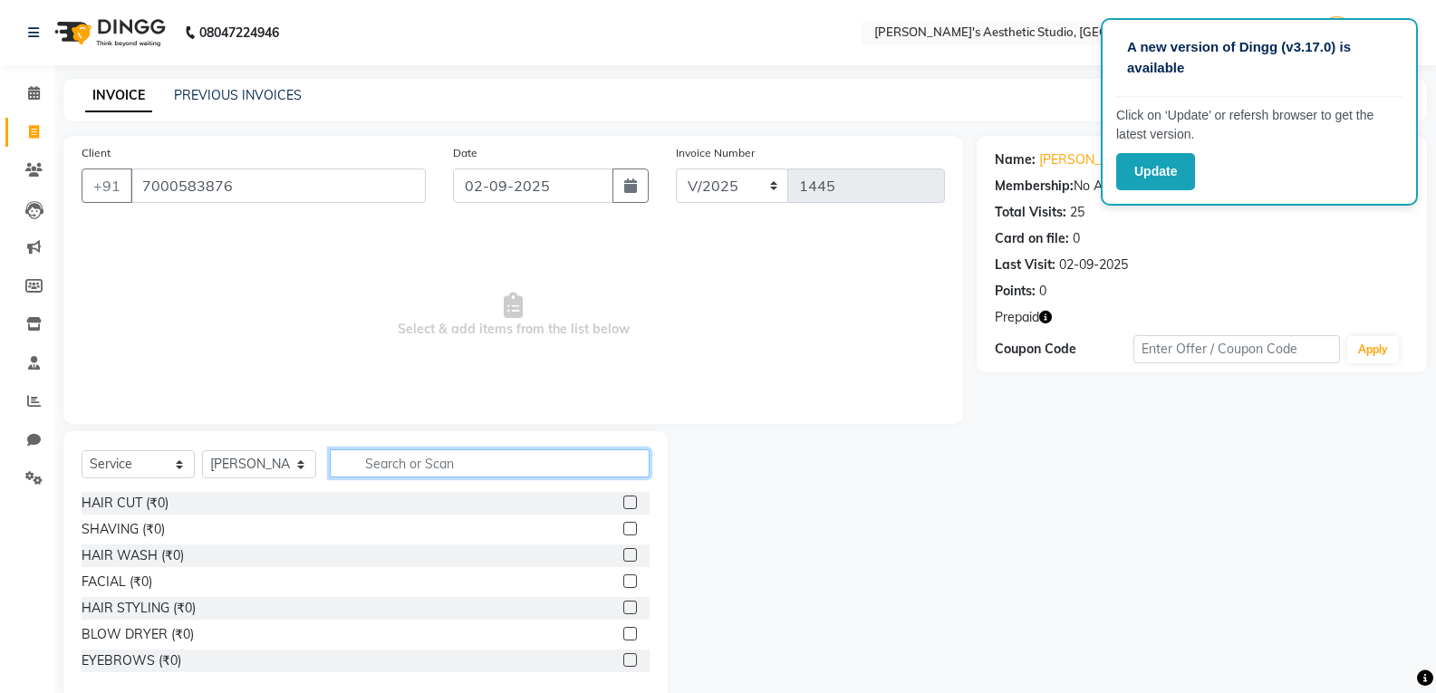
click at [363, 464] on input "text" at bounding box center [490, 463] width 320 height 28
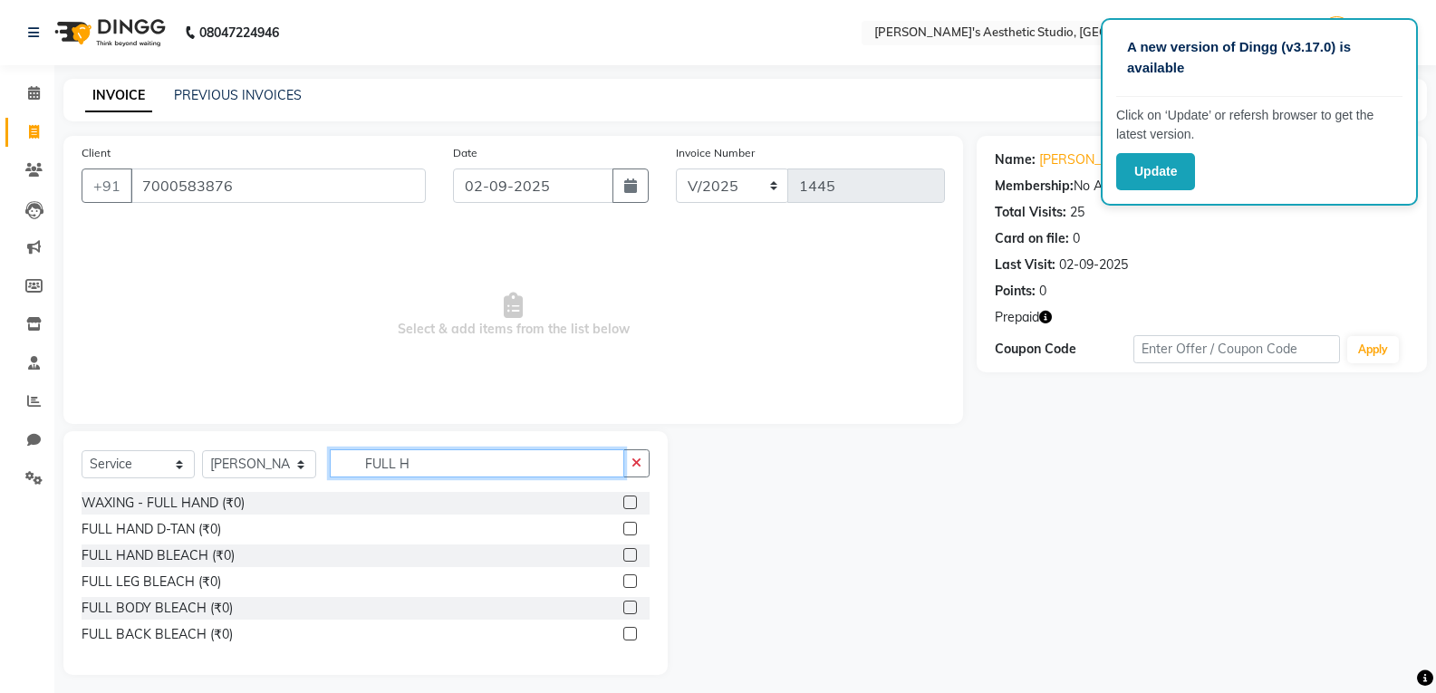
type input "FULL H"
click at [627, 501] on label at bounding box center [630, 502] width 14 height 14
click at [627, 501] on input "checkbox" at bounding box center [629, 503] width 12 height 12
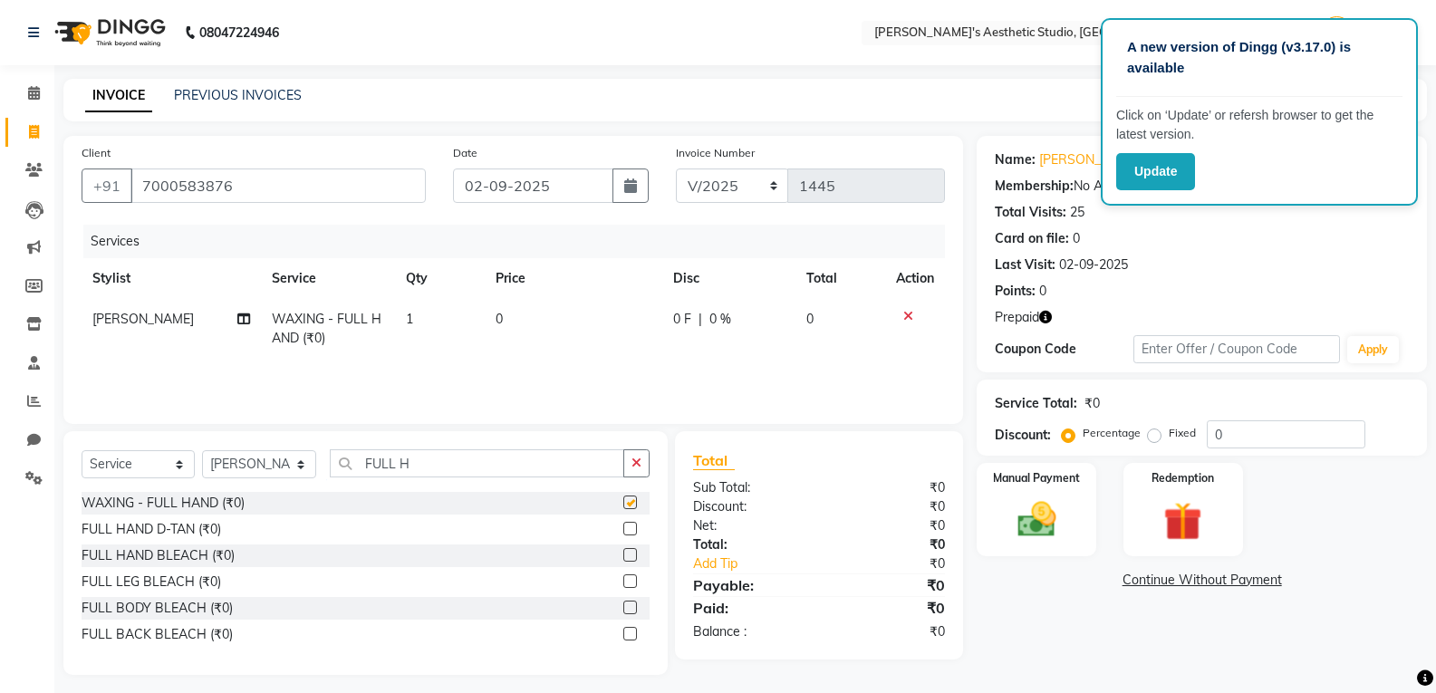
checkbox input "false"
click at [530, 468] on input "FULL H" at bounding box center [477, 463] width 294 height 28
type input "FULL L"
click at [629, 504] on label at bounding box center [630, 502] width 14 height 14
click at [629, 504] on input "checkbox" at bounding box center [629, 503] width 12 height 12
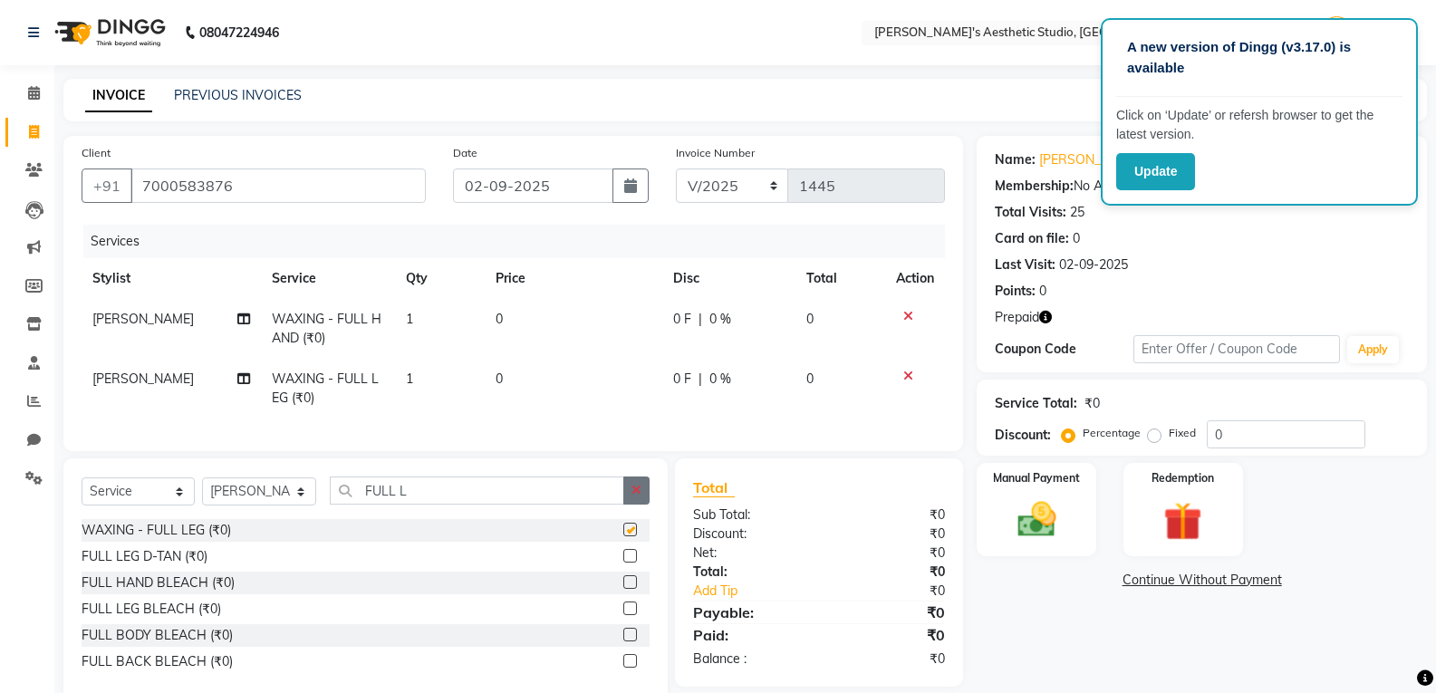
checkbox input "false"
click at [639, 491] on button "button" at bounding box center [636, 490] width 26 height 28
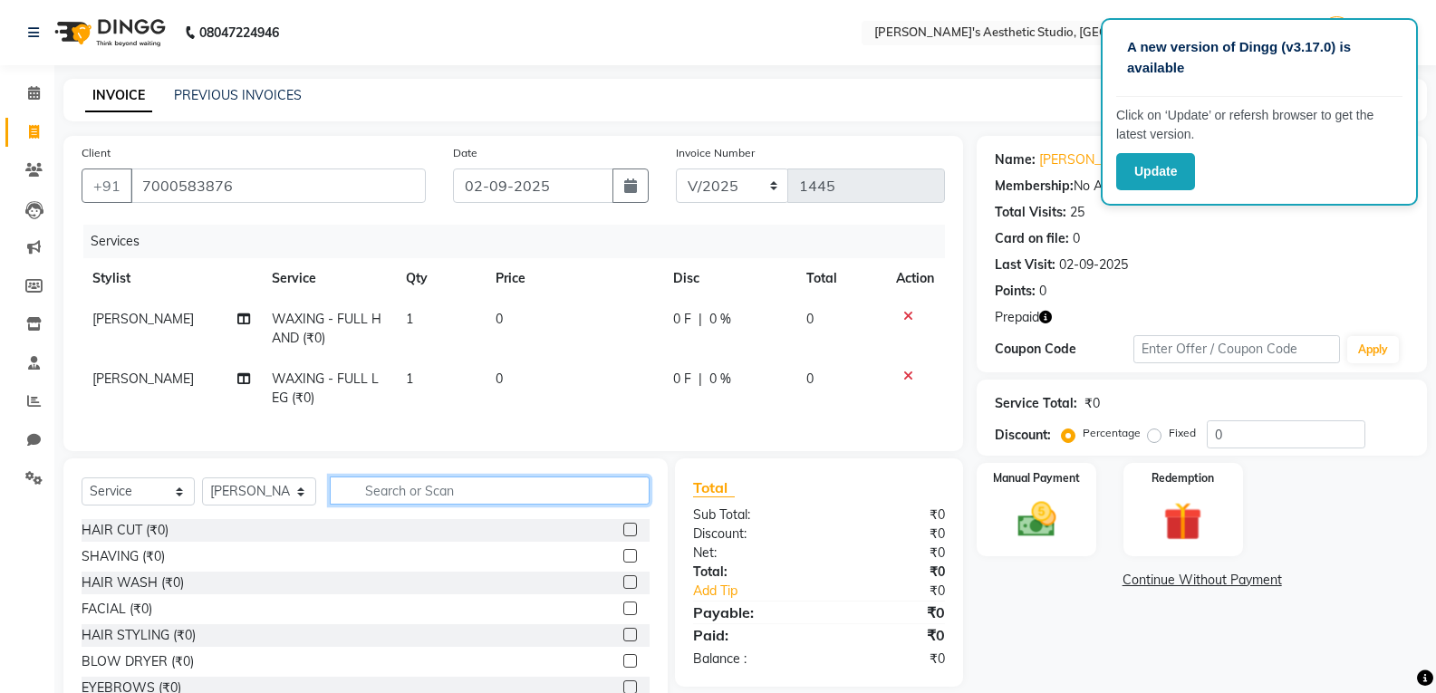
click at [627, 495] on input "text" at bounding box center [490, 490] width 320 height 28
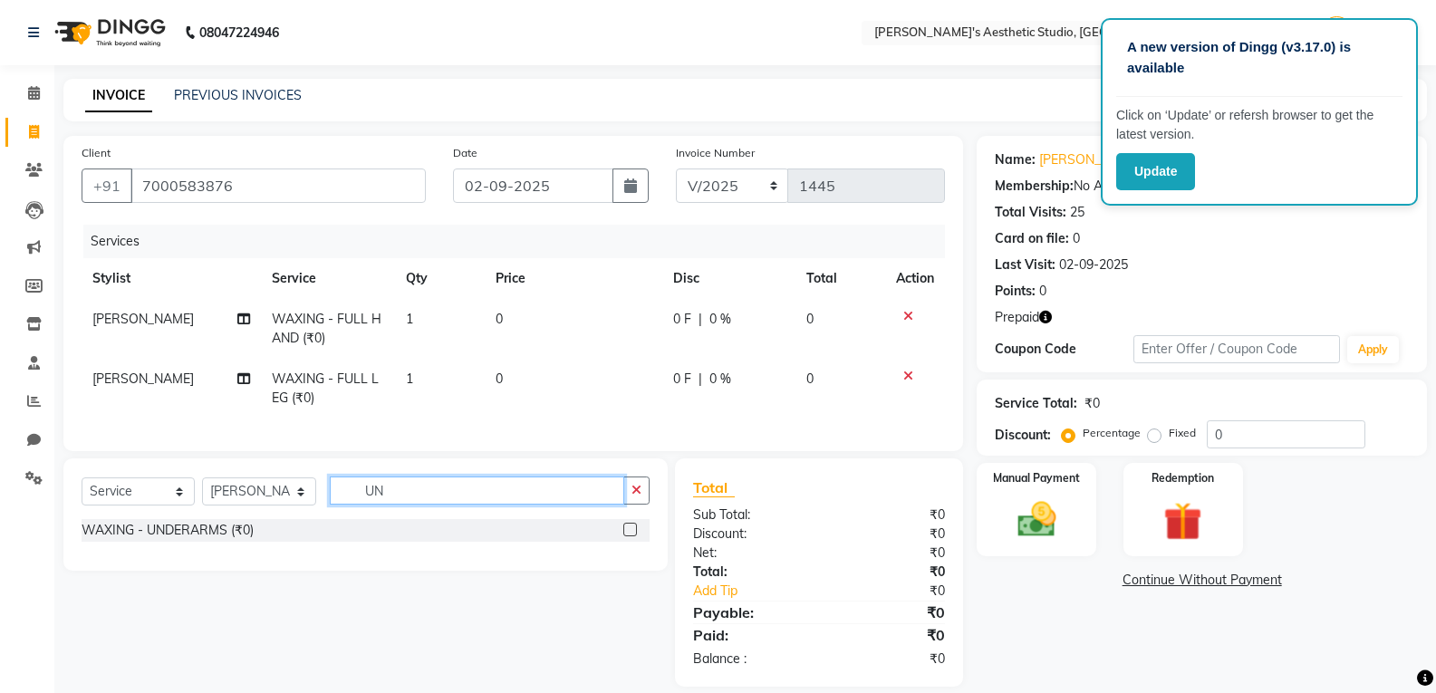
type input "UN"
click at [630, 536] on label at bounding box center [630, 530] width 14 height 14
click at [630, 536] on input "checkbox" at bounding box center [629, 530] width 12 height 12
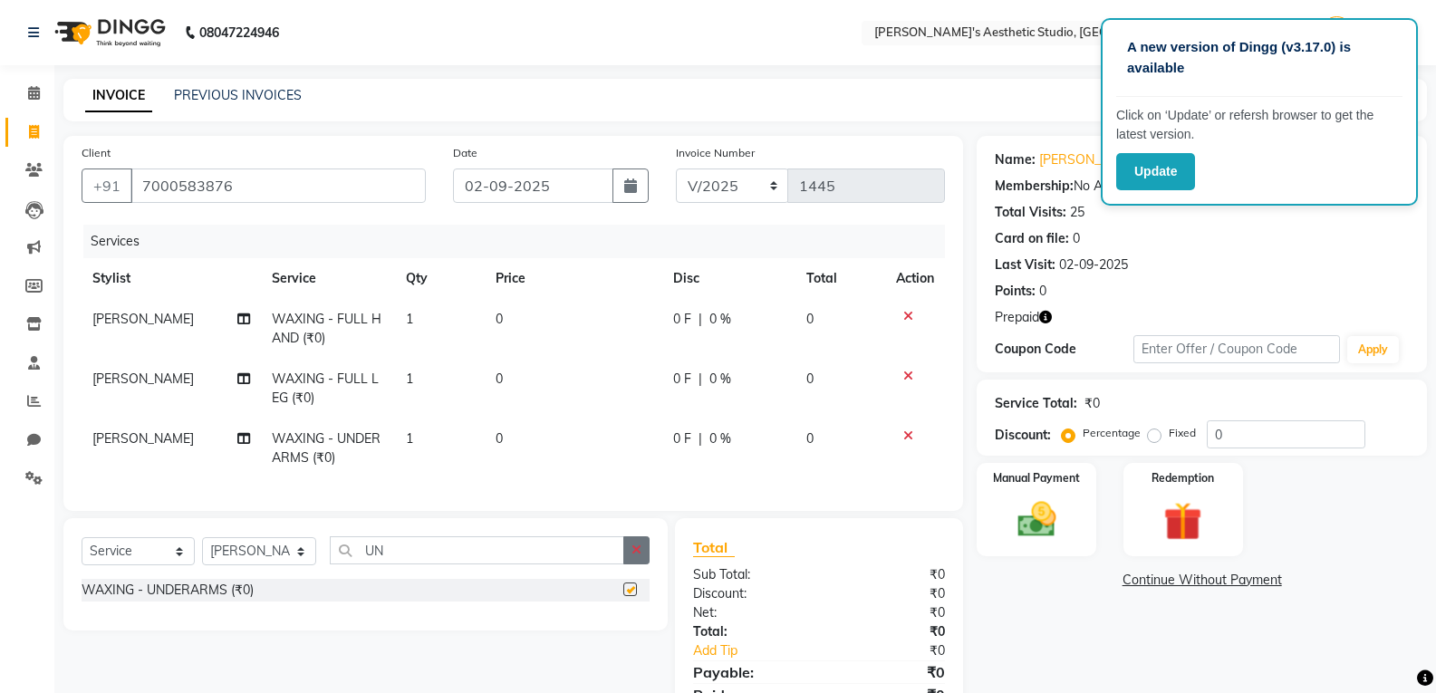
checkbox input "false"
click at [637, 552] on button "button" at bounding box center [636, 550] width 26 height 28
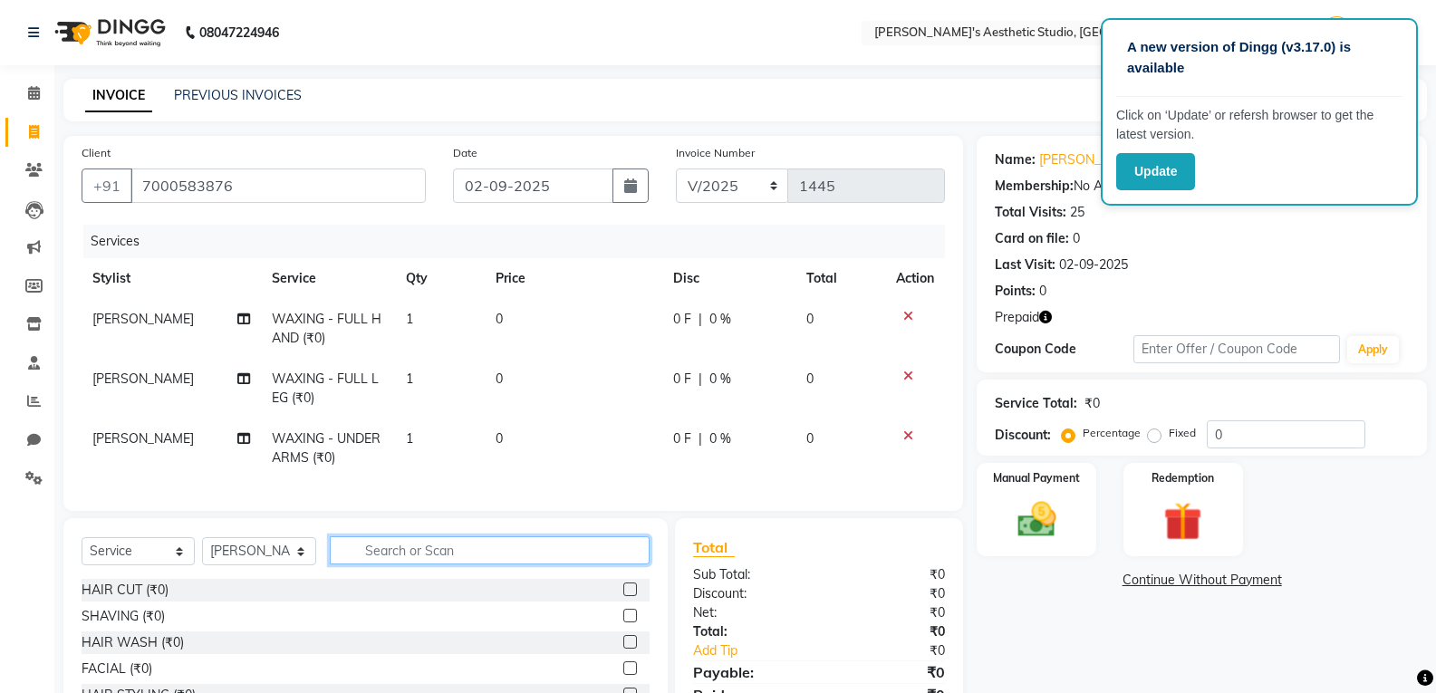
click at [603, 557] on input "text" at bounding box center [490, 550] width 320 height 28
type input "EY"
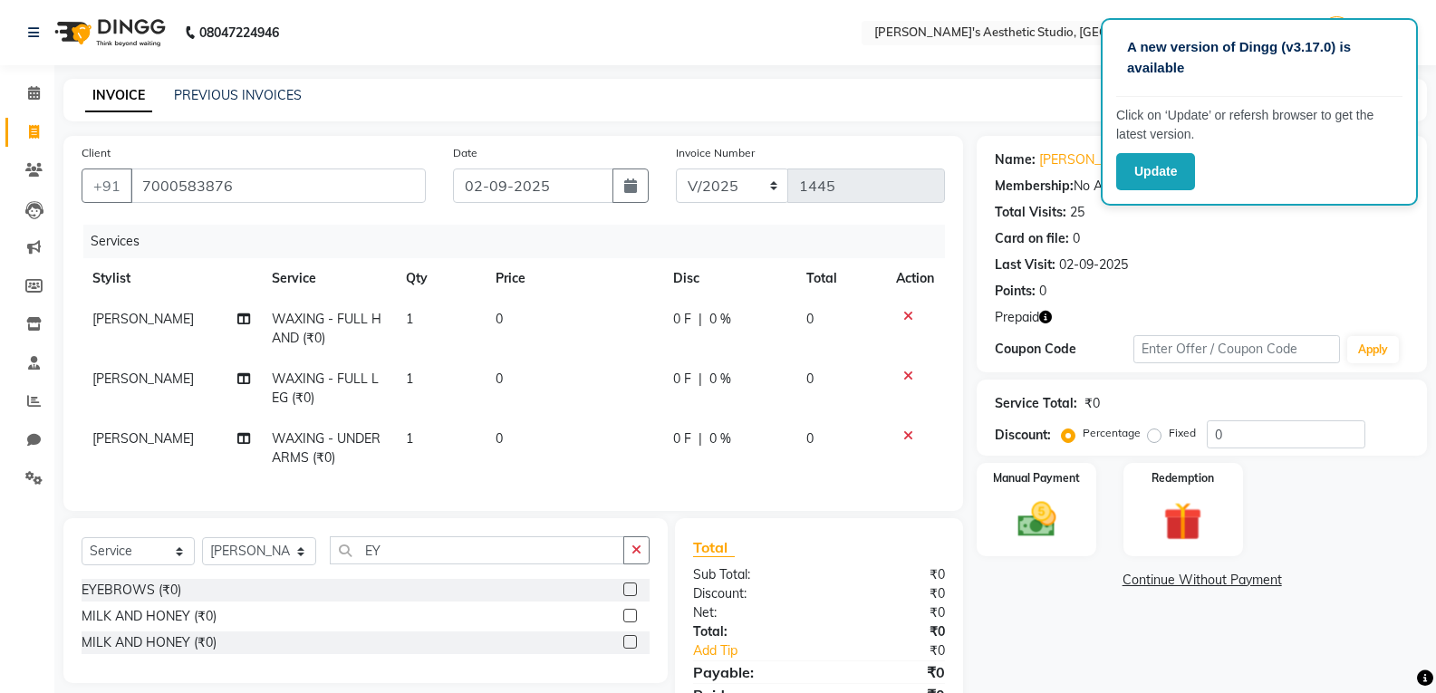
click at [630, 596] on label at bounding box center [630, 589] width 14 height 14
click at [630, 596] on input "checkbox" at bounding box center [629, 590] width 12 height 12
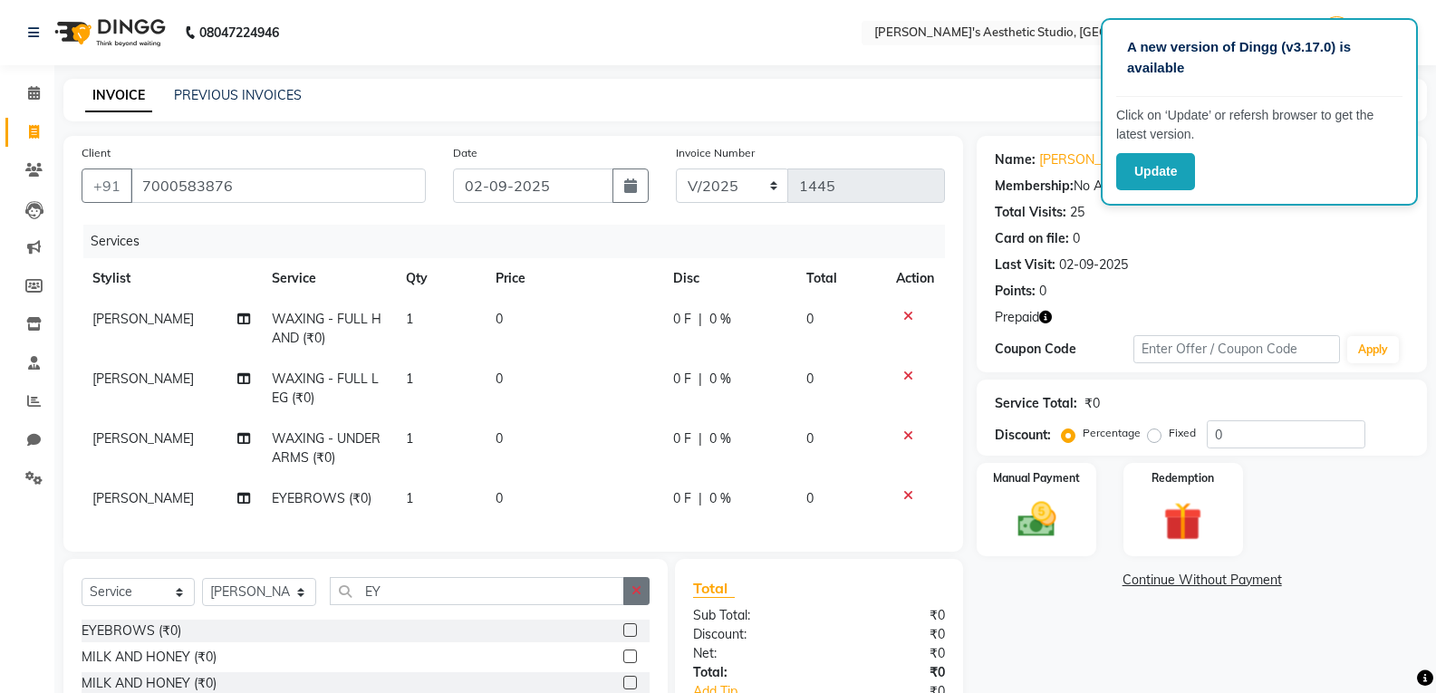
checkbox input "false"
click at [639, 595] on button "button" at bounding box center [636, 591] width 26 height 28
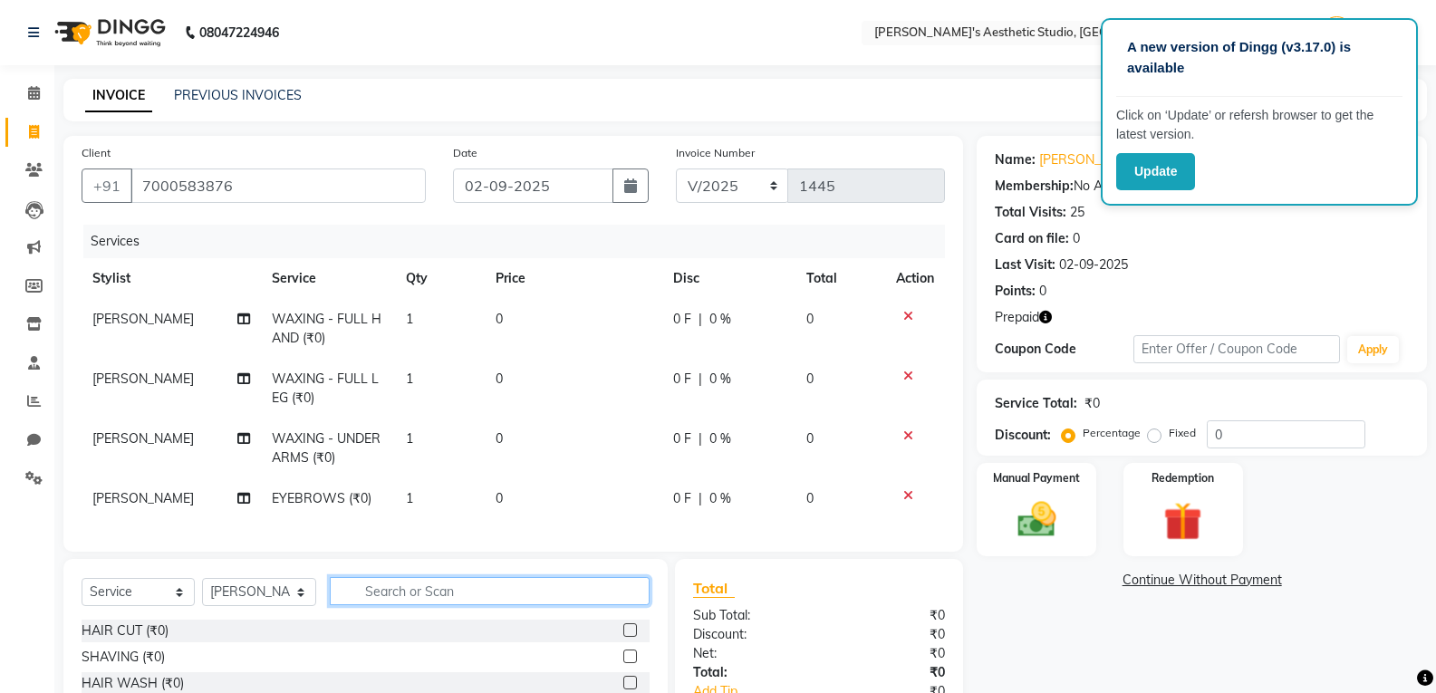
click at [630, 600] on input "text" at bounding box center [490, 591] width 320 height 28
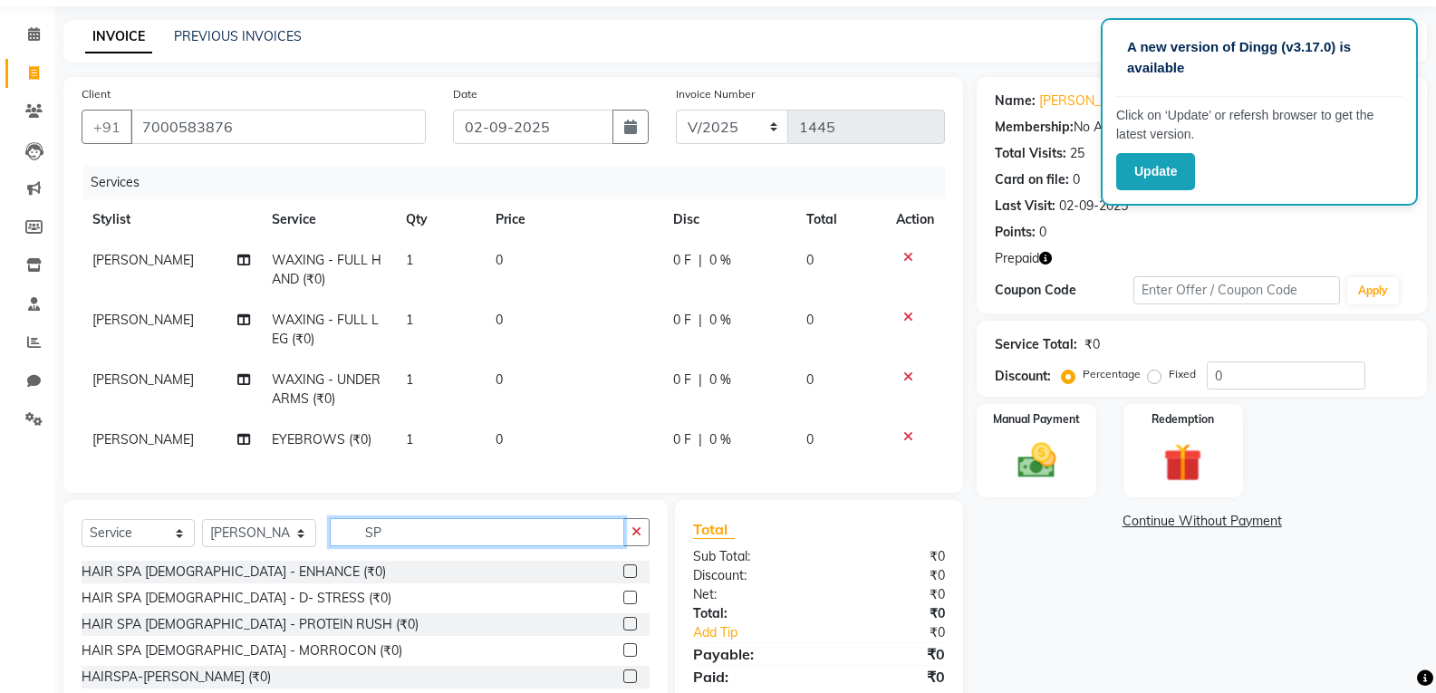
scroll to position [91, 0]
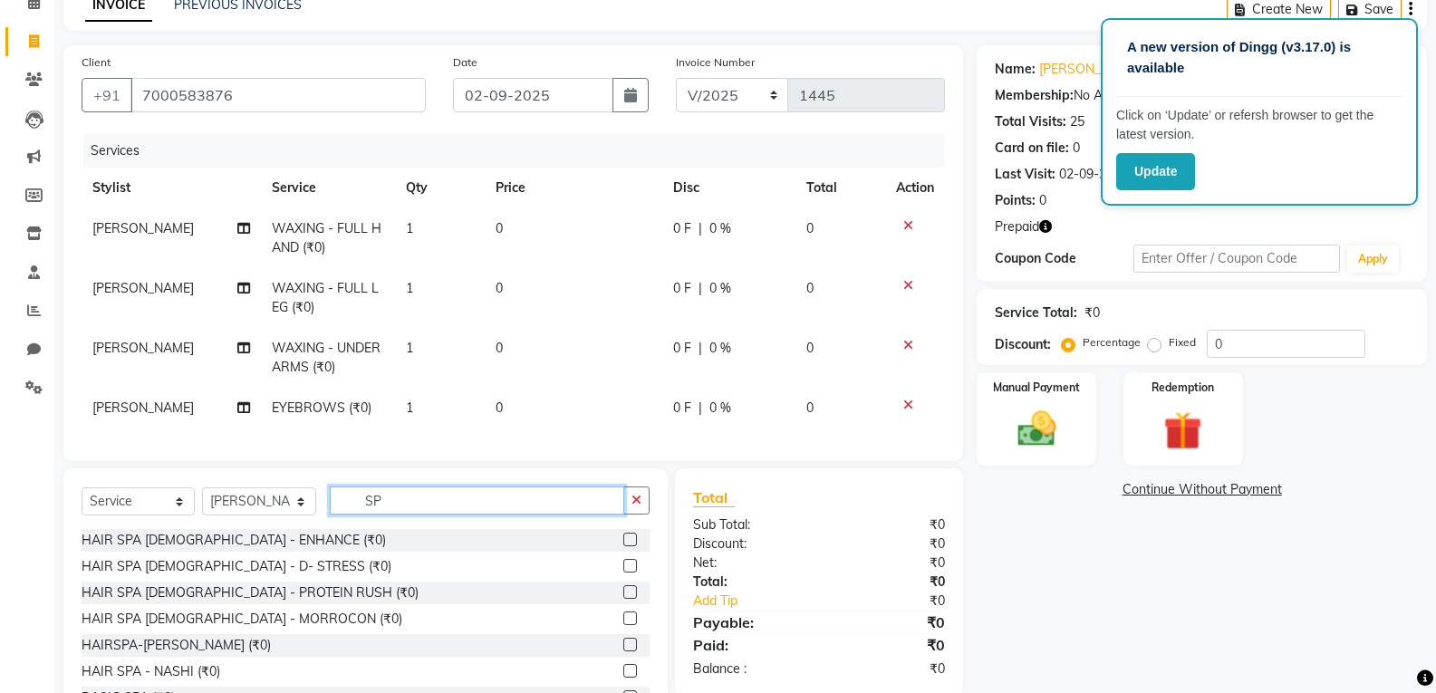
type input "SP"
click at [623, 625] on label at bounding box center [630, 618] width 14 height 14
click at [623, 625] on input "checkbox" at bounding box center [629, 619] width 12 height 12
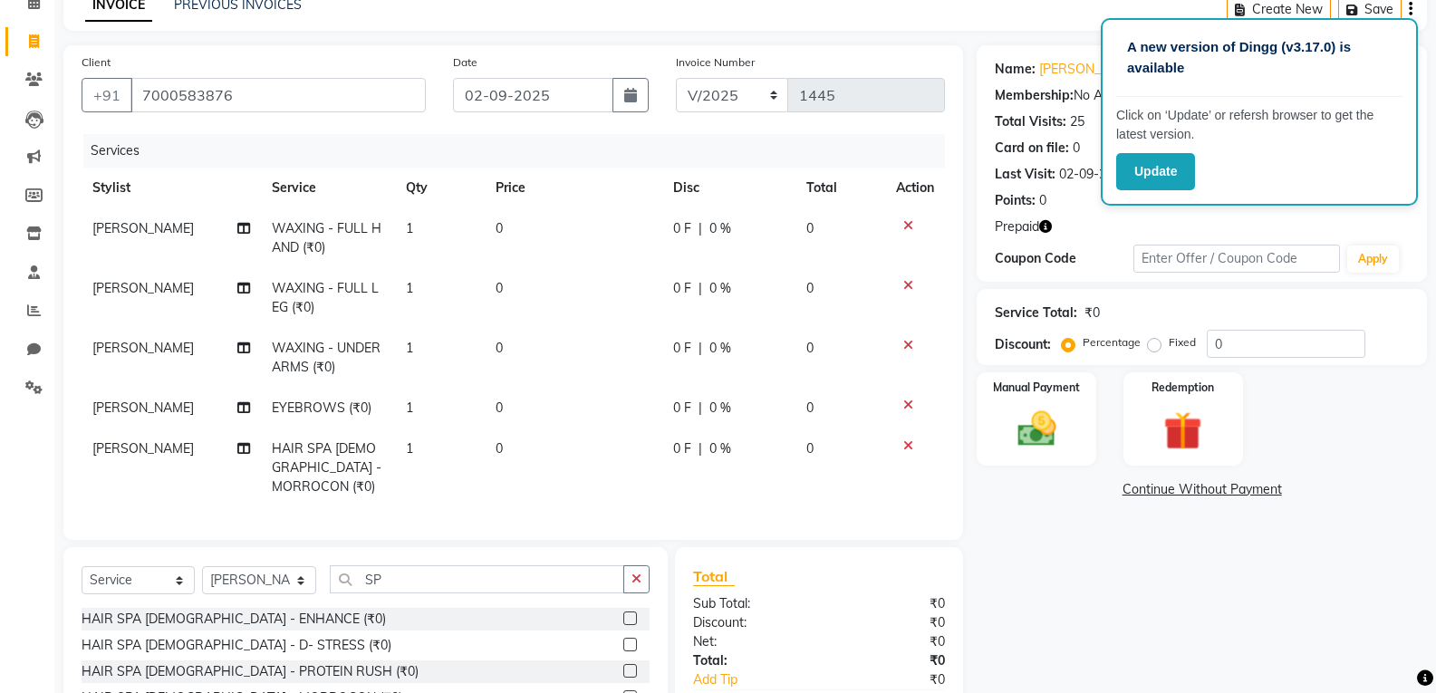
checkbox input "false"
click at [637, 233] on td "0" at bounding box center [574, 238] width 178 height 60
select select "65383"
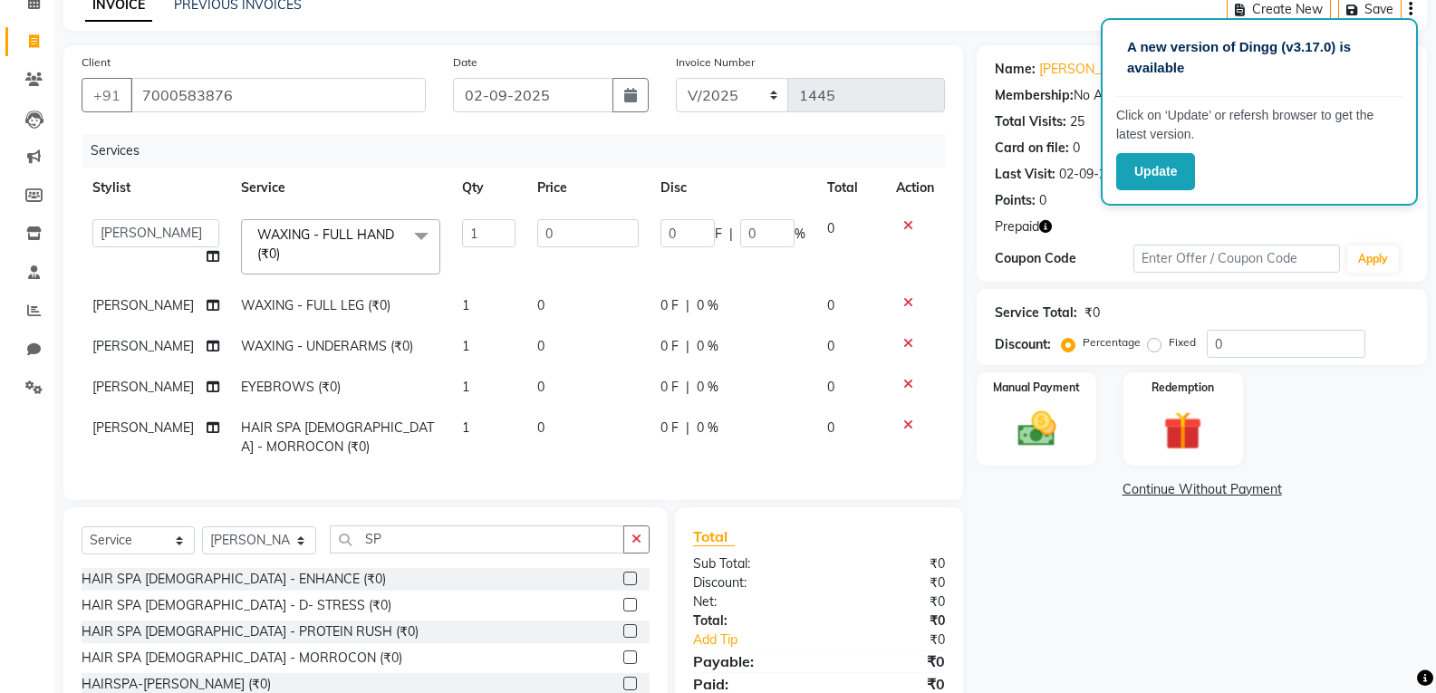
click at [637, 233] on td "0" at bounding box center [587, 246] width 123 height 77
click at [617, 233] on input "0" at bounding box center [587, 233] width 101 height 28
type input "0550"
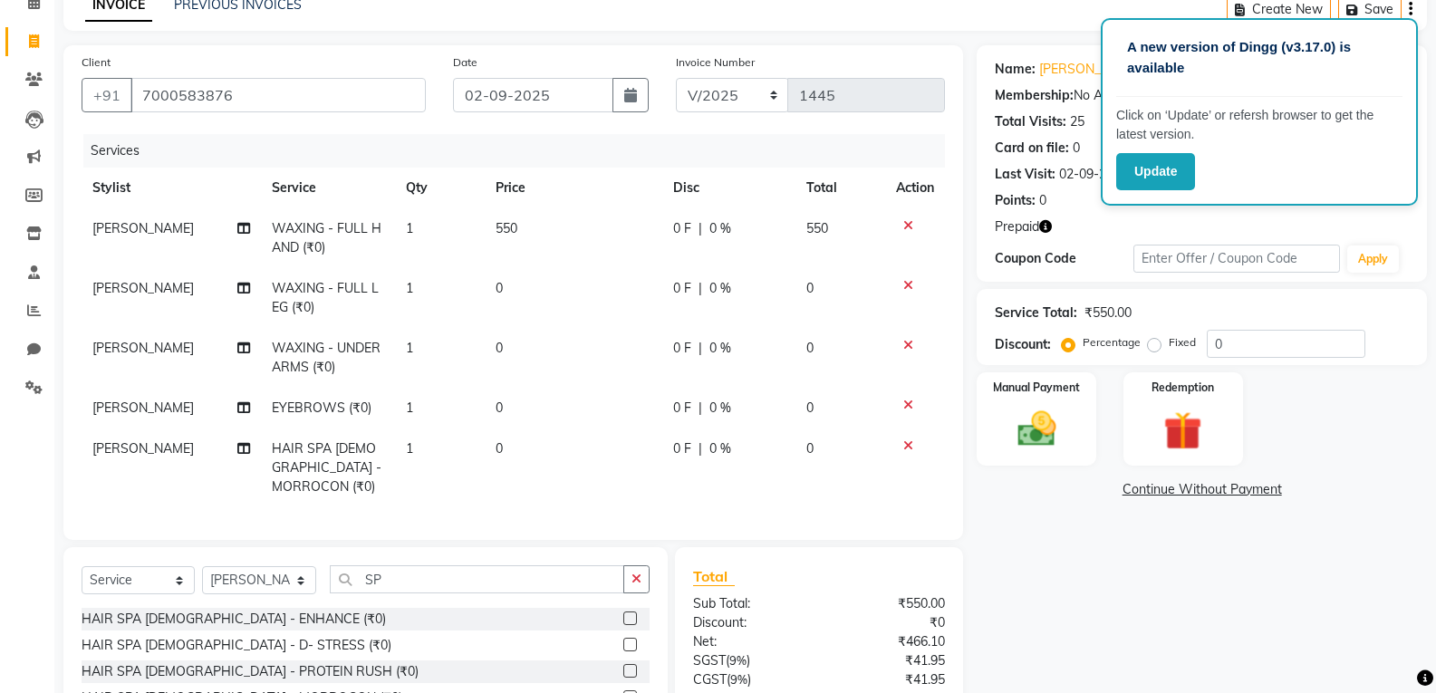
drag, startPoint x: 630, startPoint y: 276, endPoint x: 604, endPoint y: 277, distance: 25.4
click at [630, 277] on tbody "[PERSON_NAME] WAXING - FULL HAND (₹0) 1 550 0 F | 0 % 550 [PERSON_NAME] WAXING …" at bounding box center [513, 357] width 863 height 299
click at [602, 284] on td "0" at bounding box center [574, 298] width 178 height 60
select select "65383"
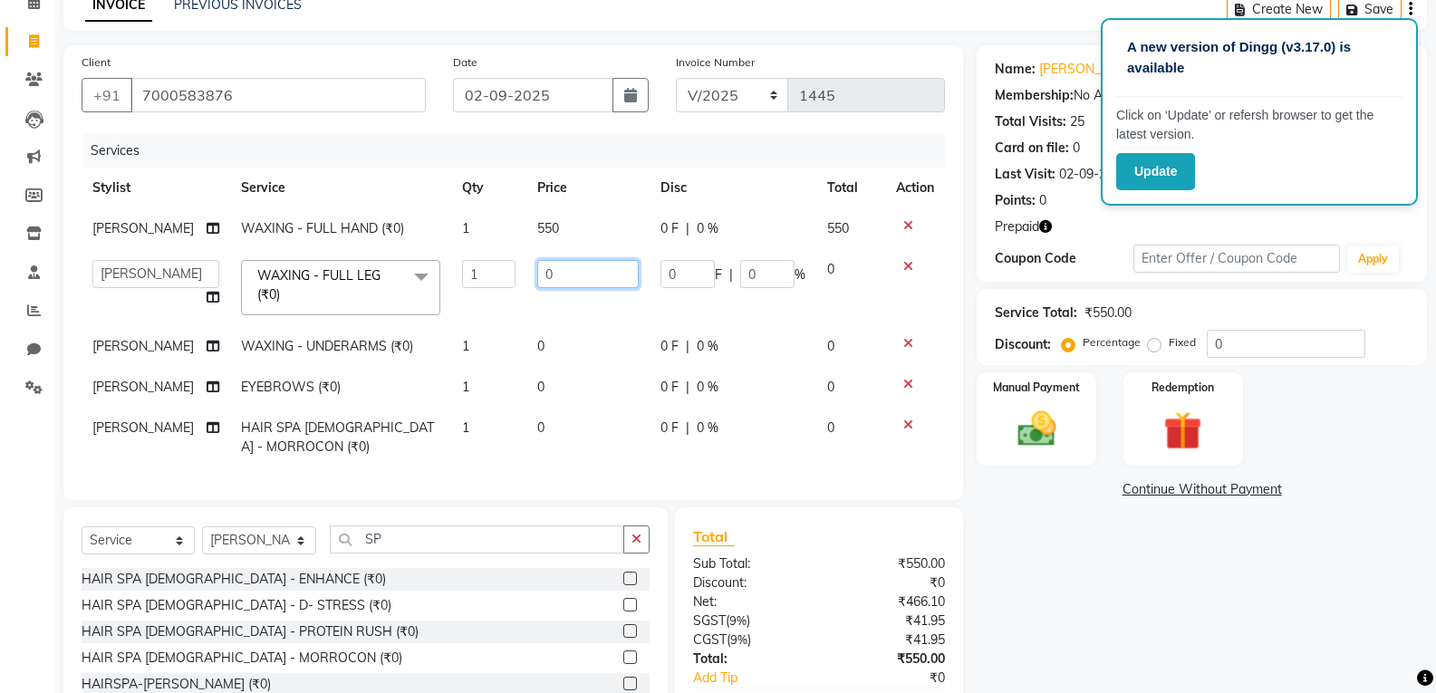
click at [602, 284] on input "0" at bounding box center [587, 274] width 101 height 28
type input "0800"
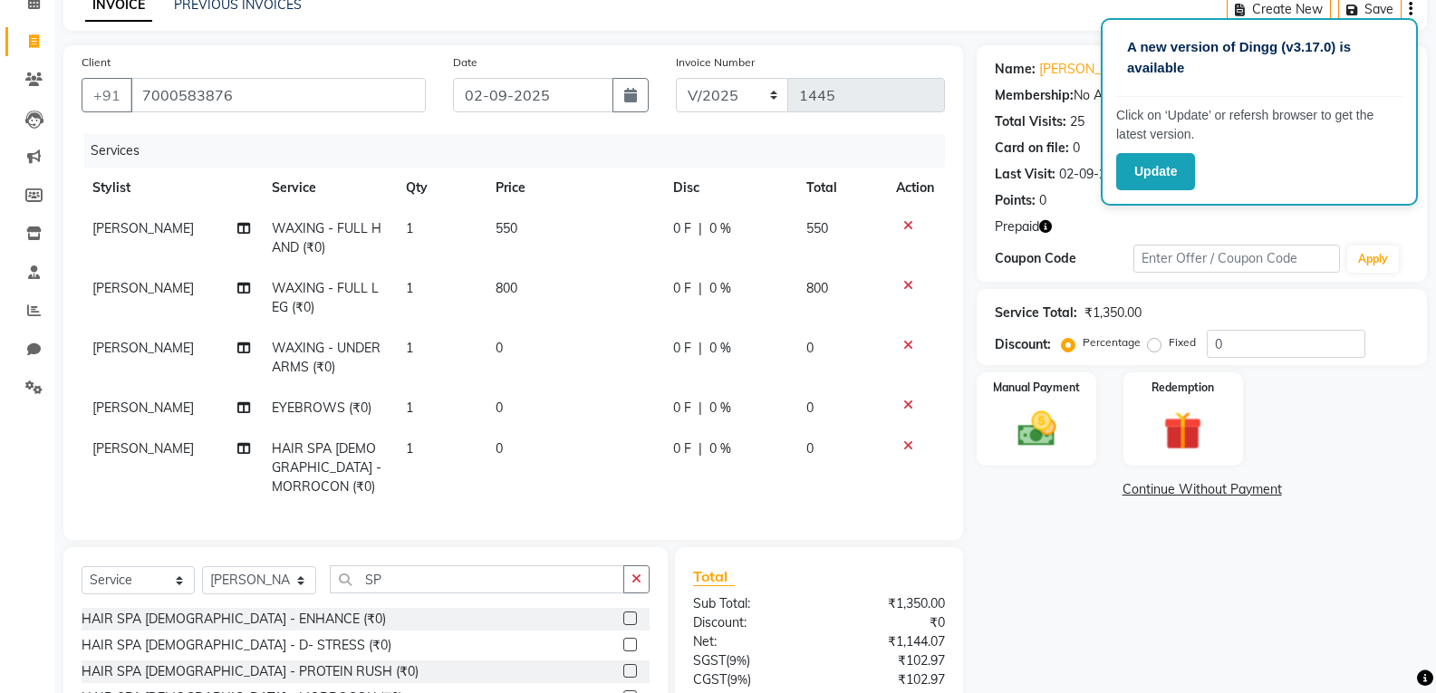
click at [579, 320] on td "800" at bounding box center [574, 298] width 178 height 60
select select "65383"
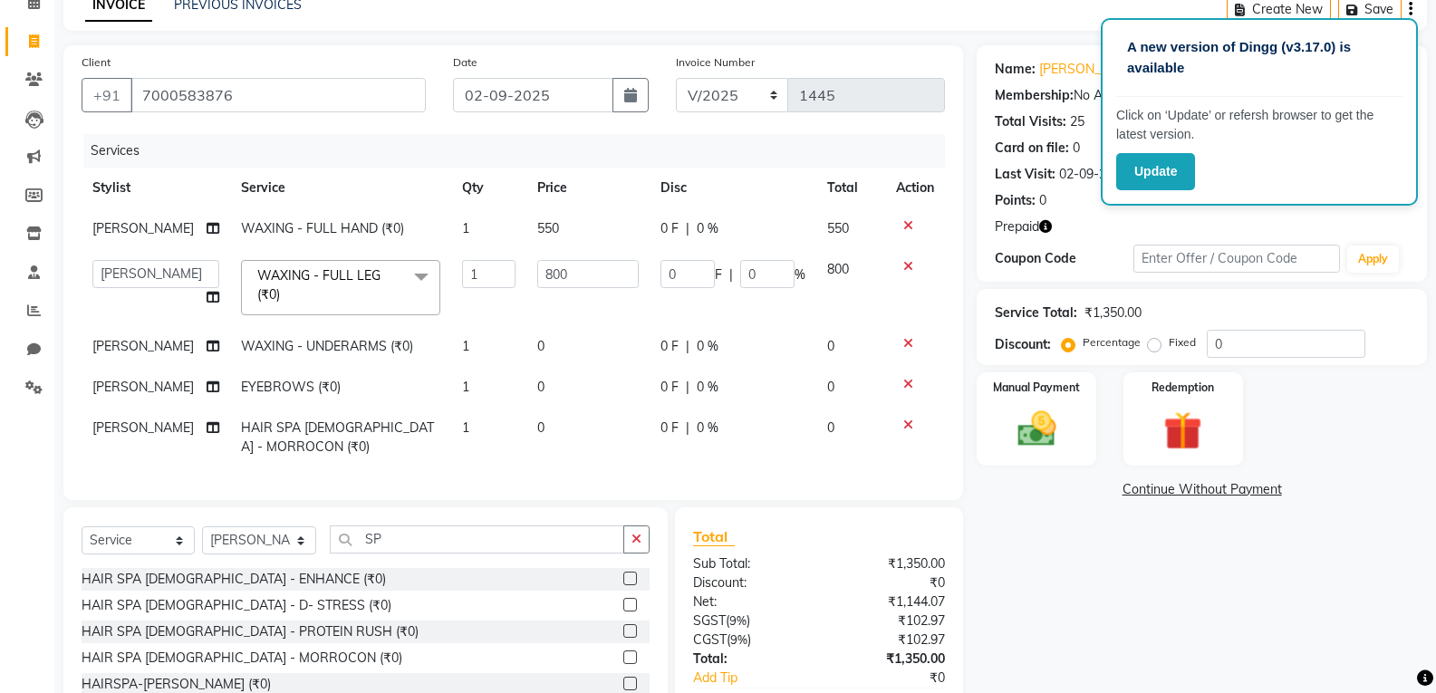
click at [579, 320] on td "800" at bounding box center [587, 287] width 123 height 77
click at [566, 344] on td "0" at bounding box center [587, 346] width 123 height 41
select select "65383"
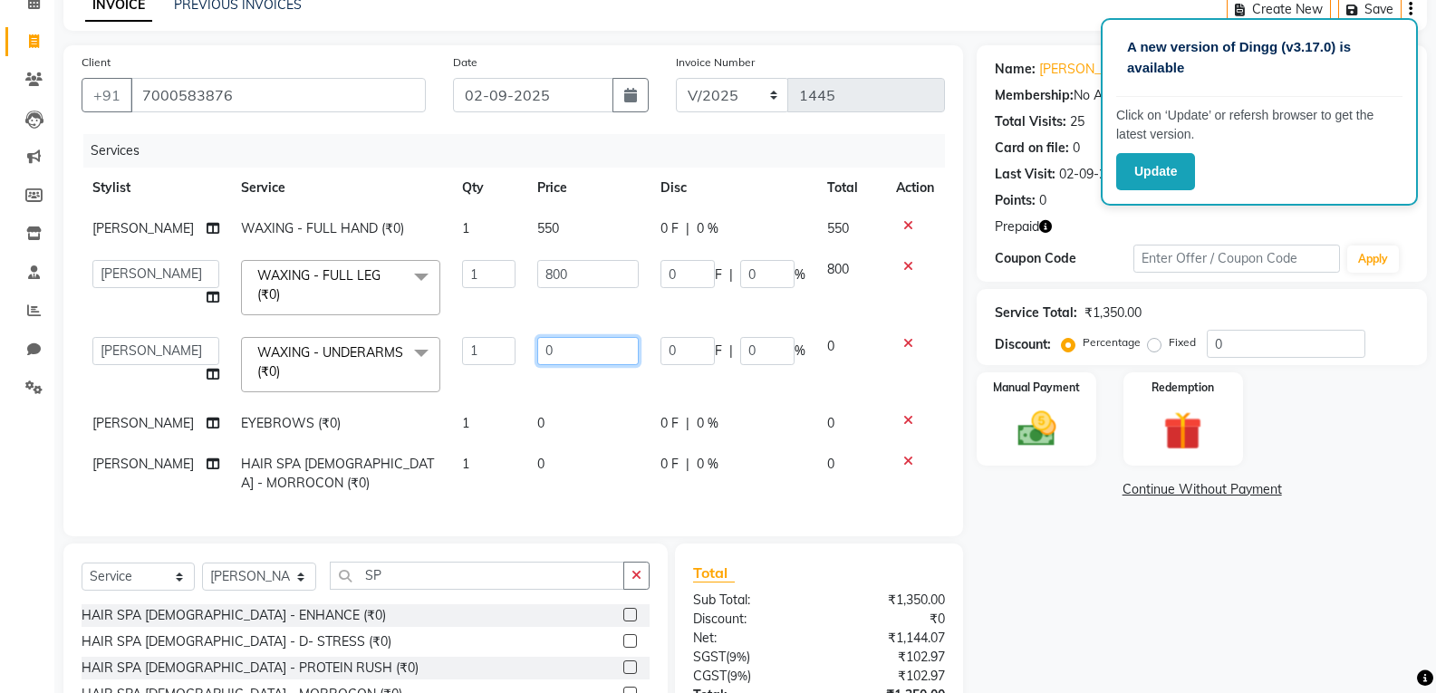
click at [566, 343] on input "0" at bounding box center [587, 351] width 101 height 28
type input "0200"
click at [562, 410] on tbody "[PERSON_NAME] WAXING - FULL HAND (₹0) 1 550 0 F | 0 % 550 AVINIHAL BHUMI [PERSO…" at bounding box center [513, 355] width 863 height 295
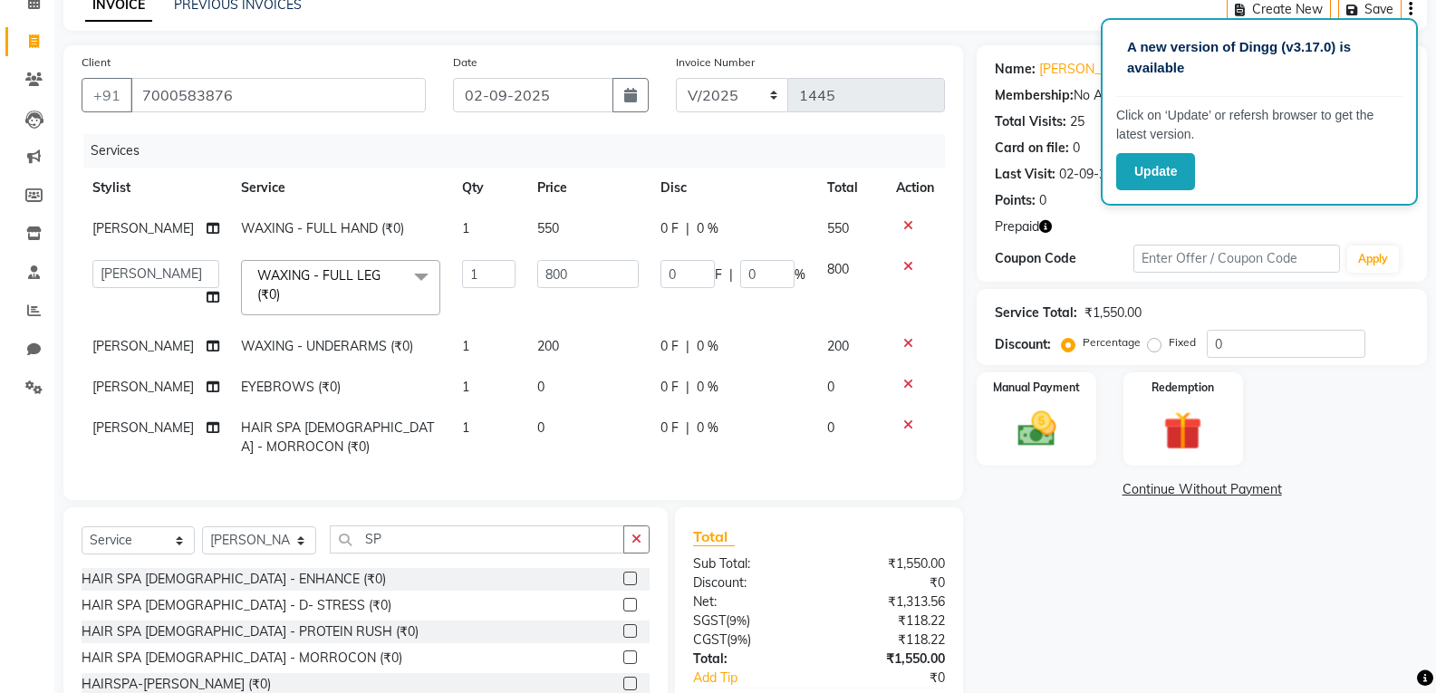
click at [591, 387] on td "0" at bounding box center [587, 387] width 123 height 41
select select "65383"
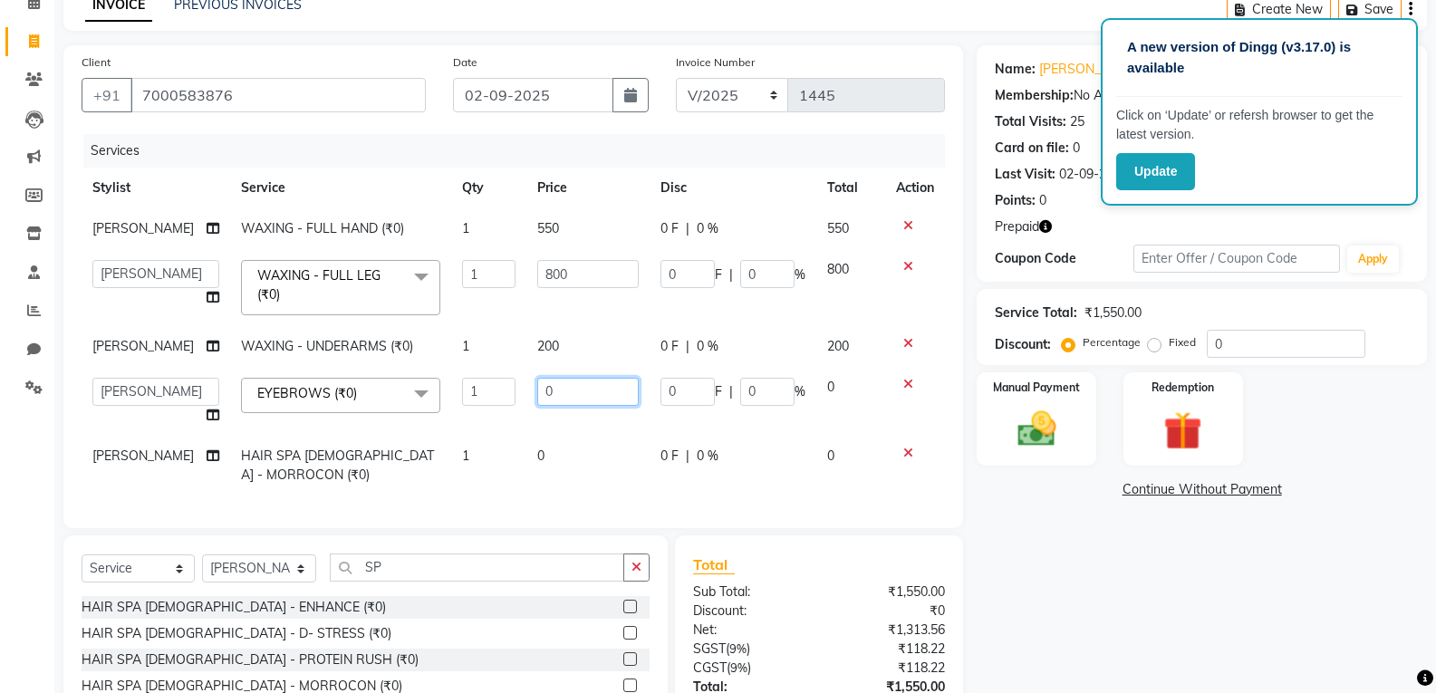
click at [591, 387] on input "0" at bounding box center [587, 392] width 101 height 28
type input "050"
click at [578, 470] on div "Services Stylist Service Qty Price Disc Total Action [PERSON_NAME] WAXING - FUL…" at bounding box center [513, 322] width 863 height 376
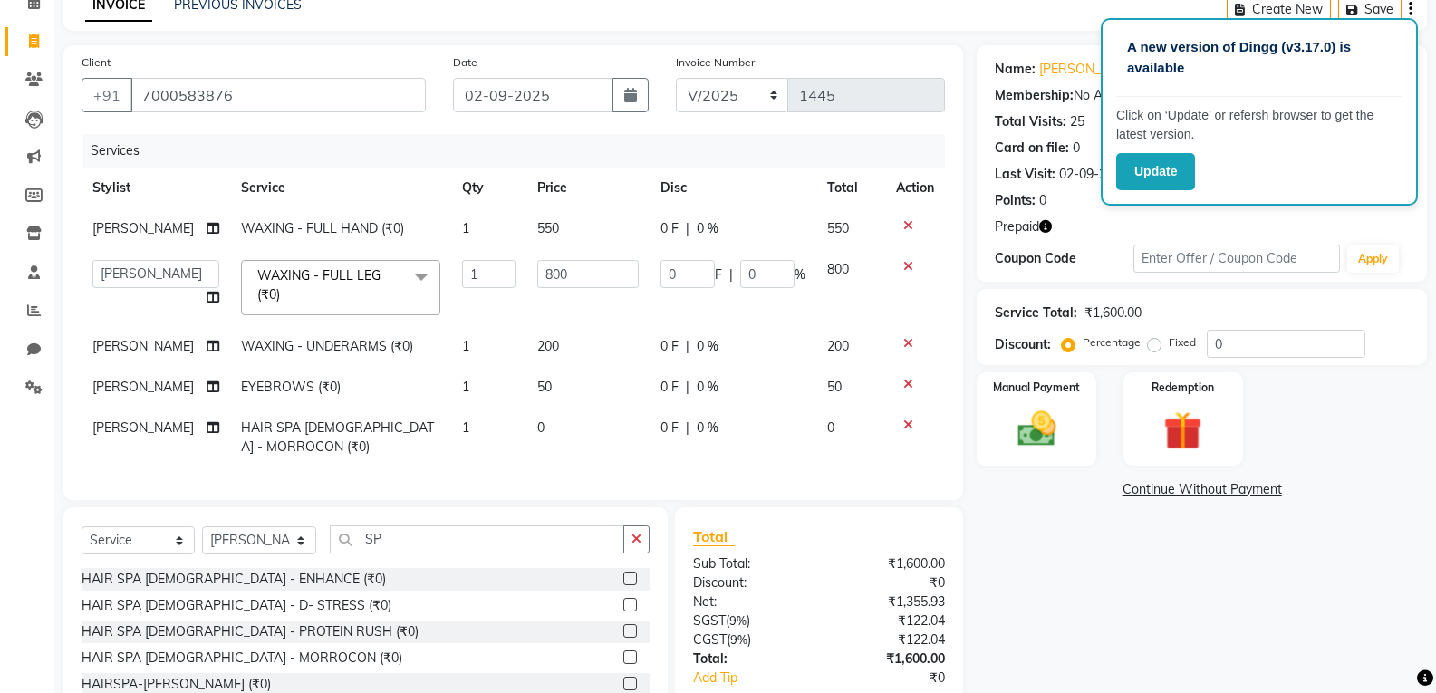
click at [591, 436] on td "0" at bounding box center [587, 438] width 123 height 60
select select "65383"
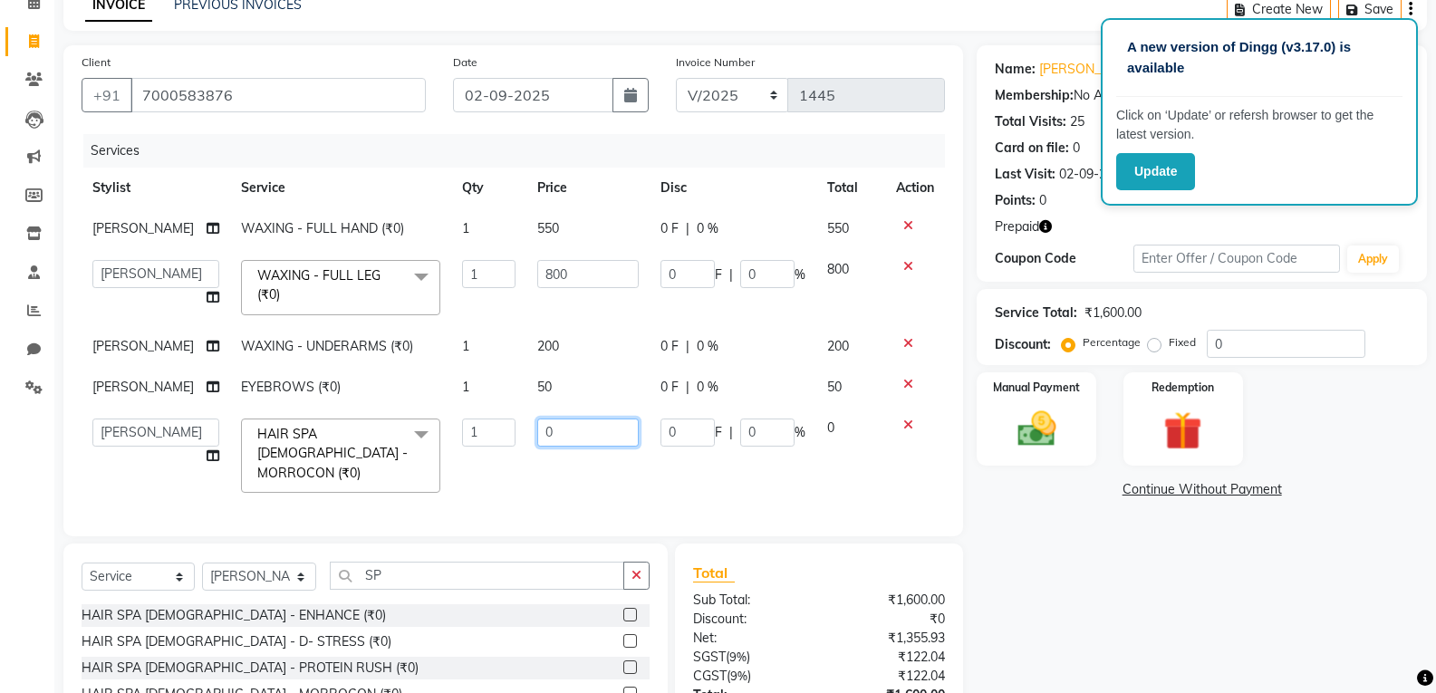
click at [591, 435] on input "0" at bounding box center [587, 432] width 101 height 28
type input "03000"
click at [582, 467] on div "Services Stylist Service Qty Price Disc Total Action [PERSON_NAME] WAXING - FUL…" at bounding box center [513, 326] width 863 height 384
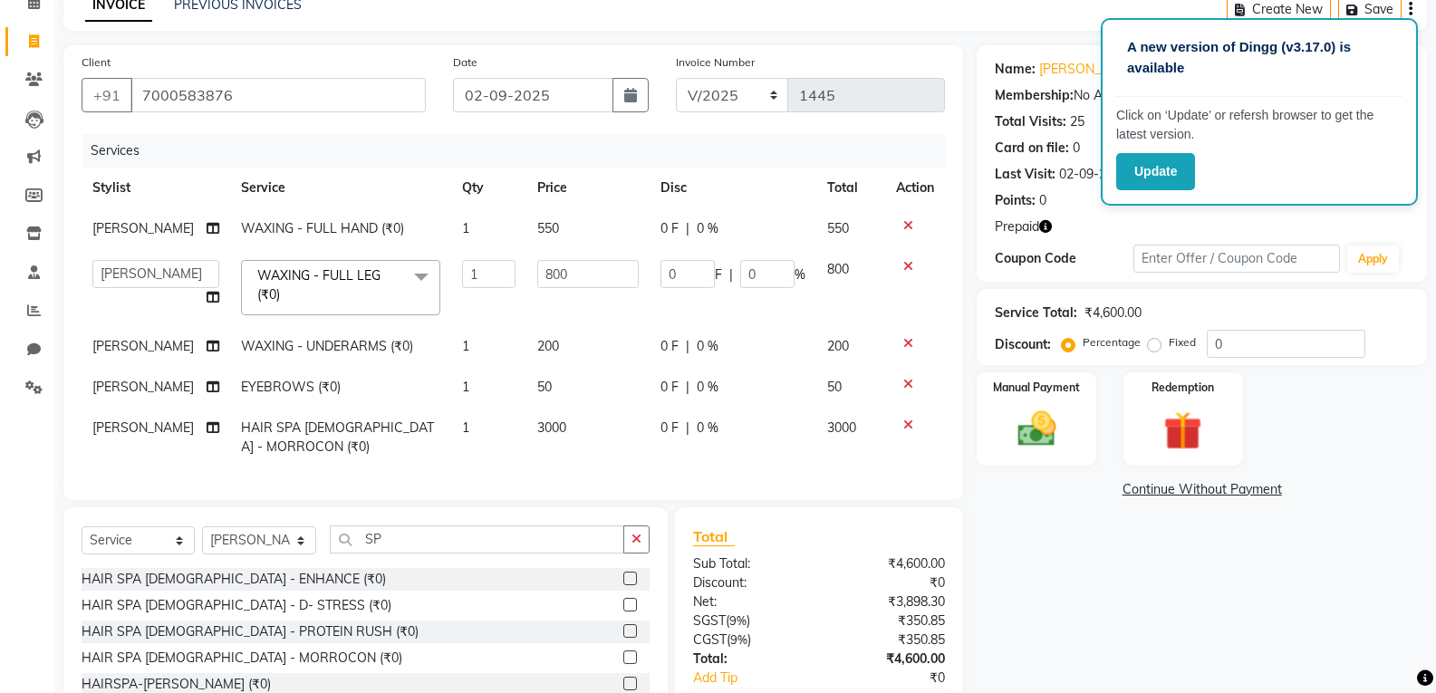
click at [161, 424] on td "[PERSON_NAME]" at bounding box center [156, 438] width 149 height 60
select select "65383"
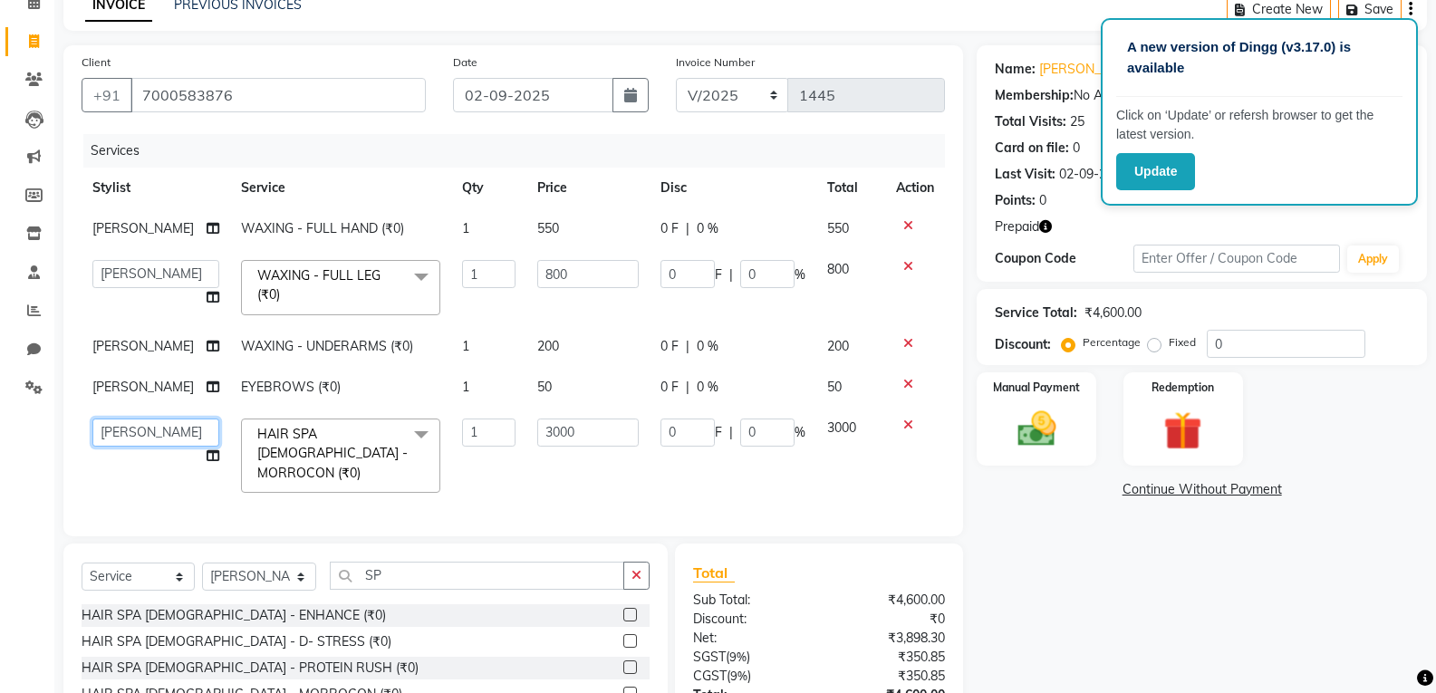
click at [161, 424] on select "AVINIHAL BHUMI [PERSON_NAME] [PERSON_NAME] (STUDENT) [PERSON_NAME] [PERSON_NAME…" at bounding box center [155, 432] width 127 height 28
select select "65877"
click at [207, 225] on icon at bounding box center [213, 228] width 13 height 13
select select "65383"
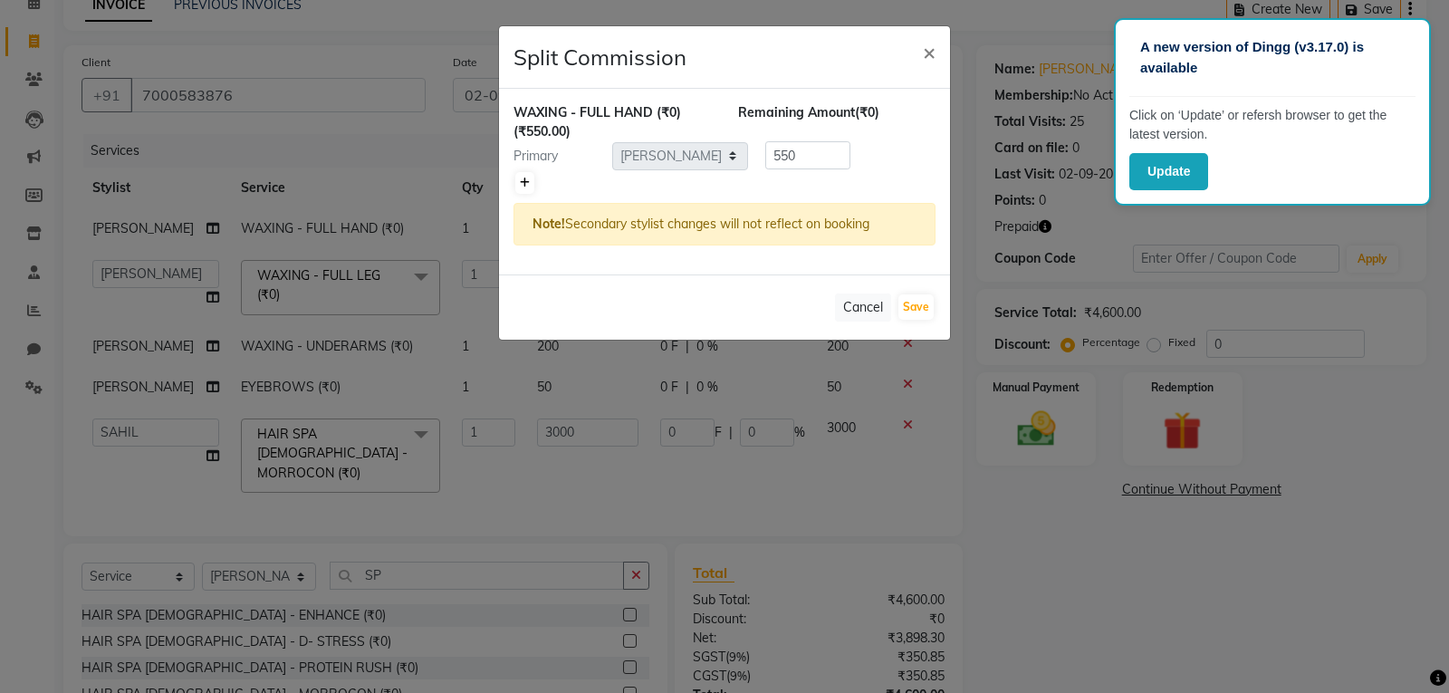
click at [524, 187] on icon at bounding box center [525, 183] width 10 height 11
type input "275"
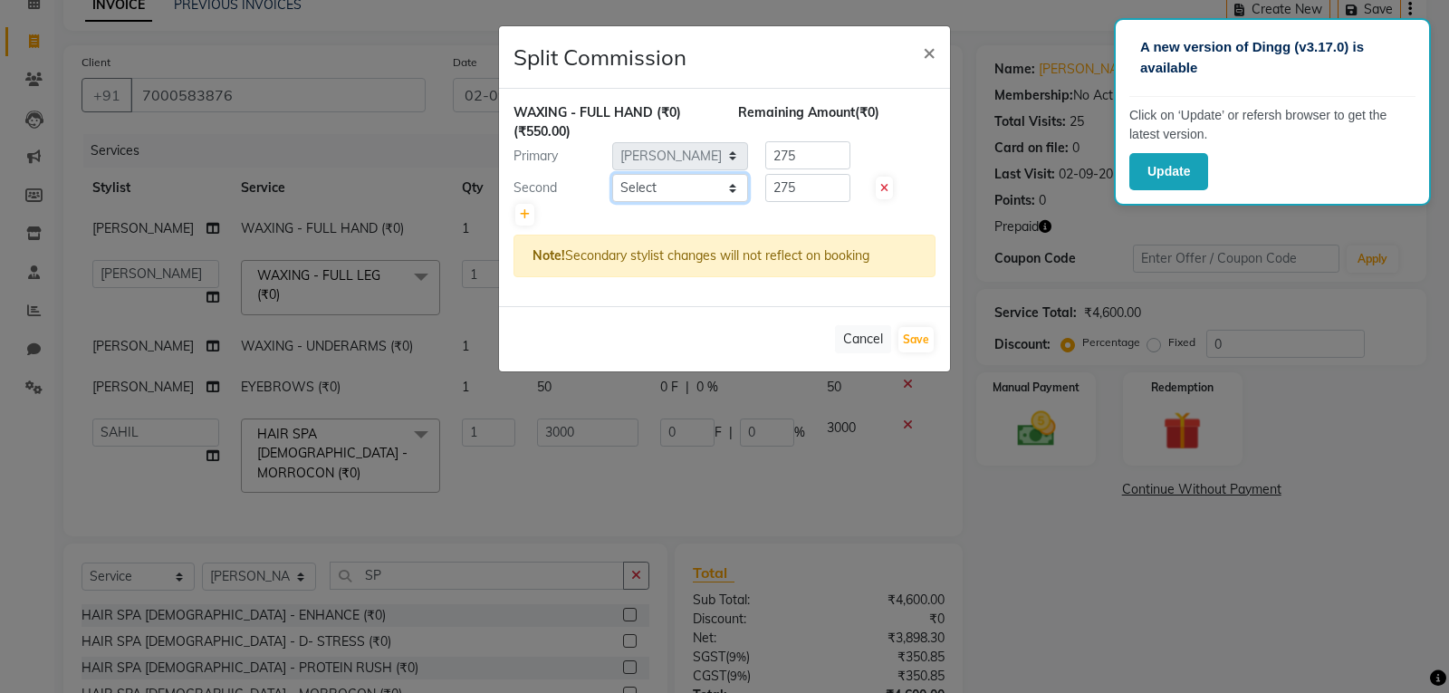
drag, startPoint x: 661, startPoint y: 187, endPoint x: 663, endPoint y: 200, distance: 12.8
click at [661, 187] on select "Select AVINIHAL BHUMI [PERSON_NAME] [PERSON_NAME] (STUDENT) [PERSON_NAME] [PERS…" at bounding box center [680, 188] width 136 height 28
select select "65877"
click at [612, 174] on select "Select AVINIHAL BHUMI [PERSON_NAME] [PERSON_NAME] (STUDENT) [PERSON_NAME] [PERS…" at bounding box center [680, 188] width 136 height 28
click at [913, 333] on button "Save" at bounding box center [916, 339] width 35 height 25
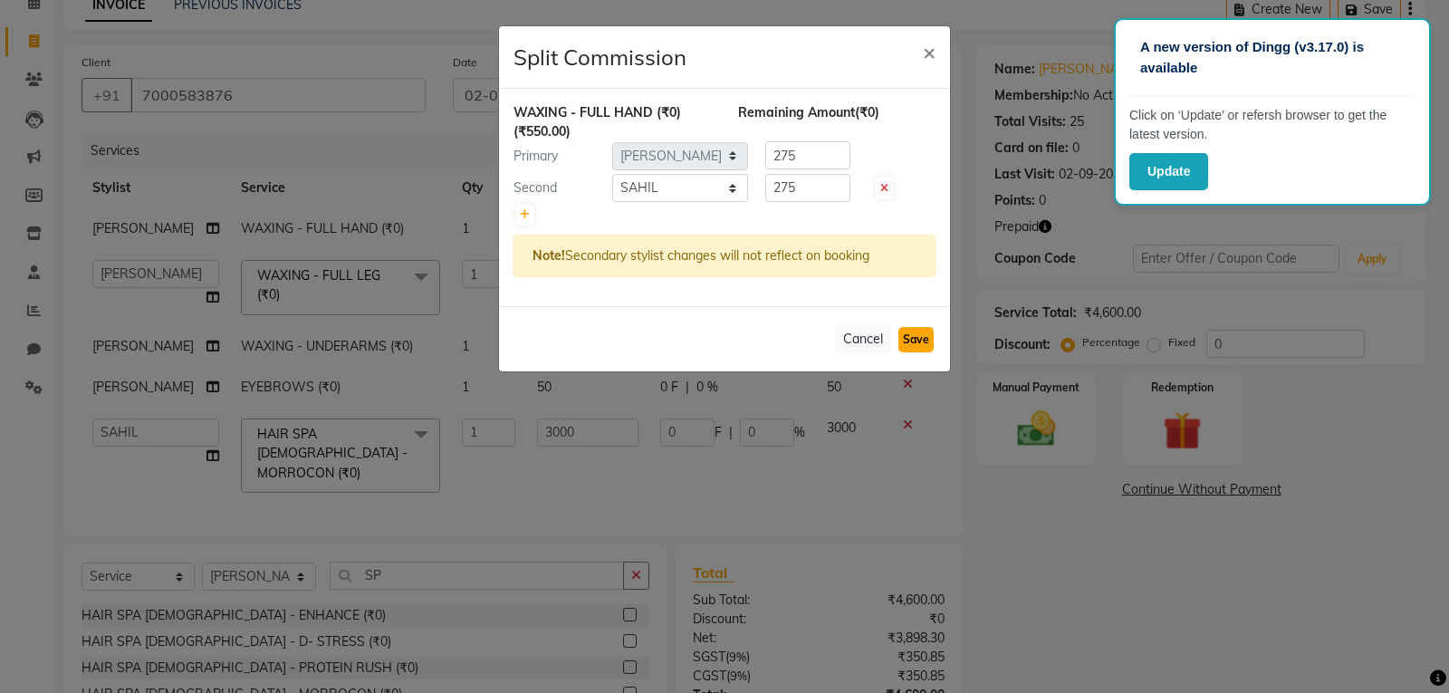
select select "Select"
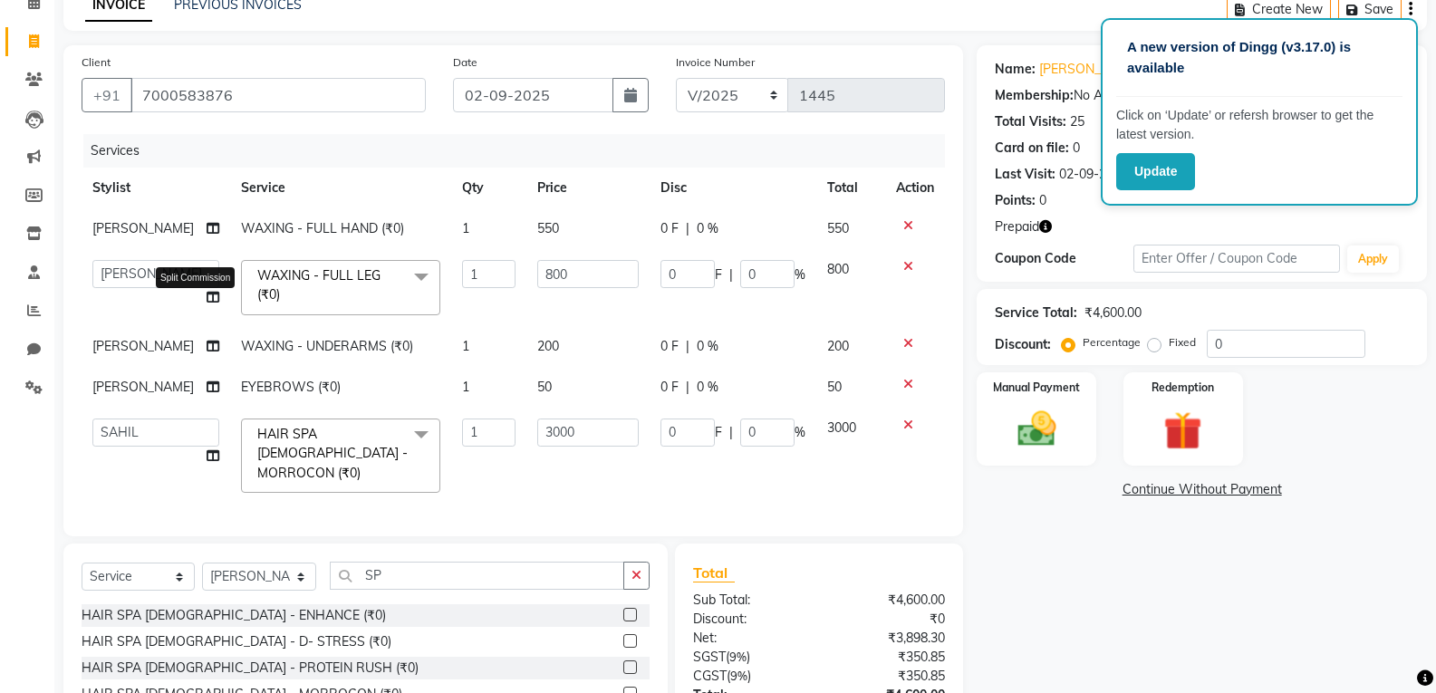
click at [207, 301] on icon at bounding box center [213, 297] width 13 height 13
select select "65383"
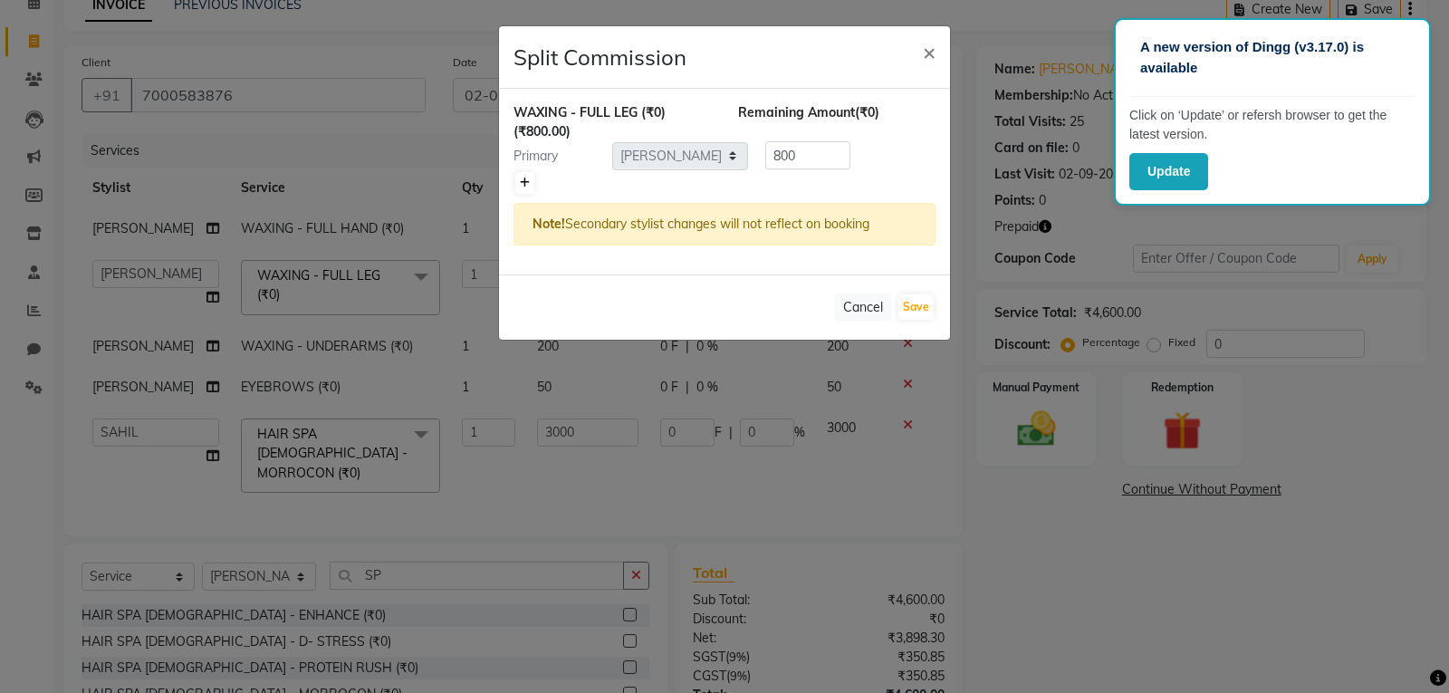
click at [522, 181] on icon at bounding box center [525, 183] width 10 height 11
type input "400"
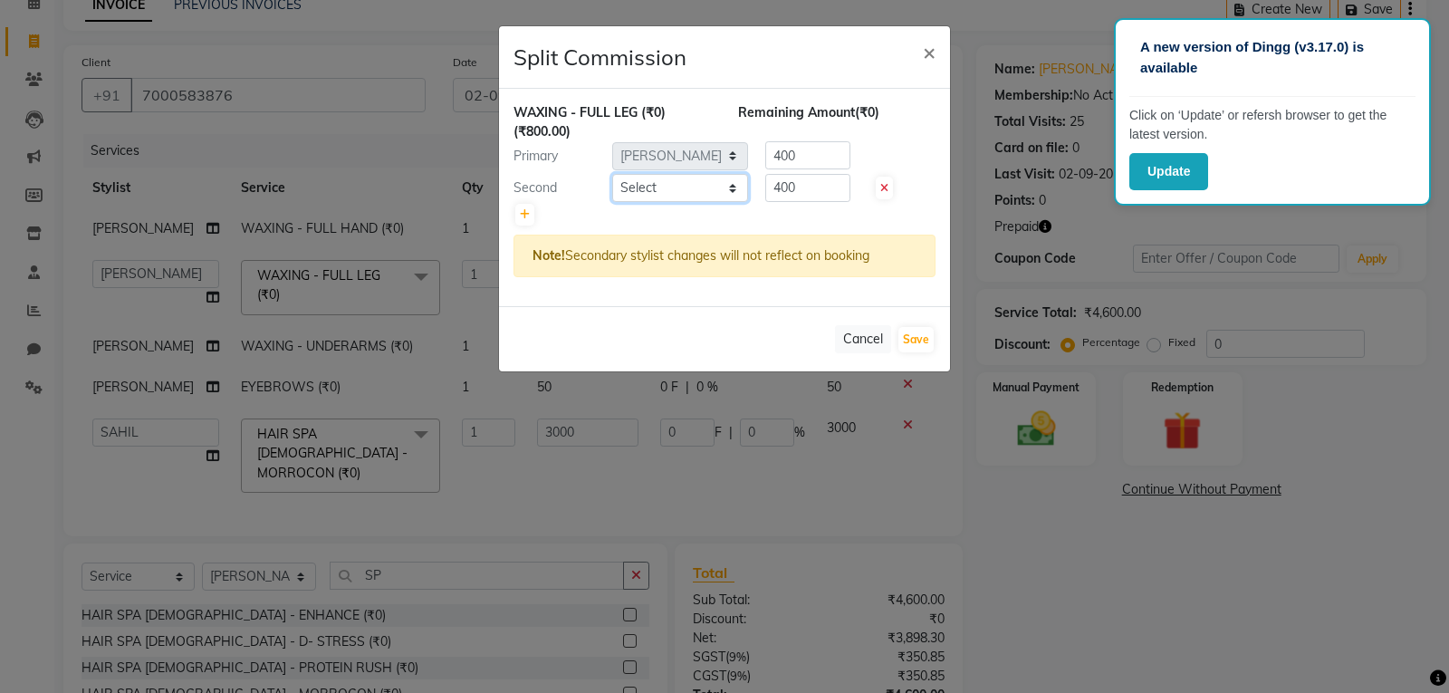
drag, startPoint x: 522, startPoint y: 181, endPoint x: 700, endPoint y: 189, distance: 178.6
click at [700, 189] on select "Select AVINIHAL BHUMI [PERSON_NAME] [PERSON_NAME] (STUDENT) [PERSON_NAME] [PERS…" at bounding box center [680, 188] width 136 height 28
select select "78750"
click at [612, 174] on select "Select AVINIHAL BHUMI [PERSON_NAME] [PERSON_NAME] (STUDENT) [PERSON_NAME] [PERS…" at bounding box center [680, 188] width 136 height 28
click at [915, 327] on button "Save" at bounding box center [916, 339] width 35 height 25
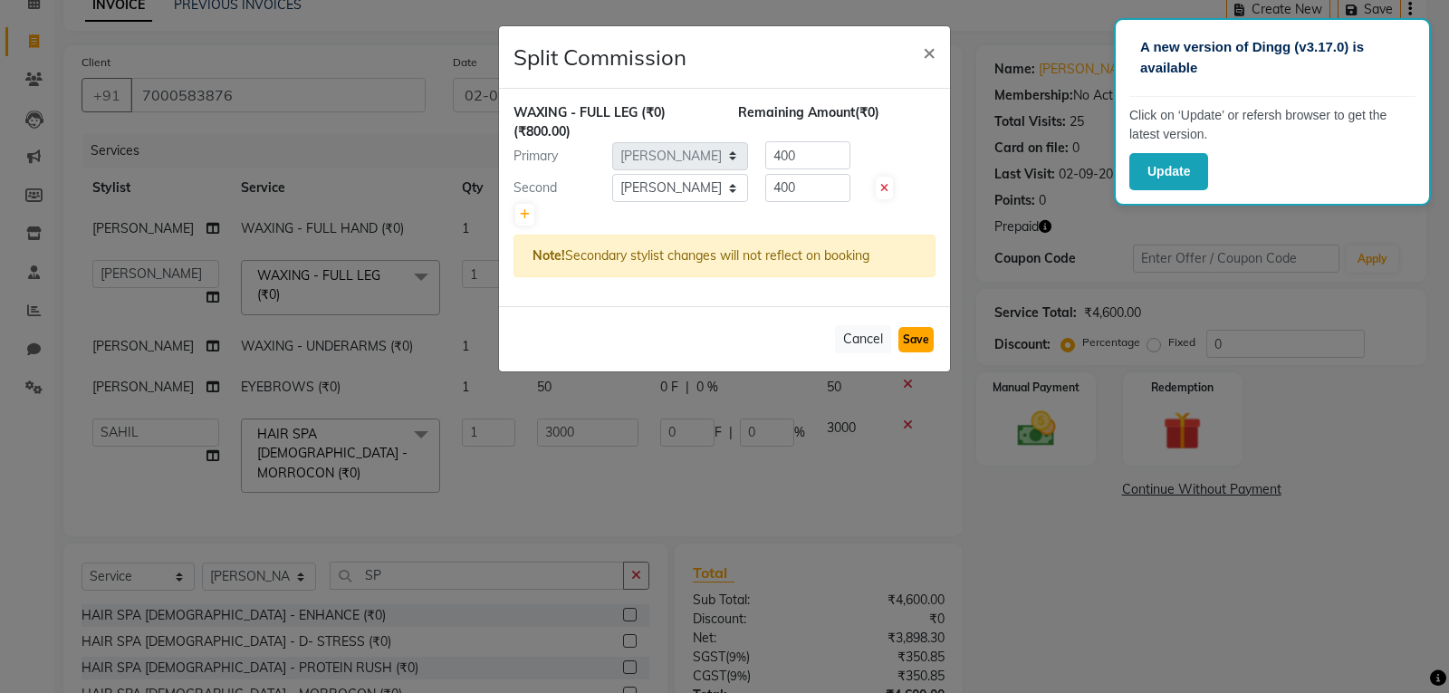
select select "Select"
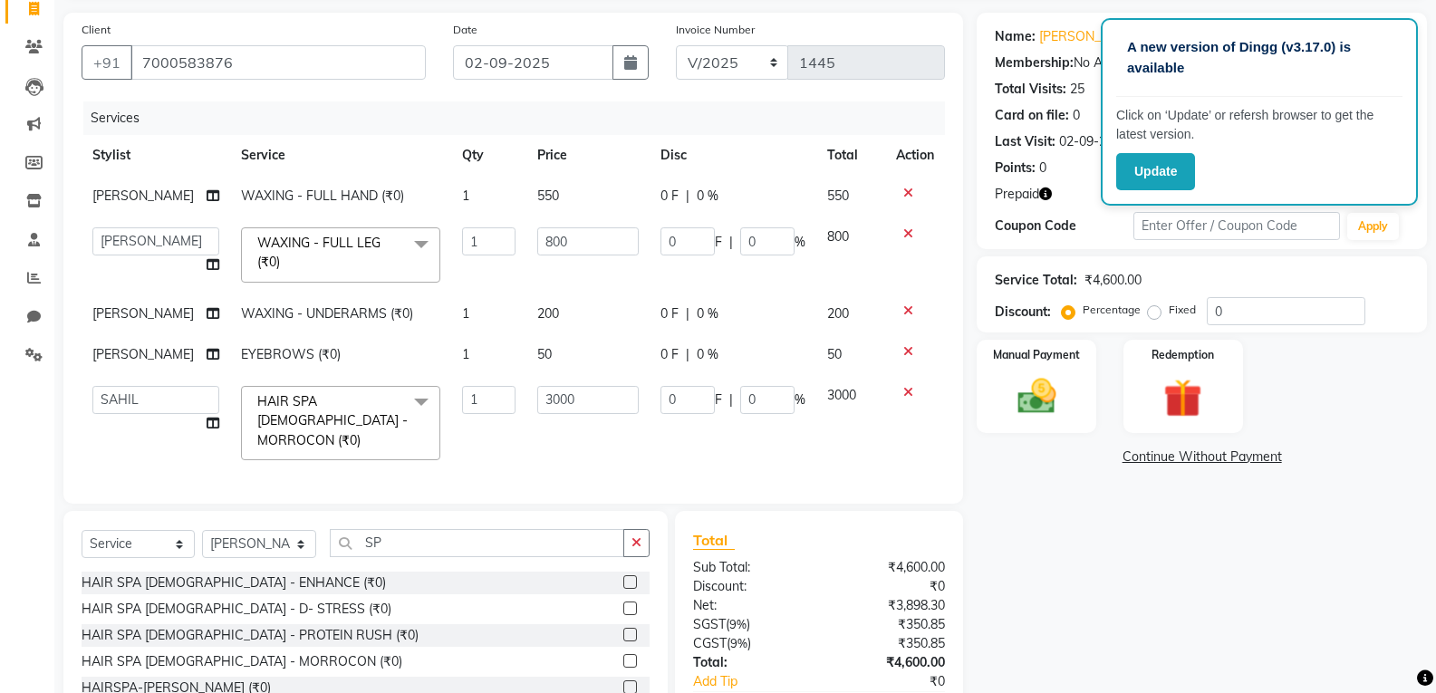
scroll to position [230, 0]
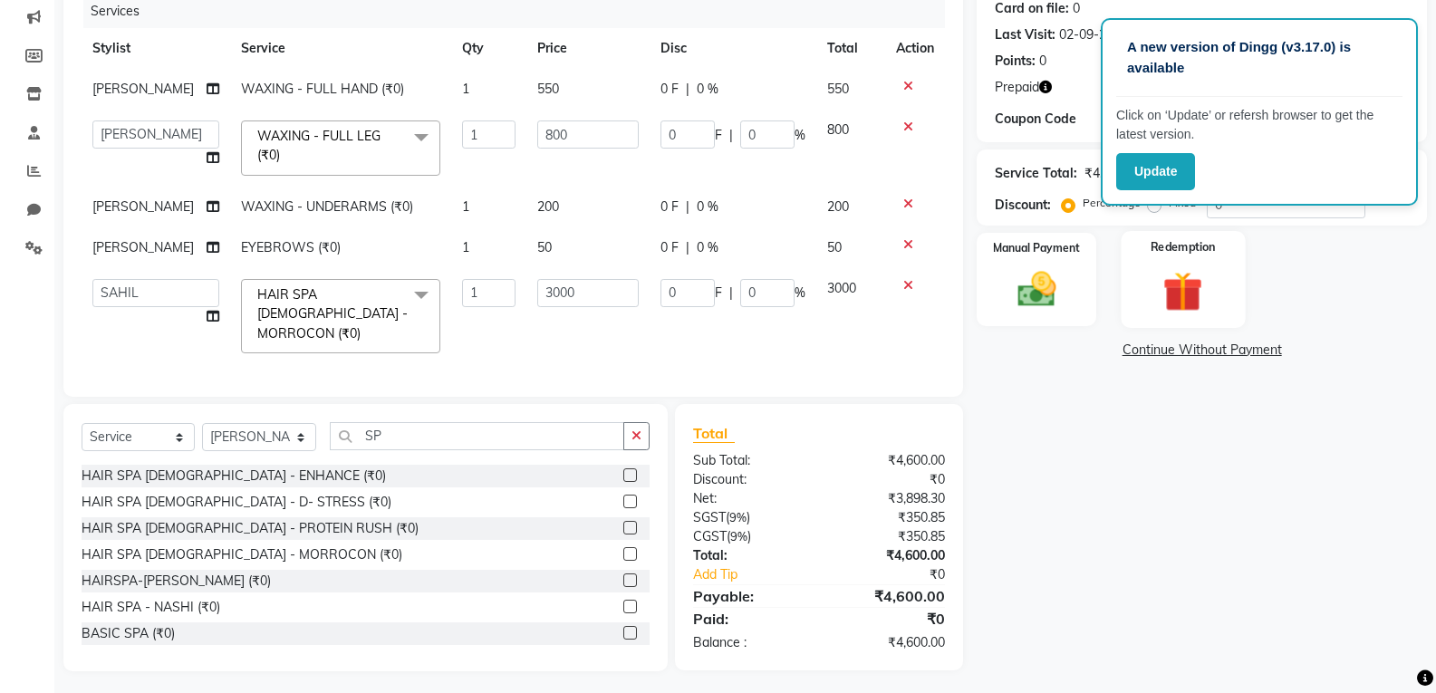
click at [1216, 273] on div "Redemption" at bounding box center [1182, 279] width 124 height 97
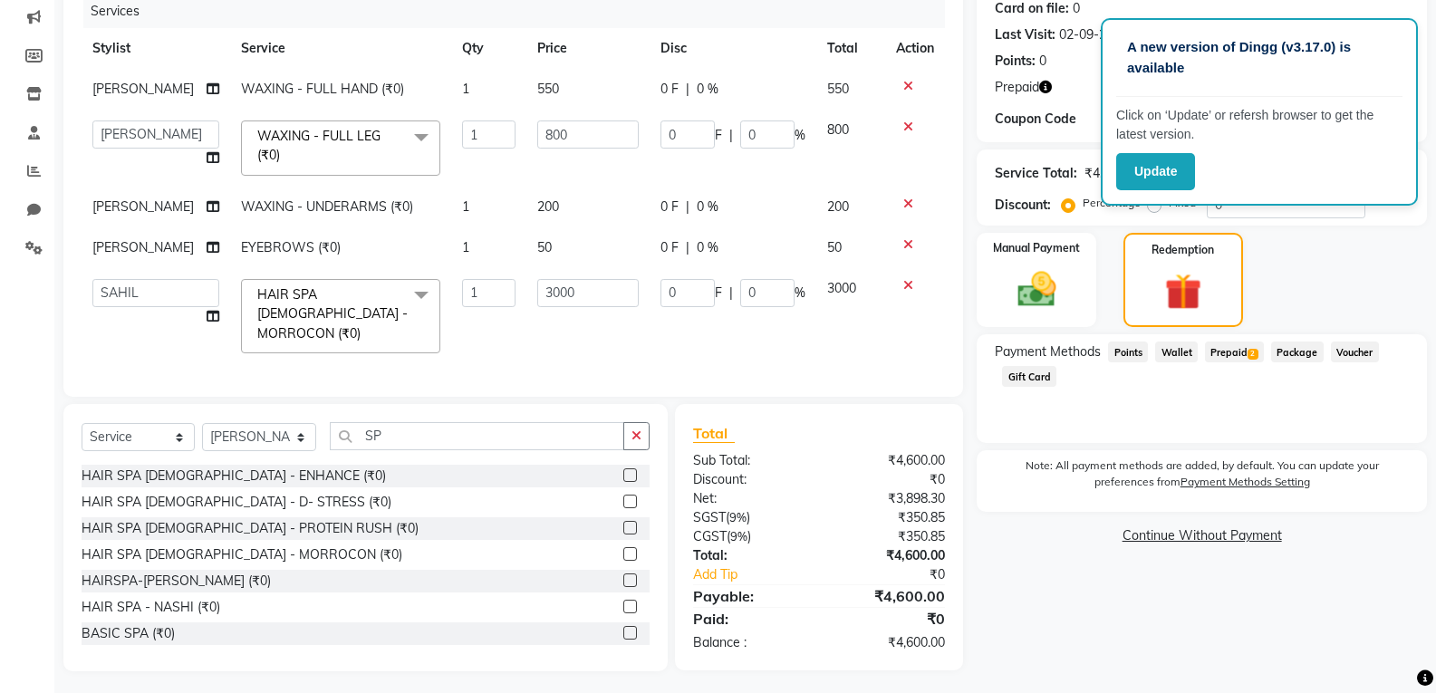
click at [1250, 351] on span "2" at bounding box center [1252, 354] width 10 height 11
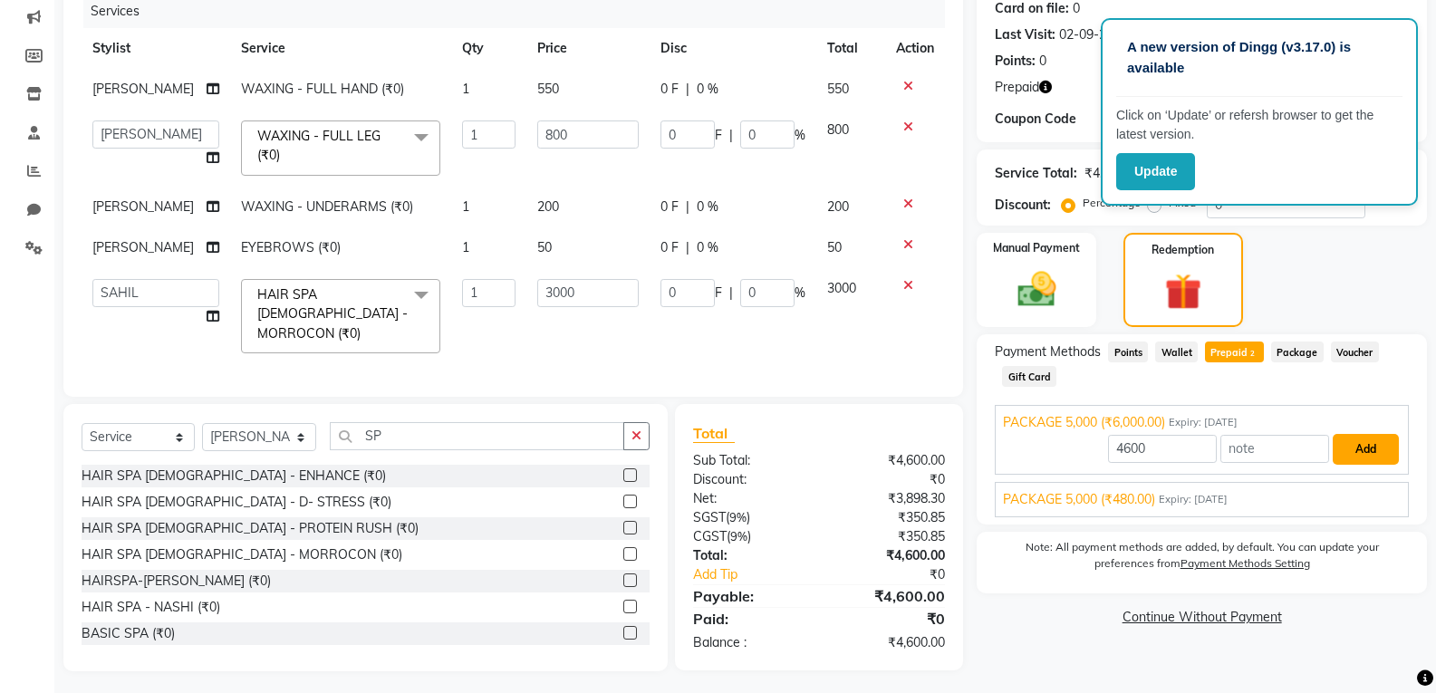
click at [1381, 446] on button "Add" at bounding box center [1365, 449] width 66 height 31
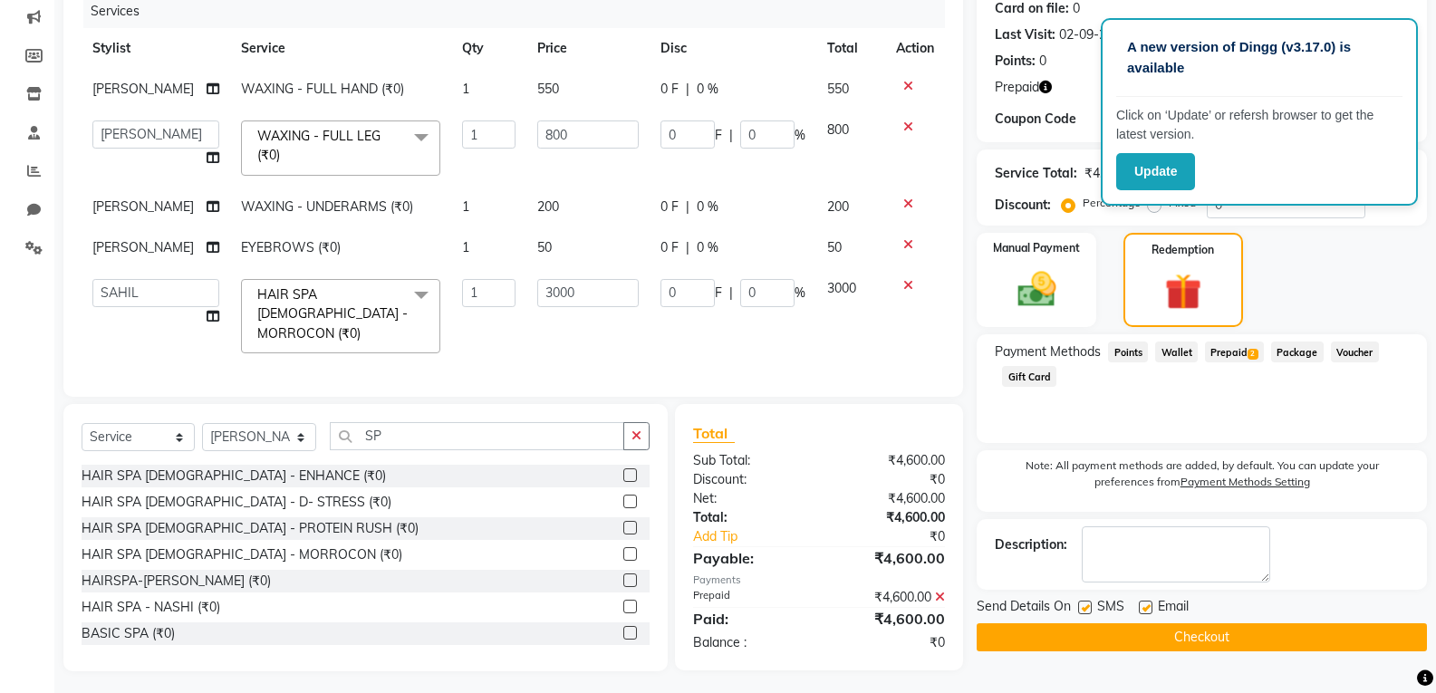
click at [1144, 609] on label at bounding box center [1146, 608] width 14 height 14
click at [1144, 609] on input "checkbox" at bounding box center [1145, 608] width 12 height 12
checkbox input "false"
click at [1088, 606] on label at bounding box center [1085, 608] width 14 height 14
click at [1088, 606] on input "checkbox" at bounding box center [1084, 608] width 12 height 12
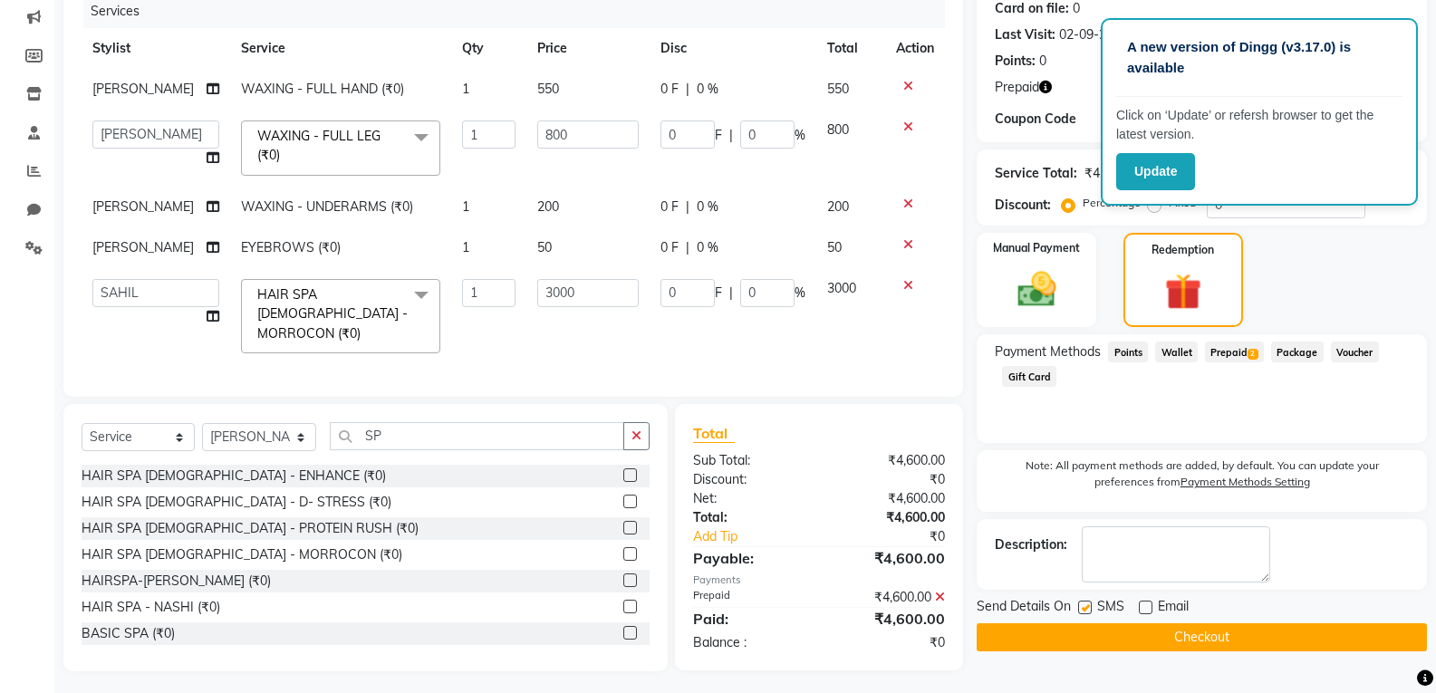
checkbox input "false"
click at [1093, 630] on button "Checkout" at bounding box center [1201, 637] width 450 height 28
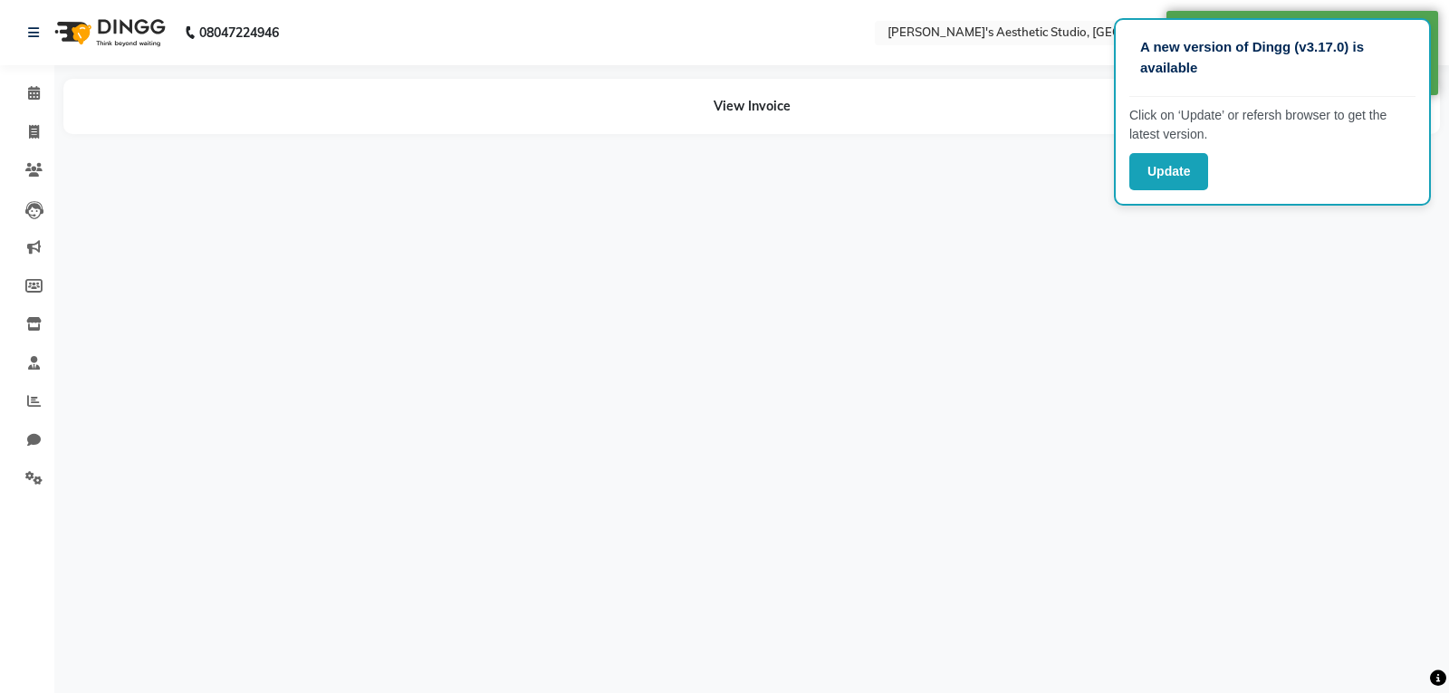
select select "65383"
select select "65877"
select select "65383"
select select "78750"
select select "65383"
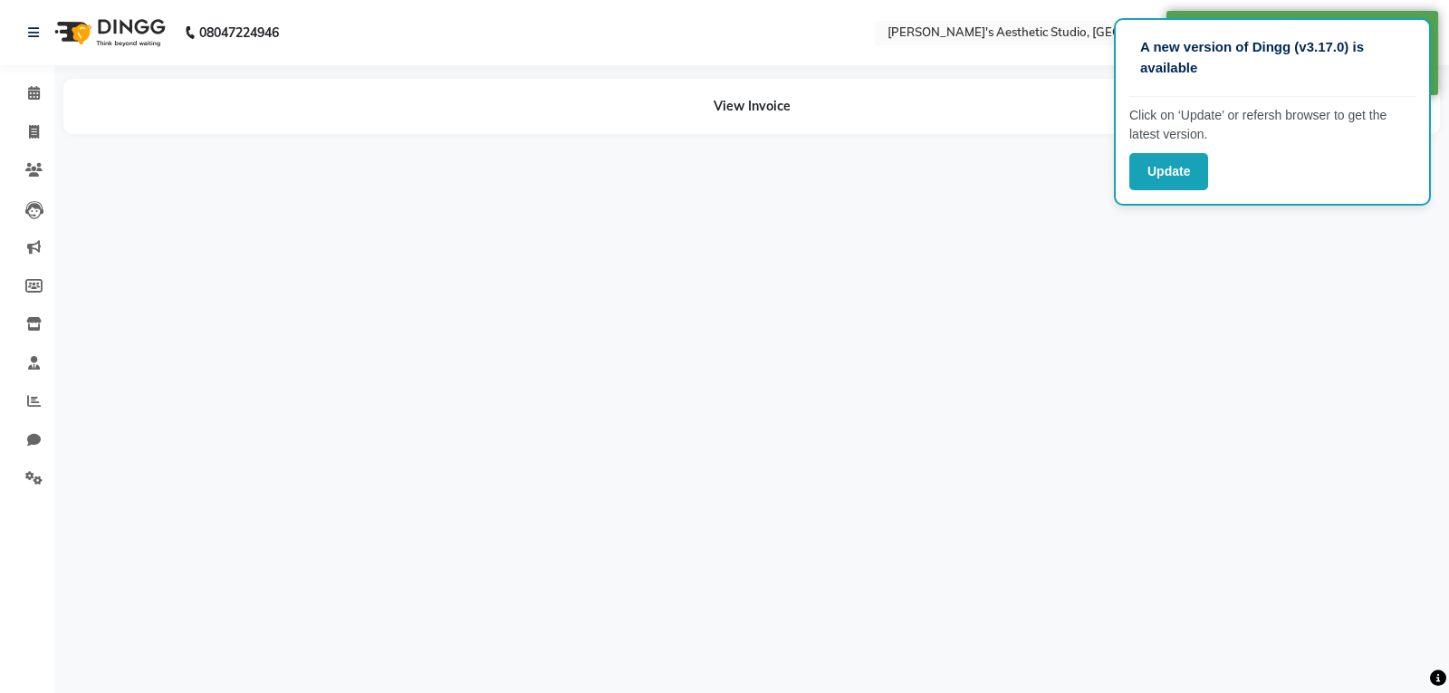
select select "65383"
select select "65877"
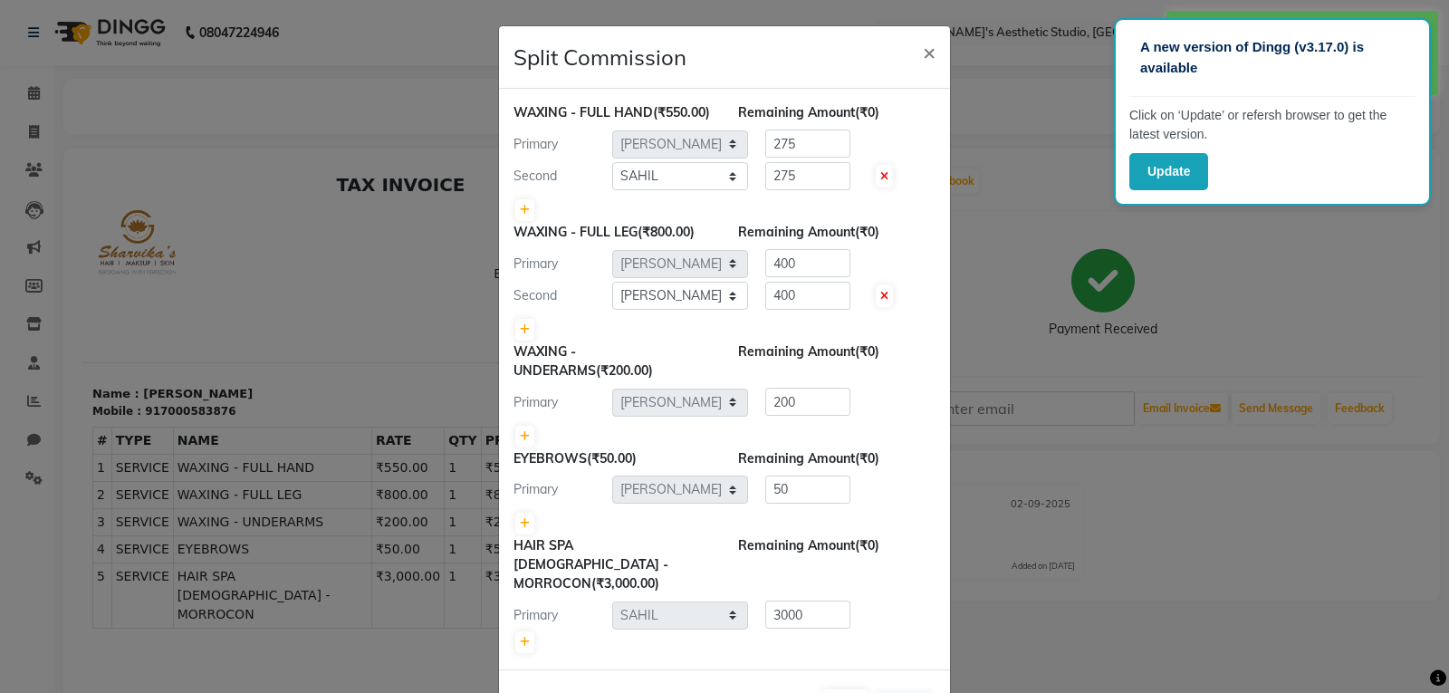
click at [441, 148] on ngb-modal-window "Split Commission × WAXING - FULL HAND (₹550.00) Remaining Amount (₹0) Primary S…" at bounding box center [724, 346] width 1449 height 693
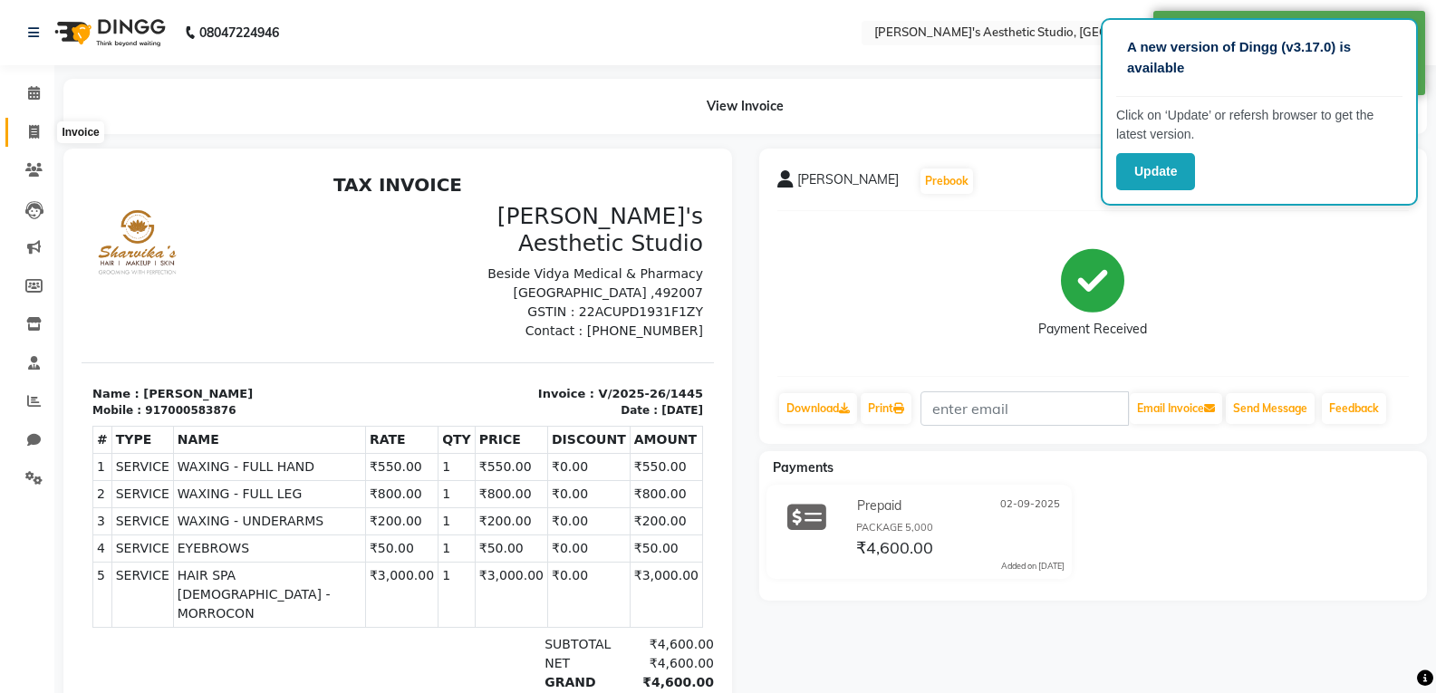
click at [31, 122] on span at bounding box center [34, 132] width 32 height 21
select select "4077"
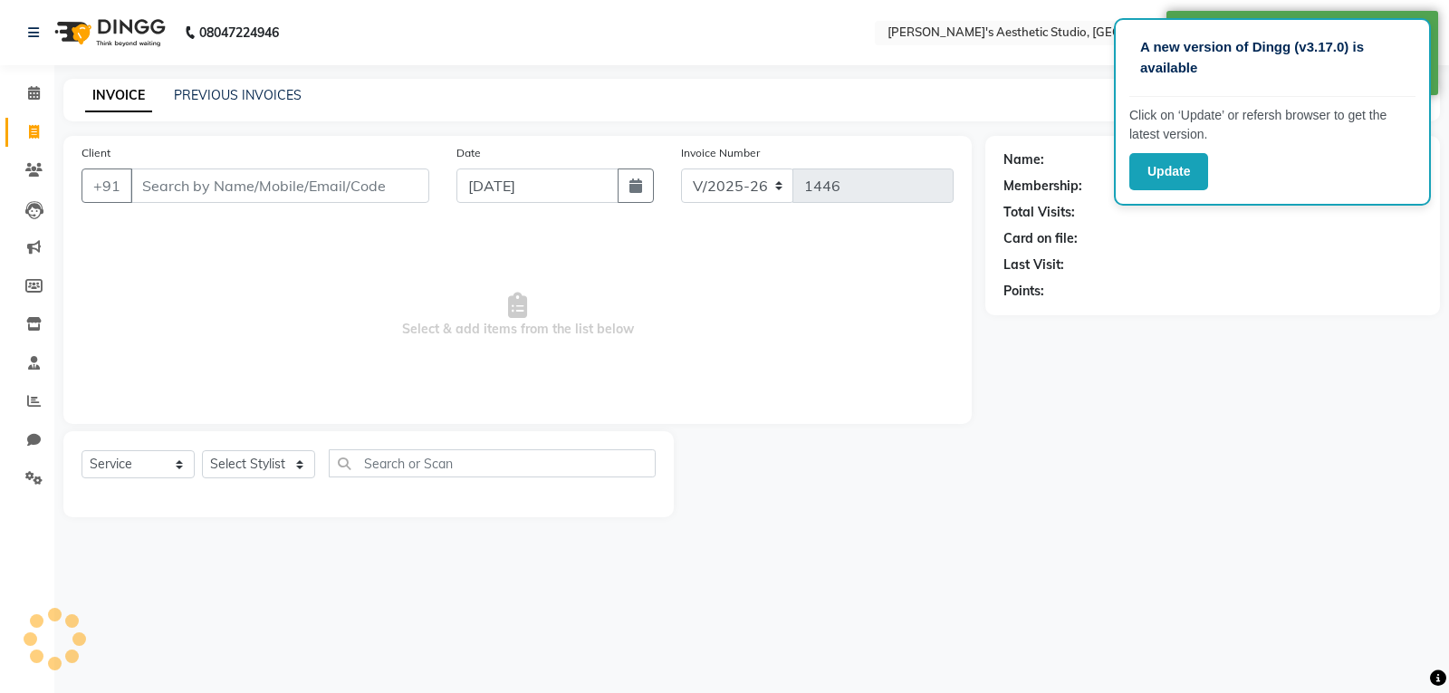
select select "membership"
click at [162, 187] on input "Client" at bounding box center [279, 185] width 299 height 34
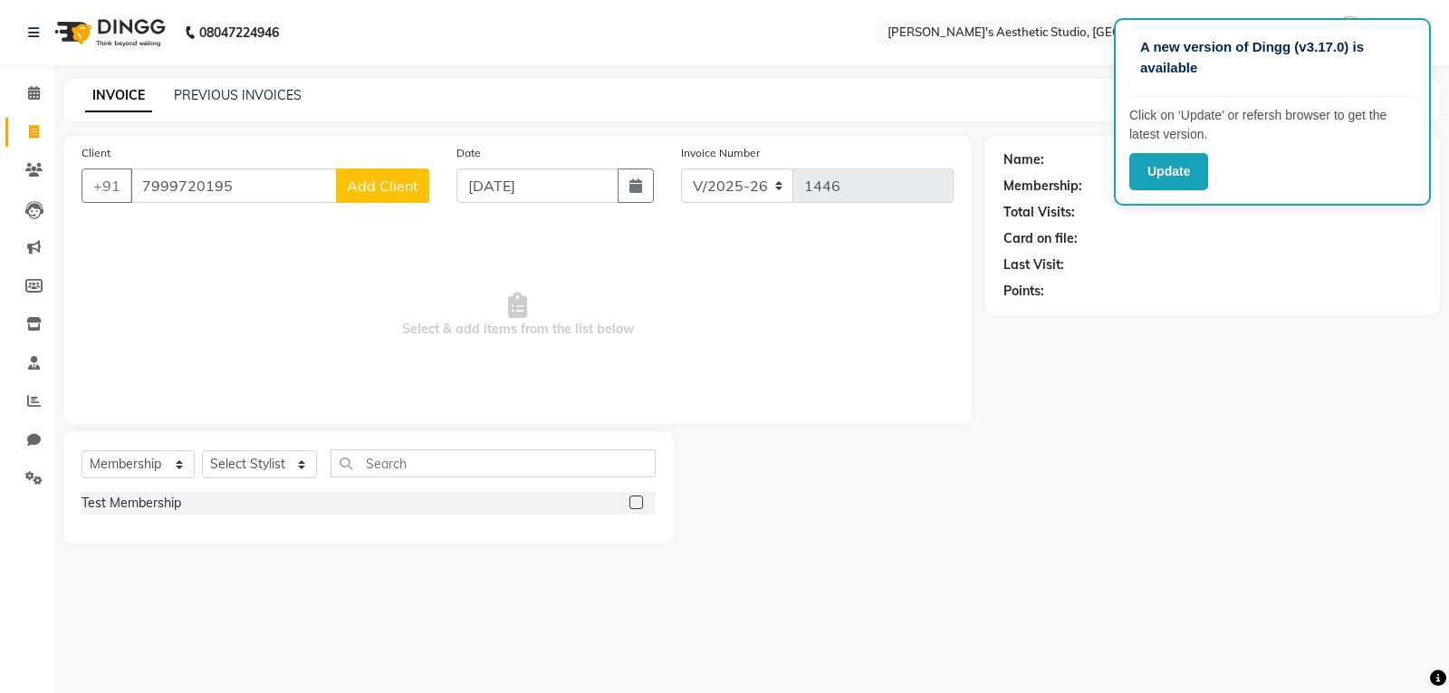
type input "7999720195"
click at [374, 190] on span "Add Client" at bounding box center [383, 186] width 72 height 18
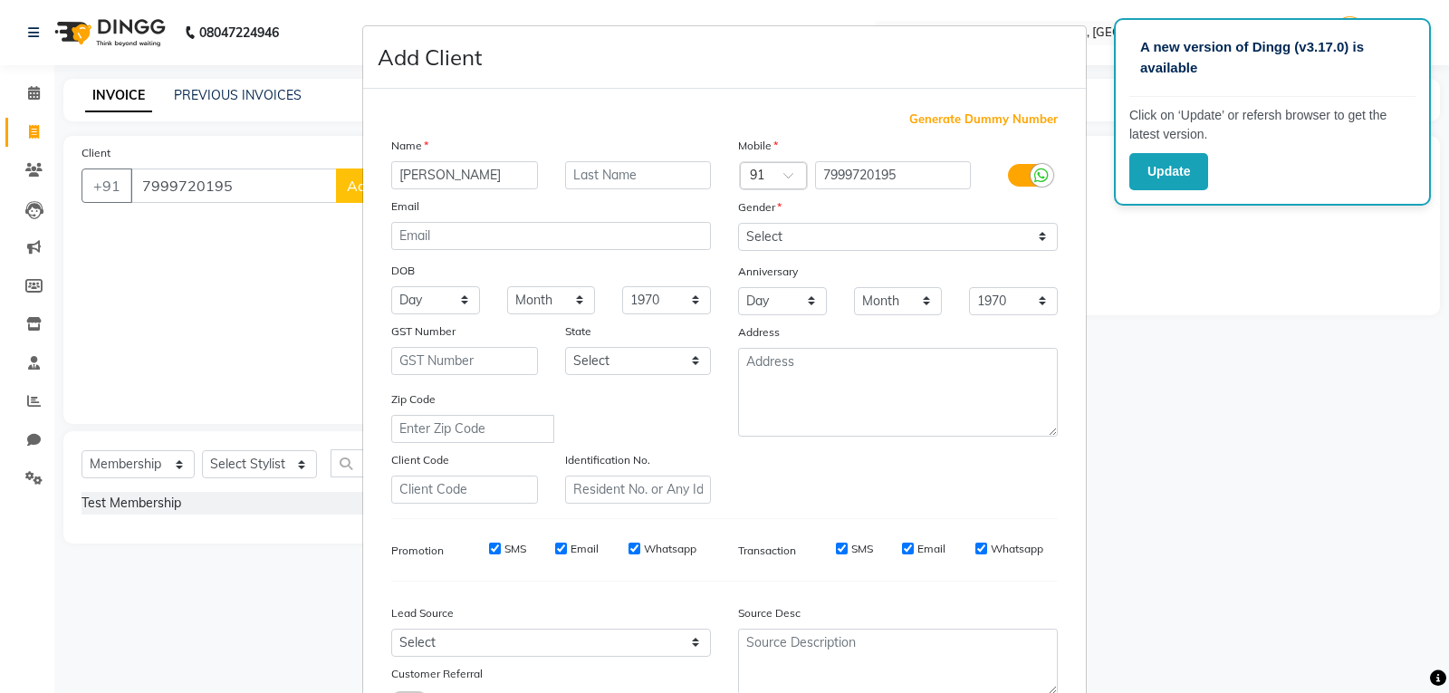
type input "[PERSON_NAME]"
click at [798, 236] on select "Select [DEMOGRAPHIC_DATA] [DEMOGRAPHIC_DATA] Other Prefer Not To Say" at bounding box center [898, 237] width 320 height 28
select select "[DEMOGRAPHIC_DATA]"
click at [738, 223] on select "Select [DEMOGRAPHIC_DATA] [DEMOGRAPHIC_DATA] Other Prefer Not To Say" at bounding box center [898, 237] width 320 height 28
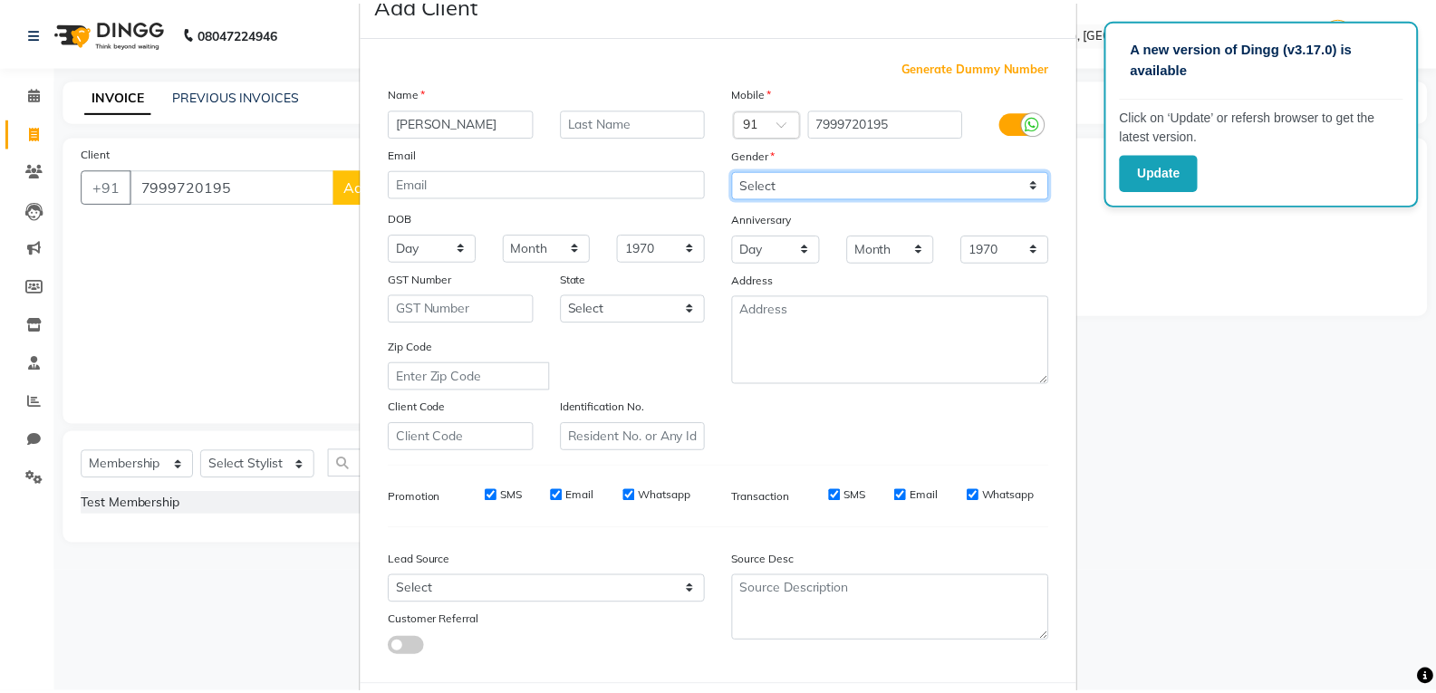
scroll to position [143, 0]
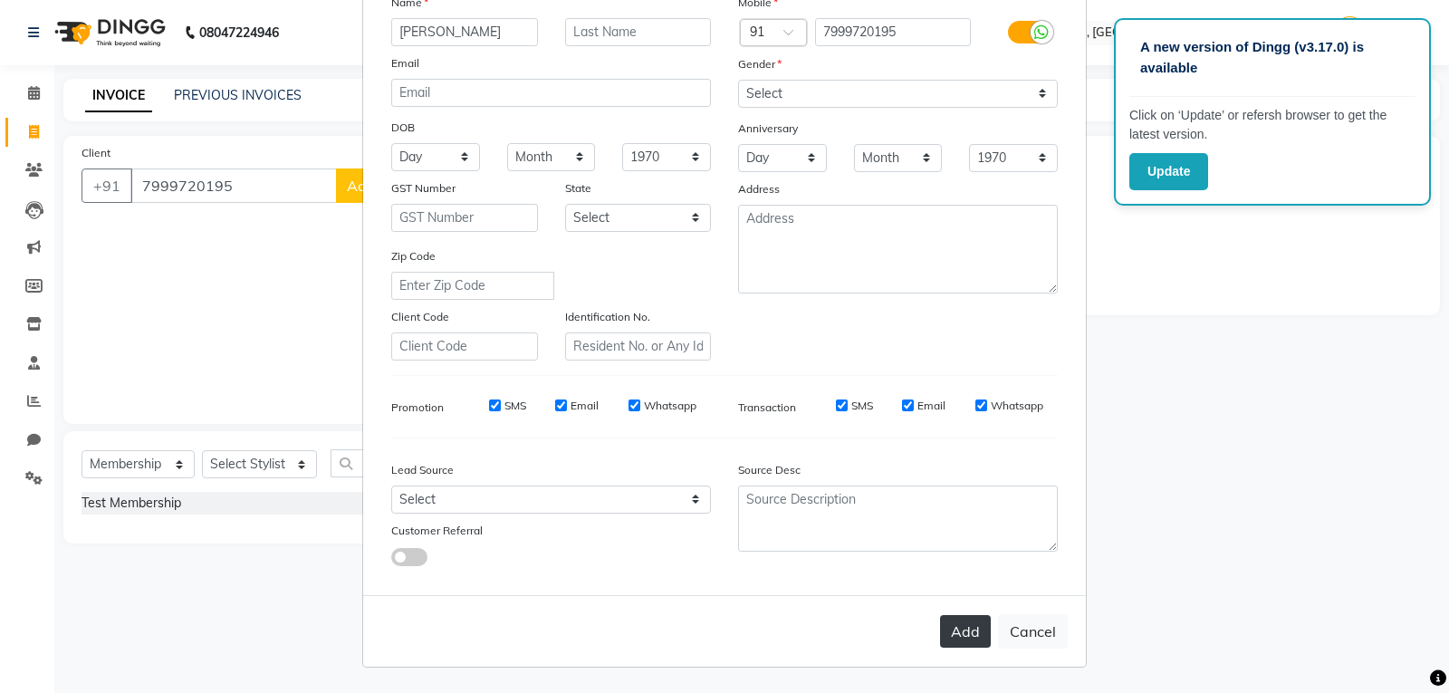
click at [967, 629] on button "Add" at bounding box center [965, 631] width 51 height 33
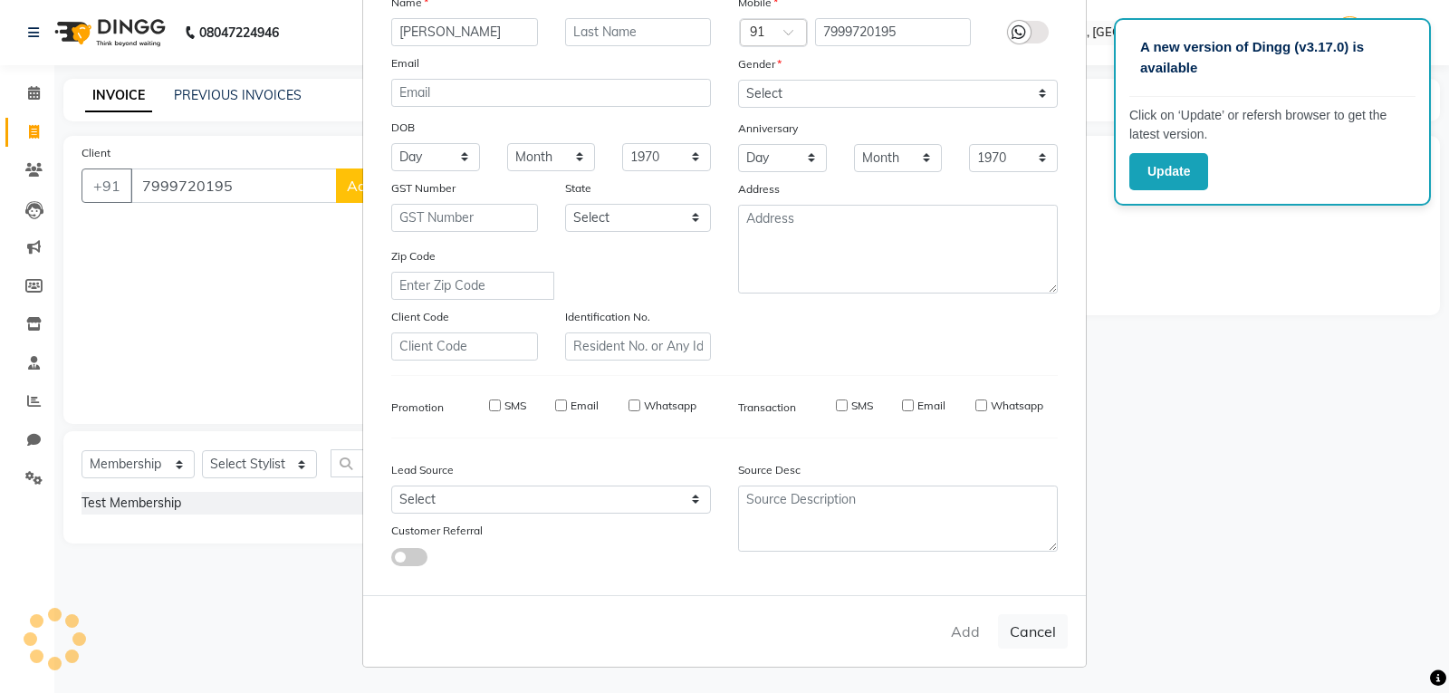
select select
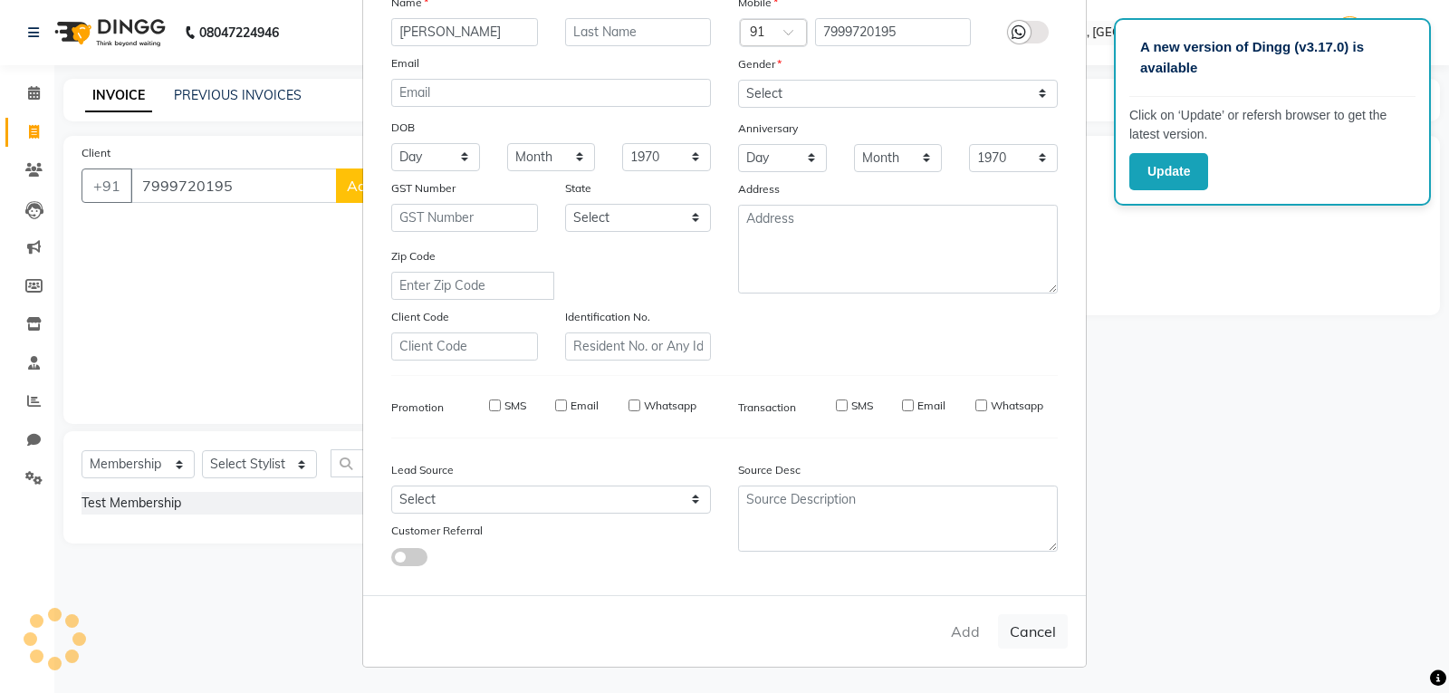
select select
checkbox input "false"
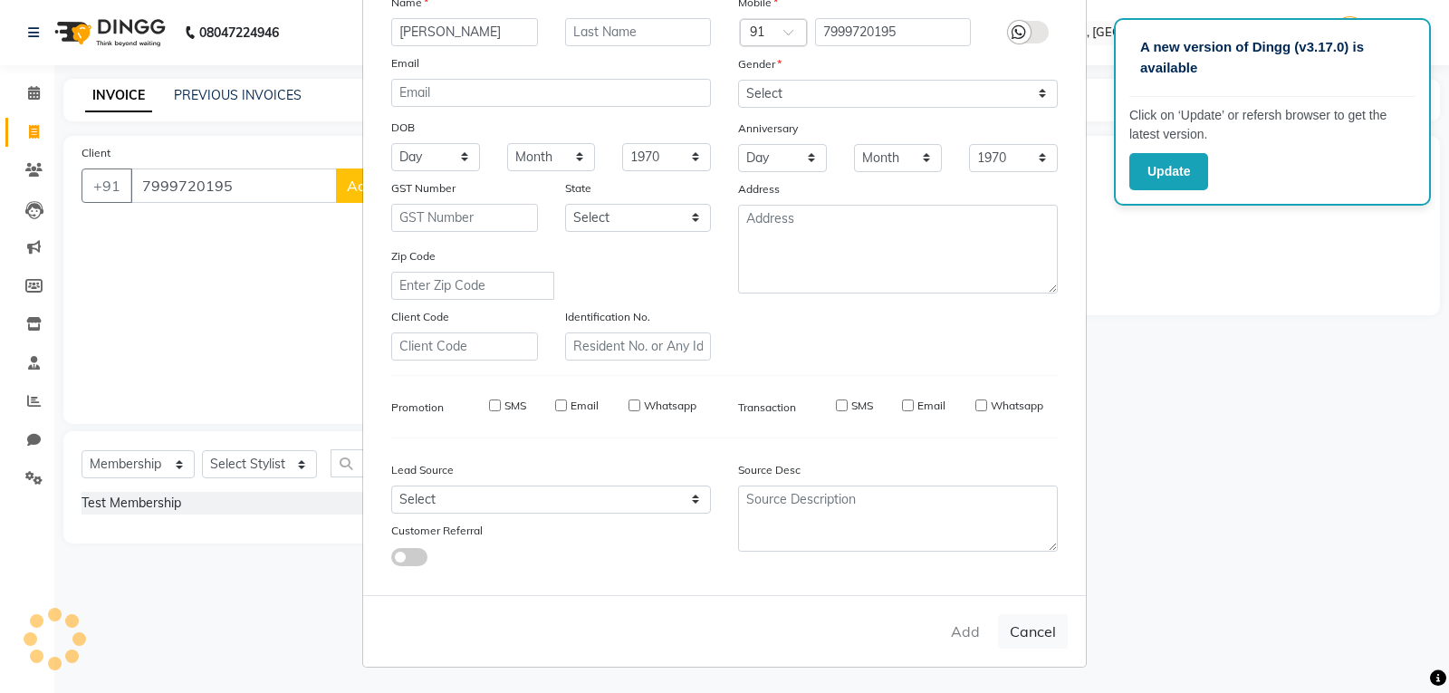
checkbox input "false"
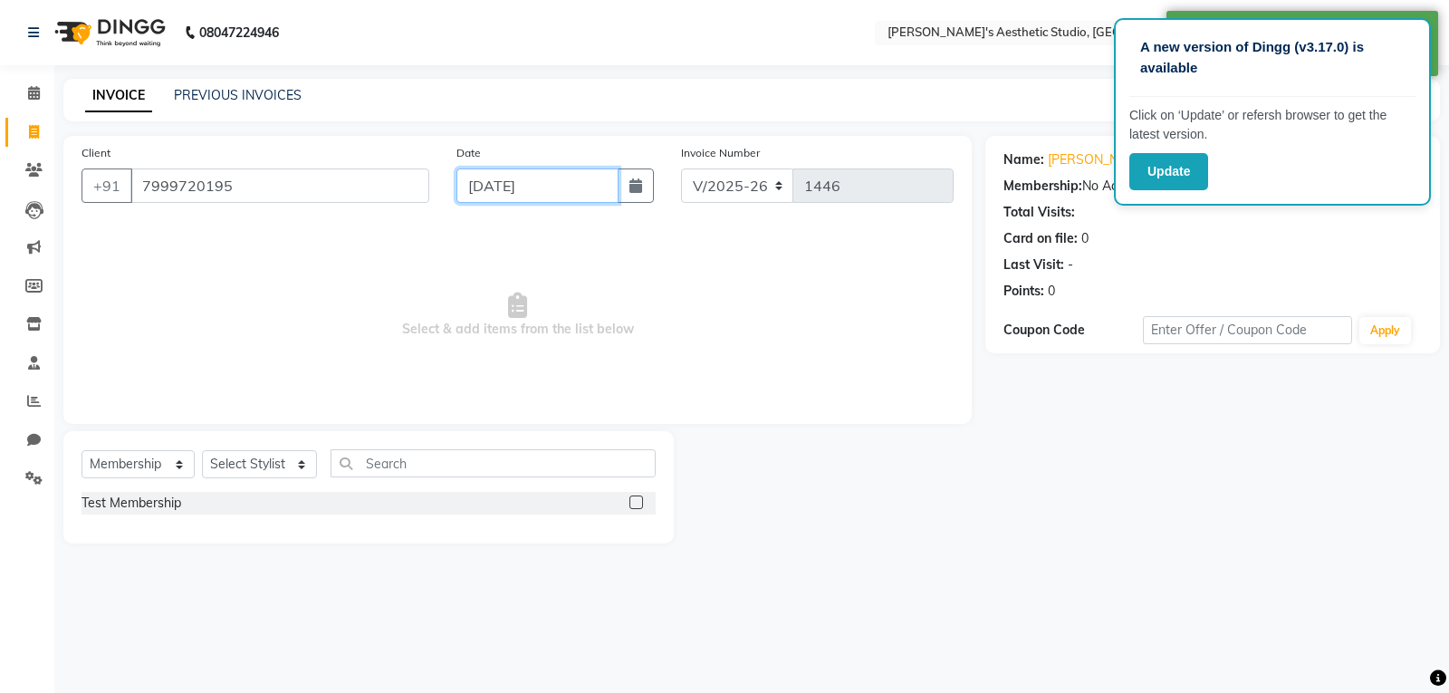
click at [525, 174] on input "[DATE]" at bounding box center [538, 185] width 162 height 34
select select "9"
select select "2025"
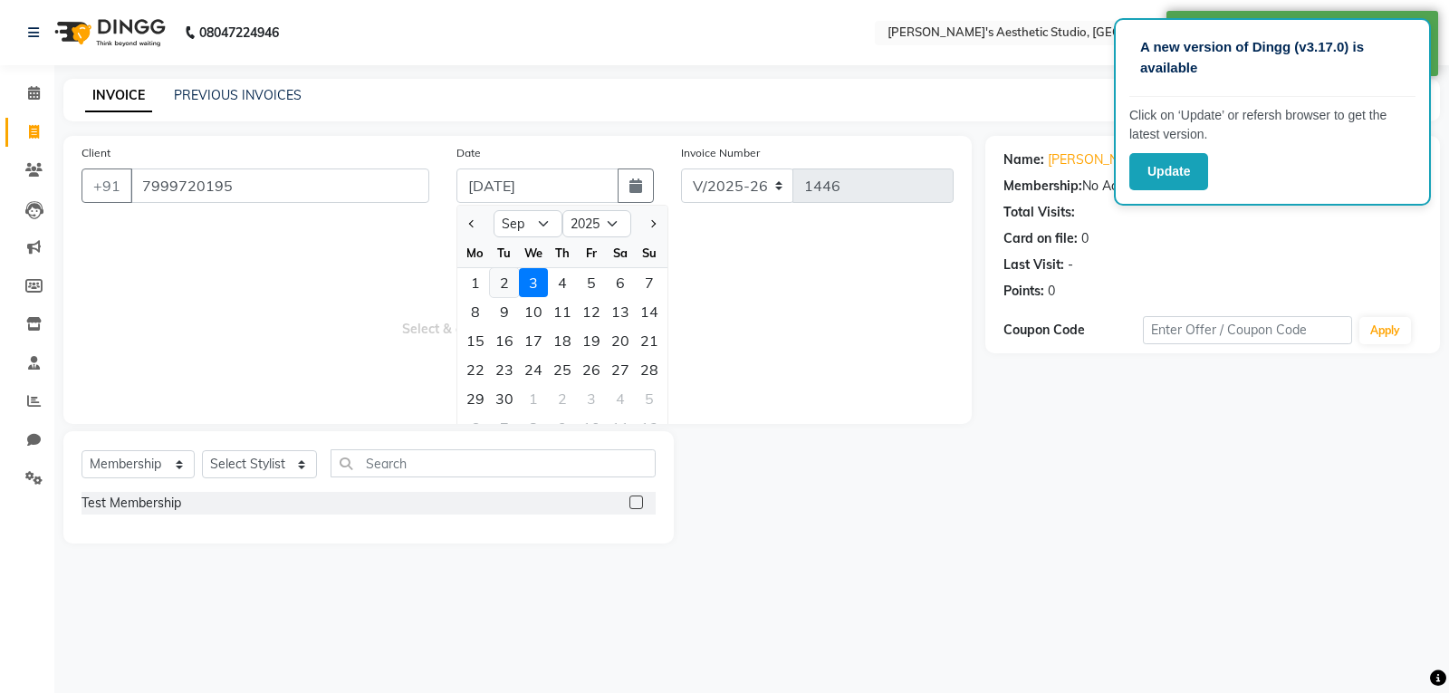
click at [495, 284] on div "2" at bounding box center [504, 282] width 29 height 29
type input "02-09-2025"
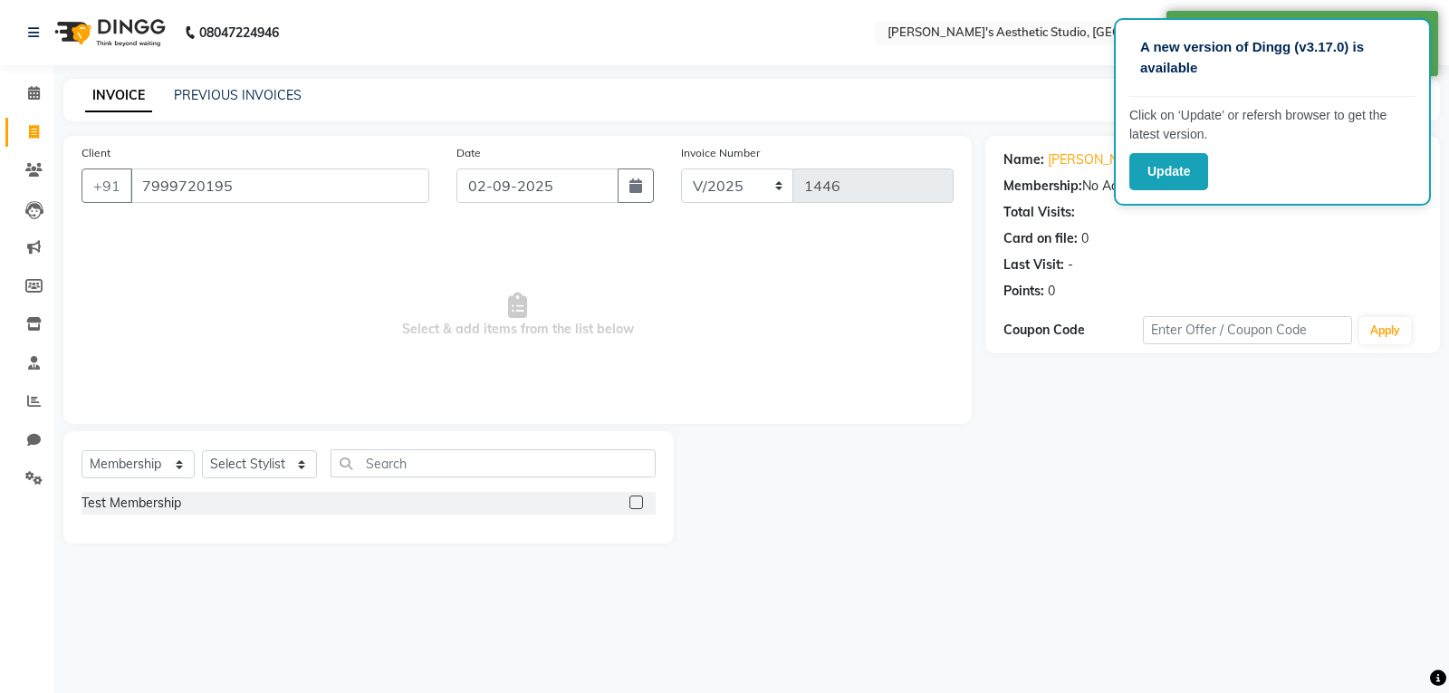
click at [109, 436] on div "Select Service Product Membership Package Voucher Prepaid Gift Card Select Styl…" at bounding box center [368, 487] width 610 height 112
click at [124, 453] on select "Select Service Product Membership Package Voucher Prepaid Gift Card" at bounding box center [138, 464] width 113 height 28
click at [141, 476] on select "Select Service Product Membership Package Voucher Prepaid Gift Card" at bounding box center [138, 464] width 113 height 28
select select "service"
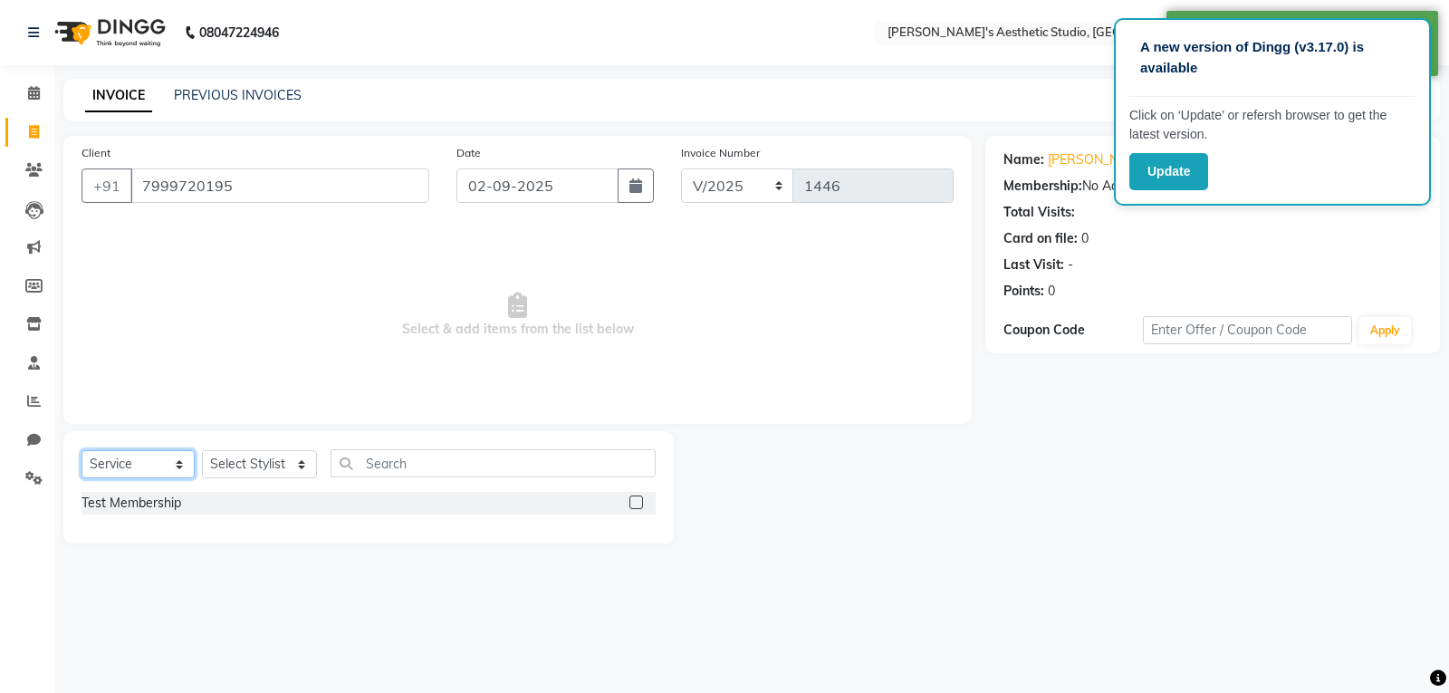
click at [82, 450] on select "Select Service Product Membership Package Voucher Prepaid Gift Card" at bounding box center [138, 464] width 113 height 28
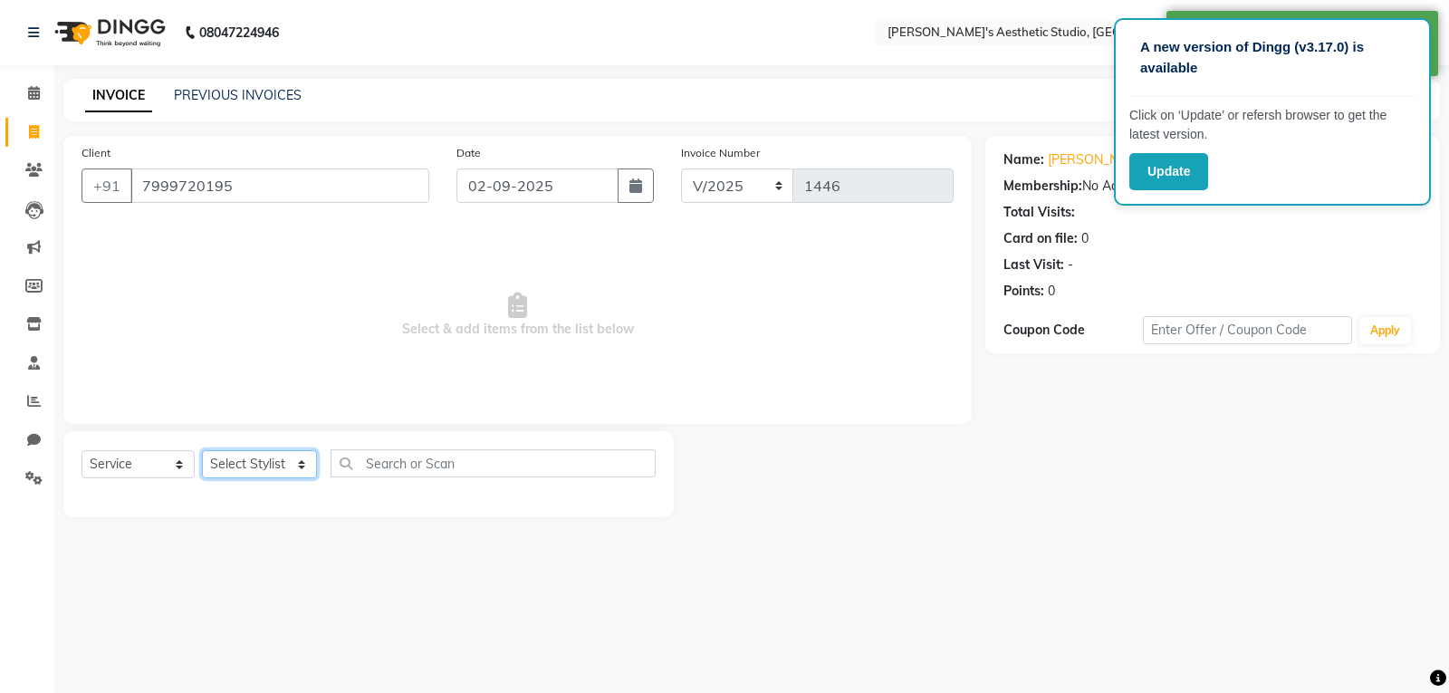
click at [262, 472] on select "Select Stylist AVINIHAL BHUMI [PERSON_NAME] [PERSON_NAME] [PERSON_NAME] (STUDEN…" at bounding box center [259, 464] width 115 height 28
select select "21639"
click at [202, 450] on select "Select Stylist AVINIHAL BHUMI [PERSON_NAME] [PERSON_NAME] [PERSON_NAME] (STUDEN…" at bounding box center [259, 464] width 115 height 28
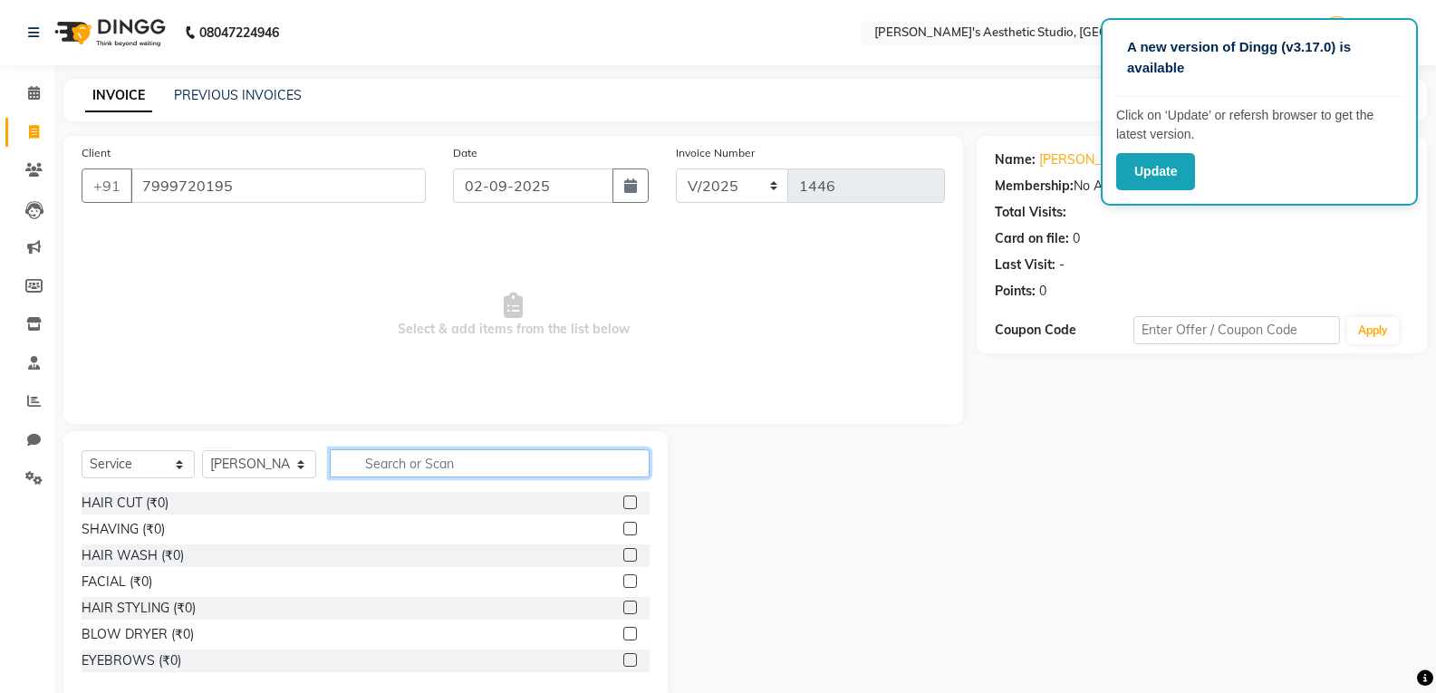
click at [458, 460] on input "text" at bounding box center [490, 463] width 320 height 28
click at [623, 502] on label at bounding box center [630, 502] width 14 height 14
click at [623, 502] on input "checkbox" at bounding box center [629, 503] width 12 height 12
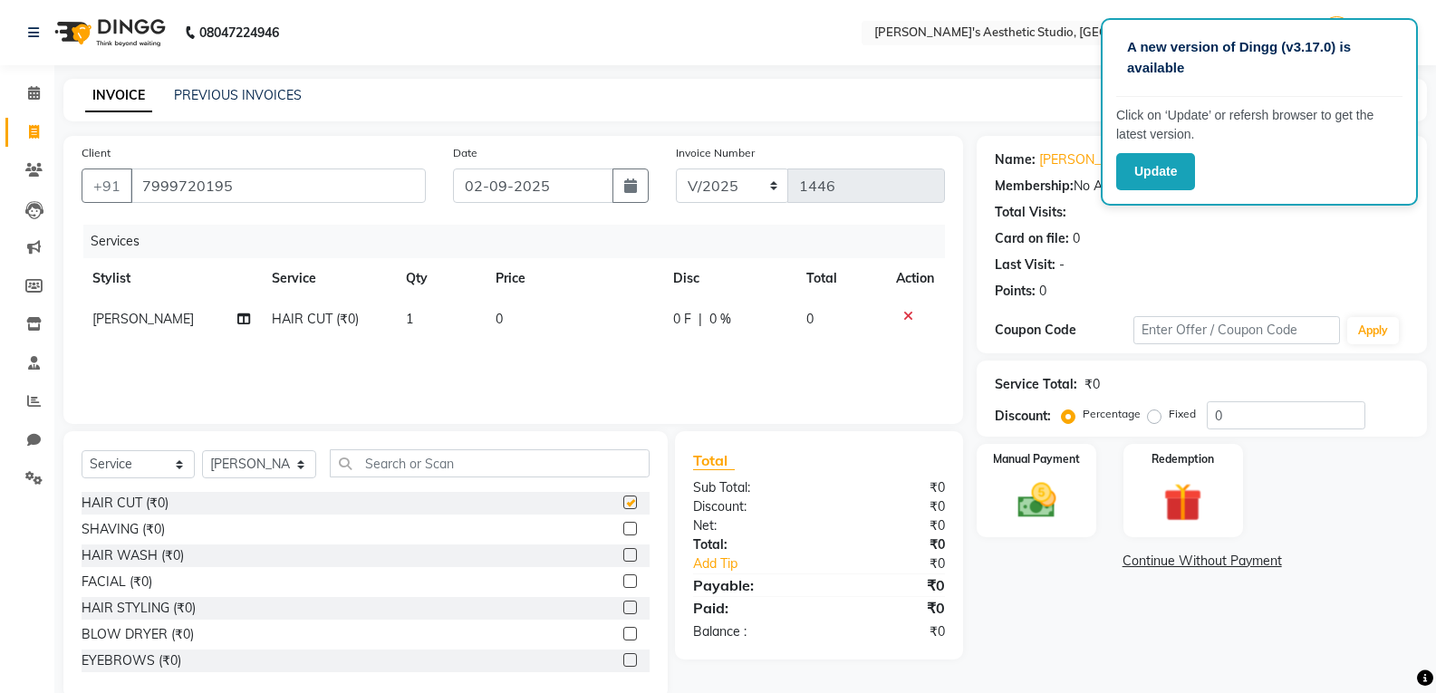
checkbox input "false"
click at [595, 321] on td "0" at bounding box center [574, 319] width 178 height 41
select select "21639"
click at [600, 321] on input "0" at bounding box center [576, 324] width 113 height 28
type input "0700"
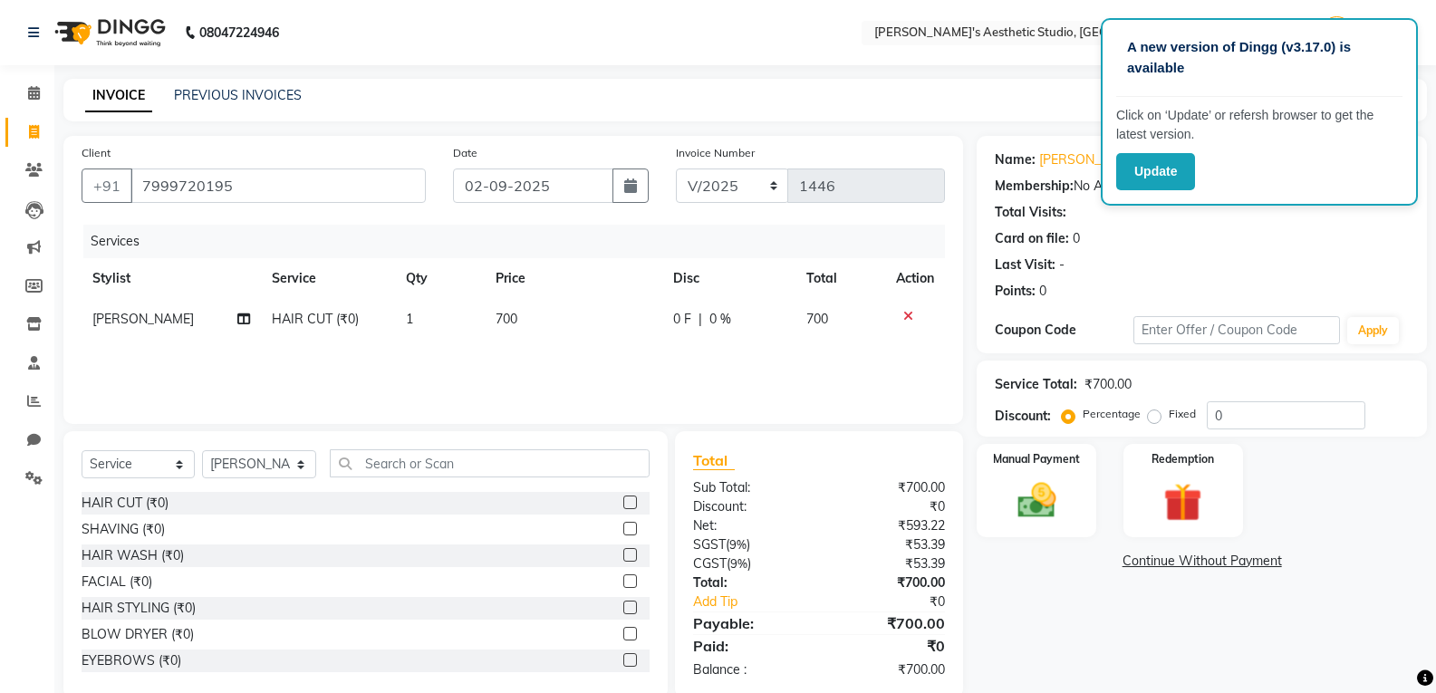
click at [681, 365] on div "Services Stylist Service Qty Price Disc Total Action [PERSON_NAME] HAIR CUT (₹0…" at bounding box center [513, 315] width 863 height 181
drag, startPoint x: 1039, startPoint y: 507, endPoint x: 1048, endPoint y: 510, distance: 9.5
click at [1039, 507] on img at bounding box center [1036, 500] width 64 height 46
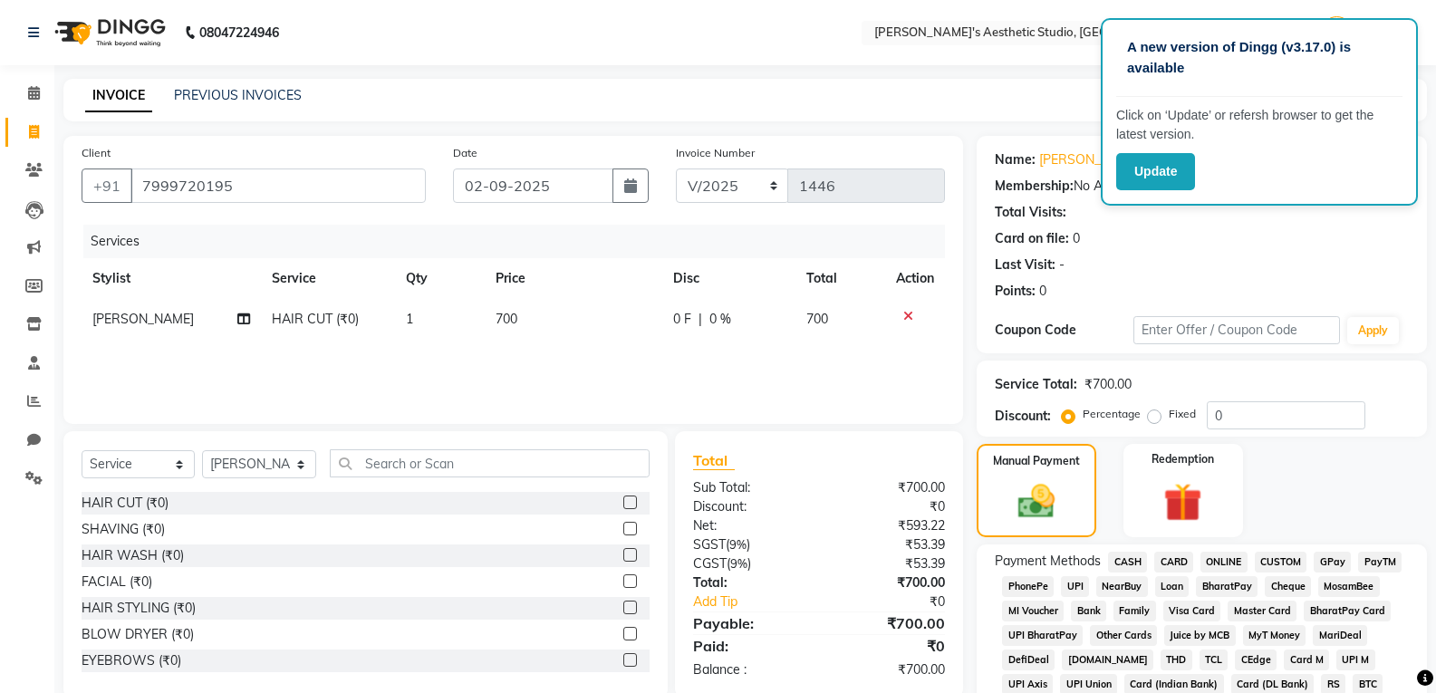
click at [1214, 561] on span "ONLINE" at bounding box center [1223, 562] width 47 height 21
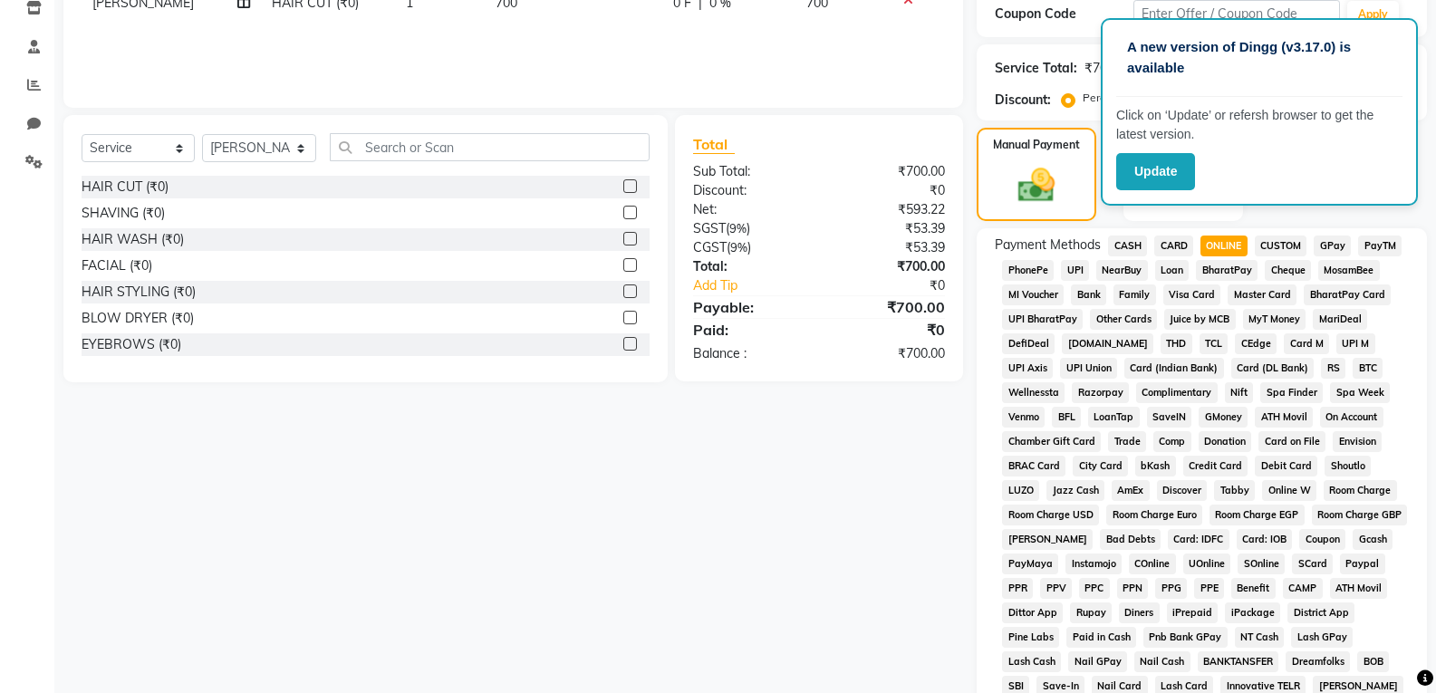
scroll to position [453, 0]
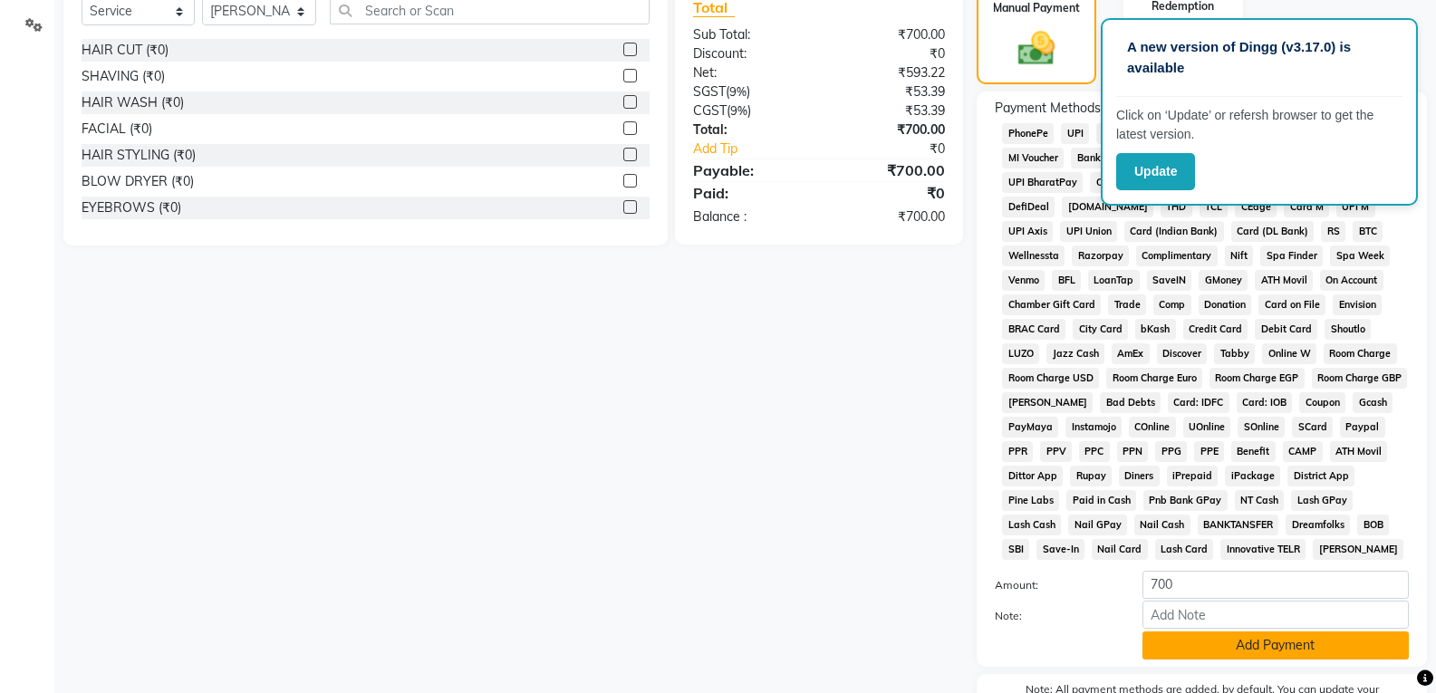
click at [1246, 642] on button "Add Payment" at bounding box center [1275, 645] width 266 height 28
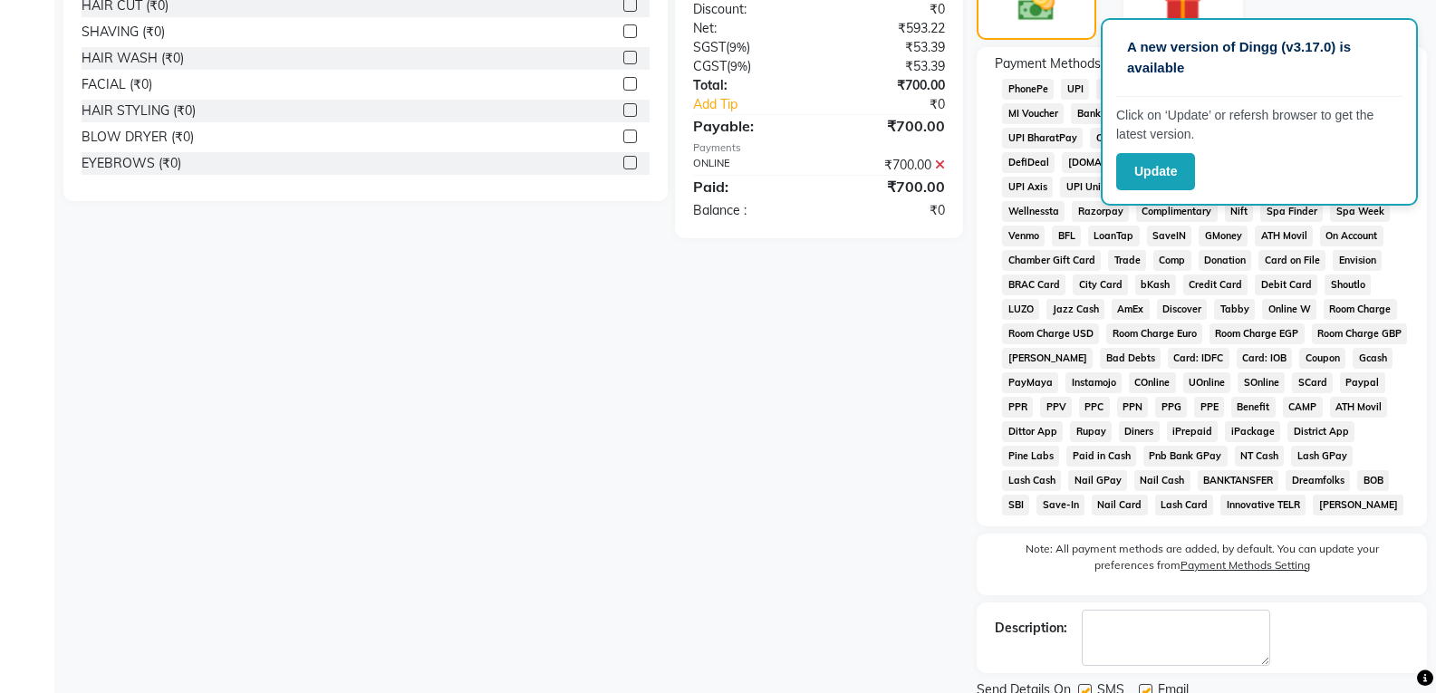
scroll to position [566, 0]
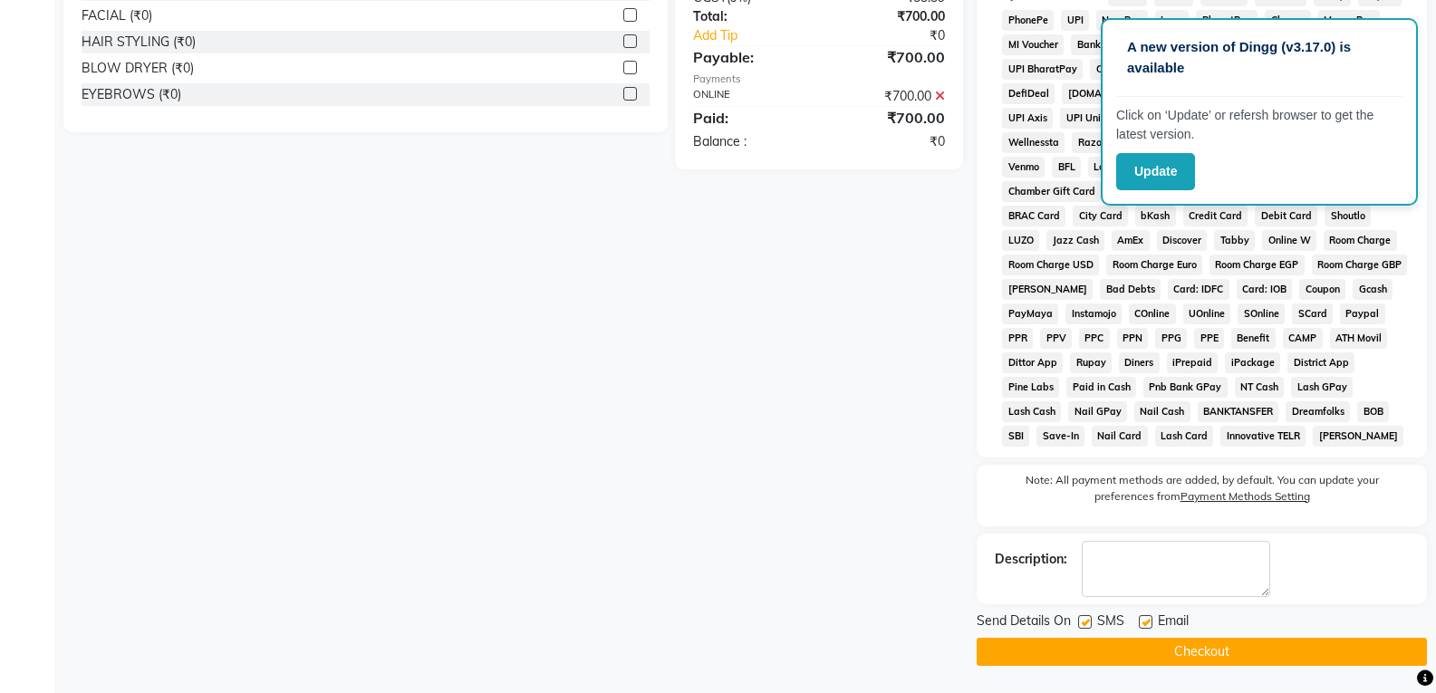
click at [1145, 625] on label at bounding box center [1146, 622] width 14 height 14
click at [1145, 625] on input "checkbox" at bounding box center [1145, 623] width 12 height 12
checkbox input "false"
click at [1090, 620] on label at bounding box center [1085, 622] width 14 height 14
click at [1090, 620] on input "checkbox" at bounding box center [1084, 623] width 12 height 12
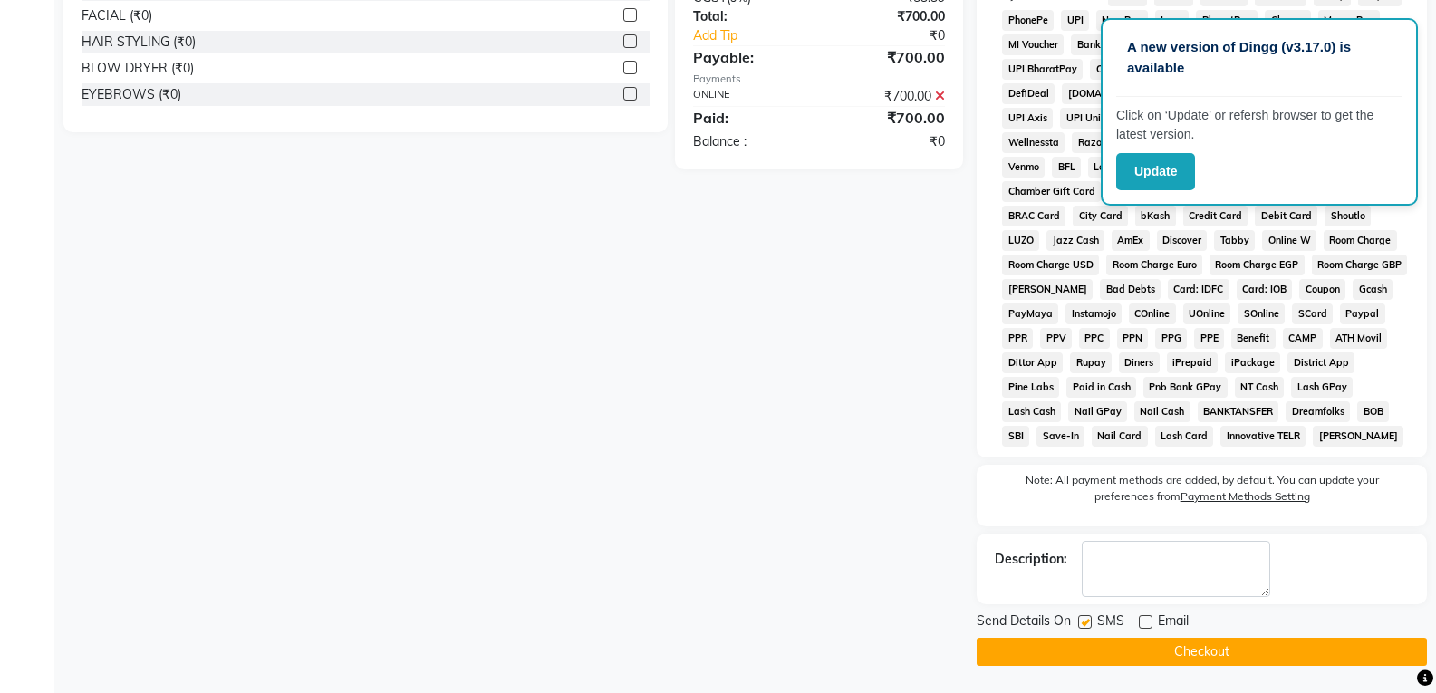
checkbox input "false"
click at [1081, 645] on button "Checkout" at bounding box center [1201, 652] width 450 height 28
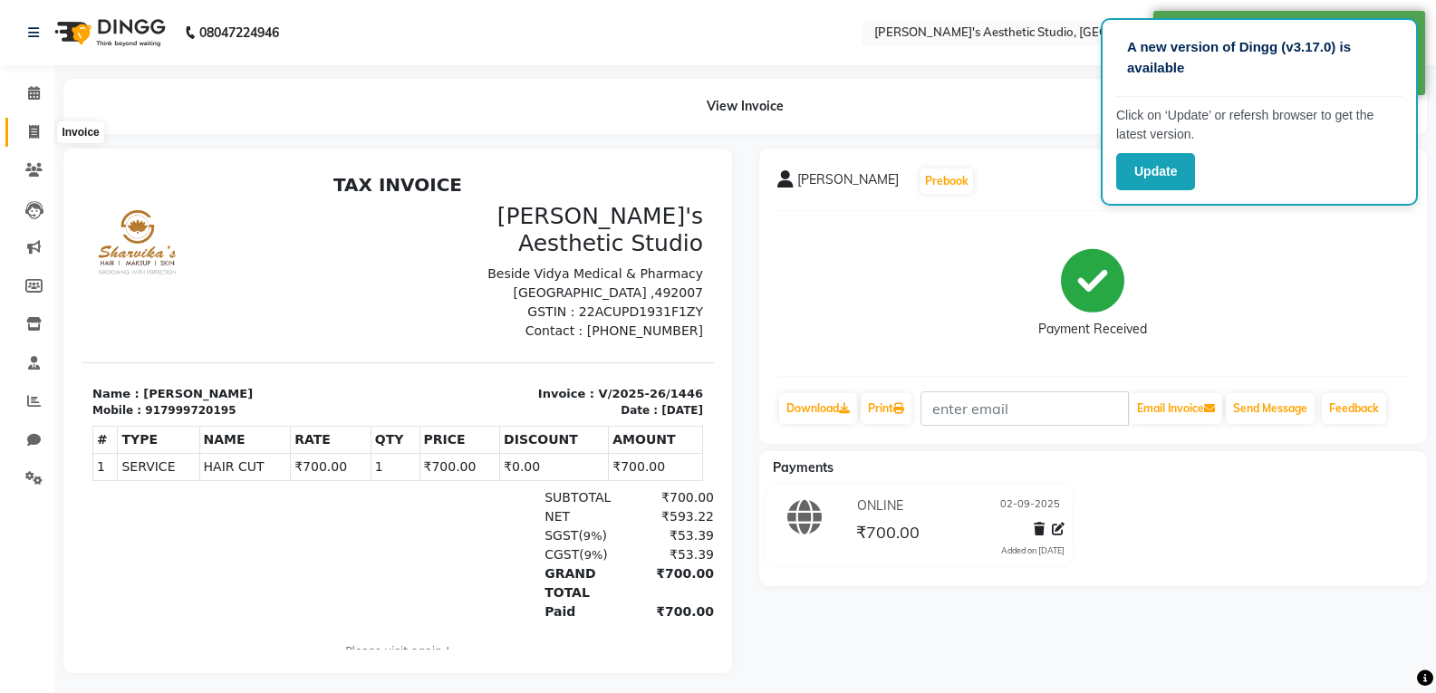
click at [33, 140] on span at bounding box center [34, 132] width 32 height 21
select select "service"
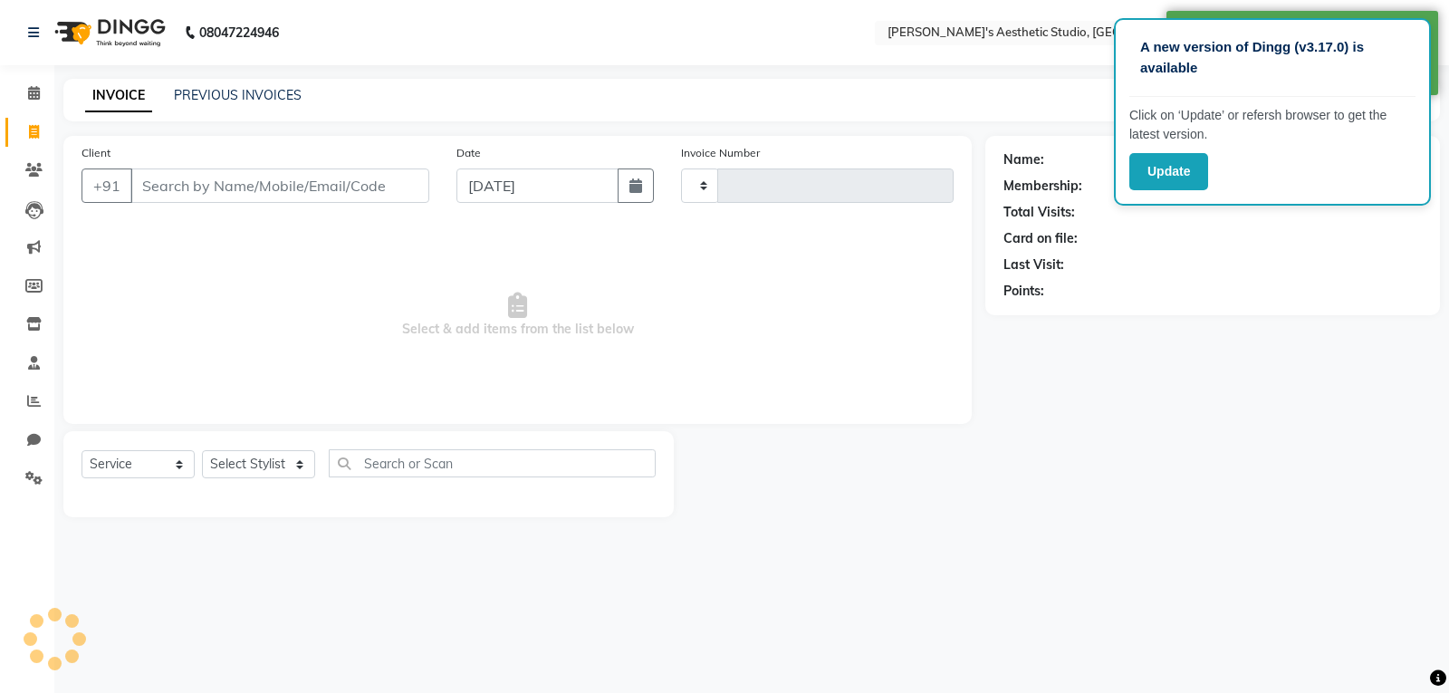
type input "1447"
select select "4077"
select select "membership"
click at [191, 187] on input "Client" at bounding box center [279, 185] width 299 height 34
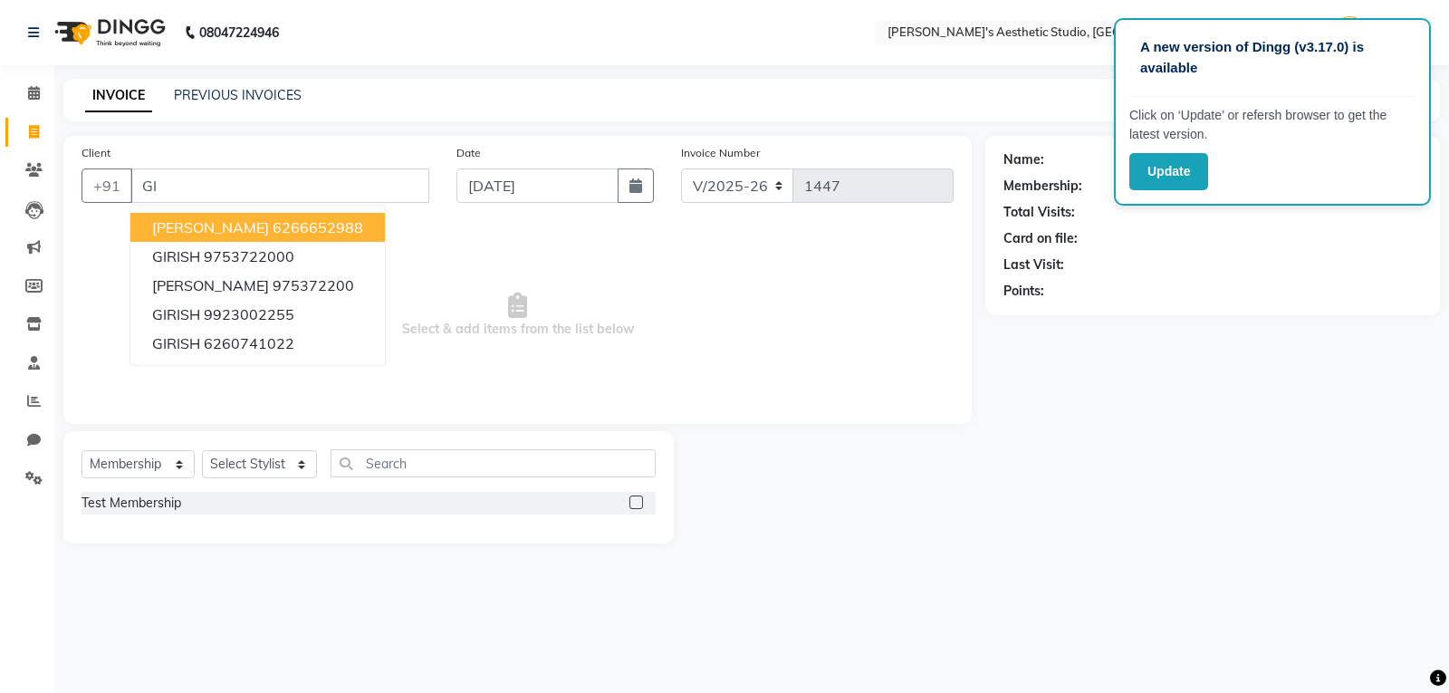
type input "G"
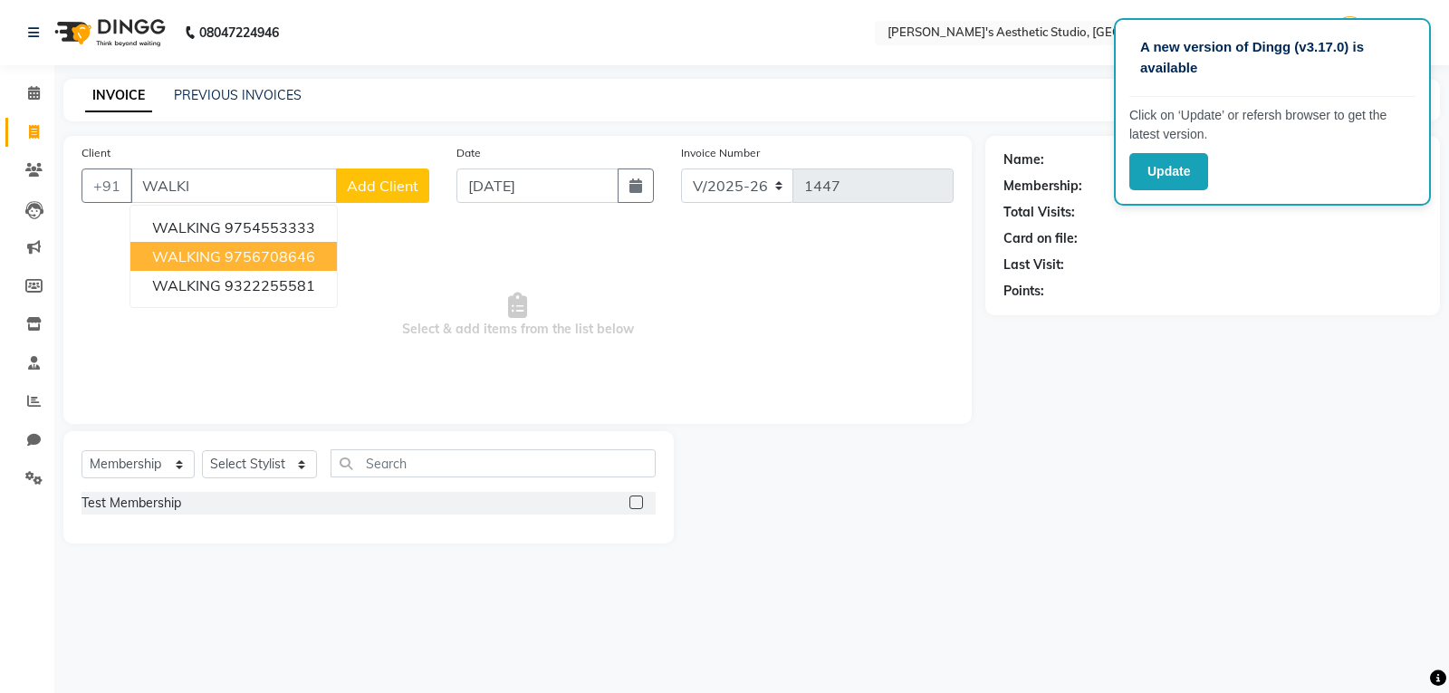
click at [287, 243] on button "WALKING 9756708646" at bounding box center [233, 256] width 207 height 29
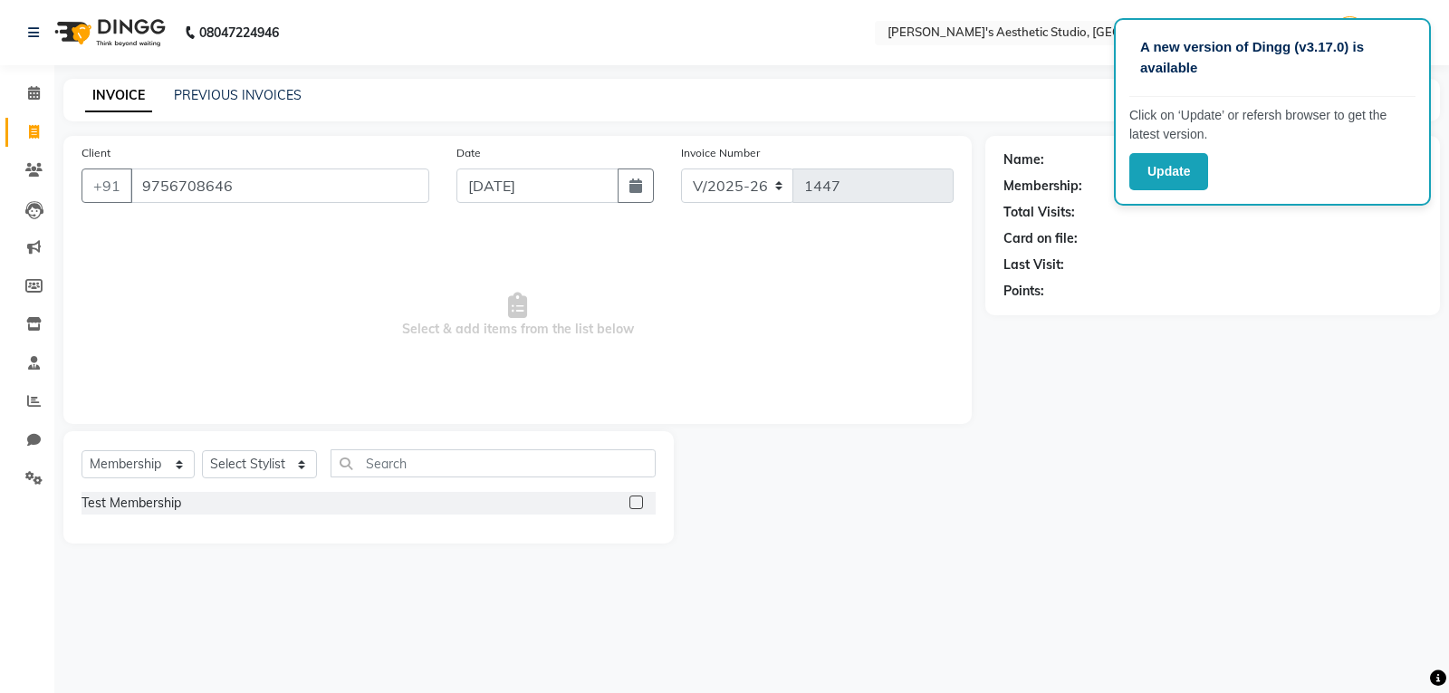
type input "9756708646"
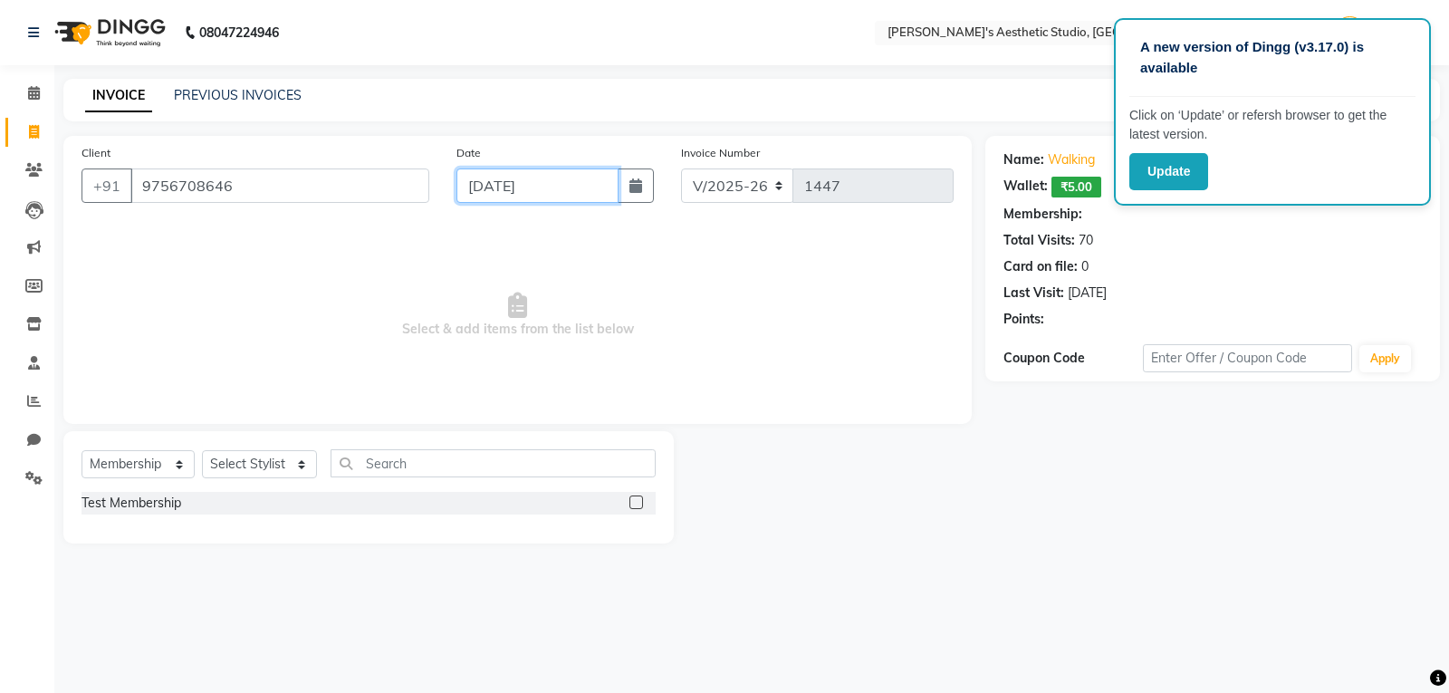
click at [485, 200] on input "[DATE]" at bounding box center [538, 185] width 162 height 34
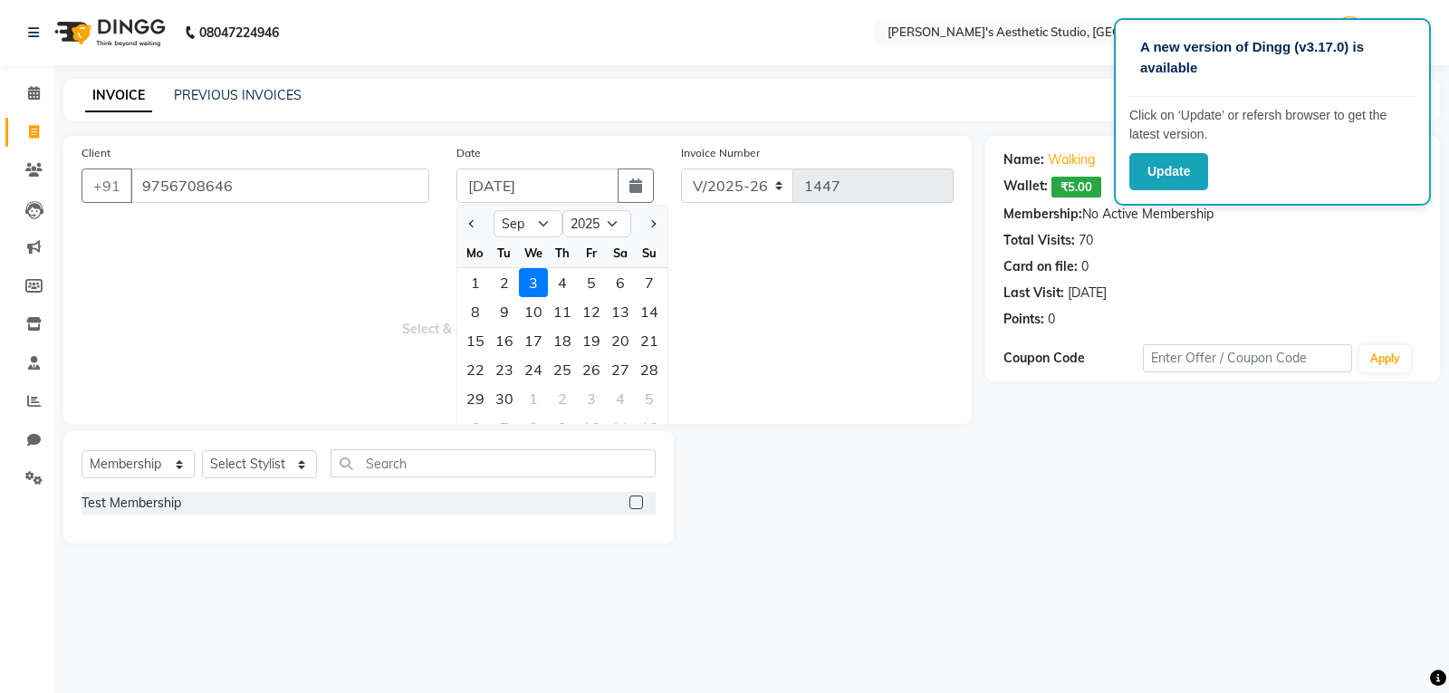
click at [515, 280] on div "2" at bounding box center [504, 282] width 29 height 29
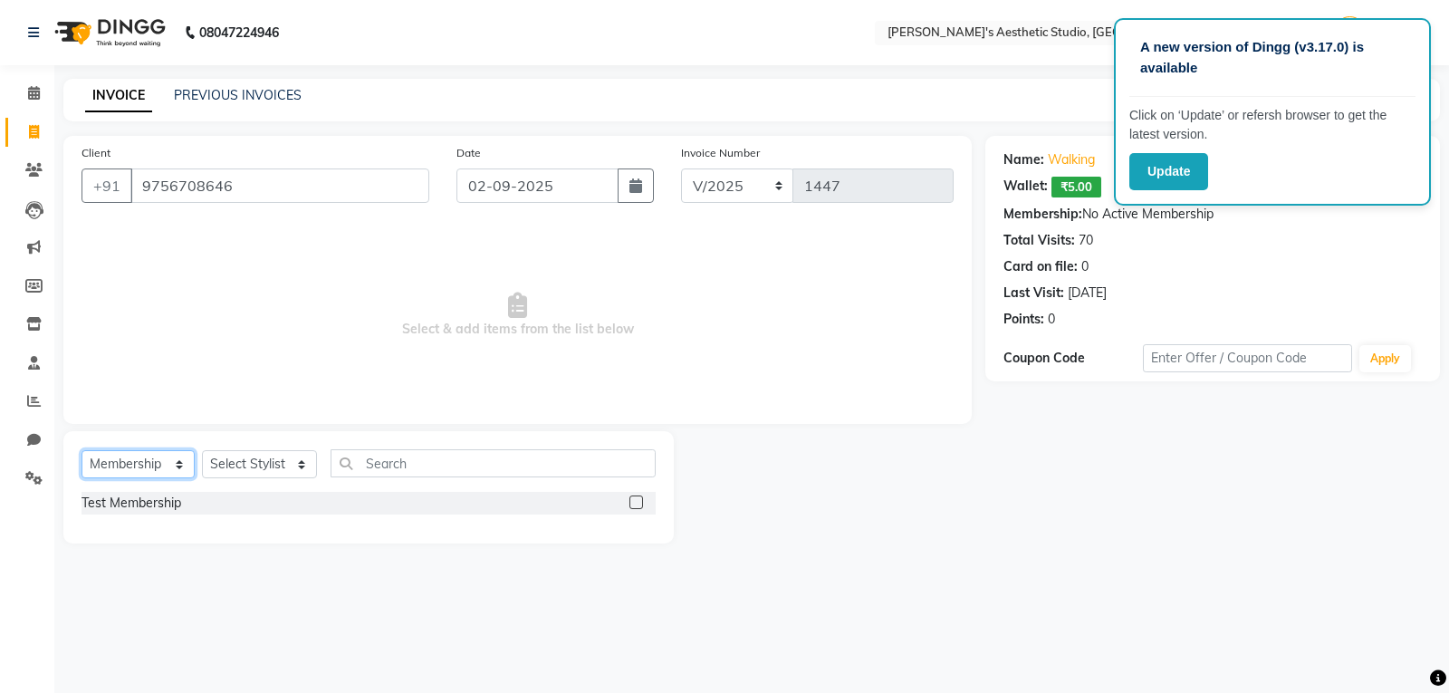
click at [166, 466] on select "Select Service Product Membership Package Voucher Prepaid Gift Card" at bounding box center [138, 464] width 113 height 28
click at [82, 450] on select "Select Service Product Membership Package Voucher Prepaid Gift Card" at bounding box center [138, 464] width 113 height 28
click at [159, 460] on select "Select Service Product Membership Package Voucher Prepaid Gift Card" at bounding box center [138, 464] width 113 height 28
click at [82, 450] on select "Select Service Product Membership Package Voucher Prepaid Gift Card" at bounding box center [138, 464] width 113 height 28
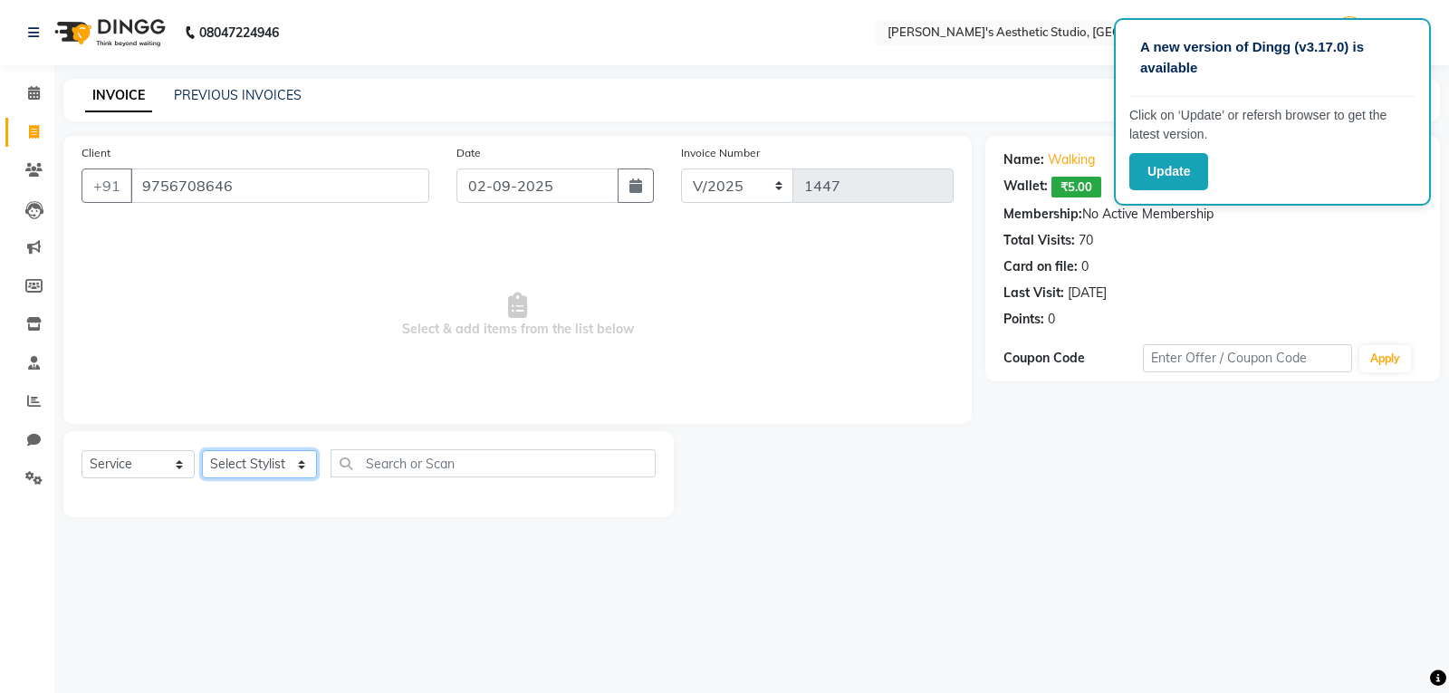
click at [251, 471] on select "Select Stylist AVINIHAL BHUMI [PERSON_NAME] [PERSON_NAME] [PERSON_NAME] (STUDEN…" at bounding box center [259, 464] width 115 height 28
click at [202, 450] on select "Select Stylist AVINIHAL BHUMI [PERSON_NAME] [PERSON_NAME] [PERSON_NAME] (STUDEN…" at bounding box center [259, 464] width 115 height 28
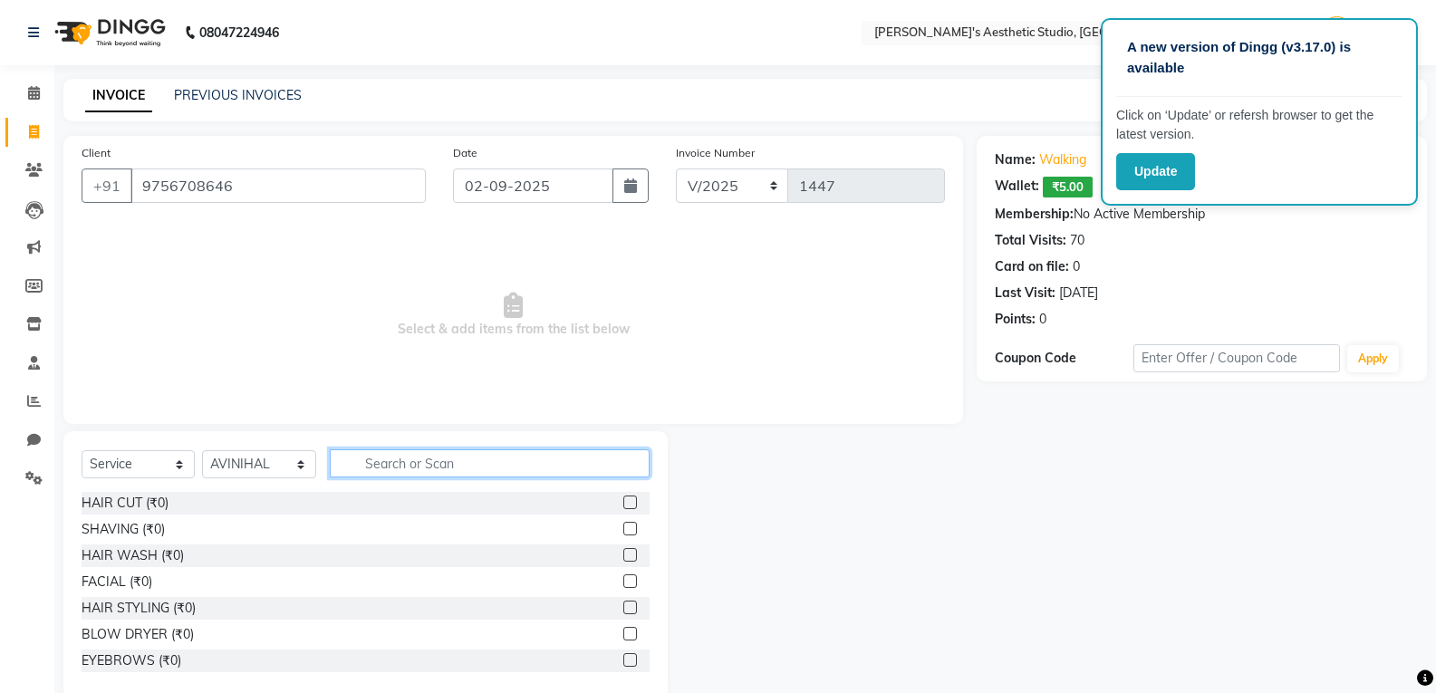
click at [383, 474] on input "text" at bounding box center [490, 463] width 320 height 28
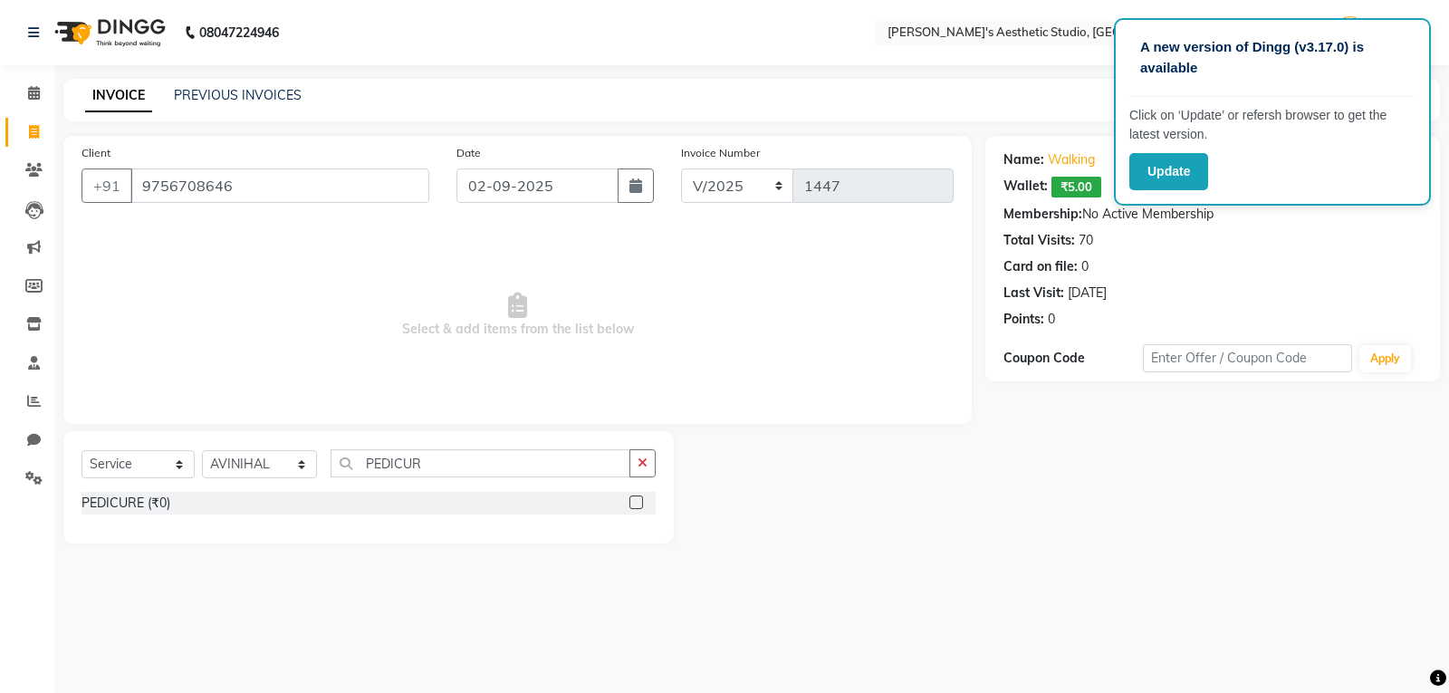
click at [630, 504] on label at bounding box center [637, 502] width 14 height 14
click at [630, 504] on input "checkbox" at bounding box center [636, 503] width 12 height 12
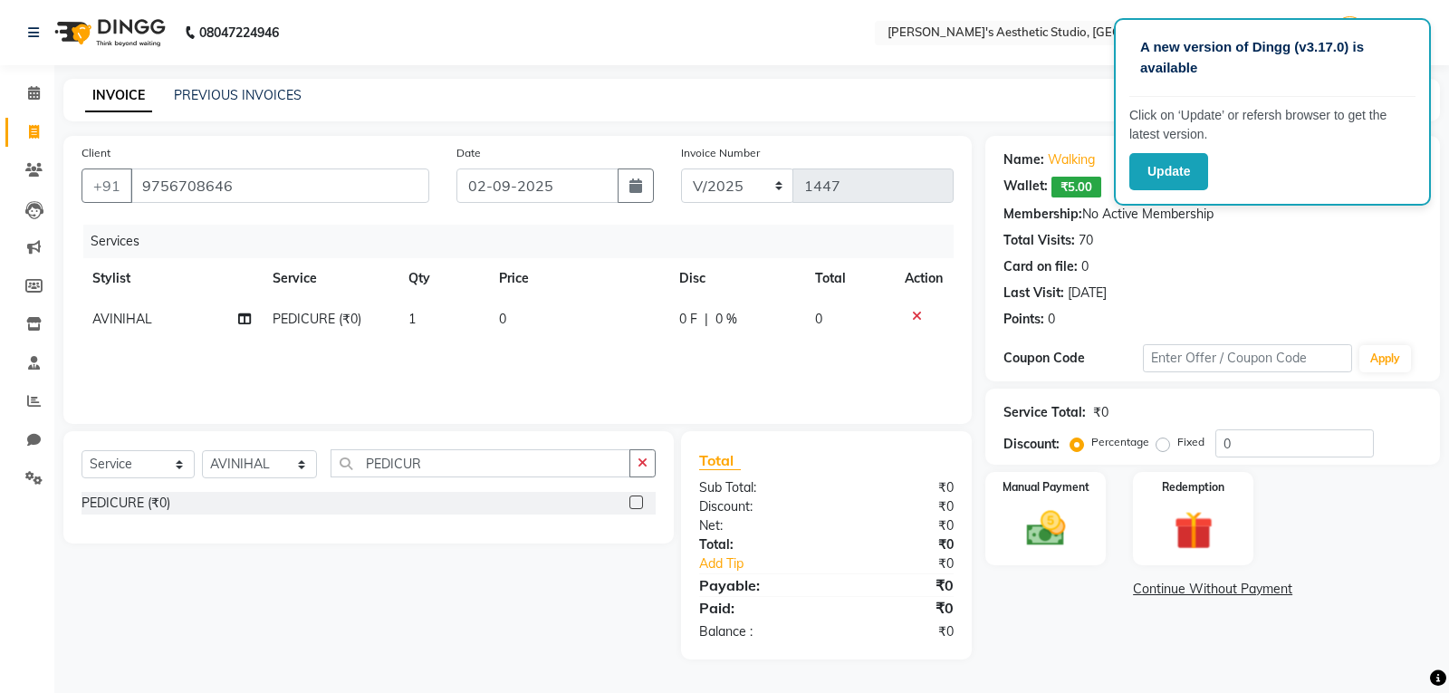
click at [611, 311] on td "0" at bounding box center [578, 319] width 180 height 41
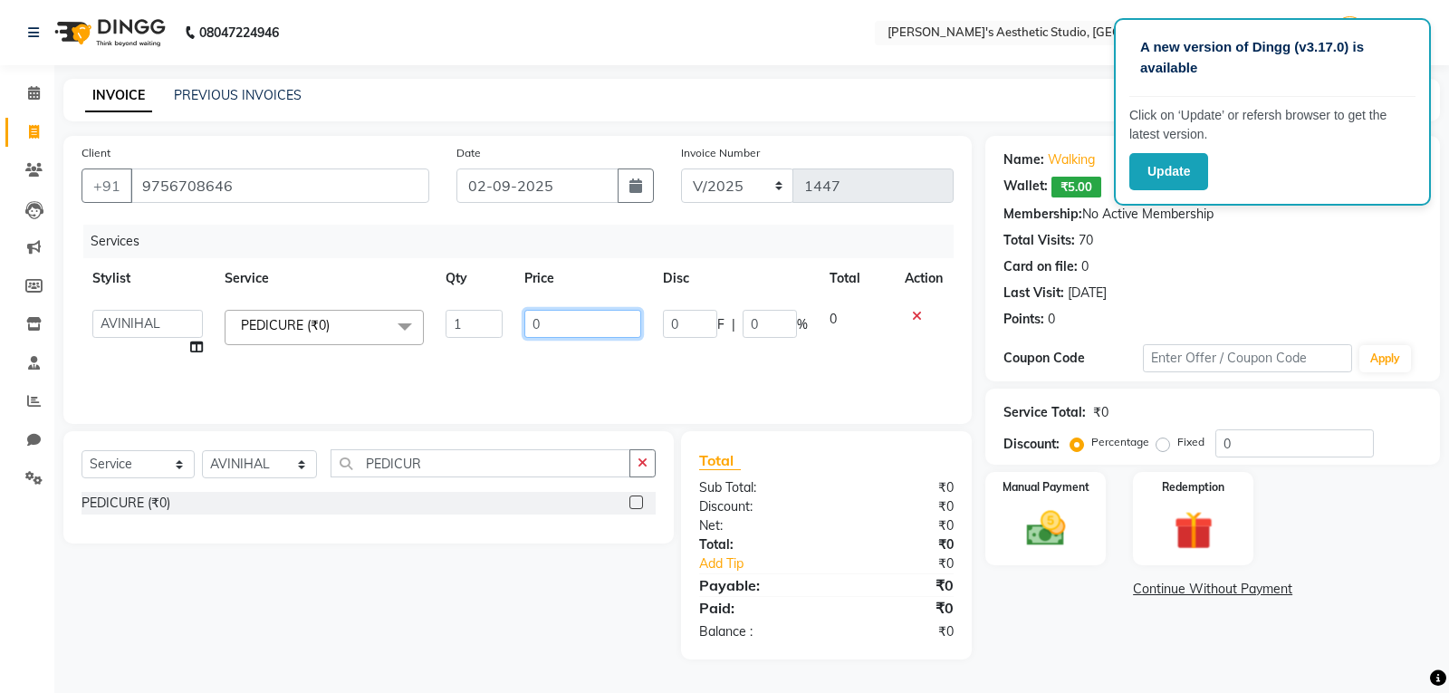
click at [611, 311] on input "0" at bounding box center [582, 324] width 117 height 28
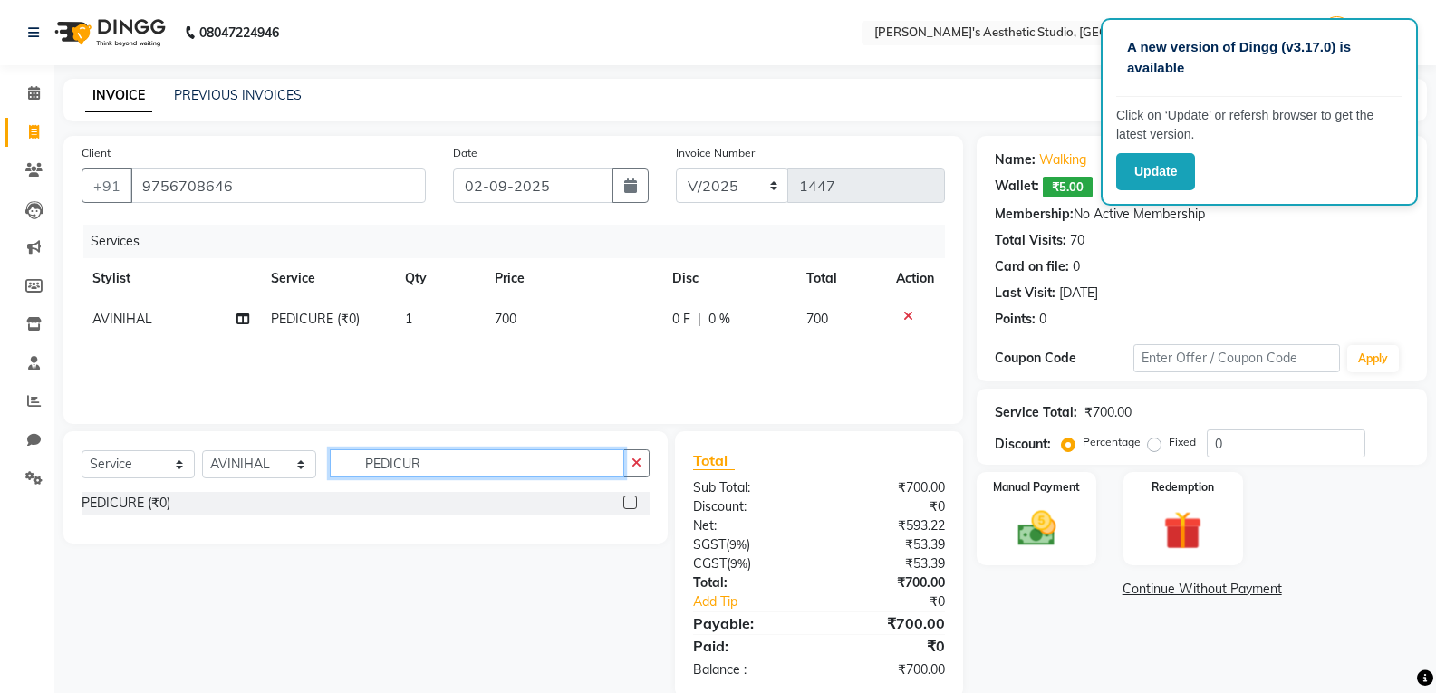
click at [505, 456] on input "PEDICUR" at bounding box center [477, 463] width 294 height 28
click at [1053, 513] on img at bounding box center [1036, 528] width 64 height 46
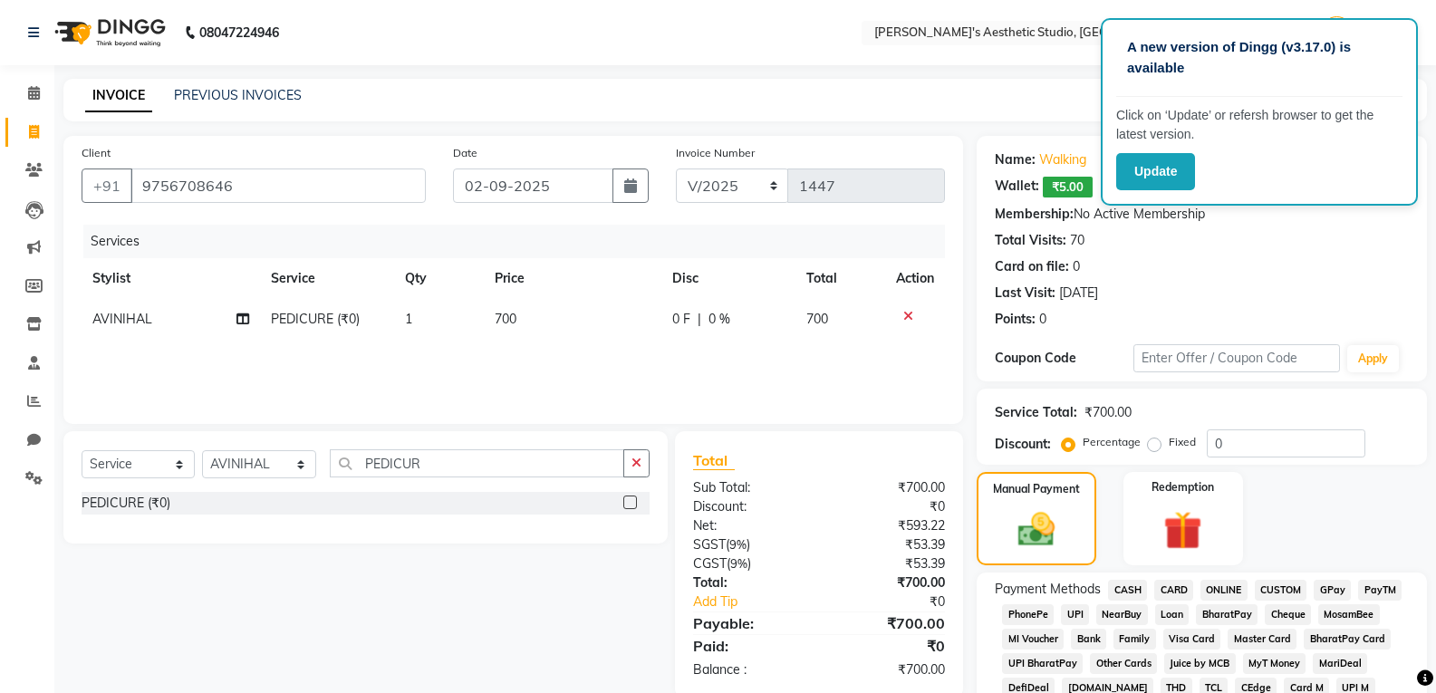
click at [1232, 586] on span "ONLINE" at bounding box center [1223, 590] width 47 height 21
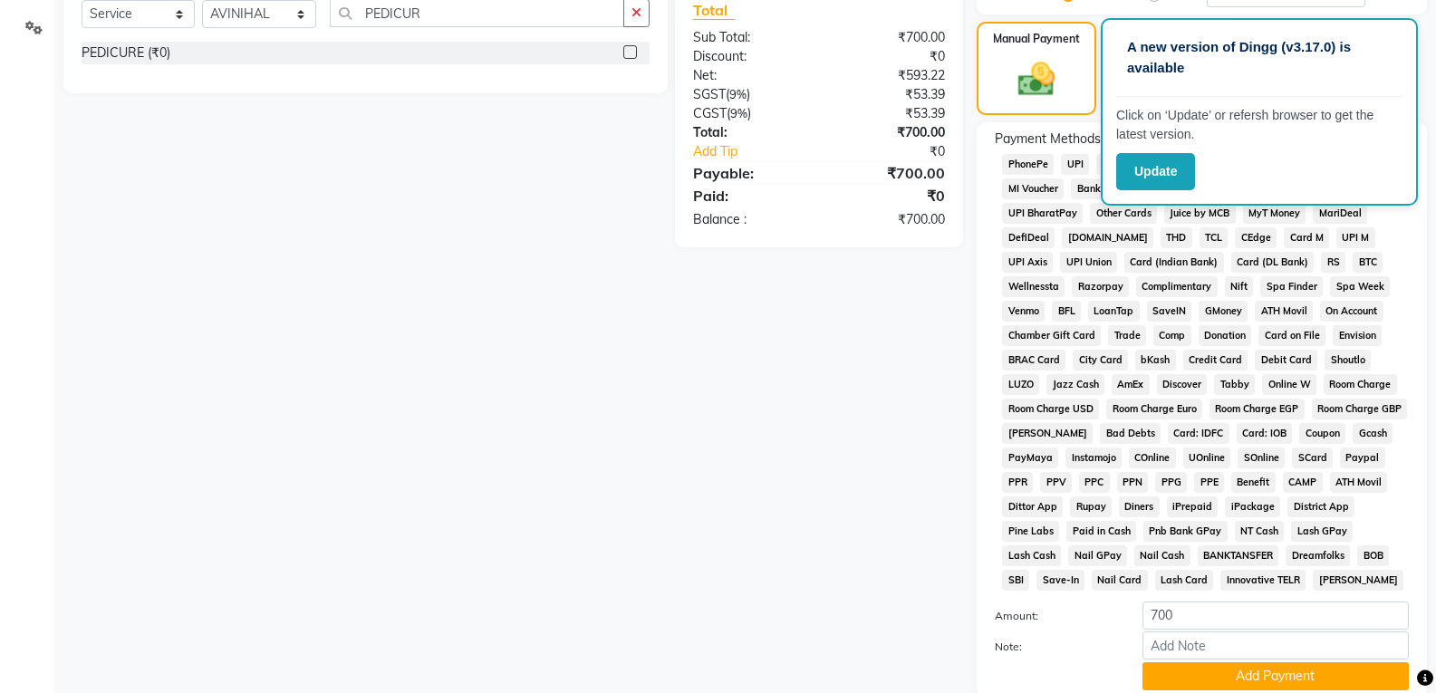
scroll to position [453, 0]
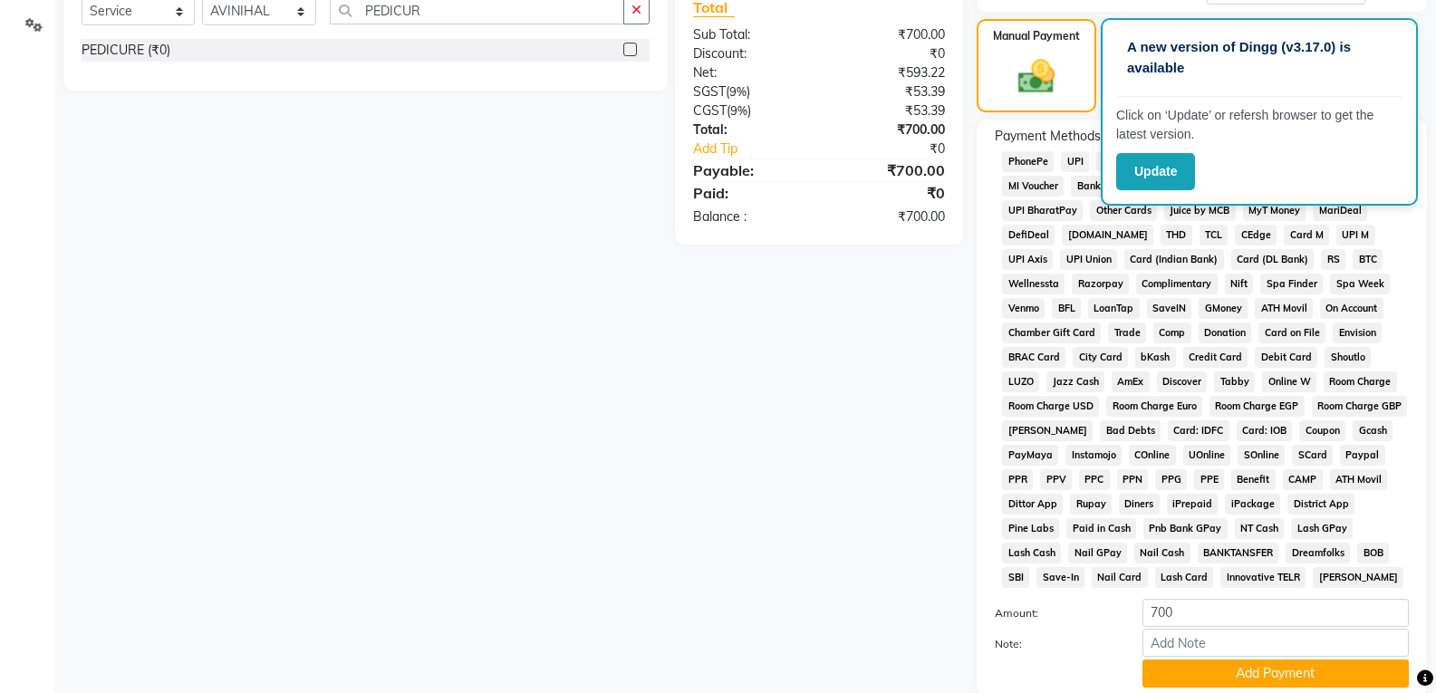
click at [1300, 668] on button "Add Payment" at bounding box center [1275, 673] width 266 height 28
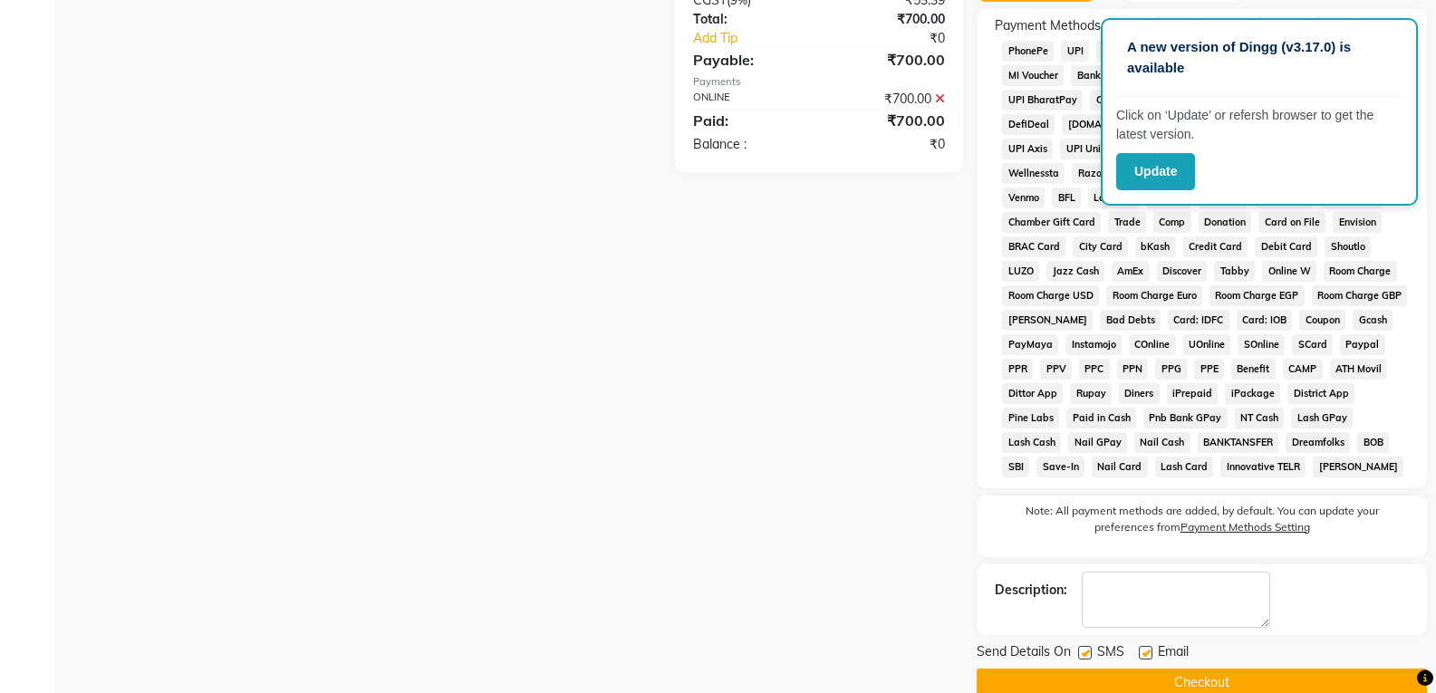
scroll to position [594, 0]
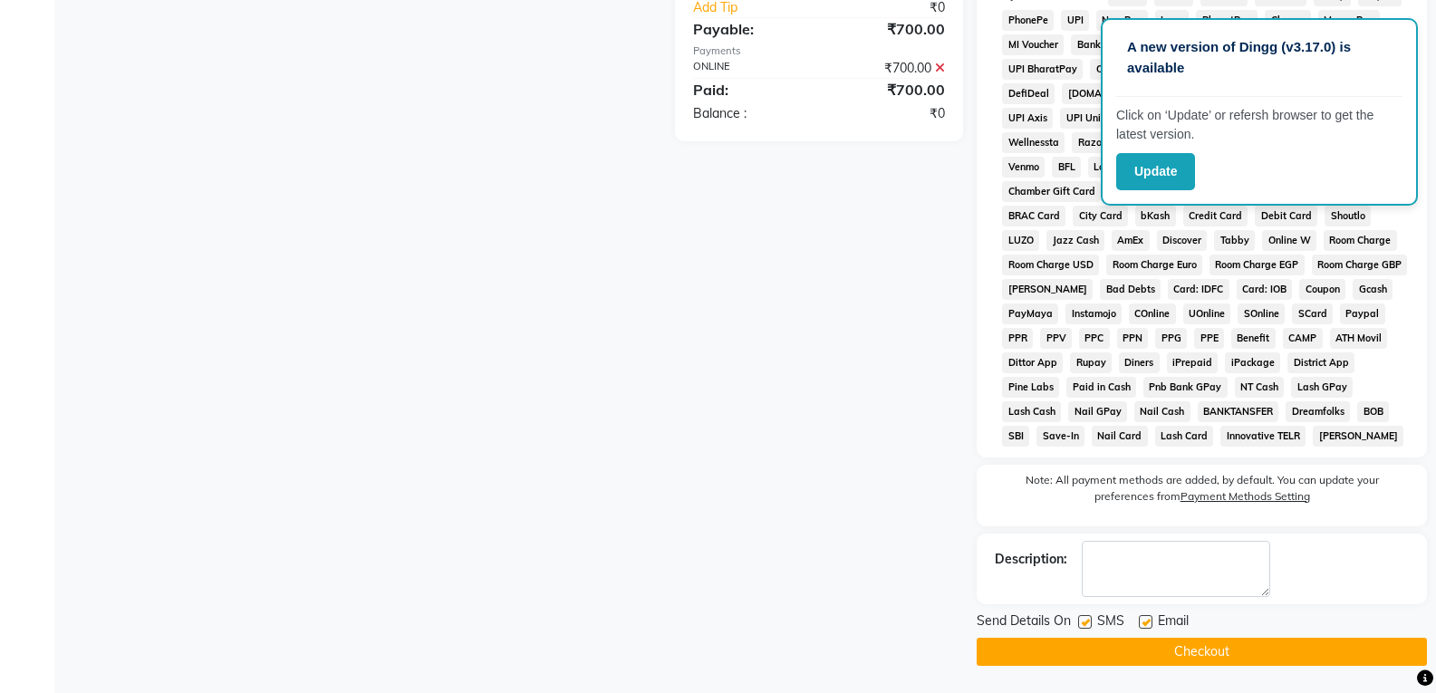
click at [1149, 621] on label at bounding box center [1146, 622] width 14 height 14
click at [1149, 621] on input "checkbox" at bounding box center [1145, 623] width 12 height 12
click at [1091, 623] on label at bounding box center [1085, 622] width 14 height 14
click at [1090, 623] on input "checkbox" at bounding box center [1084, 623] width 12 height 12
click at [1089, 645] on button "Checkout" at bounding box center [1201, 652] width 450 height 28
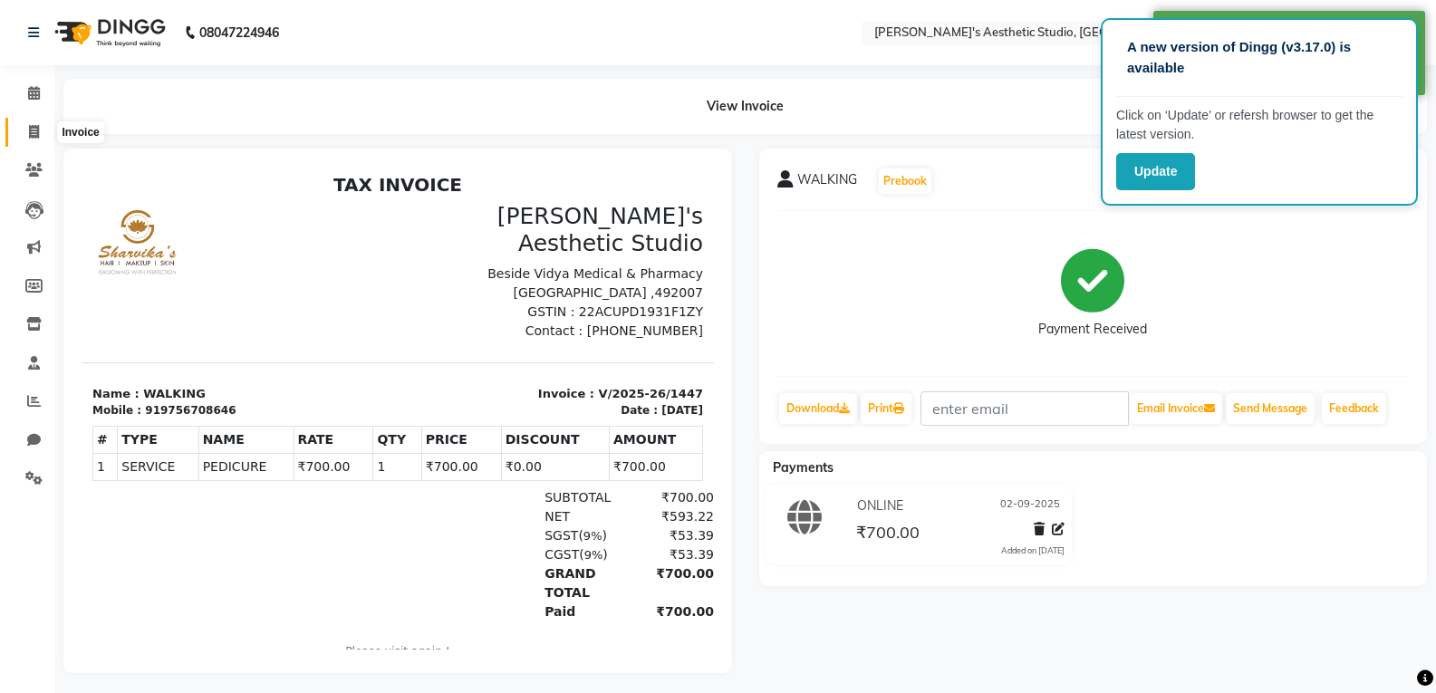
click at [30, 139] on span at bounding box center [34, 132] width 32 height 21
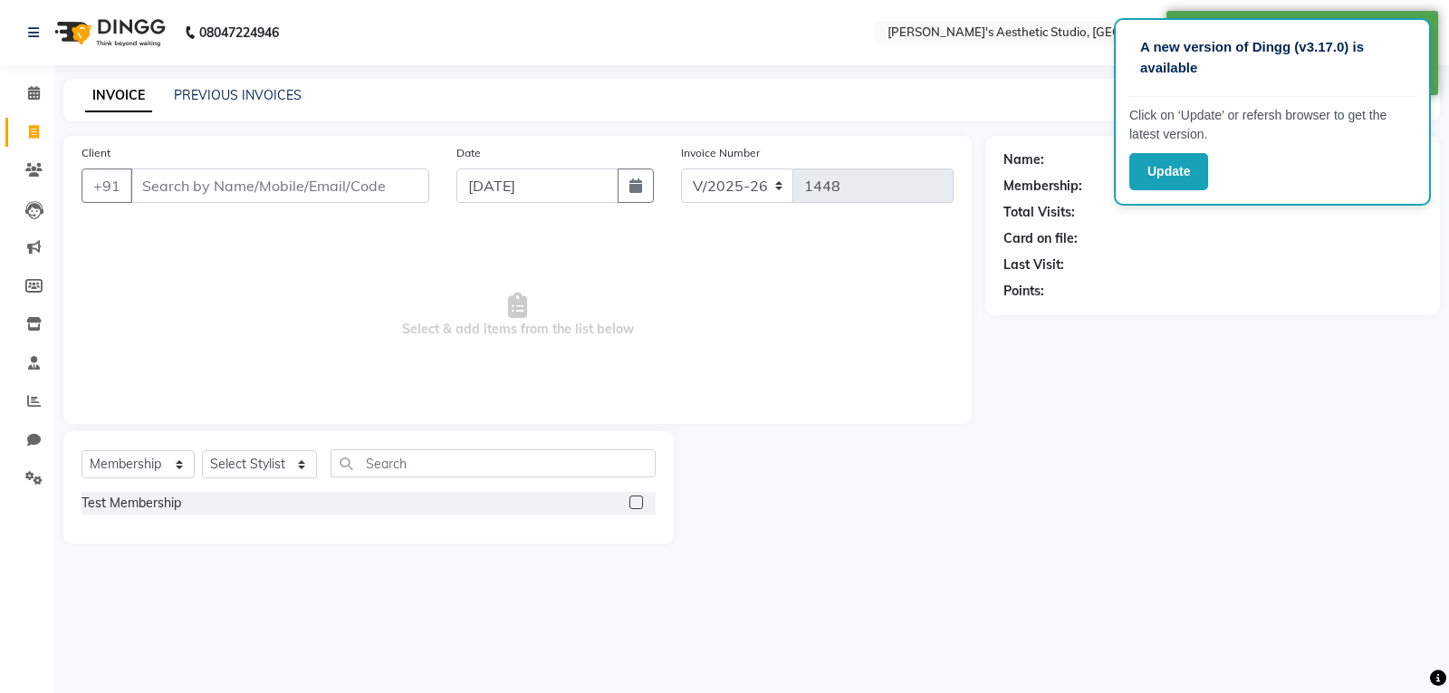
click at [151, 179] on input "Client" at bounding box center [279, 185] width 299 height 34
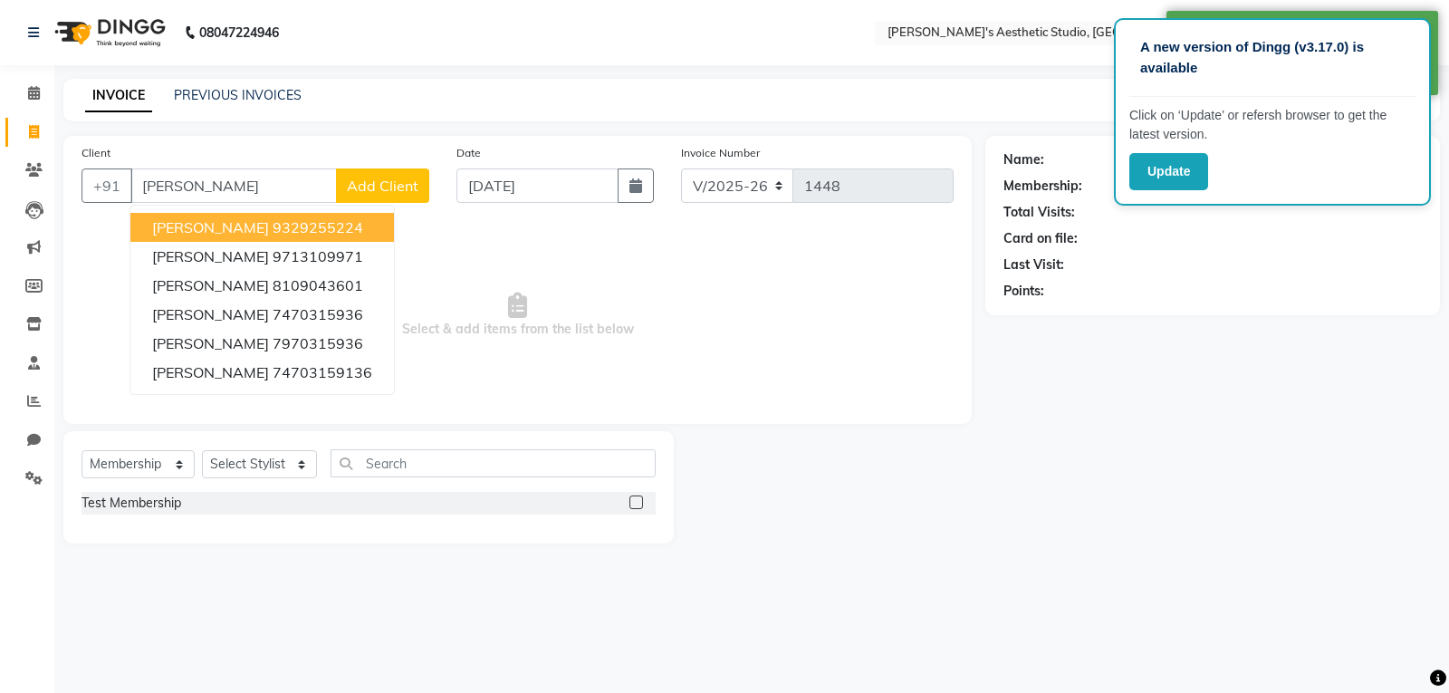
click at [264, 216] on button "[PERSON_NAME] 9329255224" at bounding box center [262, 227] width 264 height 29
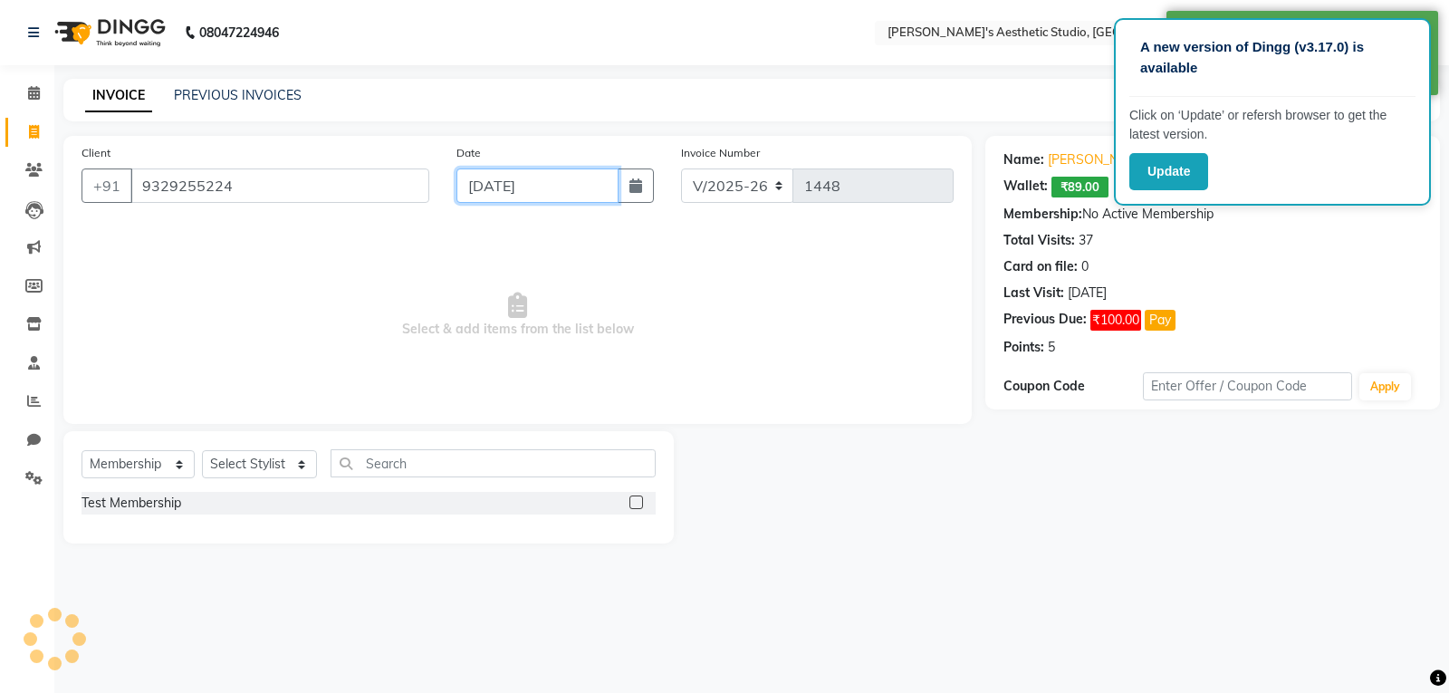
click at [567, 176] on input "[DATE]" at bounding box center [538, 185] width 162 height 34
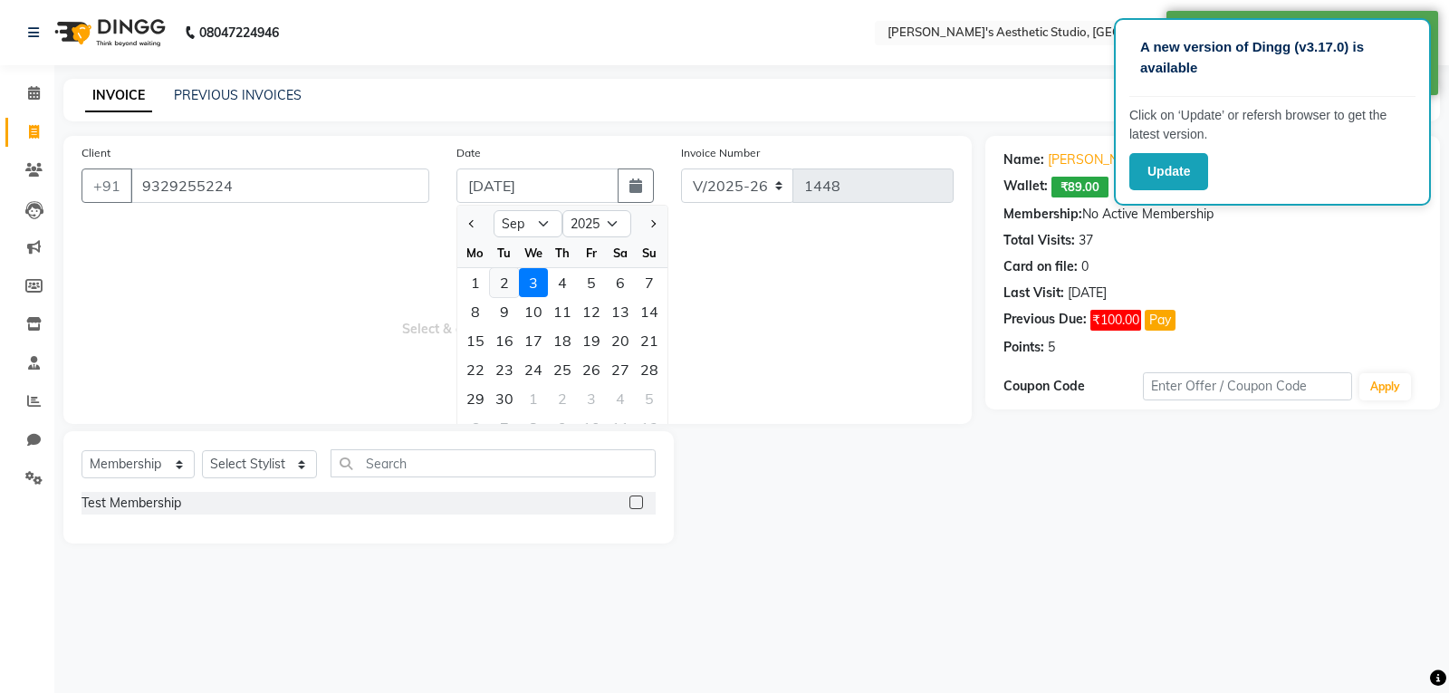
click at [502, 278] on div "2" at bounding box center [504, 282] width 29 height 29
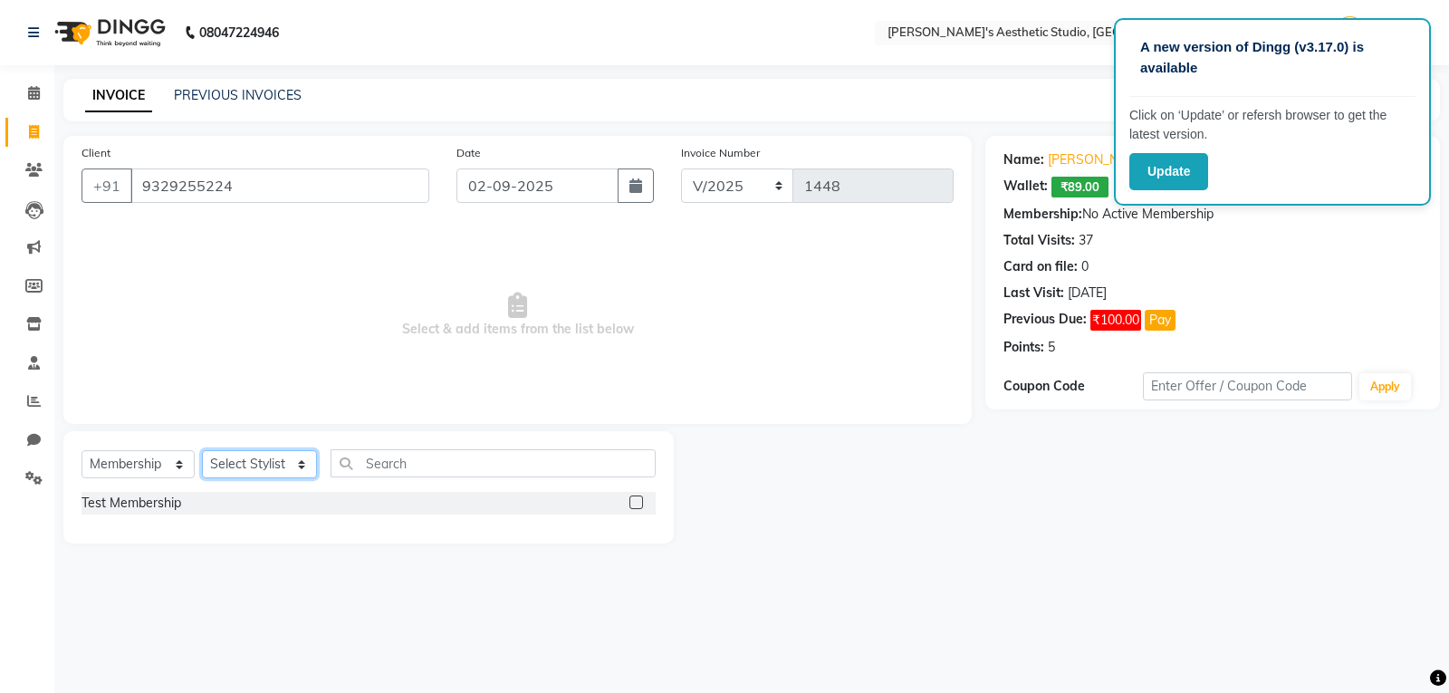
drag, startPoint x: 202, startPoint y: 457, endPoint x: 197, endPoint y: 465, distance: 9.8
click at [202, 457] on select "Select Stylist AVINIHAL BHUMI [PERSON_NAME] [PERSON_NAME] [PERSON_NAME] (STUDEN…" at bounding box center [259, 464] width 115 height 28
click at [170, 467] on select "Select Service Product Membership Package Voucher Prepaid Gift Card" at bounding box center [138, 464] width 113 height 28
click at [82, 450] on select "Select Service Product Membership Package Voucher Prepaid Gift Card" at bounding box center [138, 464] width 113 height 28
click at [238, 464] on select "Select Stylist AVINIHAL BHUMI [PERSON_NAME] [PERSON_NAME] [PERSON_NAME] (STUDEN…" at bounding box center [259, 464] width 115 height 28
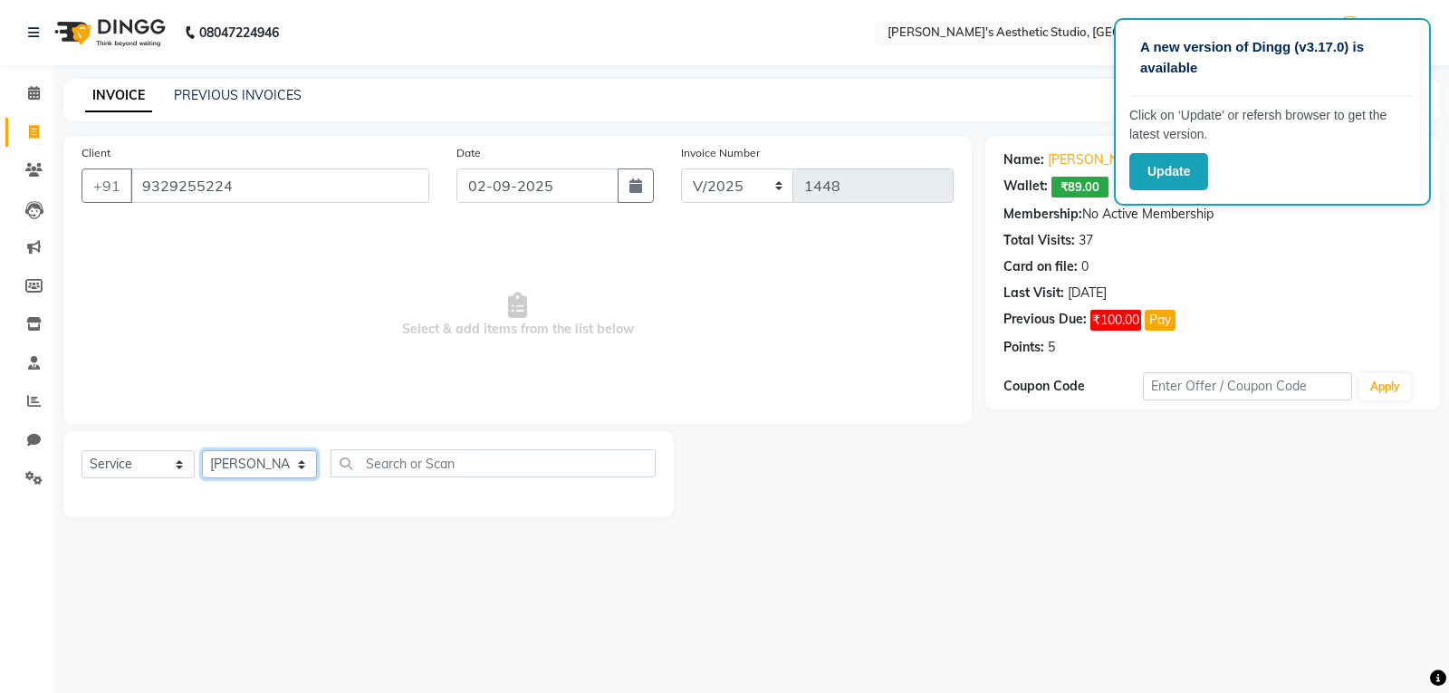
click at [202, 450] on select "Select Stylist AVINIHAL BHUMI [PERSON_NAME] [PERSON_NAME] [PERSON_NAME] (STUDEN…" at bounding box center [259, 464] width 115 height 28
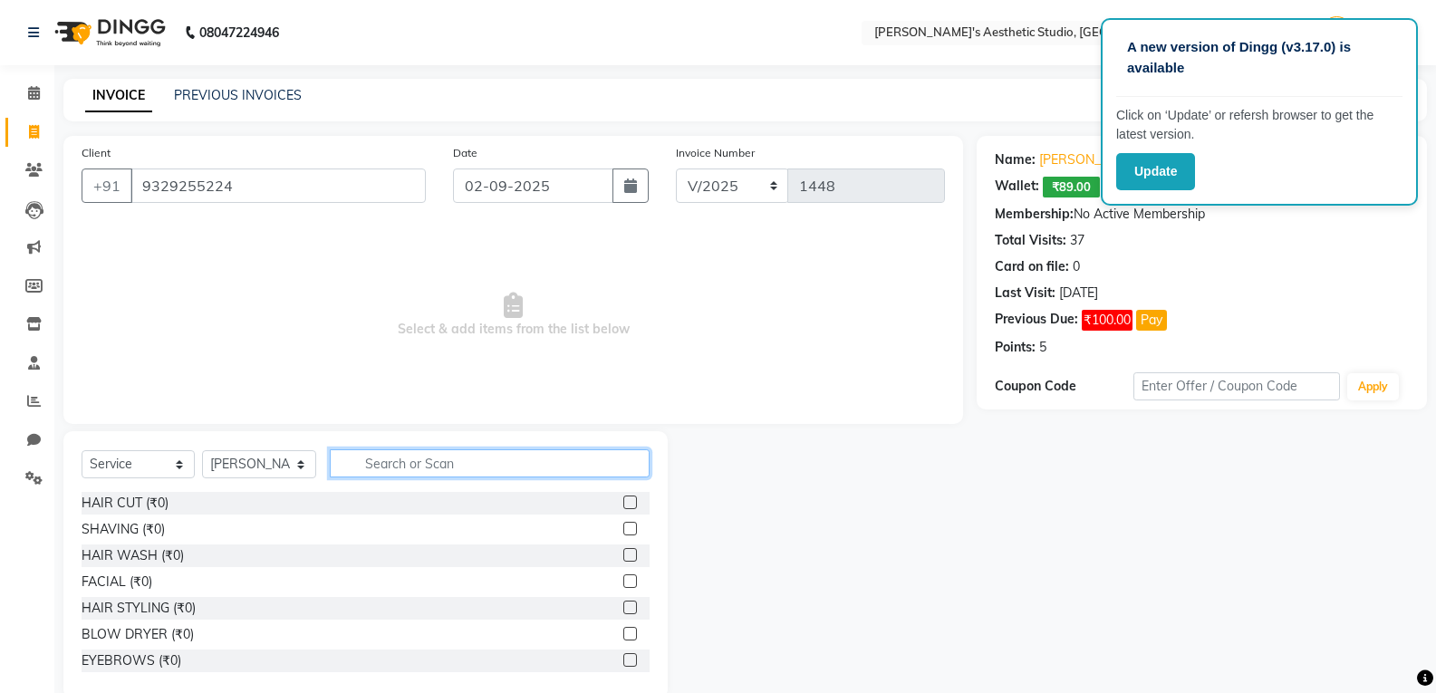
click at [379, 457] on input "text" at bounding box center [490, 463] width 320 height 28
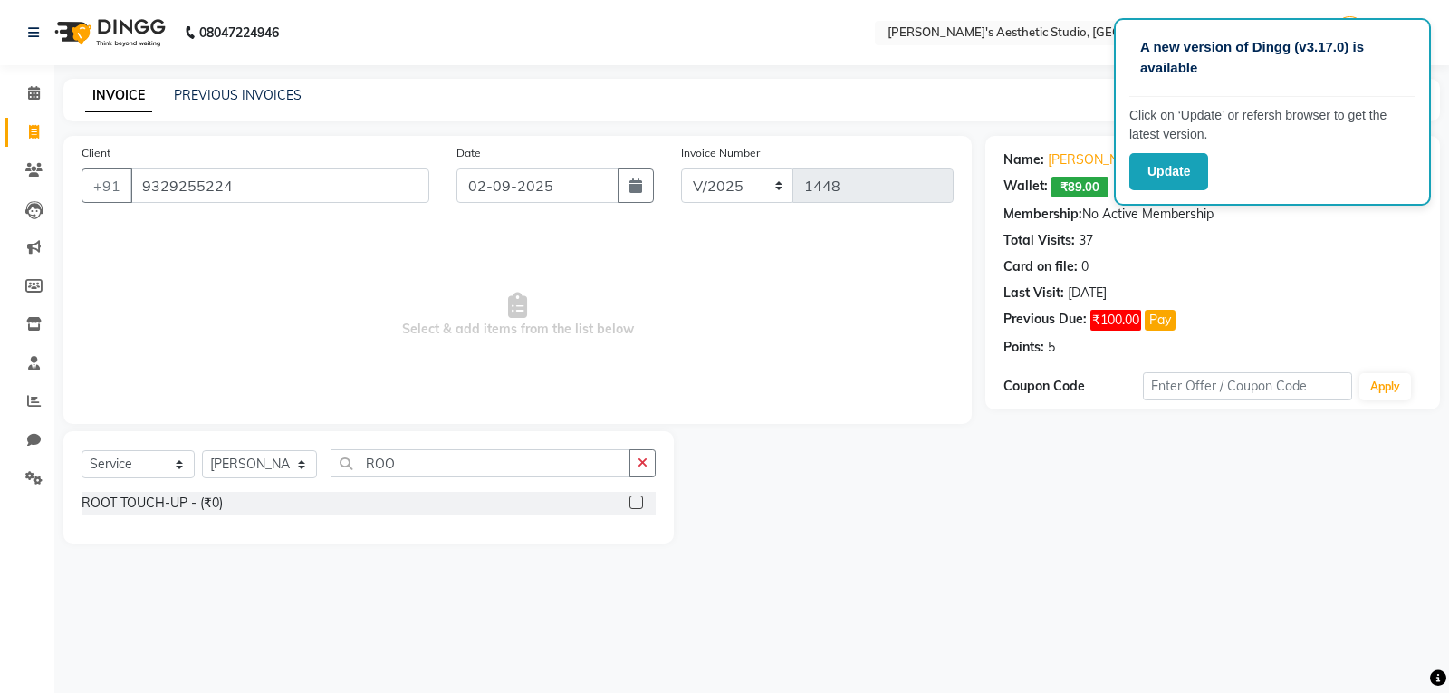
click at [639, 506] on label at bounding box center [637, 502] width 14 height 14
click at [639, 506] on input "checkbox" at bounding box center [636, 503] width 12 height 12
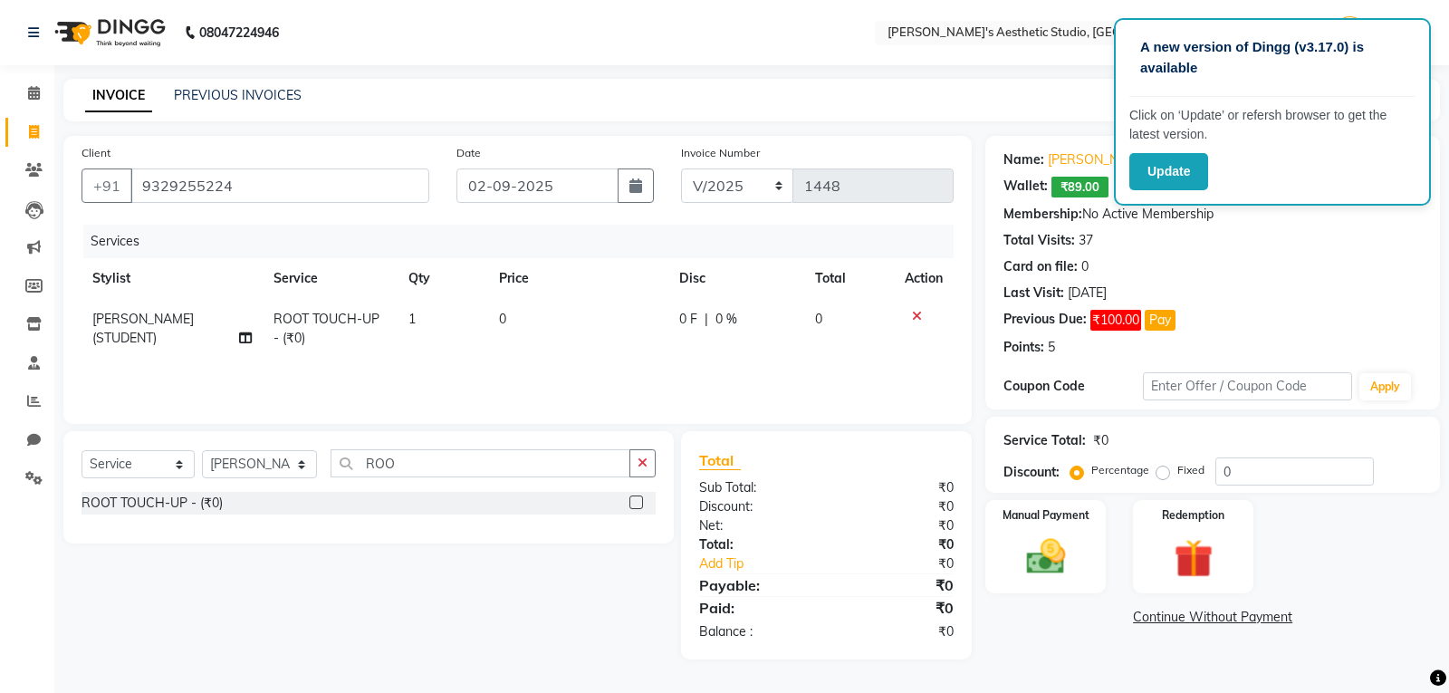
click at [637, 308] on td "0" at bounding box center [578, 329] width 180 height 60
click at [637, 308] on td "0" at bounding box center [583, 333] width 139 height 69
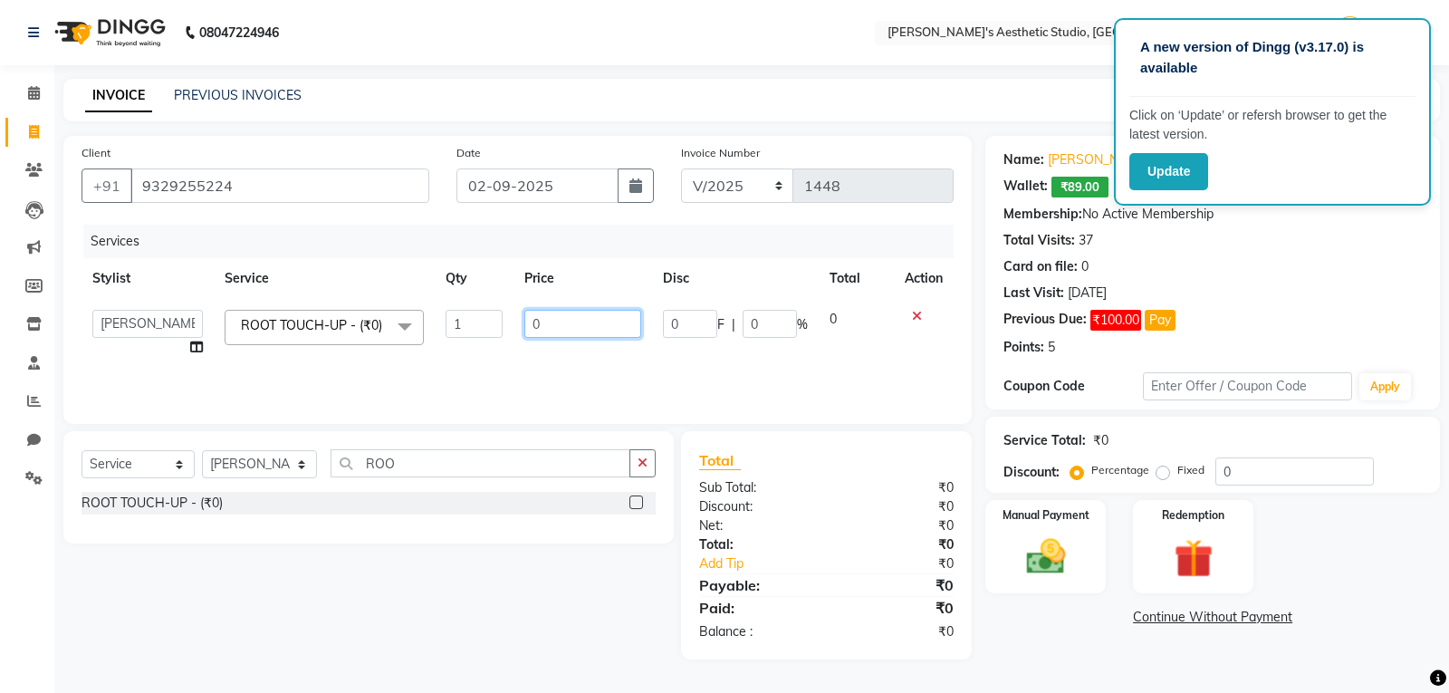
click at [622, 331] on input "0" at bounding box center [582, 324] width 117 height 28
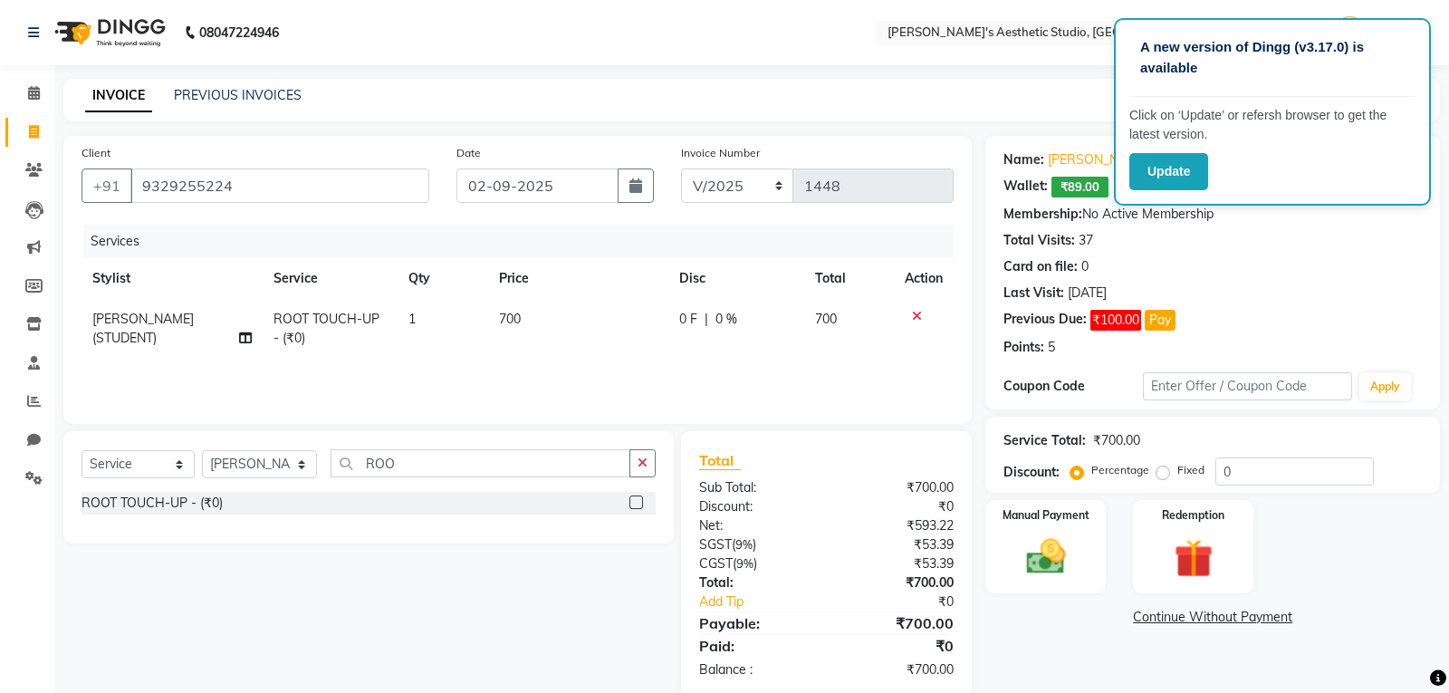
click at [617, 350] on td "700" at bounding box center [578, 329] width 180 height 60
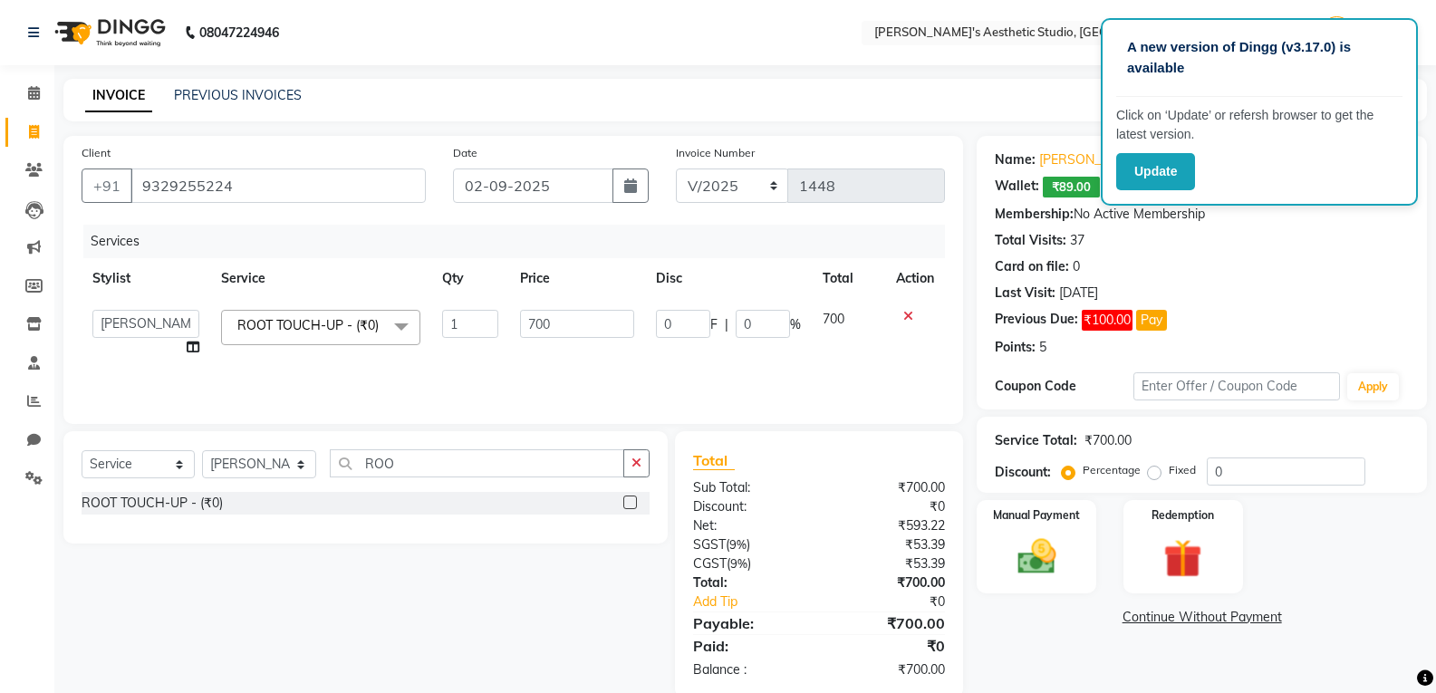
click at [199, 344] on td "AVINIHAL BHUMI [PERSON_NAME] [PERSON_NAME] (STUDENT) [PERSON_NAME] [PERSON_NAME…" at bounding box center [146, 333] width 129 height 69
click at [184, 349] on td "AVINIHAL BHUMI [PERSON_NAME] [PERSON_NAME] (STUDENT) [PERSON_NAME] [PERSON_NAME…" at bounding box center [146, 333] width 129 height 69
click at [188, 347] on icon at bounding box center [193, 347] width 13 height 13
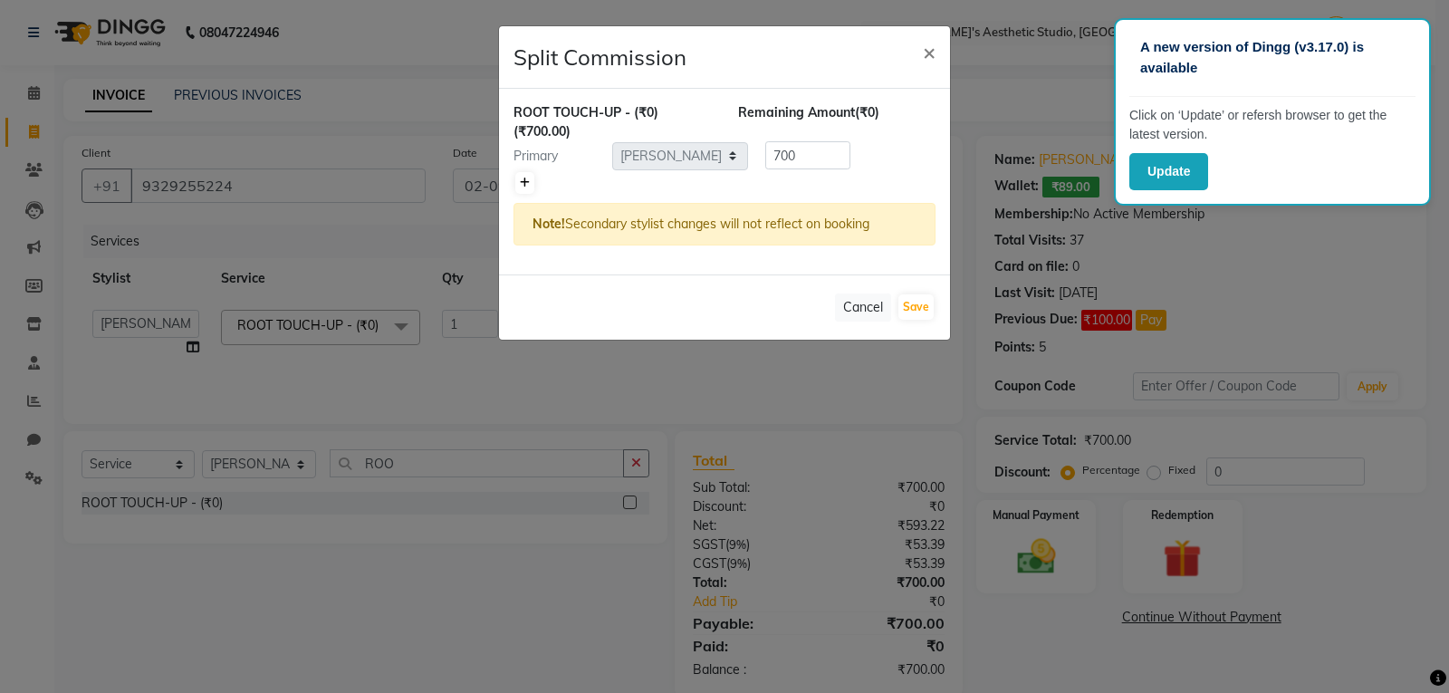
click at [526, 188] on link at bounding box center [524, 183] width 19 height 22
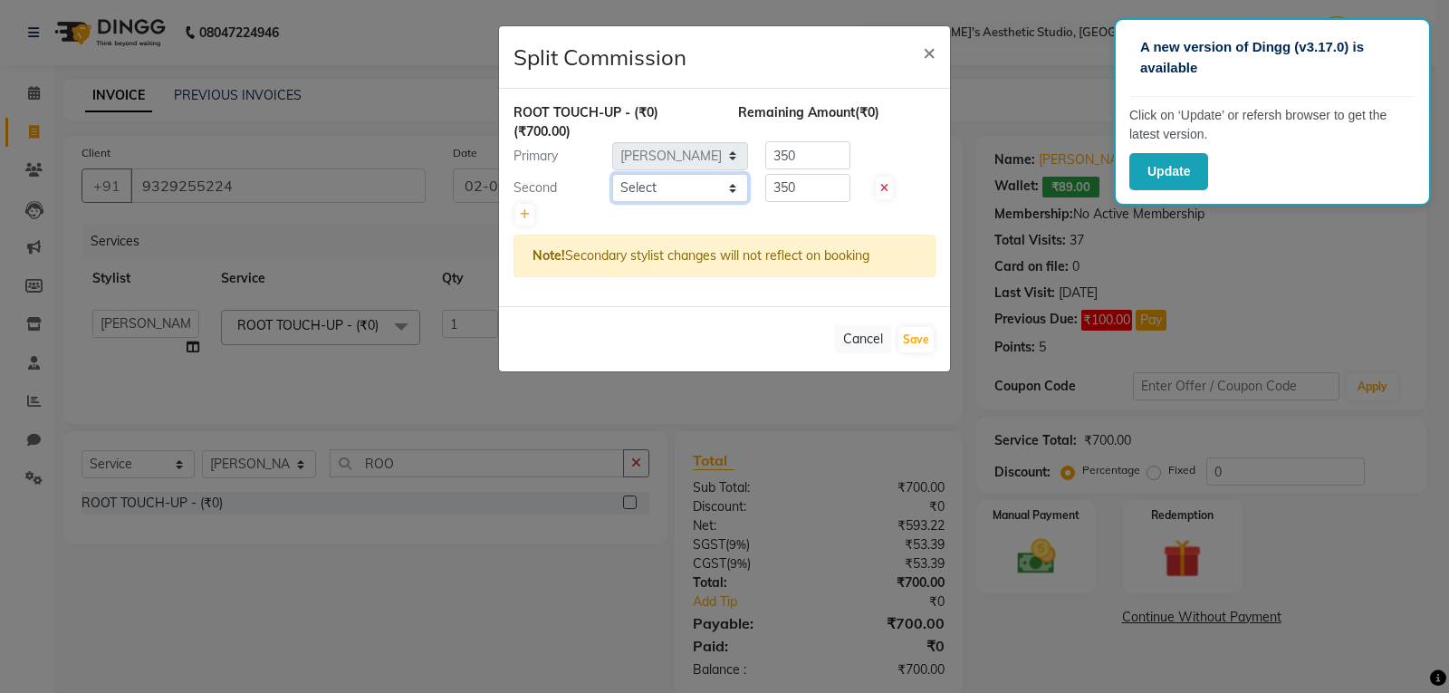
click at [669, 182] on select "Select AVINIHAL BHUMI [PERSON_NAME] [PERSON_NAME] (STUDENT) [PERSON_NAME] [PERS…" at bounding box center [680, 188] width 136 height 28
click at [612, 174] on select "Select AVINIHAL BHUMI [PERSON_NAME] [PERSON_NAME] (STUDENT) [PERSON_NAME] [PERS…" at bounding box center [680, 188] width 136 height 28
click at [919, 340] on button "Save" at bounding box center [916, 339] width 35 height 25
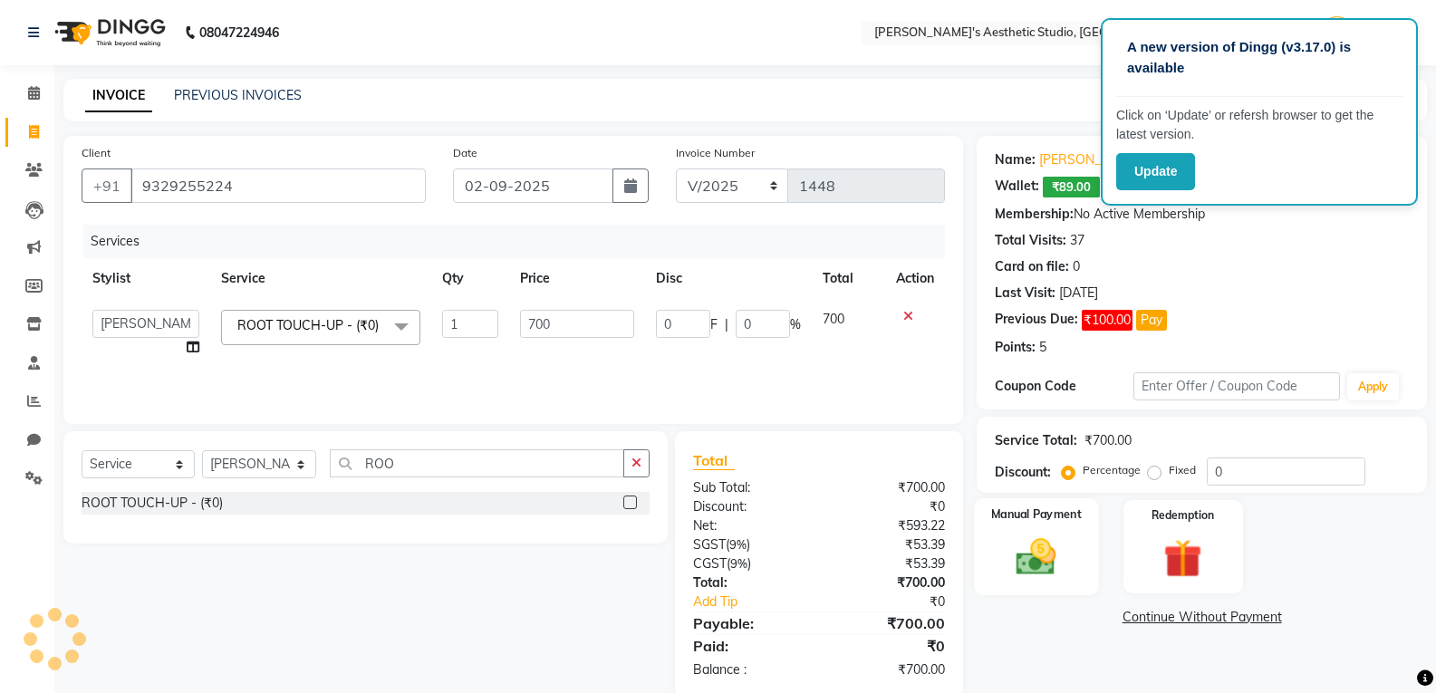
click at [1038, 558] on img at bounding box center [1036, 557] width 64 height 46
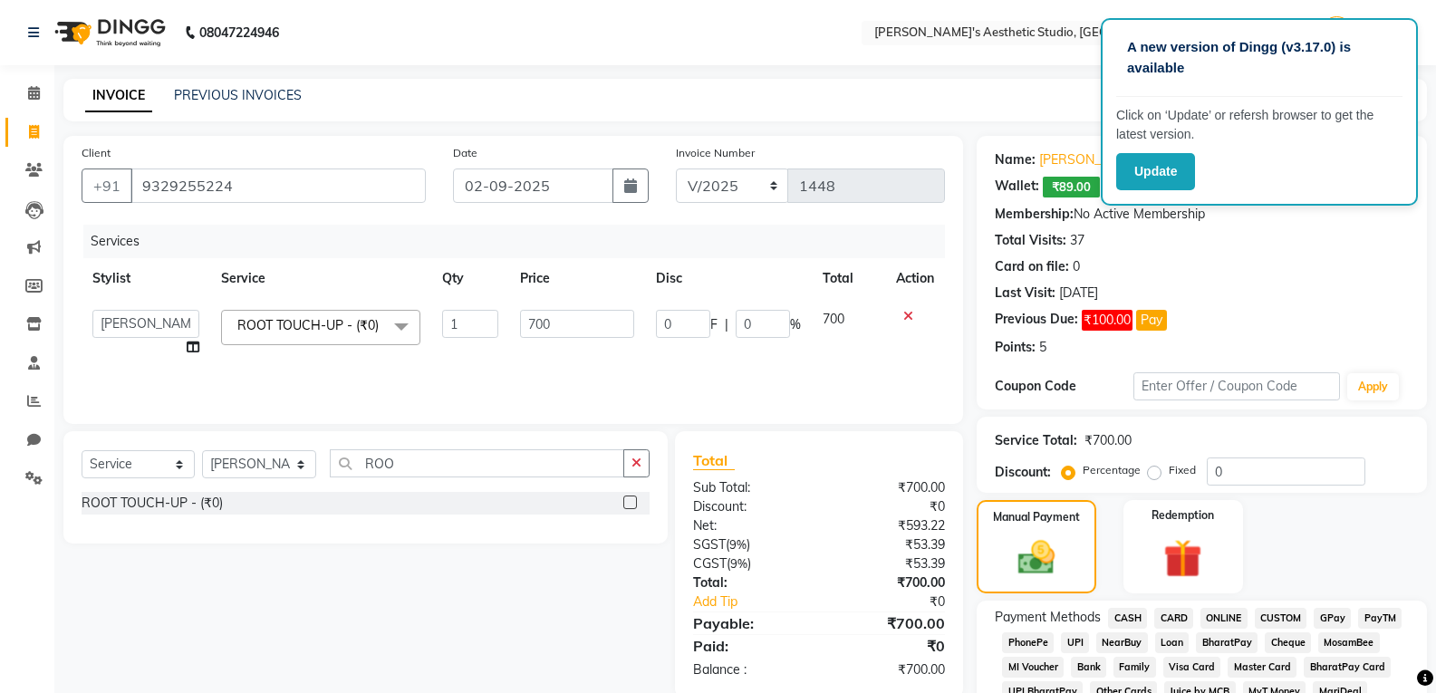
click at [1138, 617] on span "CASH" at bounding box center [1127, 618] width 39 height 21
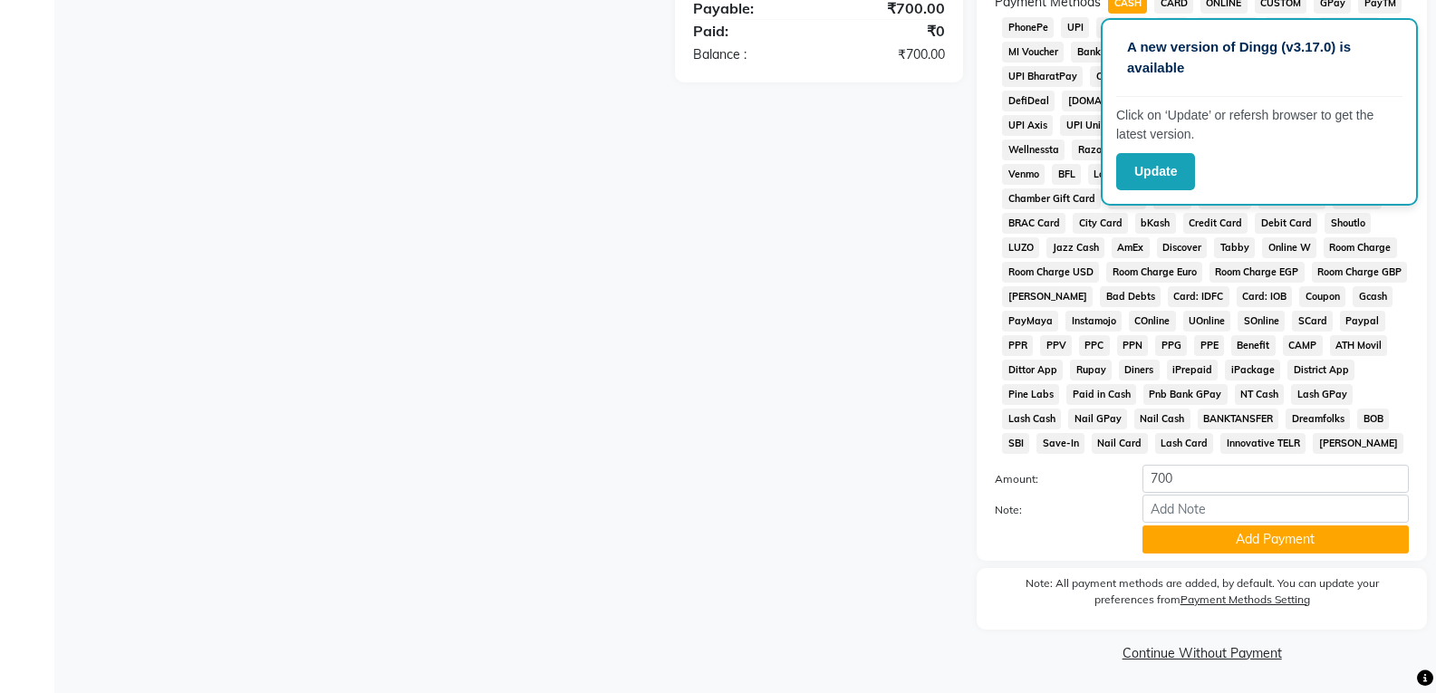
scroll to position [616, 0]
click at [1212, 540] on button "Add Payment" at bounding box center [1275, 538] width 266 height 28
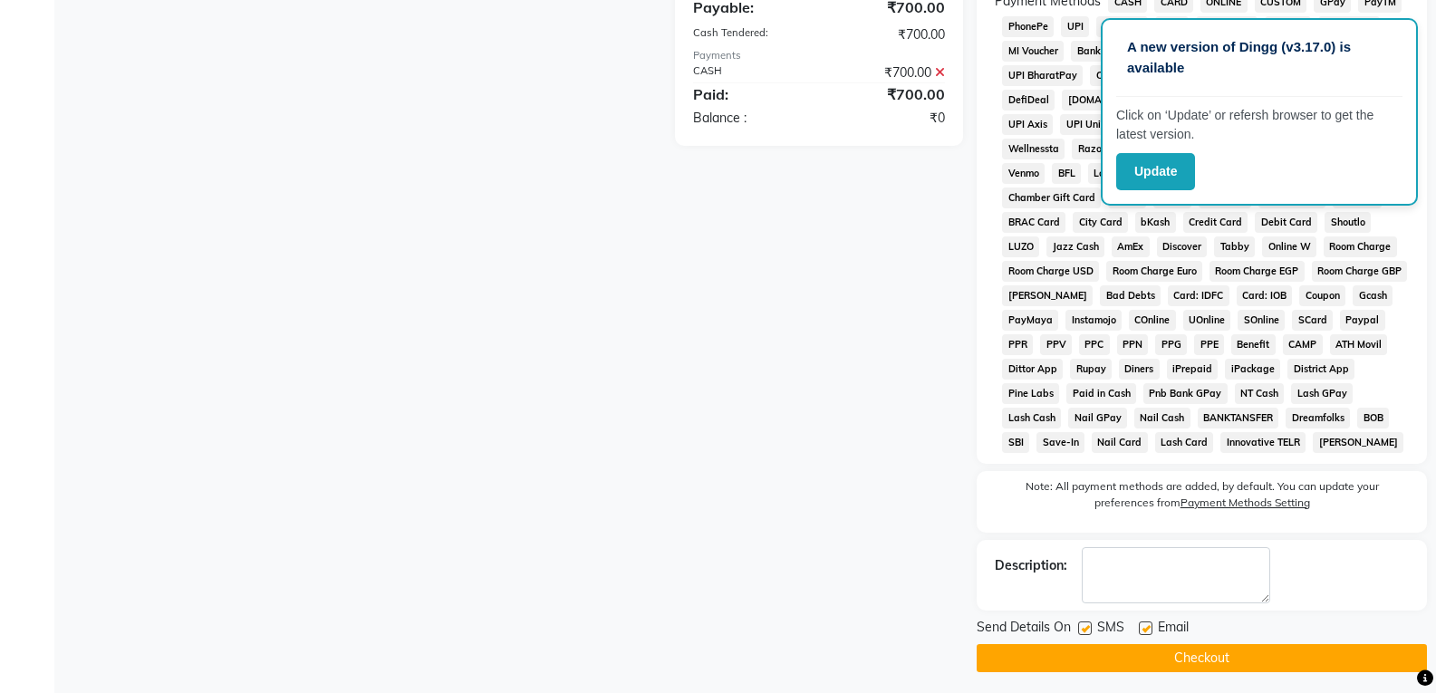
click at [1146, 623] on label at bounding box center [1146, 628] width 14 height 14
click at [1146, 623] on input "checkbox" at bounding box center [1145, 629] width 12 height 12
click at [1078, 625] on label at bounding box center [1085, 628] width 14 height 14
click at [1078, 625] on input "checkbox" at bounding box center [1084, 629] width 12 height 12
click at [1090, 653] on button "Checkout" at bounding box center [1201, 658] width 450 height 28
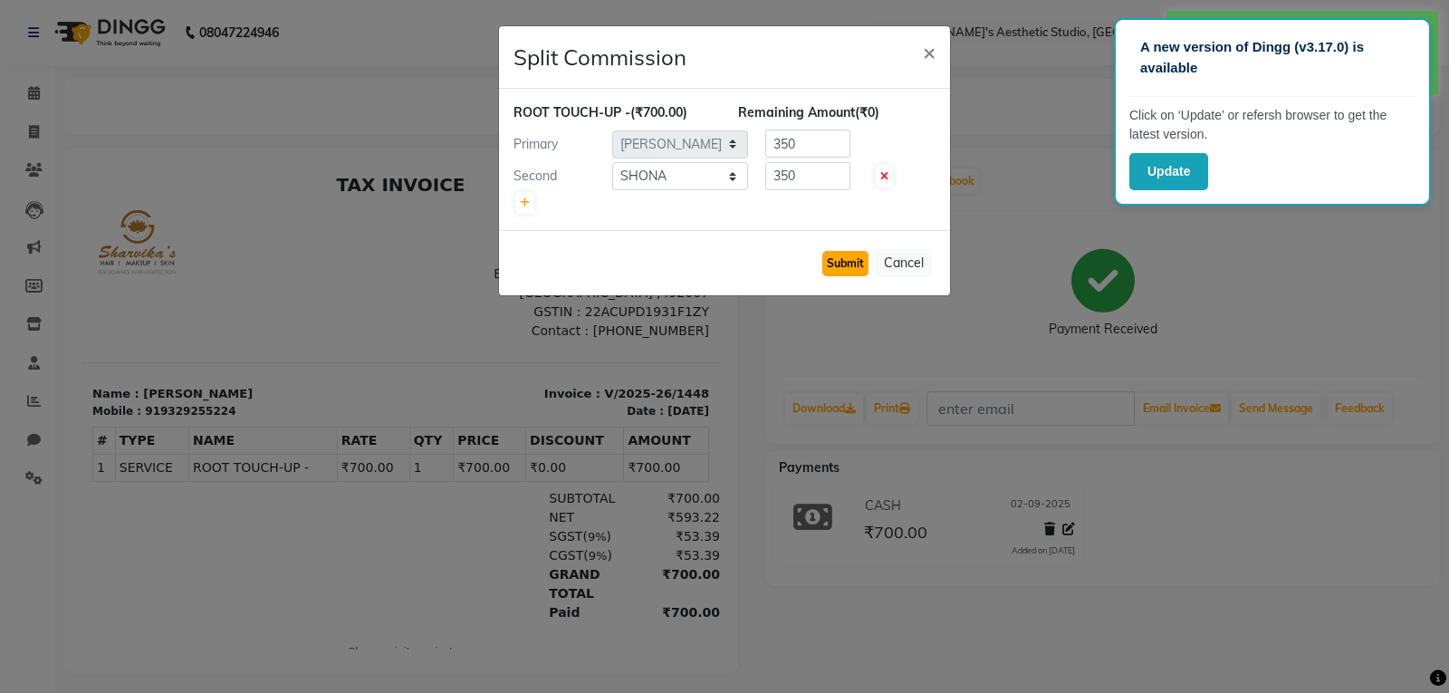
click at [851, 270] on button "Submit" at bounding box center [845, 263] width 46 height 25
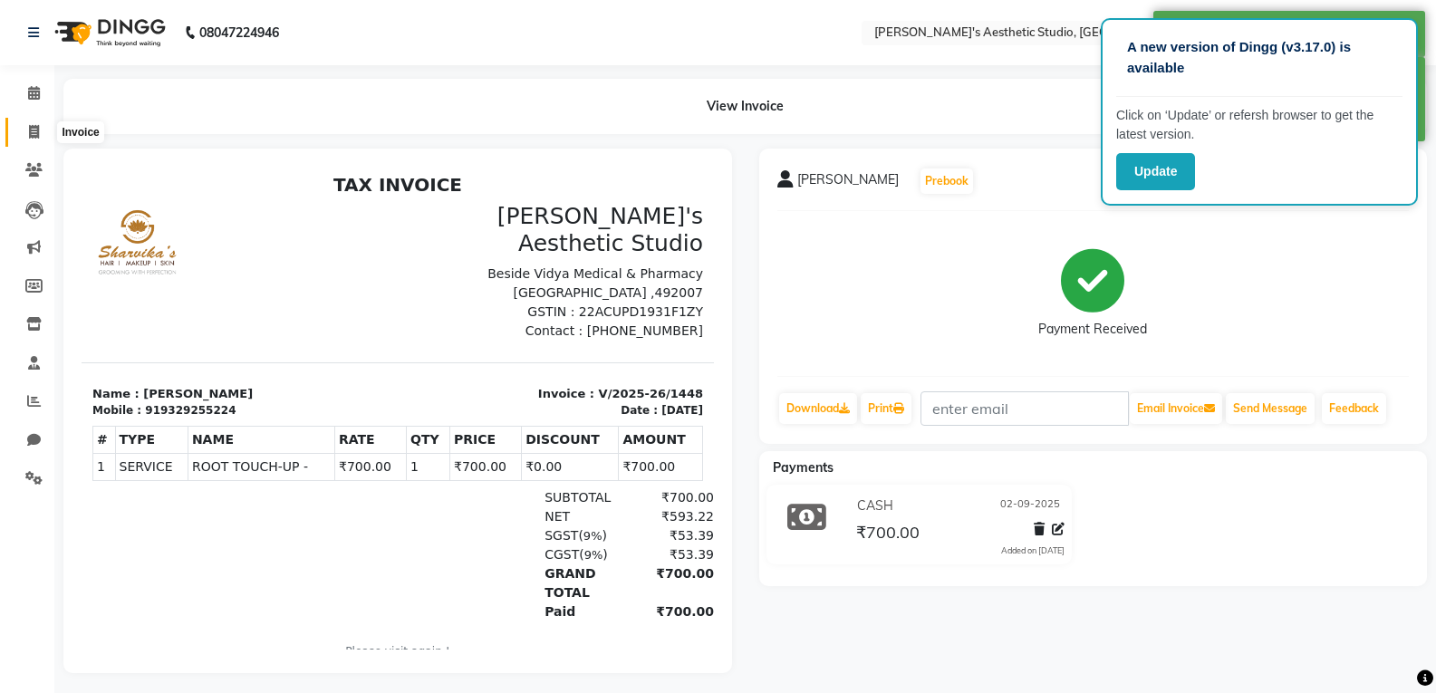
click at [30, 126] on icon at bounding box center [34, 132] width 10 height 14
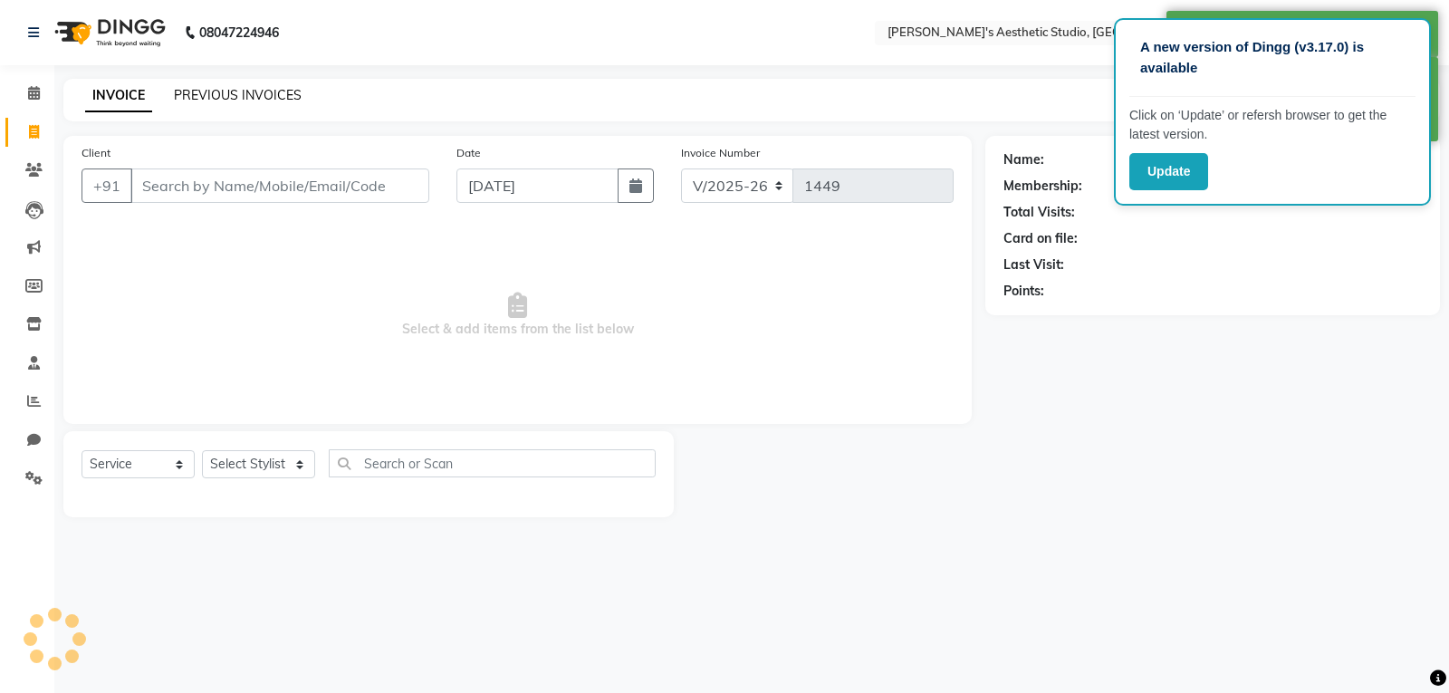
click at [229, 92] on link "PREVIOUS INVOICES" at bounding box center [238, 95] width 128 height 16
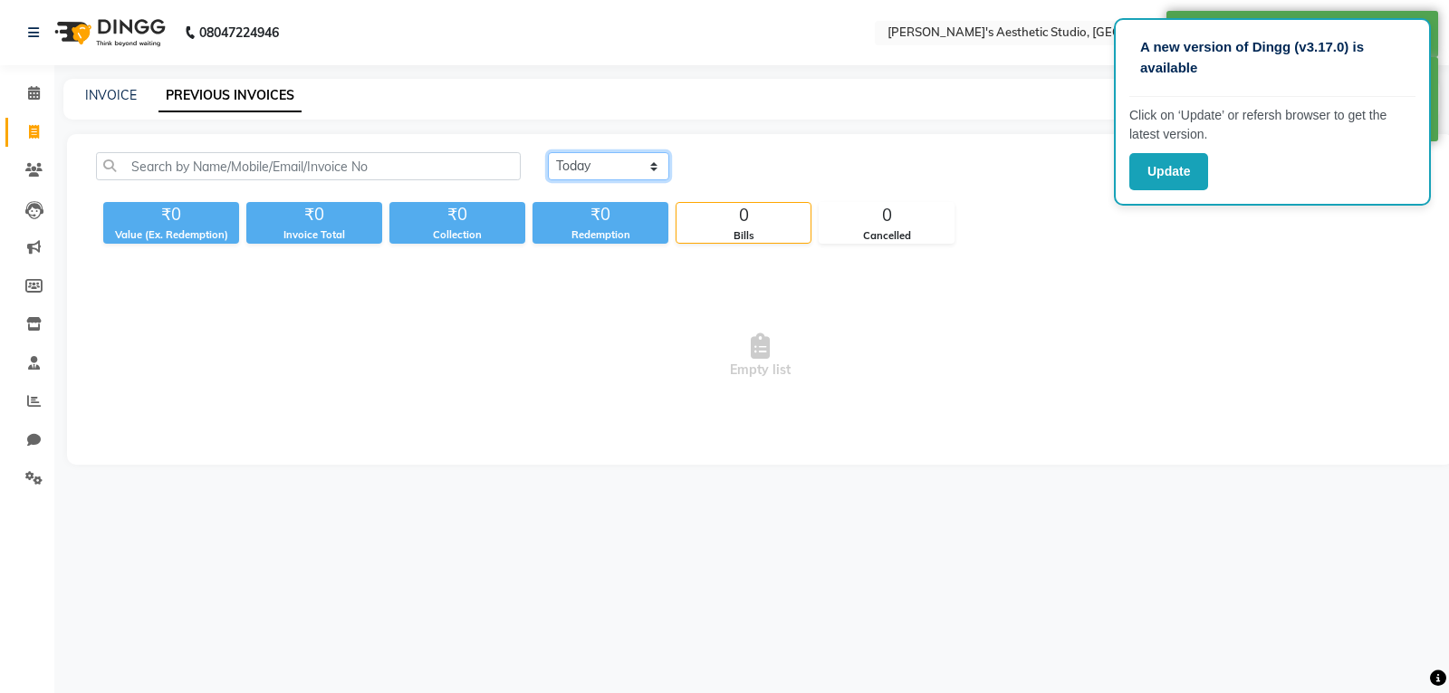
drag, startPoint x: 594, startPoint y: 155, endPoint x: 595, endPoint y: 173, distance: 18.1
click at [594, 155] on select "[DATE] [DATE] Custom Range" at bounding box center [608, 166] width 121 height 28
click at [548, 152] on select "[DATE] [DATE] Custom Range" at bounding box center [608, 166] width 121 height 28
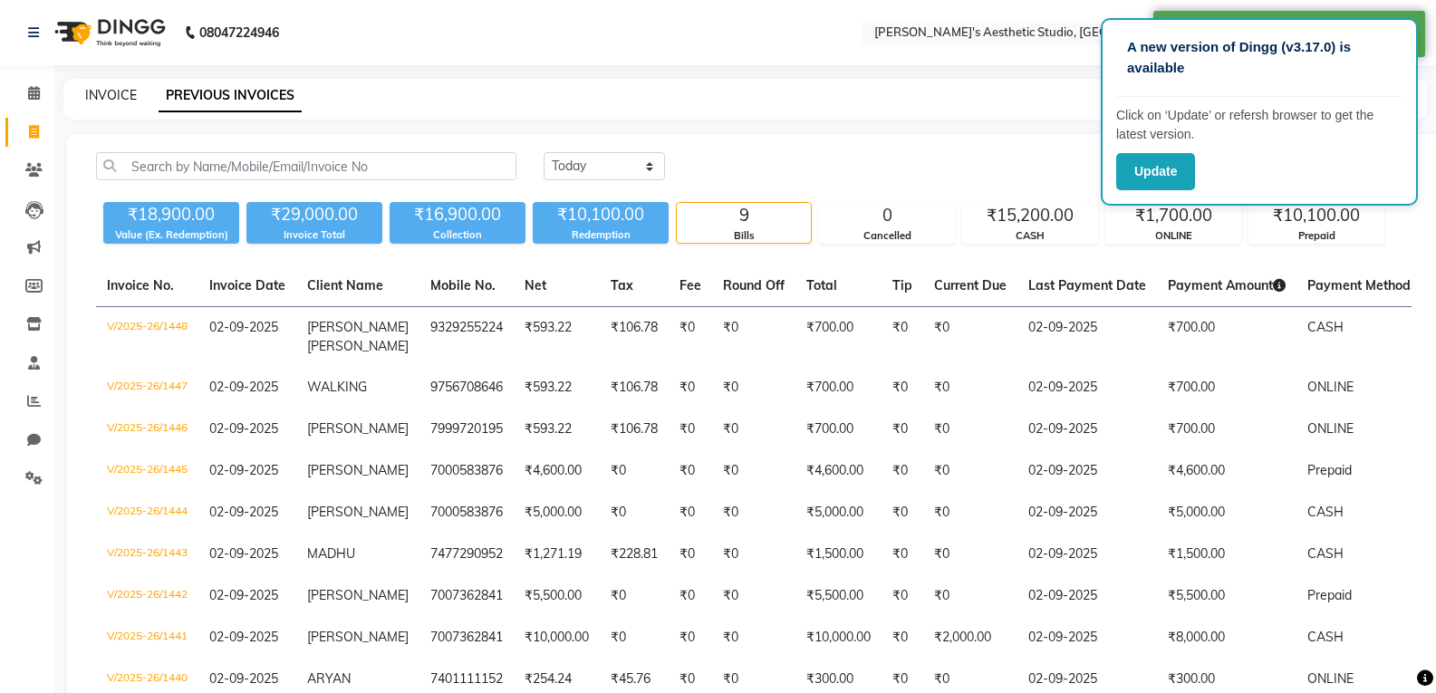
click at [97, 97] on link "INVOICE" at bounding box center [111, 95] width 52 height 16
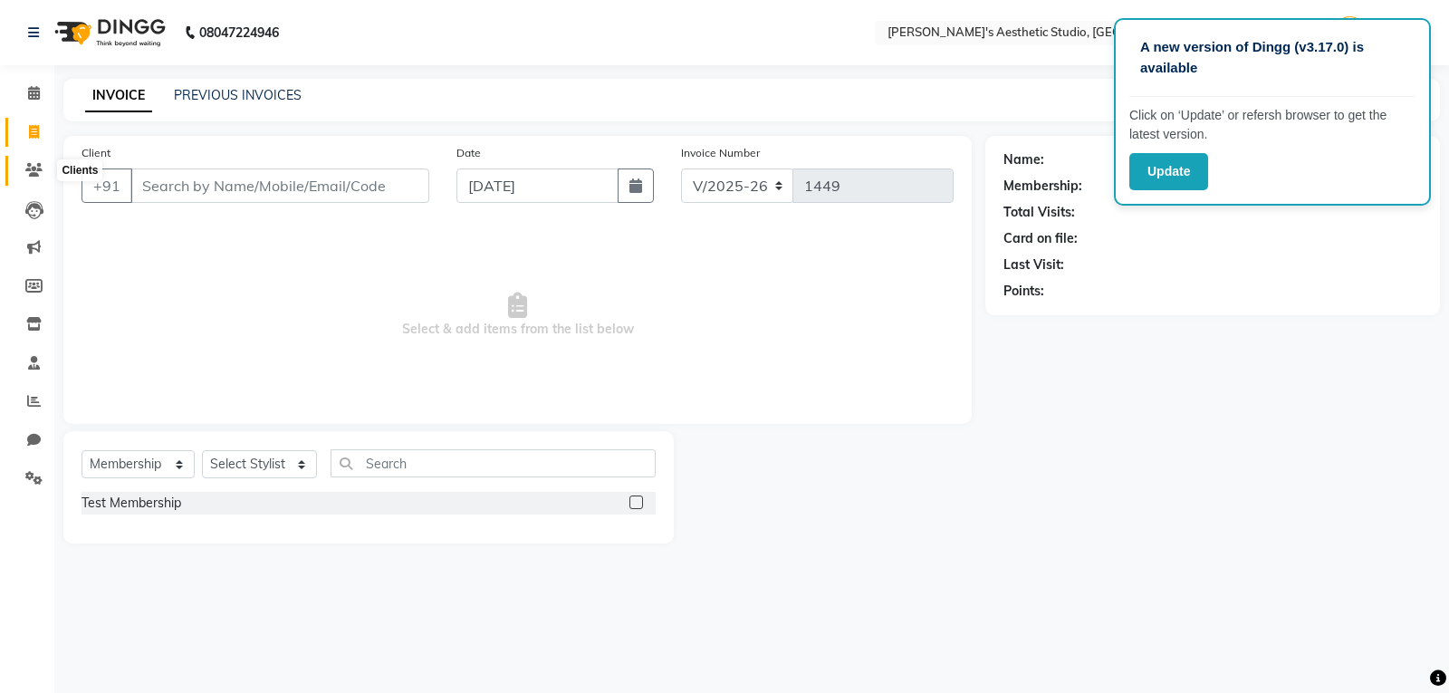
click at [34, 171] on icon at bounding box center [33, 170] width 17 height 14
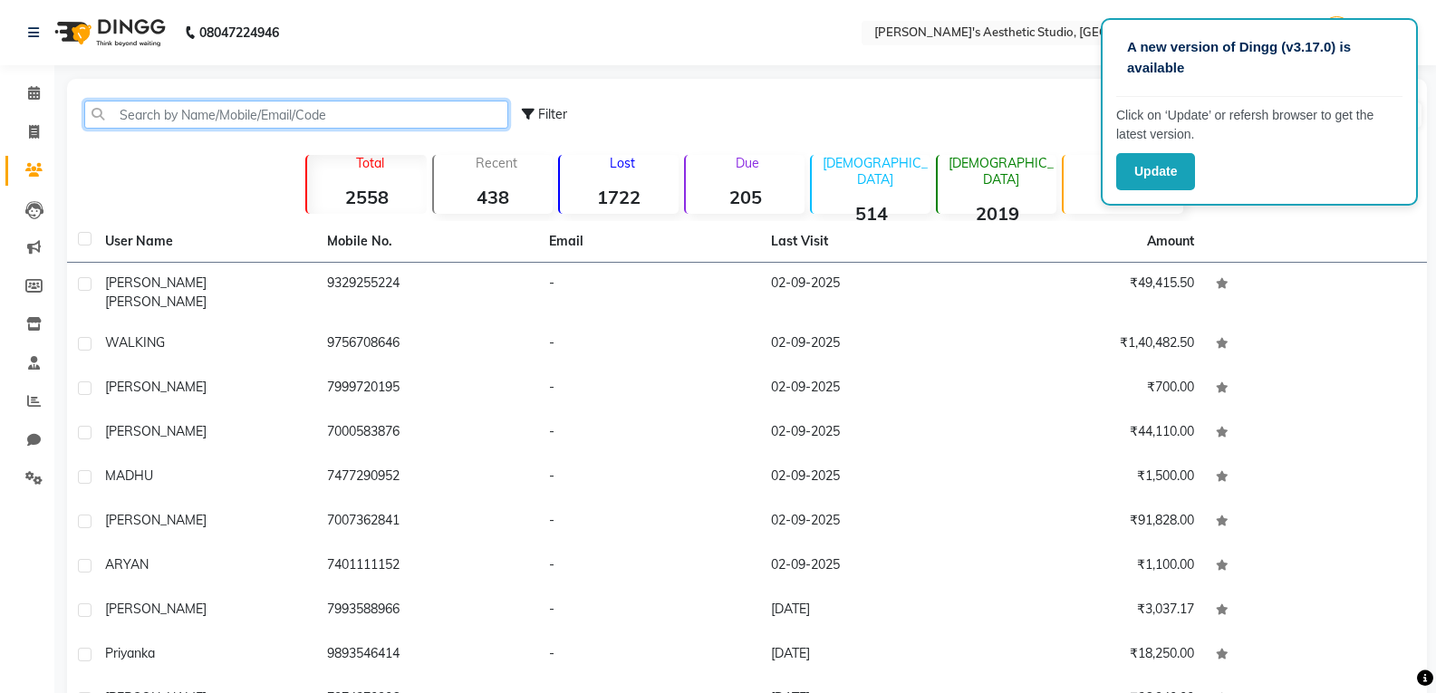
click at [221, 112] on input "text" at bounding box center [296, 115] width 424 height 28
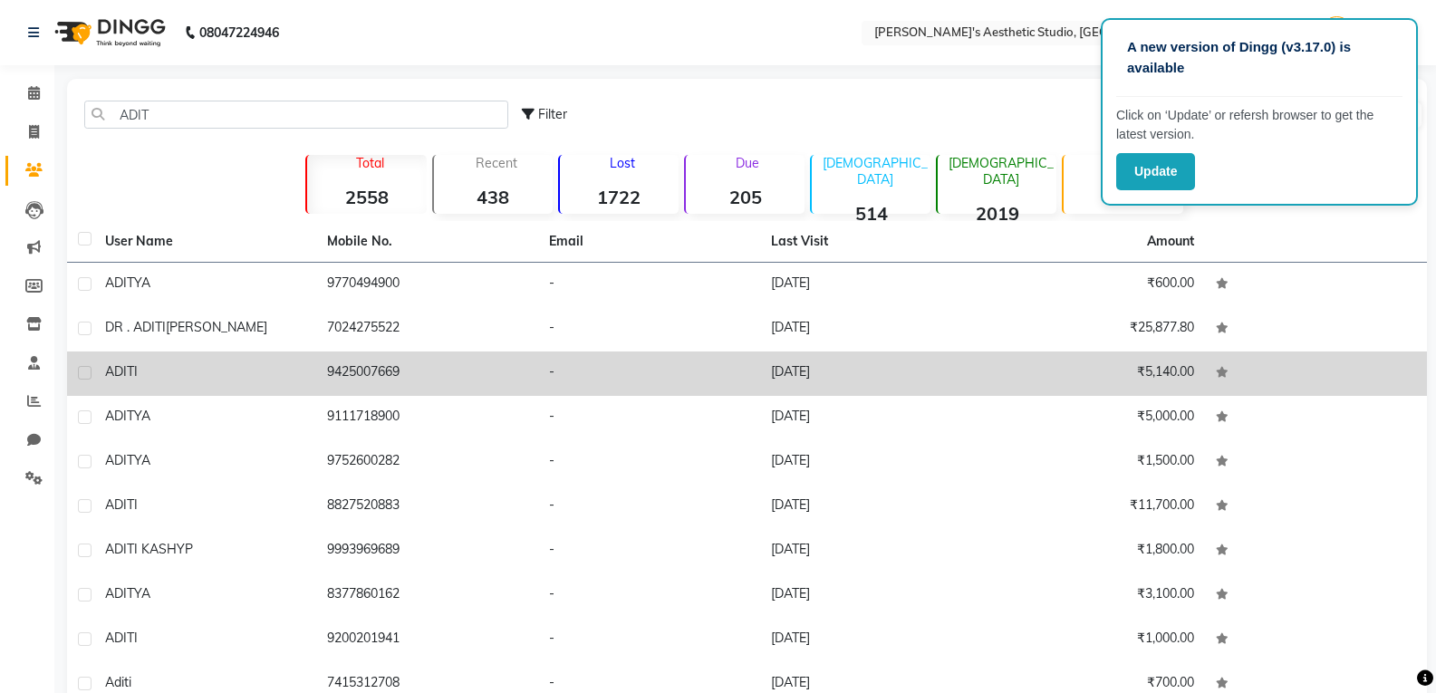
click at [259, 383] on td "ADITI" at bounding box center [205, 373] width 222 height 44
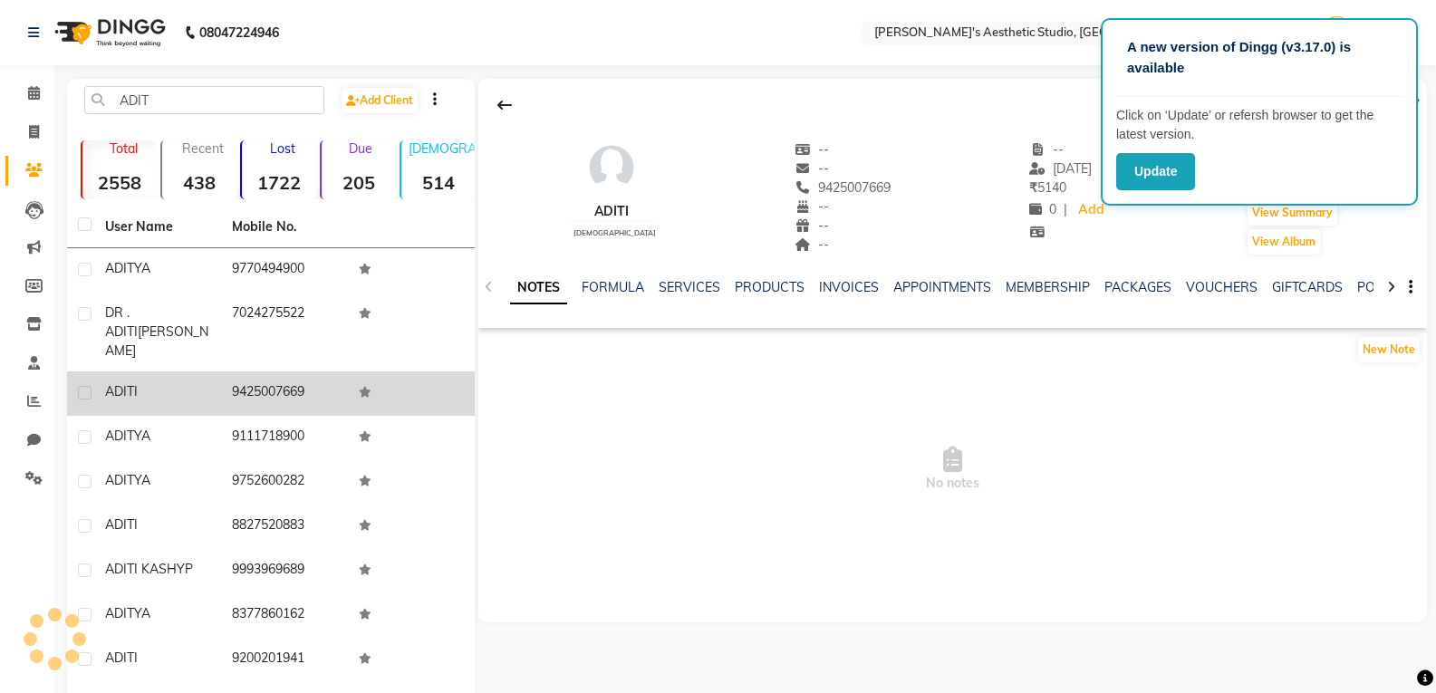
click at [259, 416] on td "9111718900" at bounding box center [284, 438] width 127 height 44
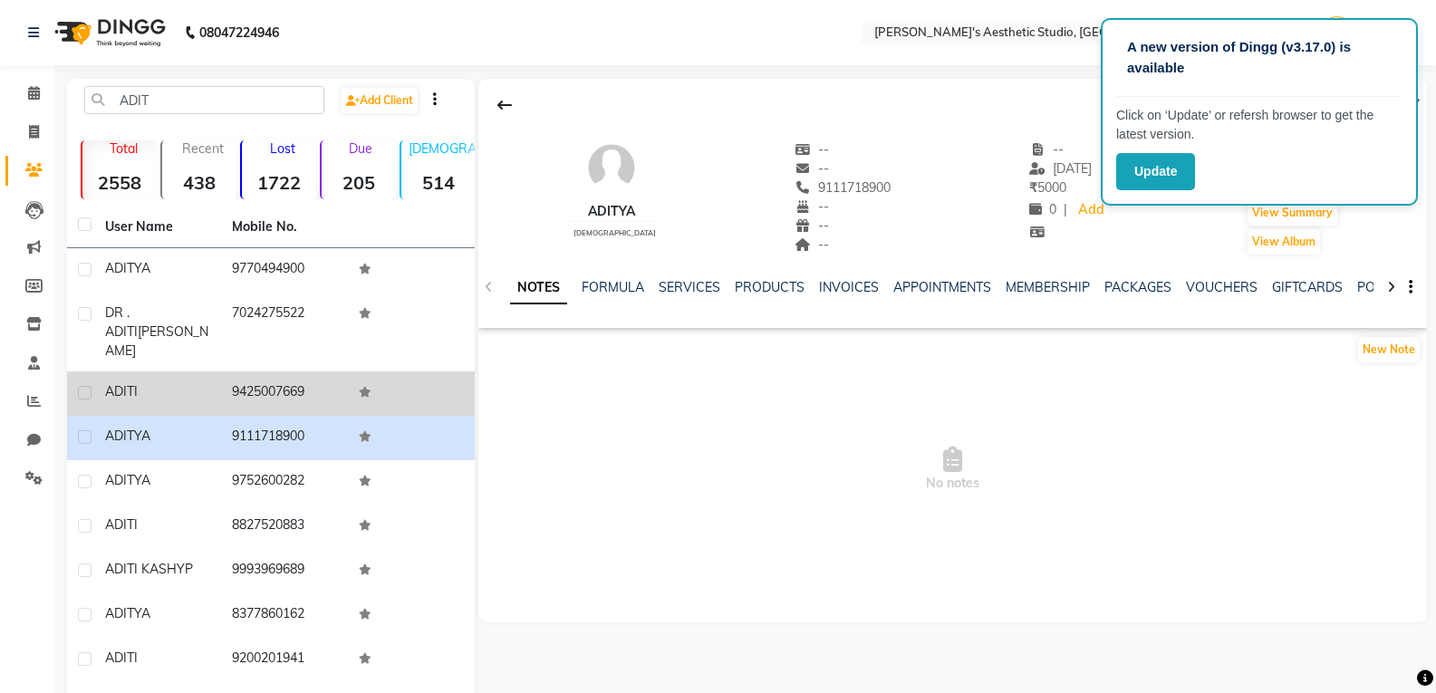
click at [124, 383] on span "ADITI" at bounding box center [121, 391] width 33 height 16
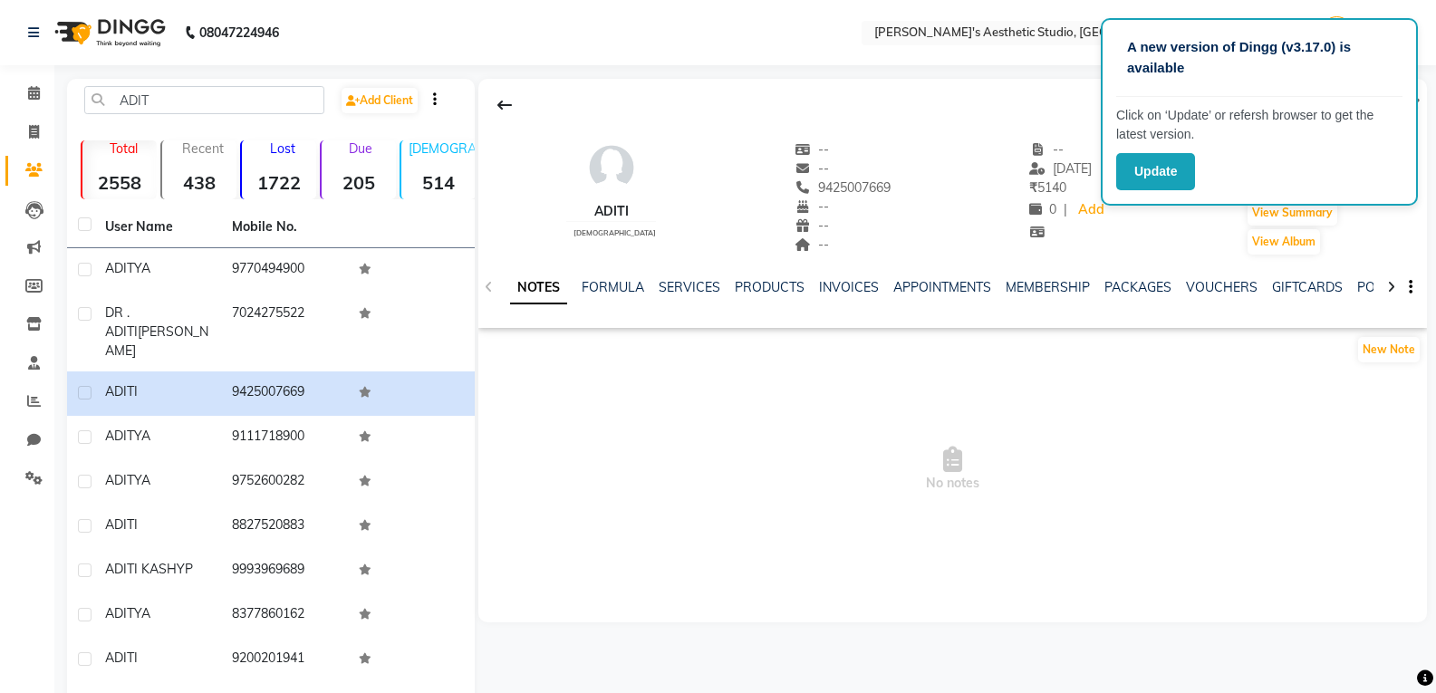
click at [841, 277] on div "NOTES FORMULA SERVICES PRODUCTS INVOICES APPOINTMENTS MEMBERSHIP PACKAGES VOUCH…" at bounding box center [952, 287] width 948 height 62
click at [847, 288] on link "INVOICES" at bounding box center [849, 287] width 60 height 16
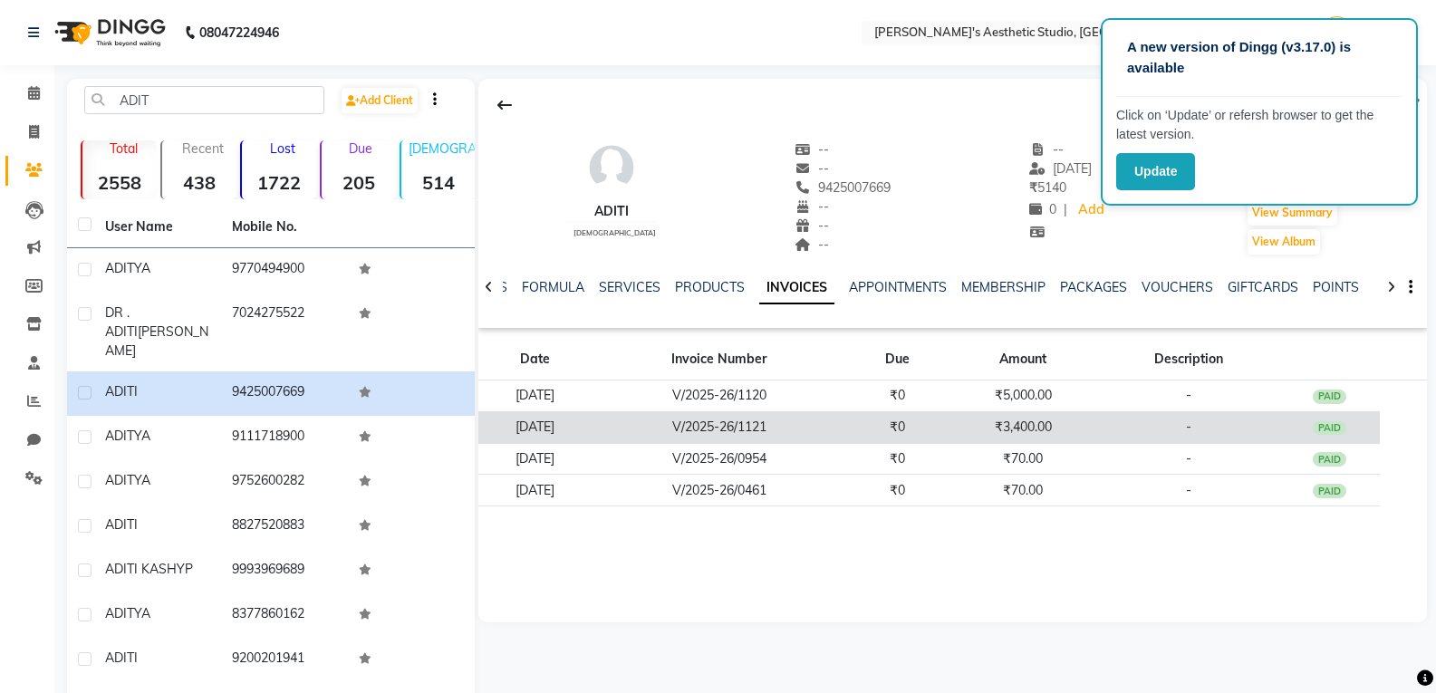
click at [897, 423] on td "₹0" at bounding box center [897, 427] width 101 height 32
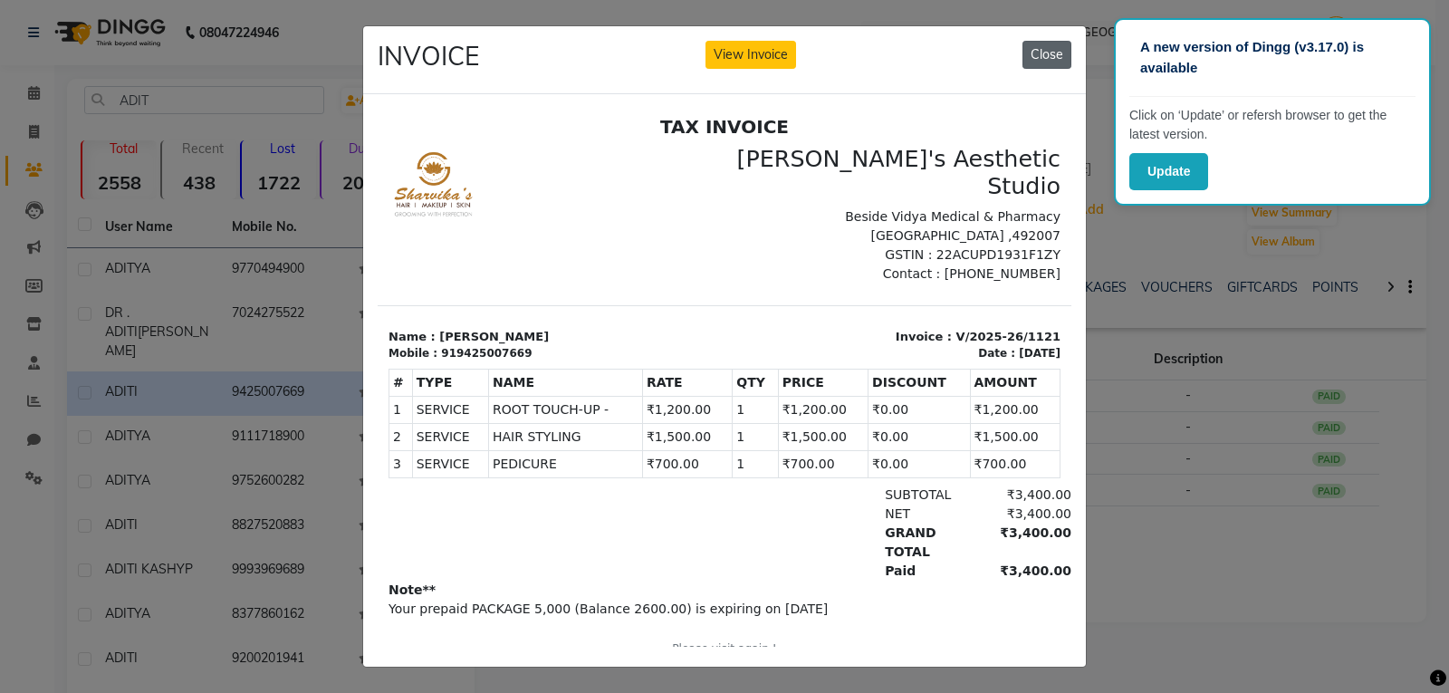
click at [1023, 62] on button "Close" at bounding box center [1047, 55] width 49 height 28
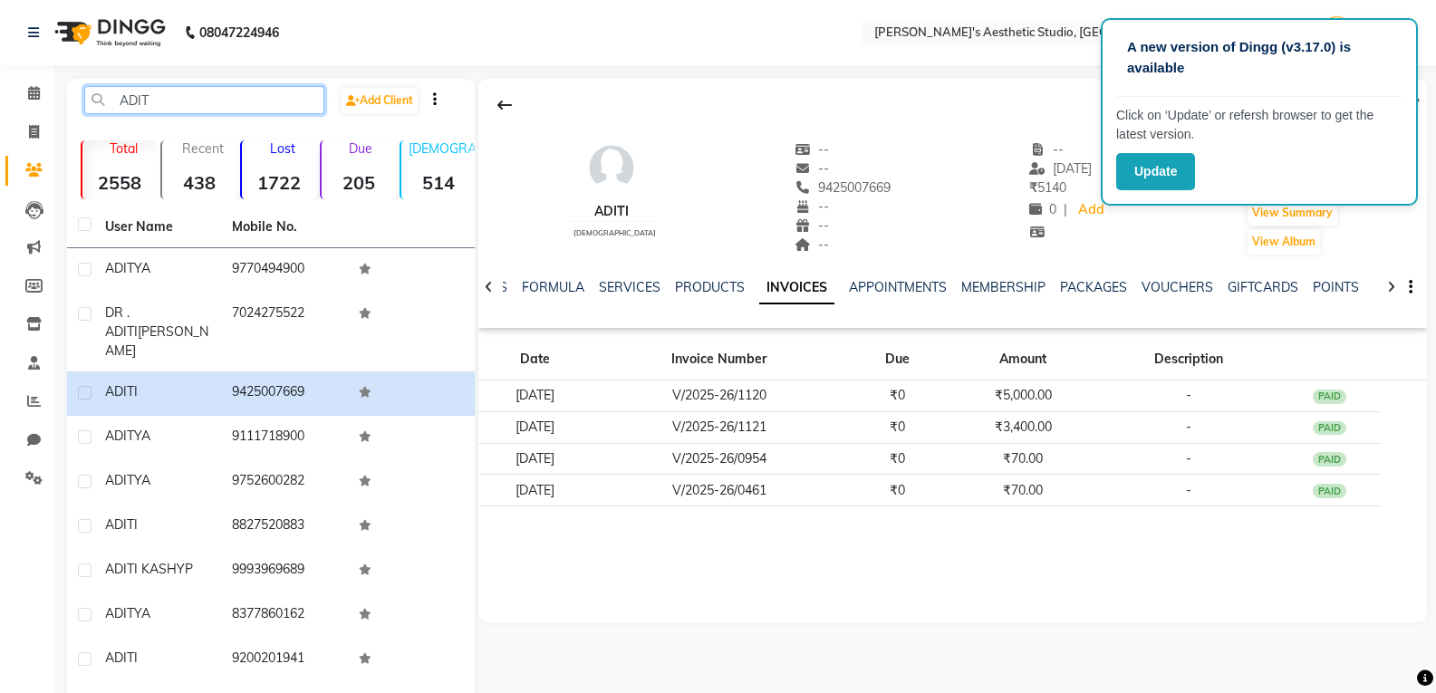
click at [168, 96] on input "ADIT" at bounding box center [204, 100] width 240 height 28
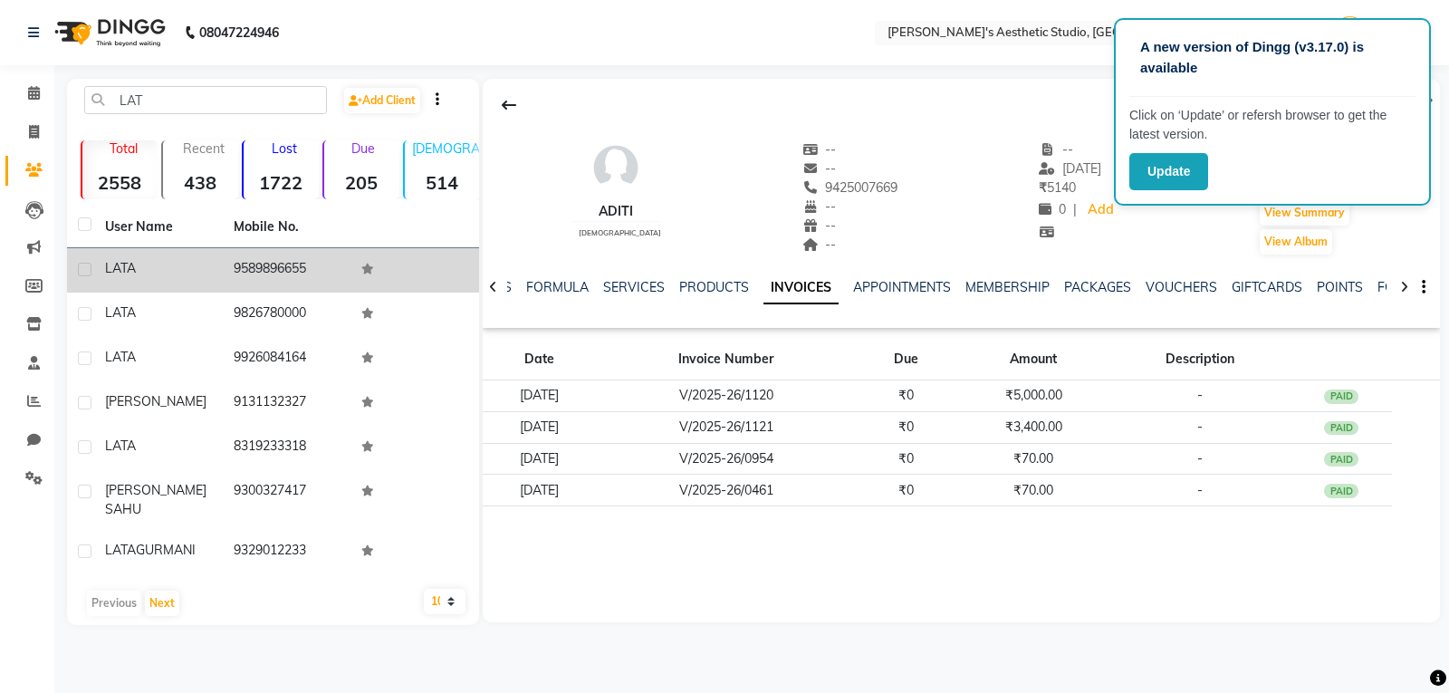
click at [188, 265] on div "LATA" at bounding box center [158, 268] width 107 height 19
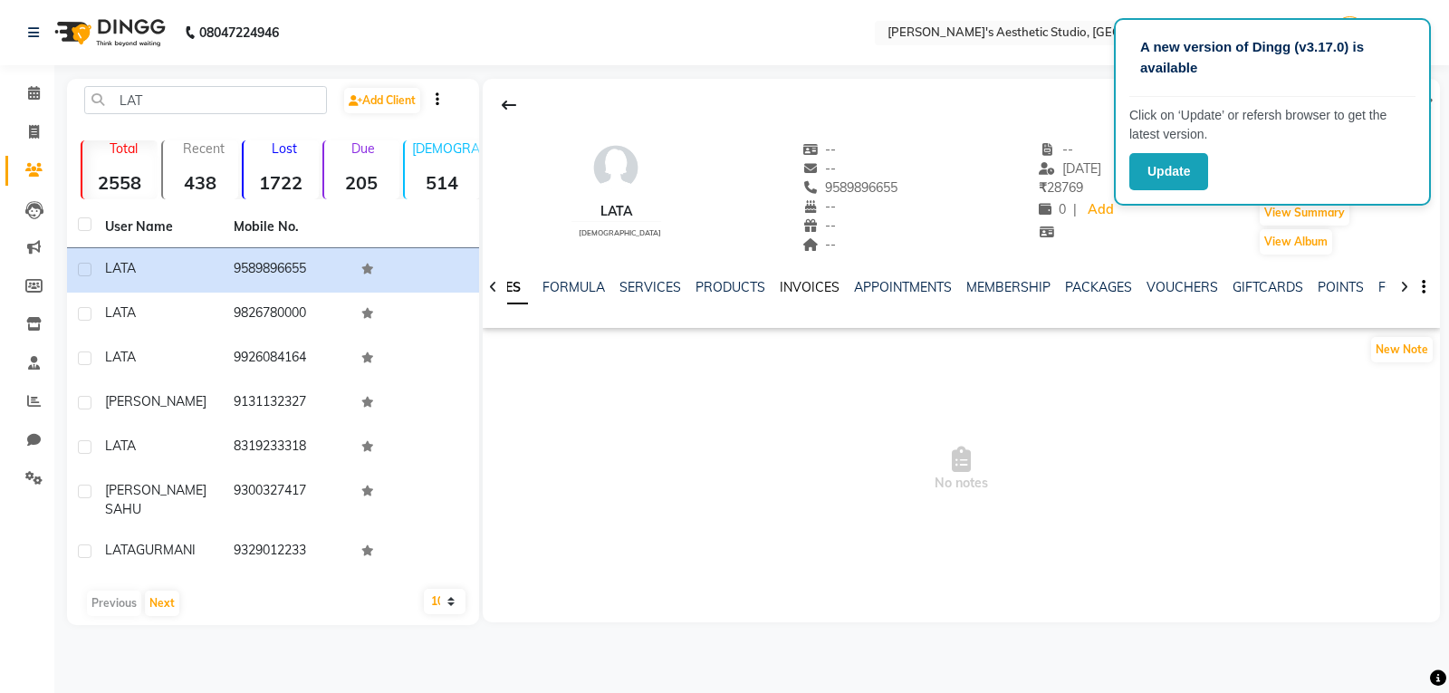
click at [786, 286] on link "INVOICES" at bounding box center [810, 287] width 60 height 16
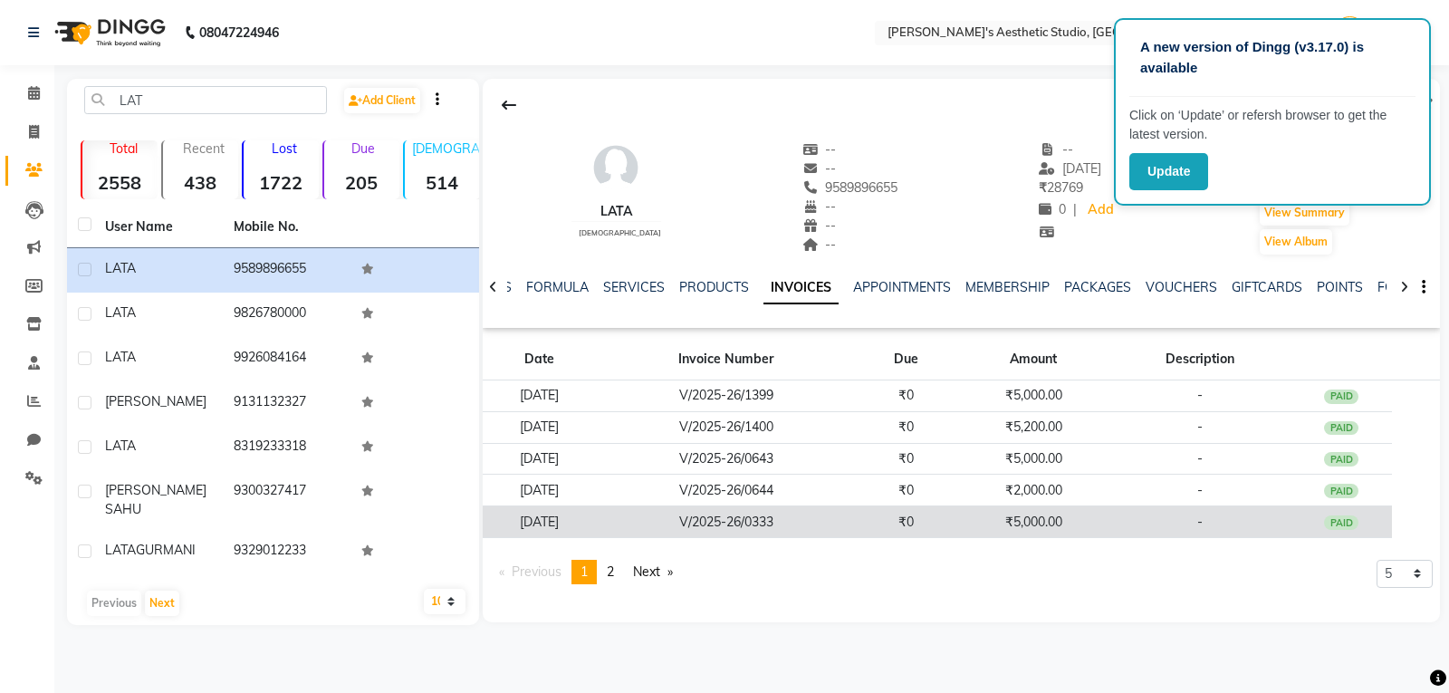
click at [843, 525] on td "V/2025-26/0333" at bounding box center [726, 522] width 258 height 32
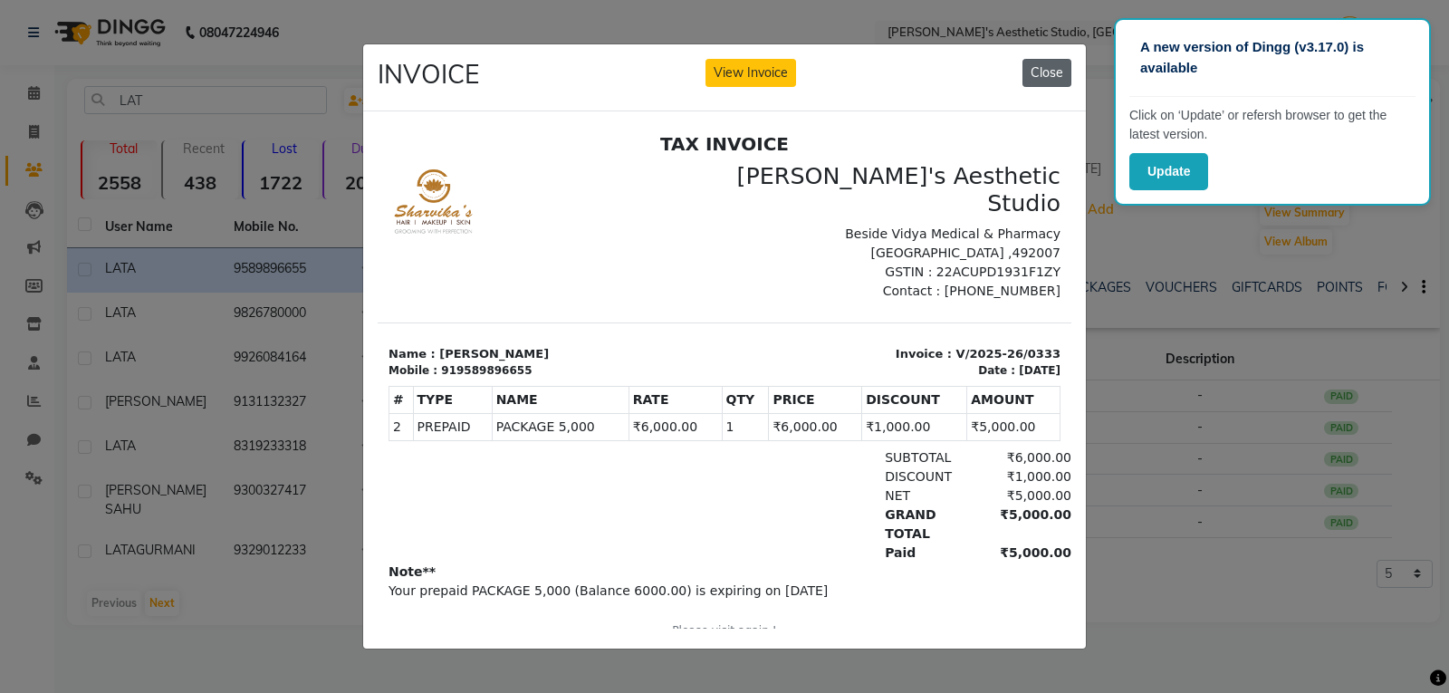
click at [1031, 59] on button "Close" at bounding box center [1047, 73] width 49 height 28
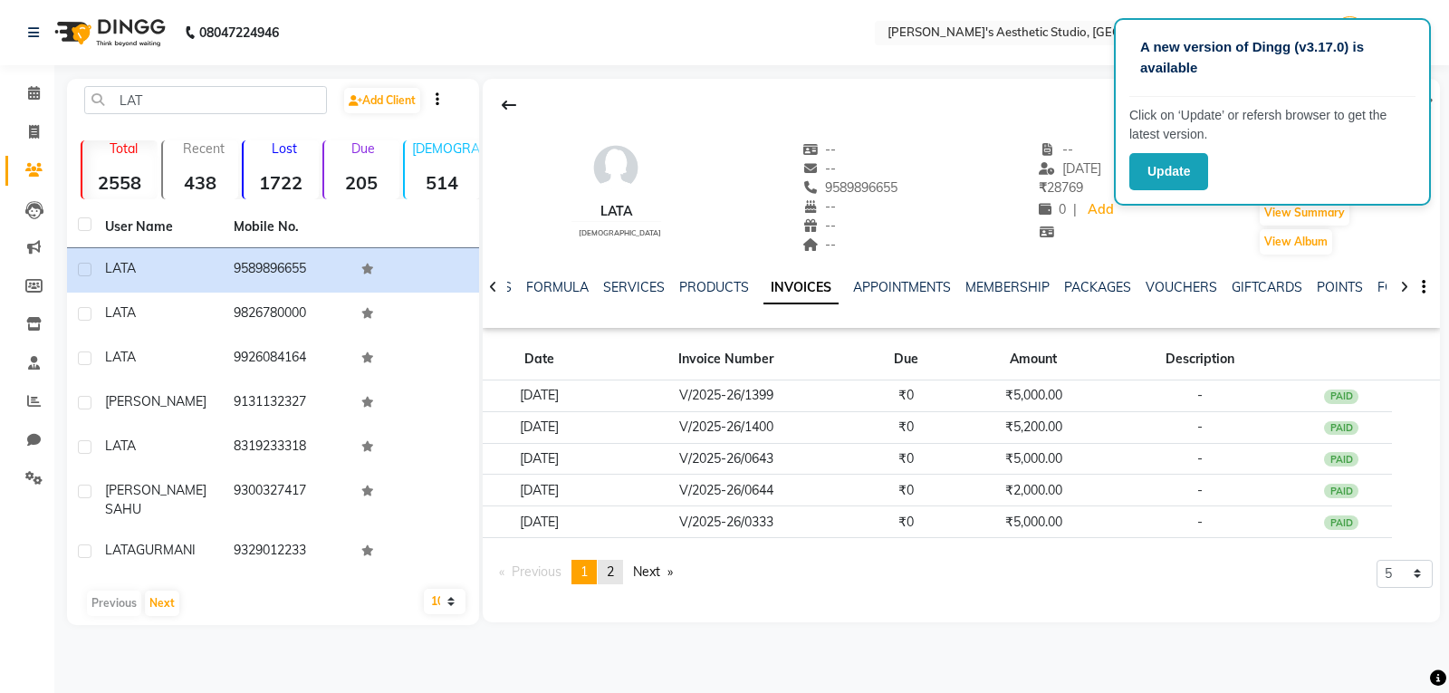
click at [614, 574] on span "2" at bounding box center [610, 571] width 7 height 16
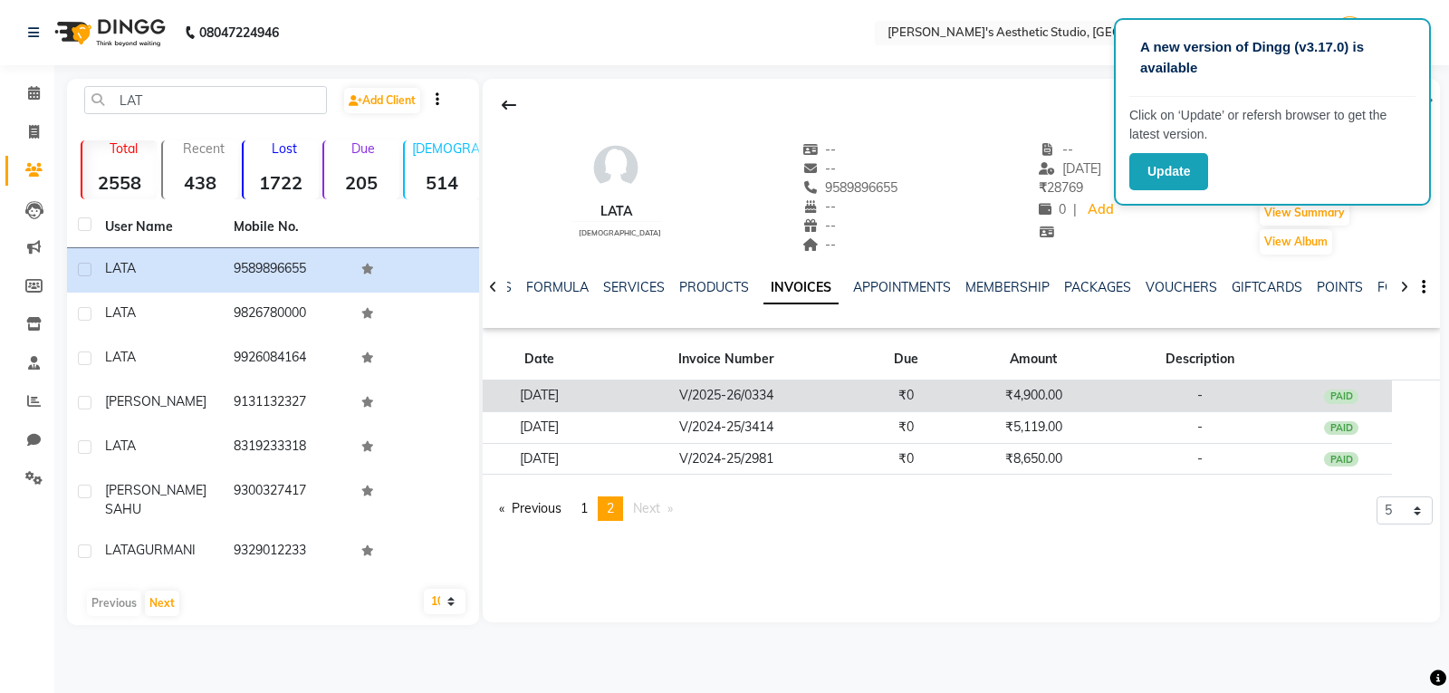
click at [597, 397] on td "[DATE]" at bounding box center [540, 396] width 114 height 32
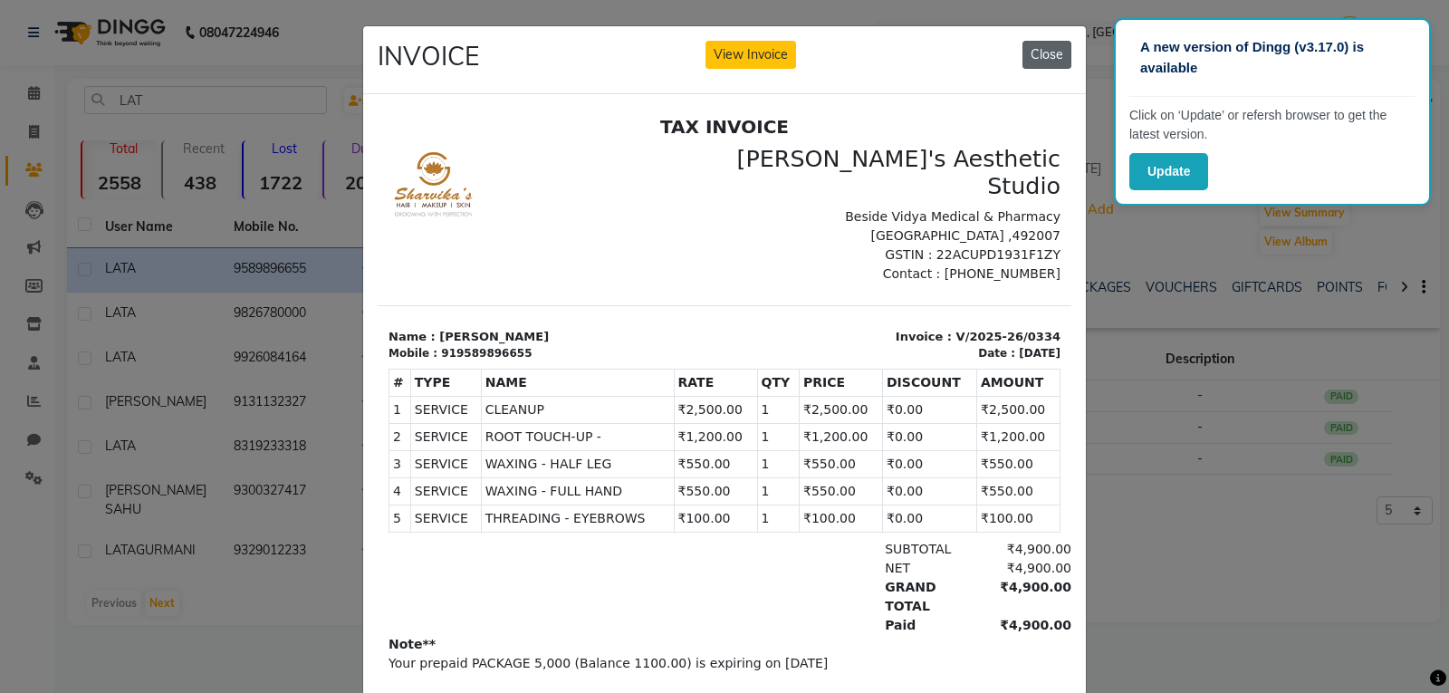
click at [1032, 53] on button "Close" at bounding box center [1047, 55] width 49 height 28
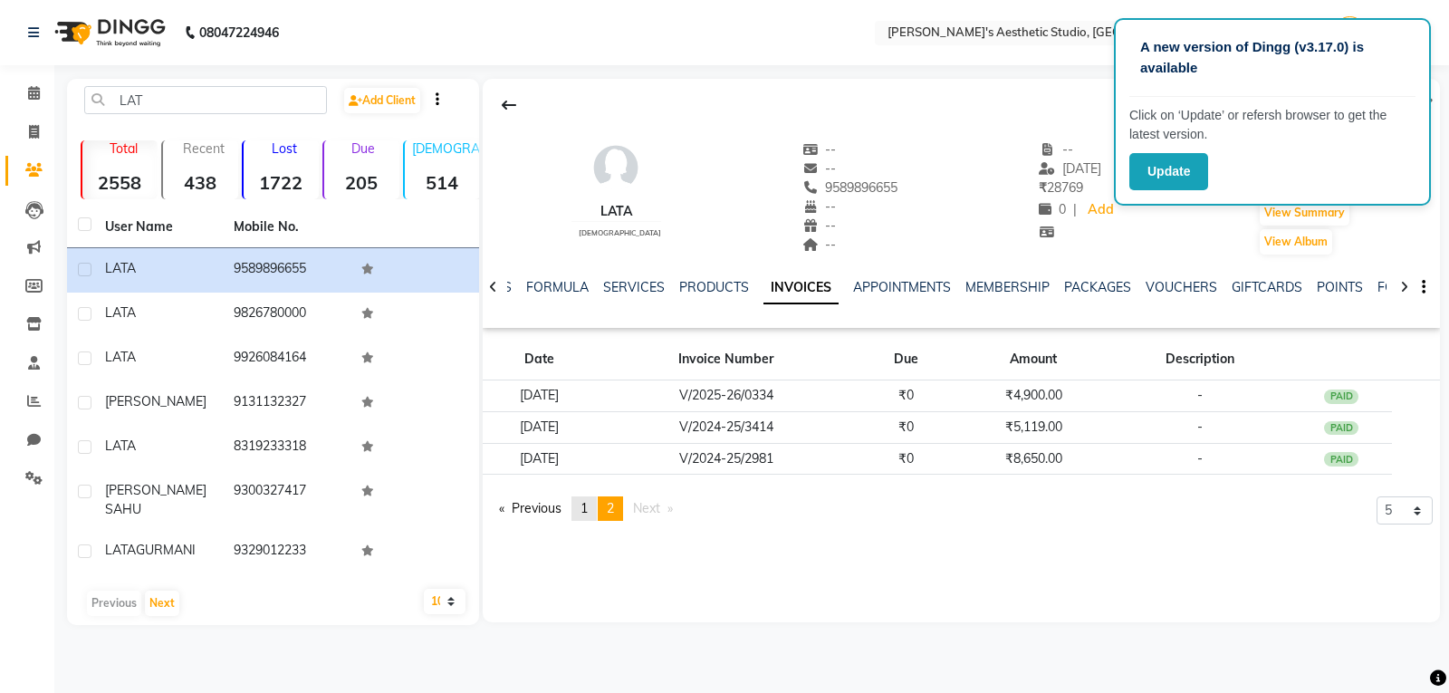
click at [588, 514] on span "1" at bounding box center [584, 508] width 7 height 16
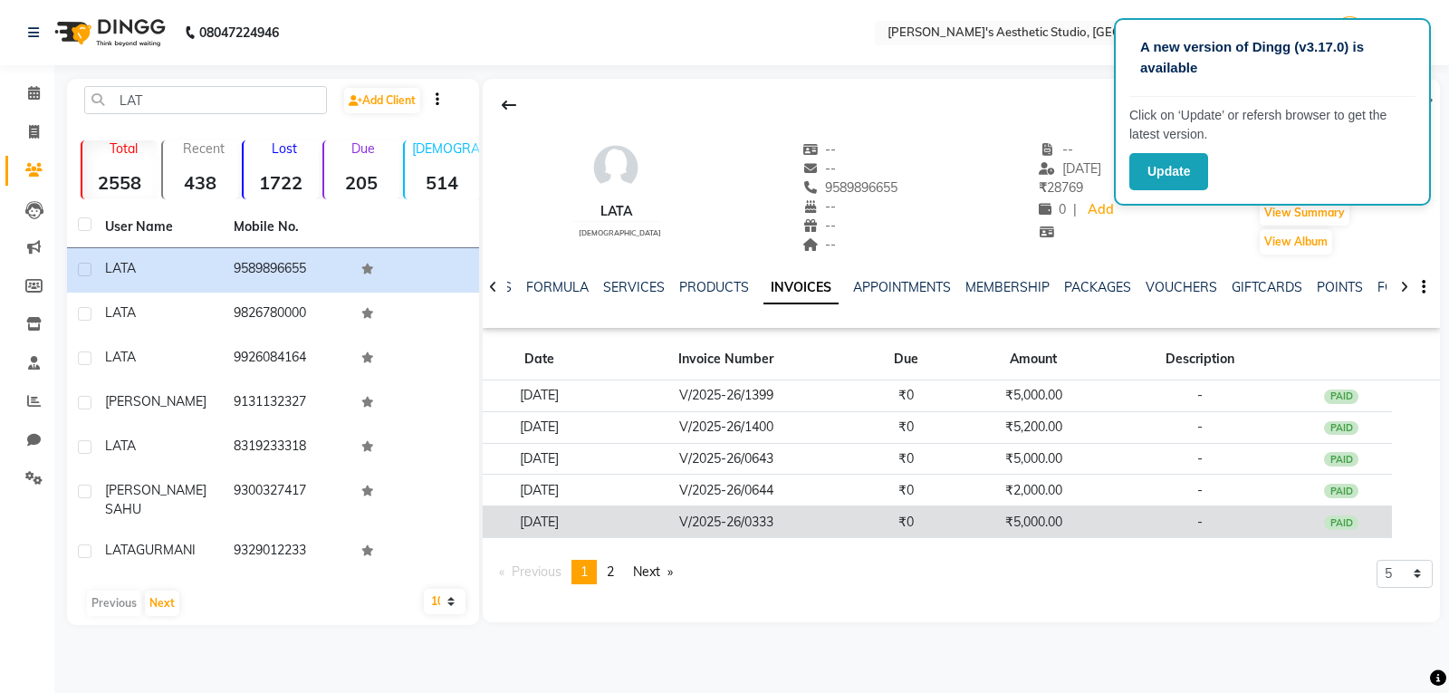
click at [597, 519] on td "[DATE]" at bounding box center [540, 522] width 114 height 32
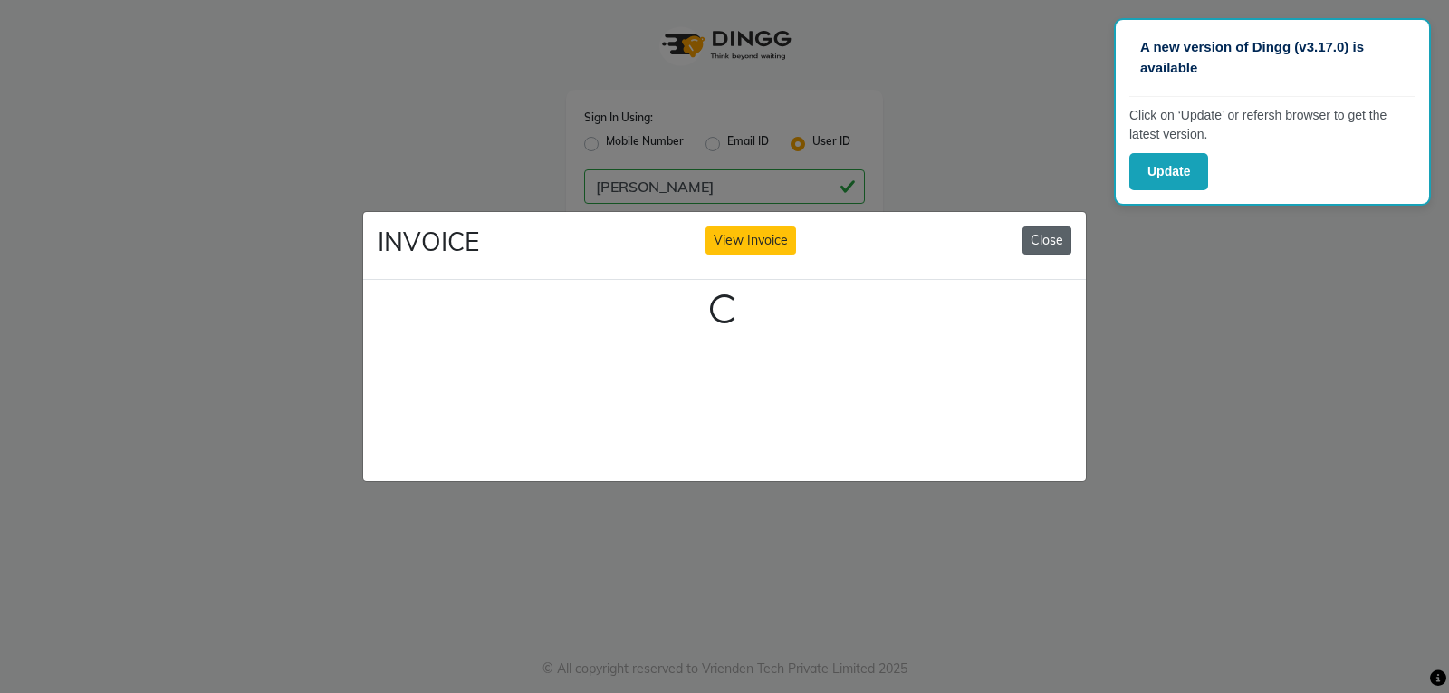
click at [1065, 235] on button "Close" at bounding box center [1047, 240] width 49 height 28
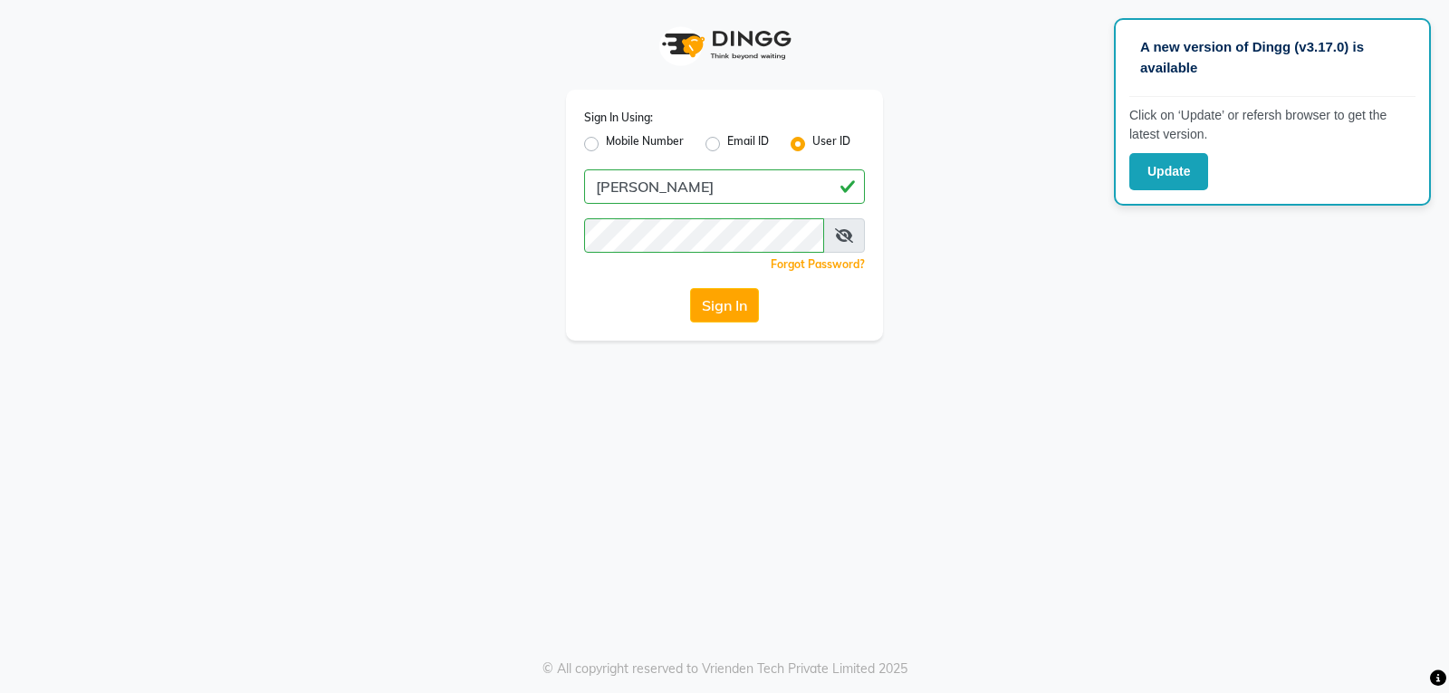
drag, startPoint x: 539, startPoint y: 301, endPoint x: 972, endPoint y: 269, distance: 434.1
click at [972, 269] on div "Sign In Using: Mobile Number Email ID User ID [PERSON_NAME] Remember me Forgot …" at bounding box center [724, 170] width 1033 height 341
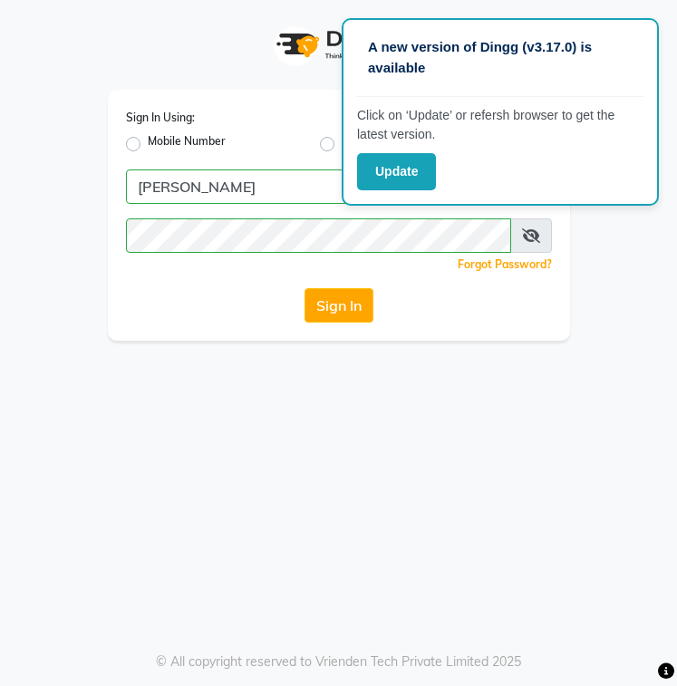
click at [663, 23] on app-login "Sign In Using: Mobile Number Email ID User ID [PERSON_NAME] Remember me Forgot …" at bounding box center [338, 170] width 677 height 341
click at [62, 57] on app-login "Sign In Using: Mobile Number Email ID User ID [PERSON_NAME] Remember me Forgot …" at bounding box center [338, 170] width 677 height 341
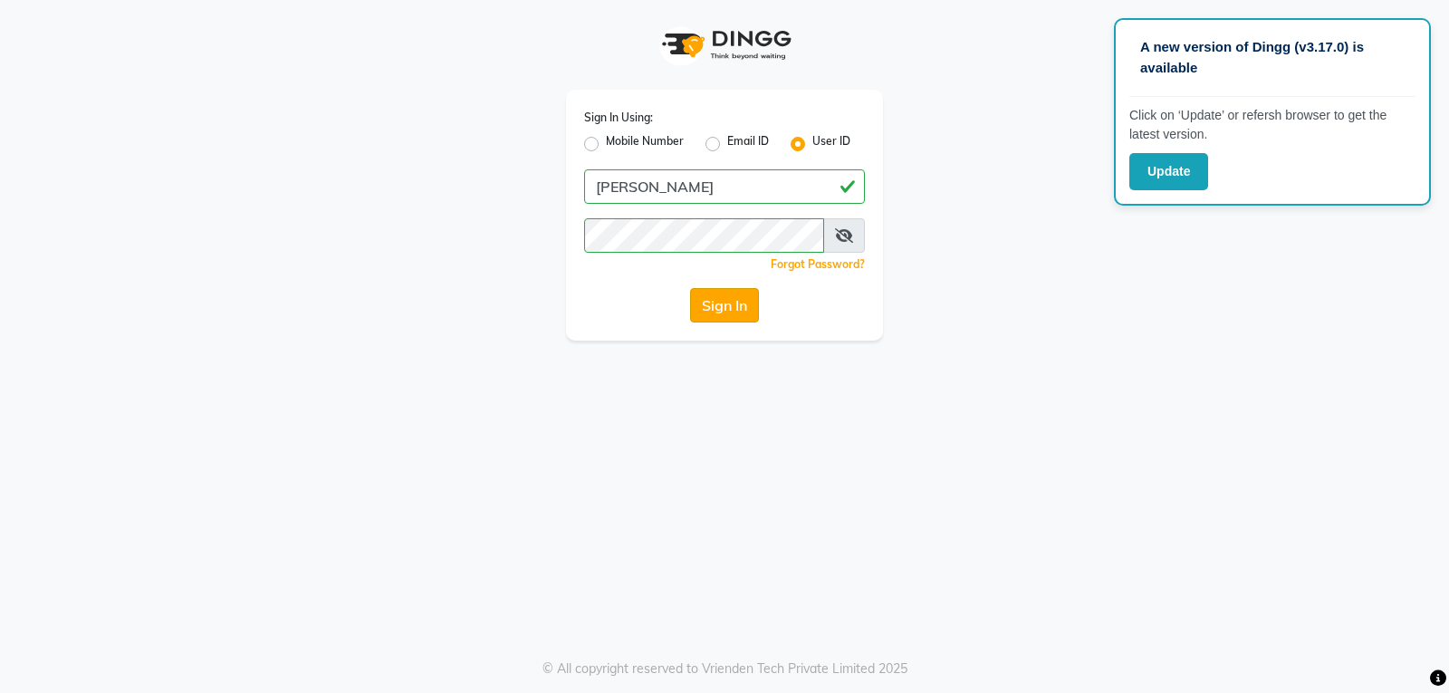
click at [741, 312] on button "Sign In" at bounding box center [724, 305] width 69 height 34
click at [741, 312] on div "Sign In" at bounding box center [724, 305] width 281 height 34
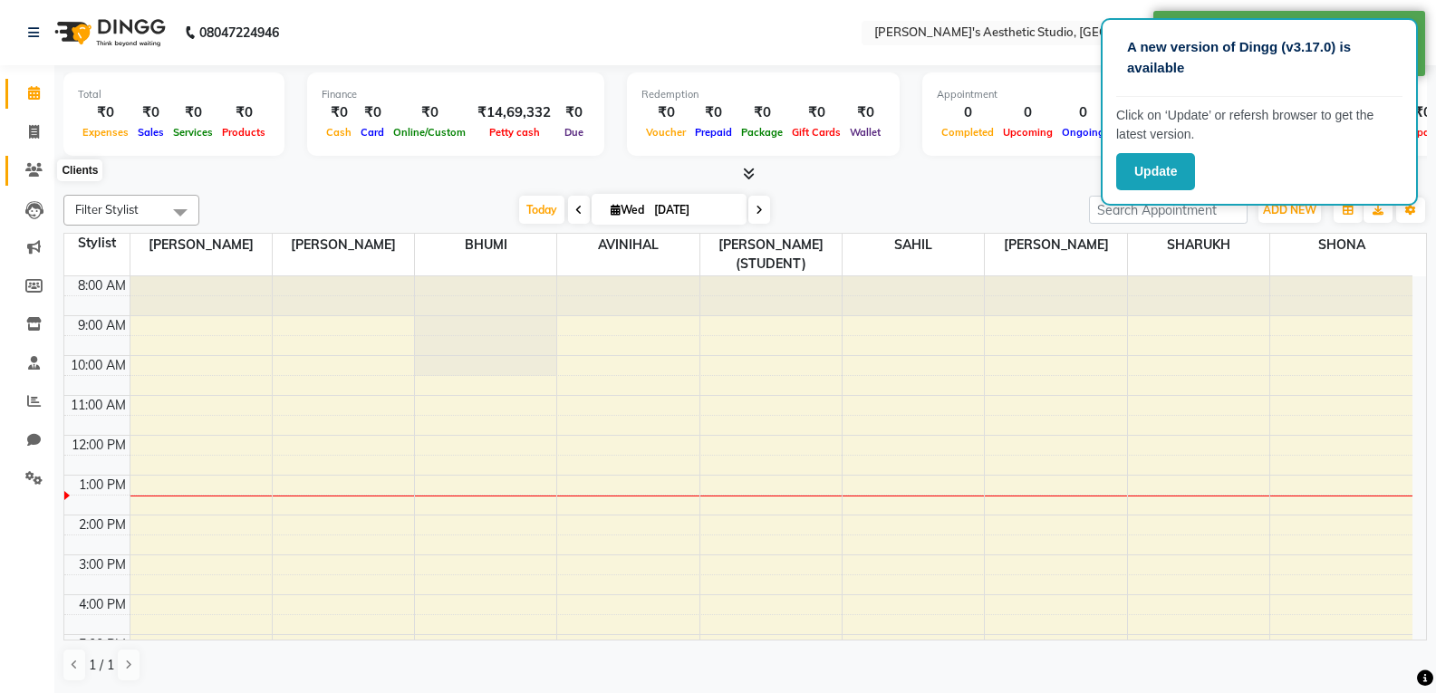
click at [35, 169] on icon at bounding box center [33, 170] width 17 height 14
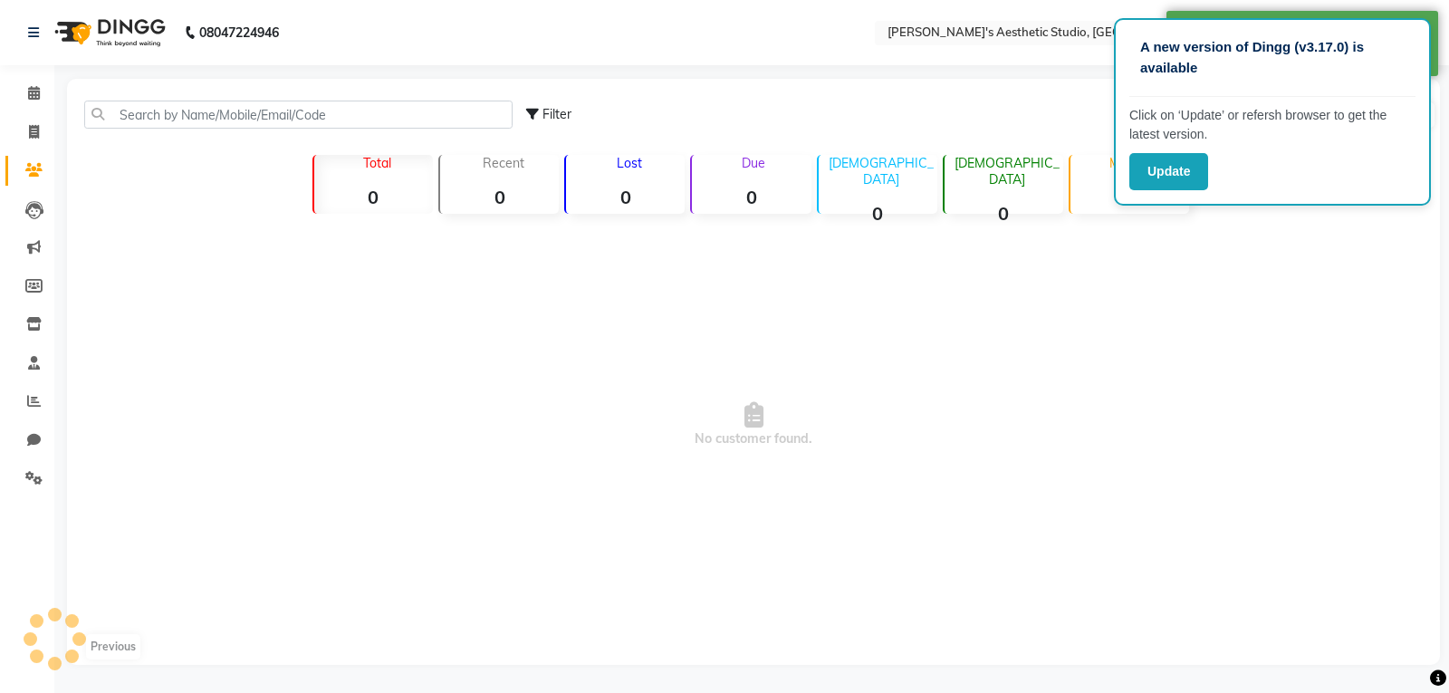
click at [35, 169] on icon at bounding box center [33, 170] width 17 height 14
